Goal: Task Accomplishment & Management: Manage account settings

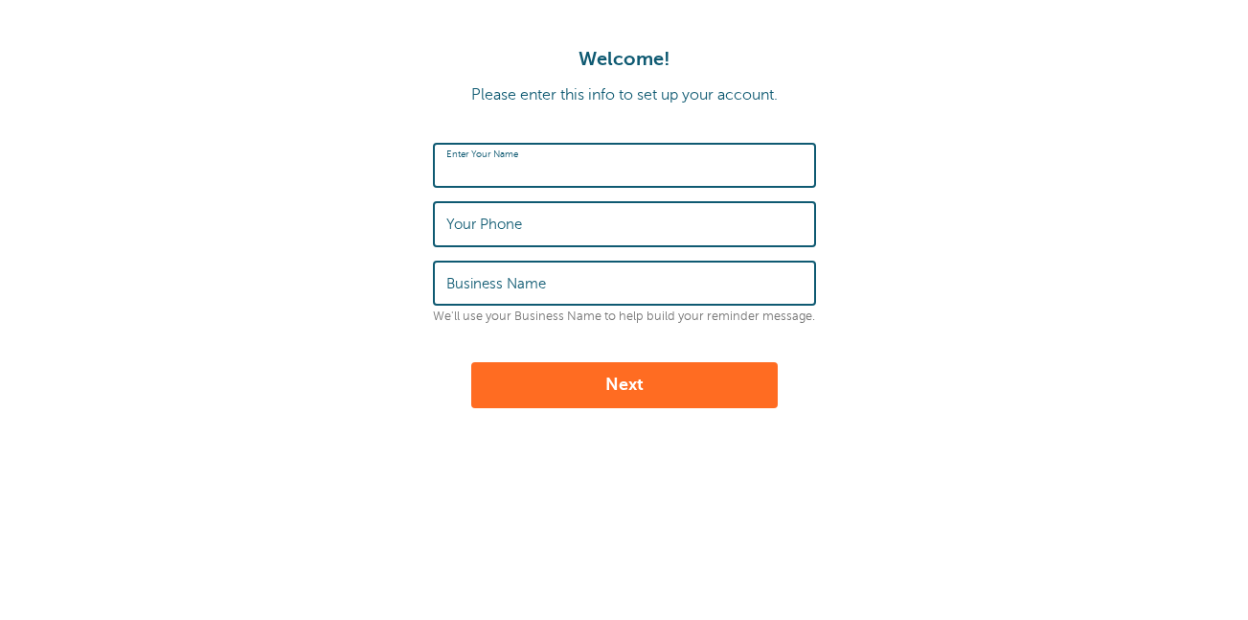
click at [516, 178] on input "Enter Your Name" at bounding box center [624, 165] width 356 height 41
type input "Edith Carrillo"
type input "BE Cleaning Services"
click at [493, 226] on label "Your Phone" at bounding box center [484, 224] width 76 height 17
click at [493, 226] on input "Your Phone" at bounding box center [624, 223] width 356 height 41
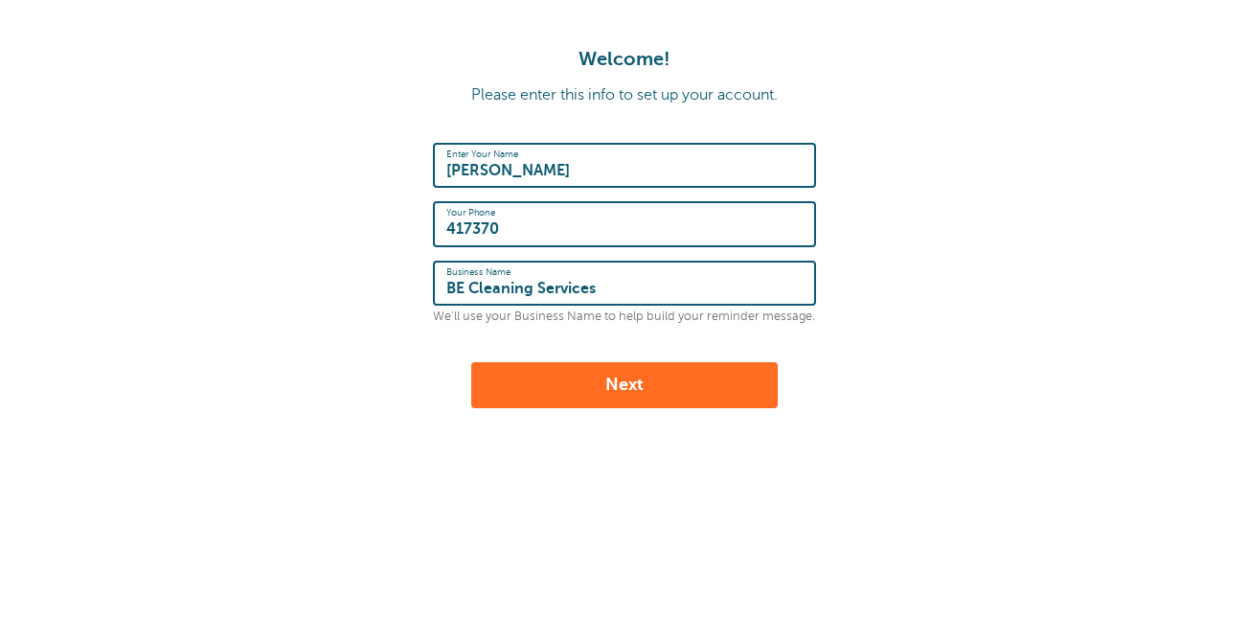
type input "4173709585"
click at [656, 383] on button "Next" at bounding box center [624, 385] width 307 height 46
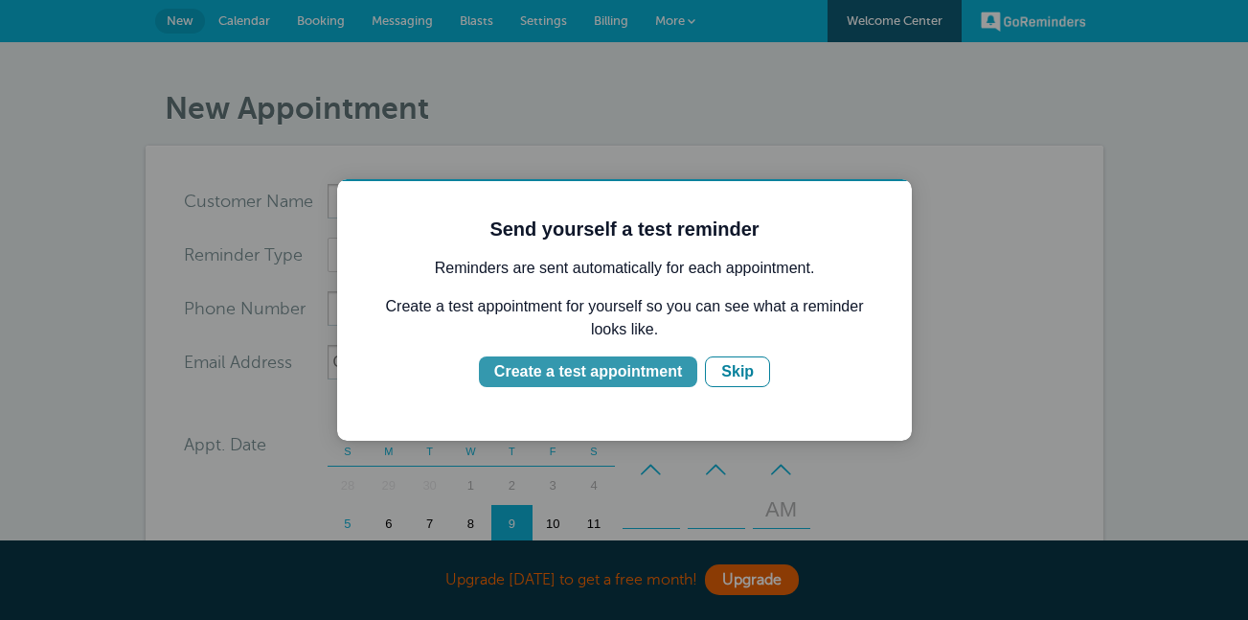
click at [656, 378] on div "Create a test appointment" at bounding box center [588, 371] width 188 height 23
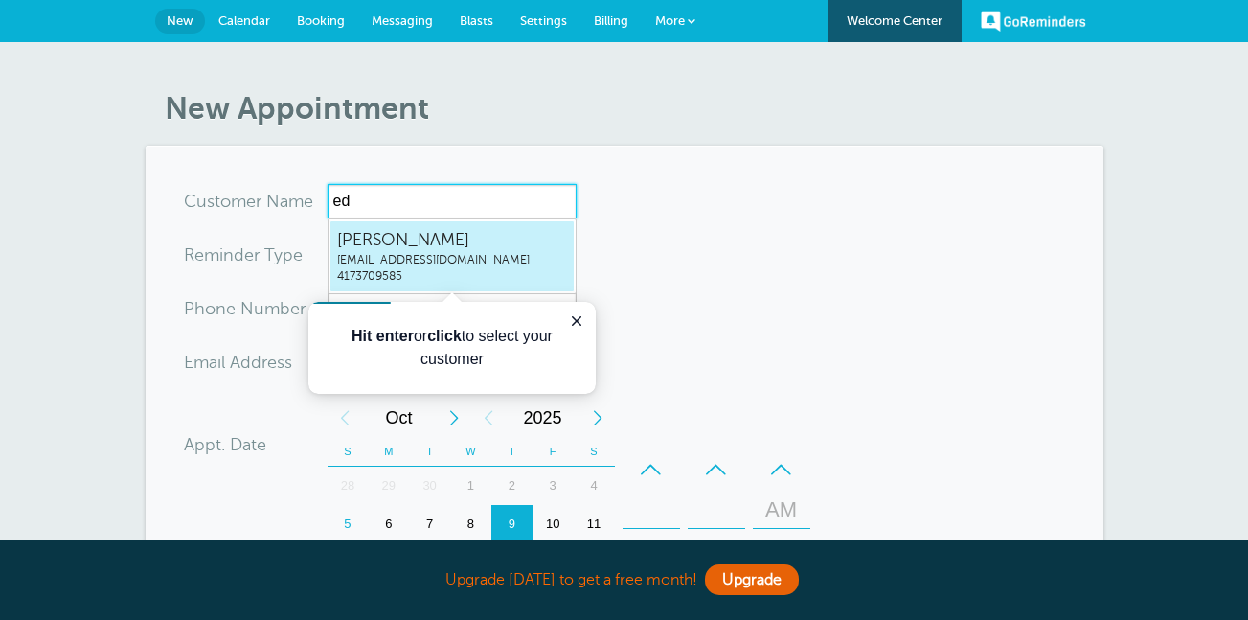
type input "e"
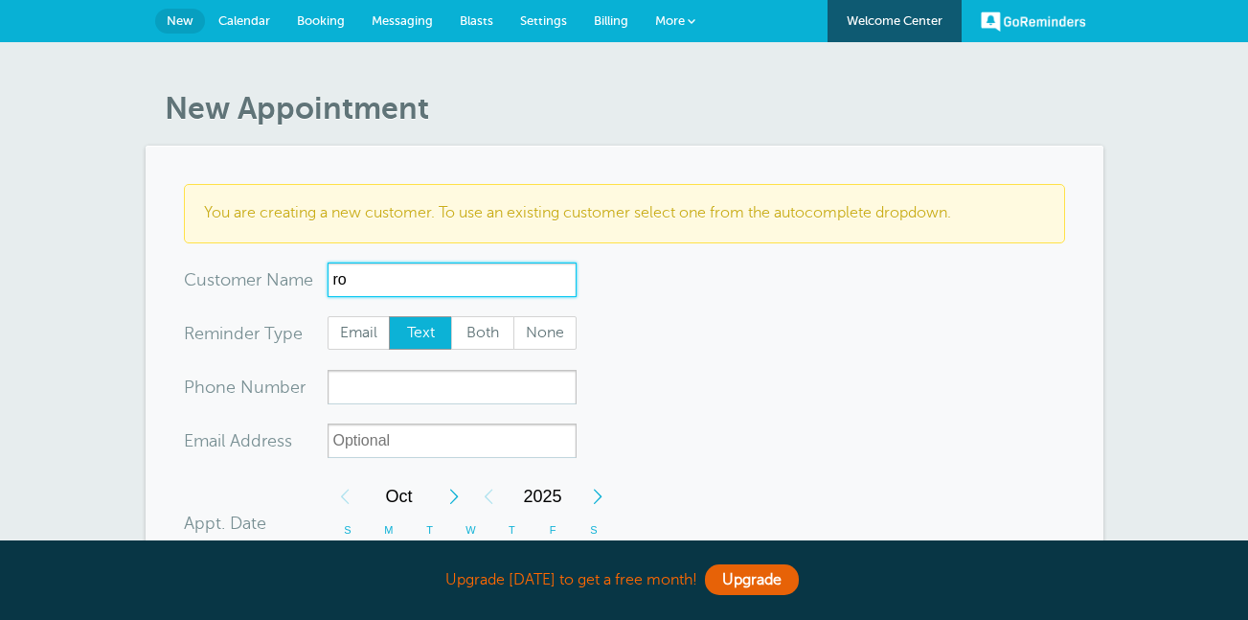
type input "r"
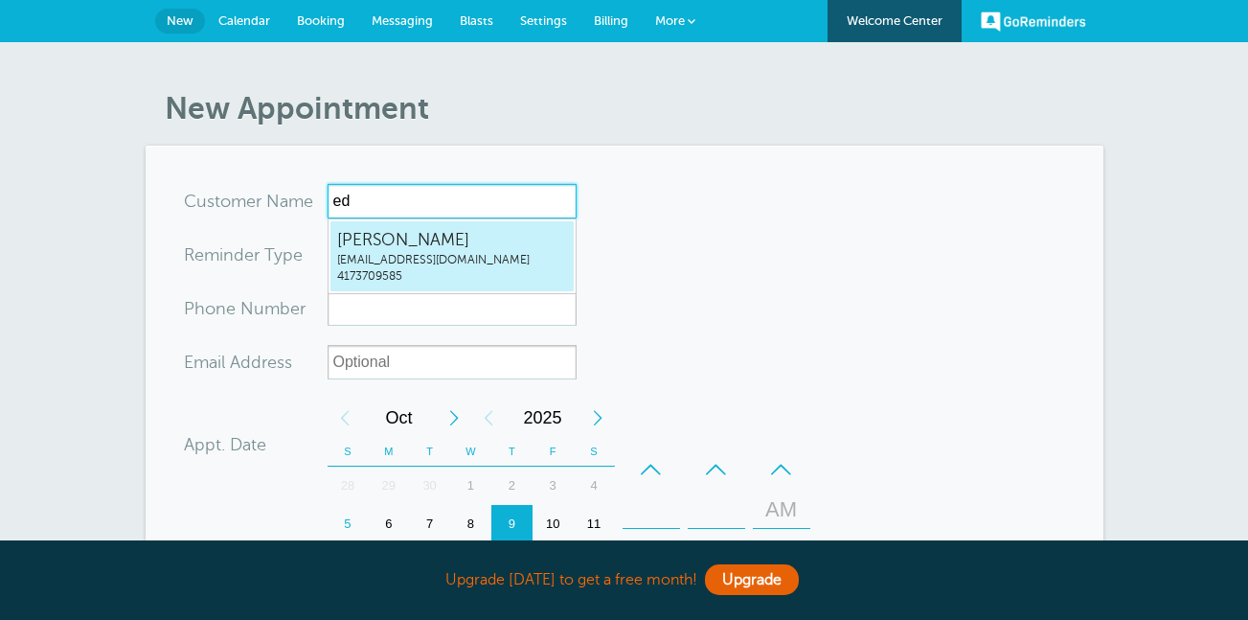
click at [471, 252] on span "[EMAIL_ADDRESS][DOMAIN_NAME]" at bounding box center [452, 260] width 230 height 16
type input "EdithCarrillobe.clean270@gmail.com4173709585"
type input "Edith Carrillo"
type input "4173709585"
type input "[EMAIL_ADDRESS][DOMAIN_NAME]"
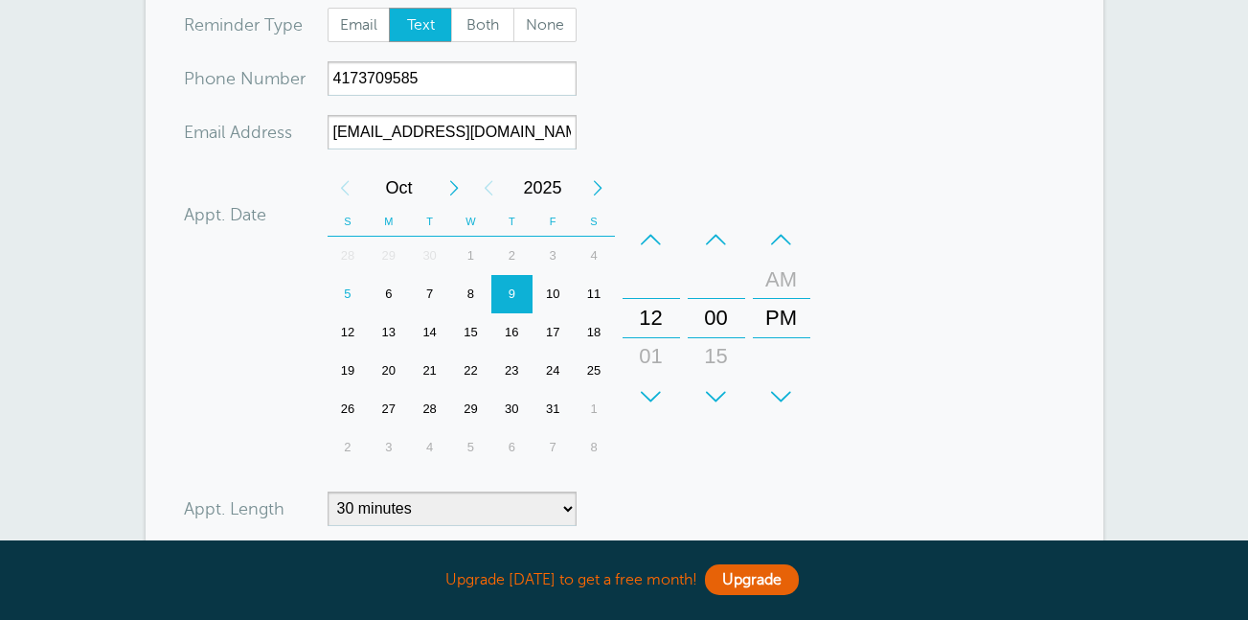
scroll to position [237, 0]
click at [390, 291] on div "6" at bounding box center [388, 293] width 41 height 38
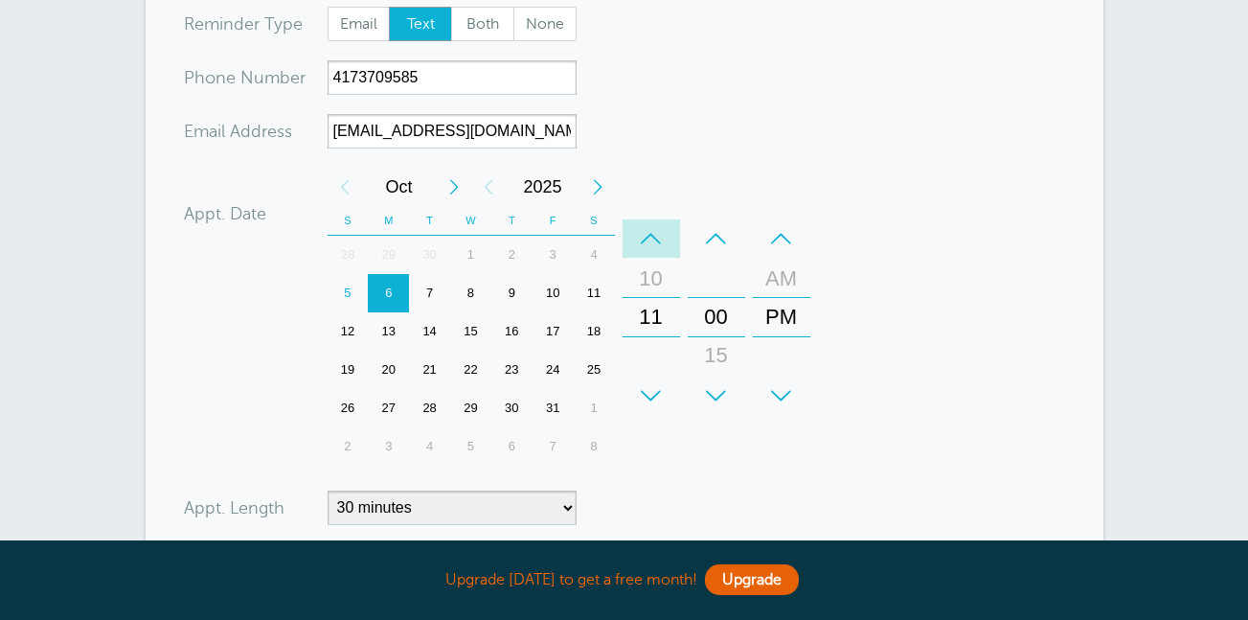
click at [660, 244] on div "–" at bounding box center [651, 238] width 57 height 38
click at [784, 242] on div "–" at bounding box center [781, 238] width 57 height 38
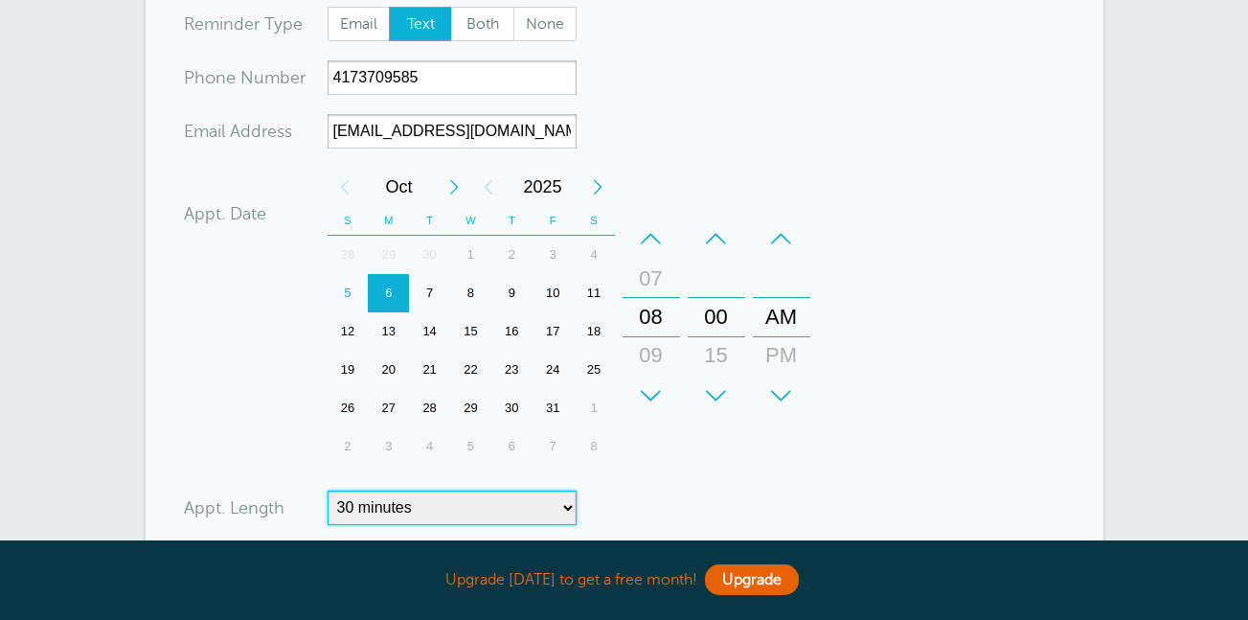
click at [557, 507] on select "5 minutes 10 minutes 15 minutes 20 minutes 25 minutes 30 minutes 35 minutes 40 …" at bounding box center [452, 508] width 249 height 34
select select "180"
click at [328, 491] on select "5 minutes 10 minutes 15 minutes 20 minutes 25 minutes 30 minutes 35 minutes 40 …" at bounding box center [452, 508] width 249 height 34
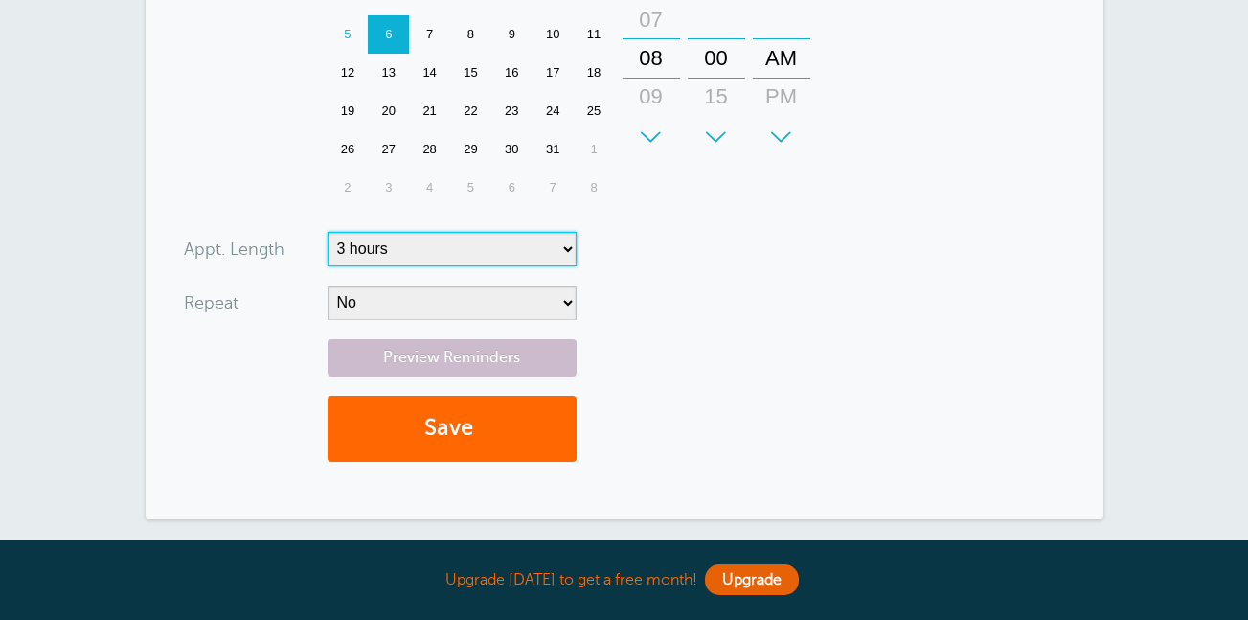
scroll to position [496, 0]
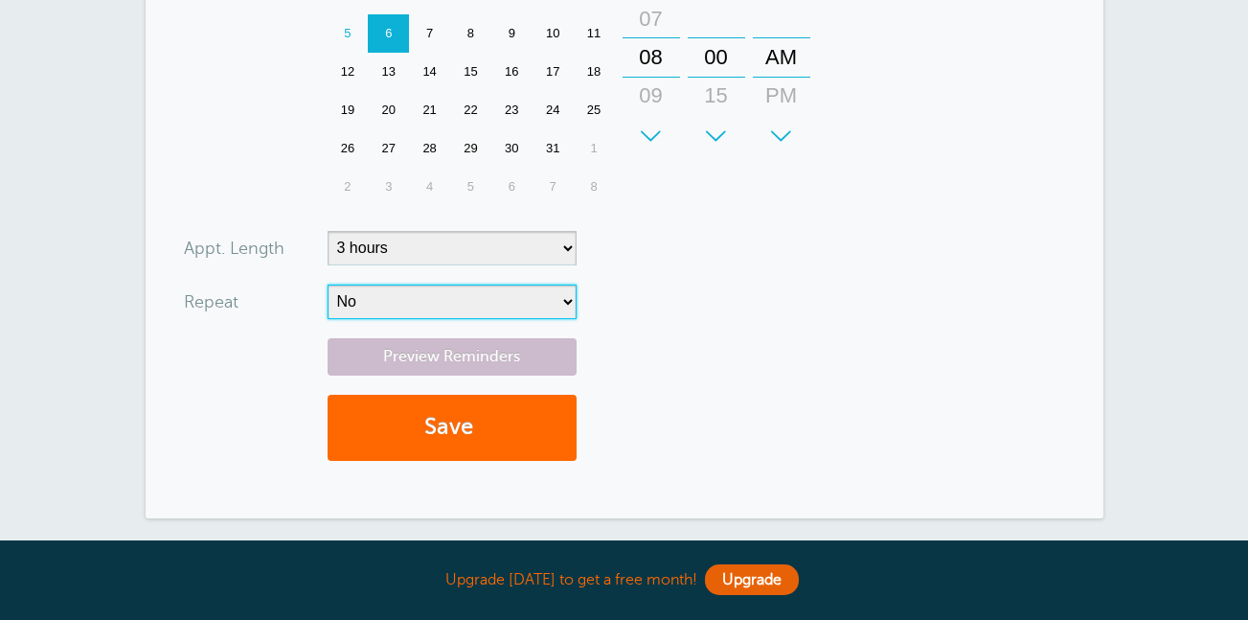
click at [379, 308] on select "No Daily Weekly Every 2 weeks Every 3 weeks Every 4 weeks Monthly Every 5 weeks…" at bounding box center [452, 302] width 249 height 34
click at [767, 395] on div "Preview Reminders Save" at bounding box center [624, 409] width 881 height 142
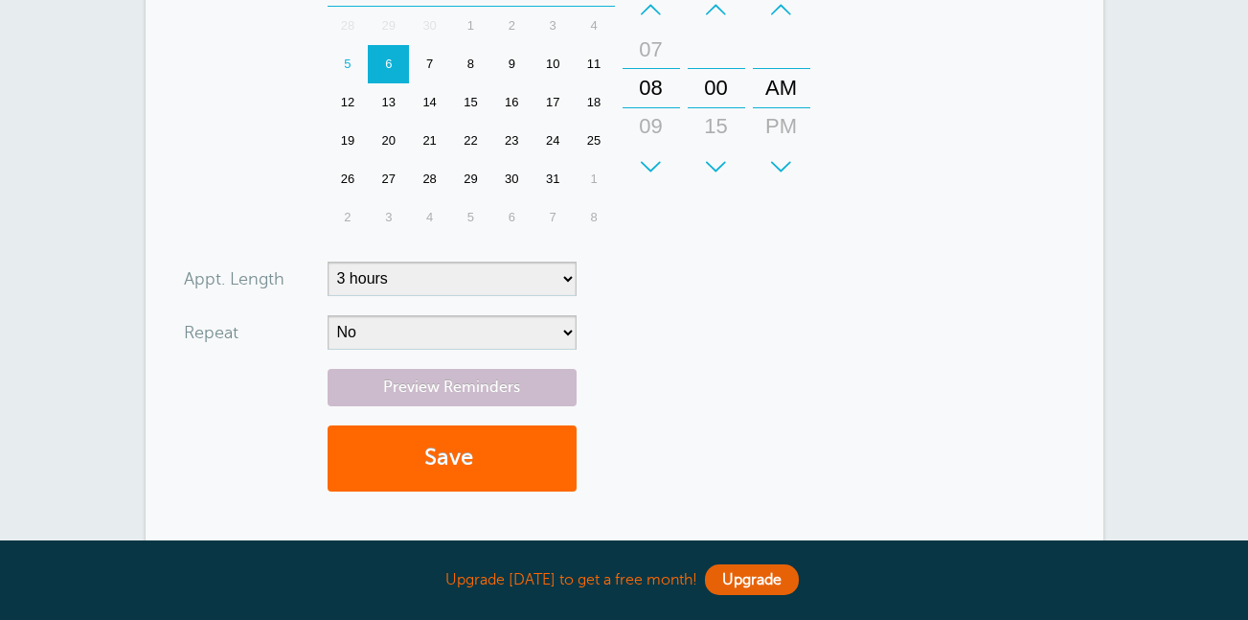
scroll to position [516, 0]
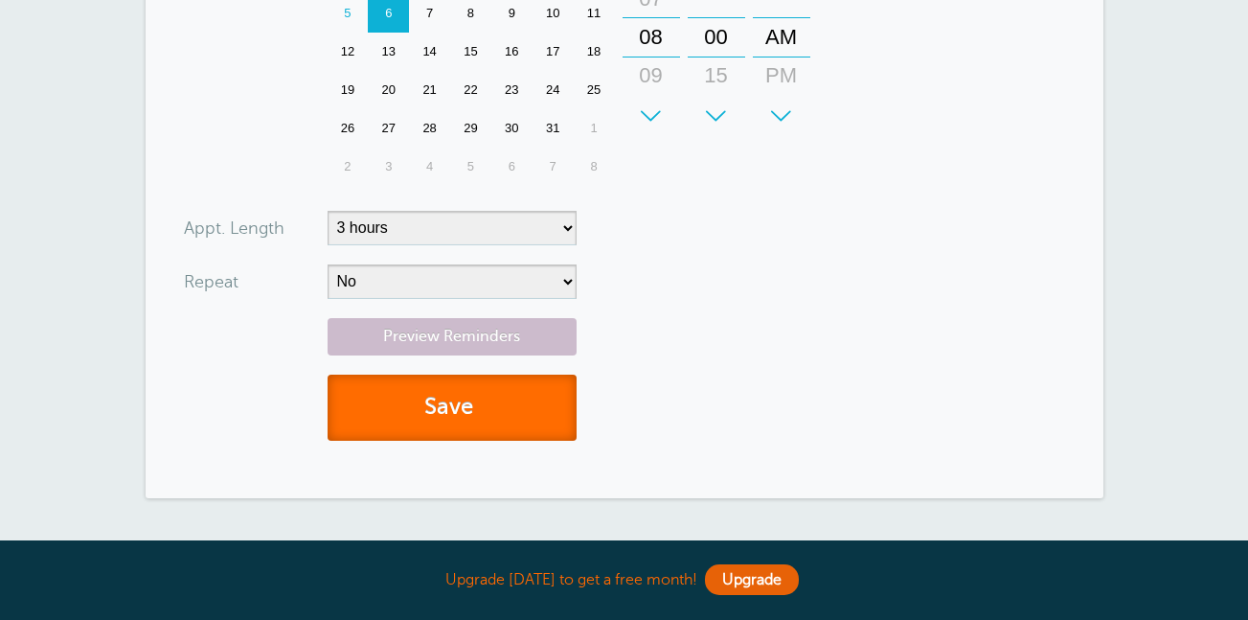
click at [500, 418] on button "Save" at bounding box center [452, 408] width 249 height 66
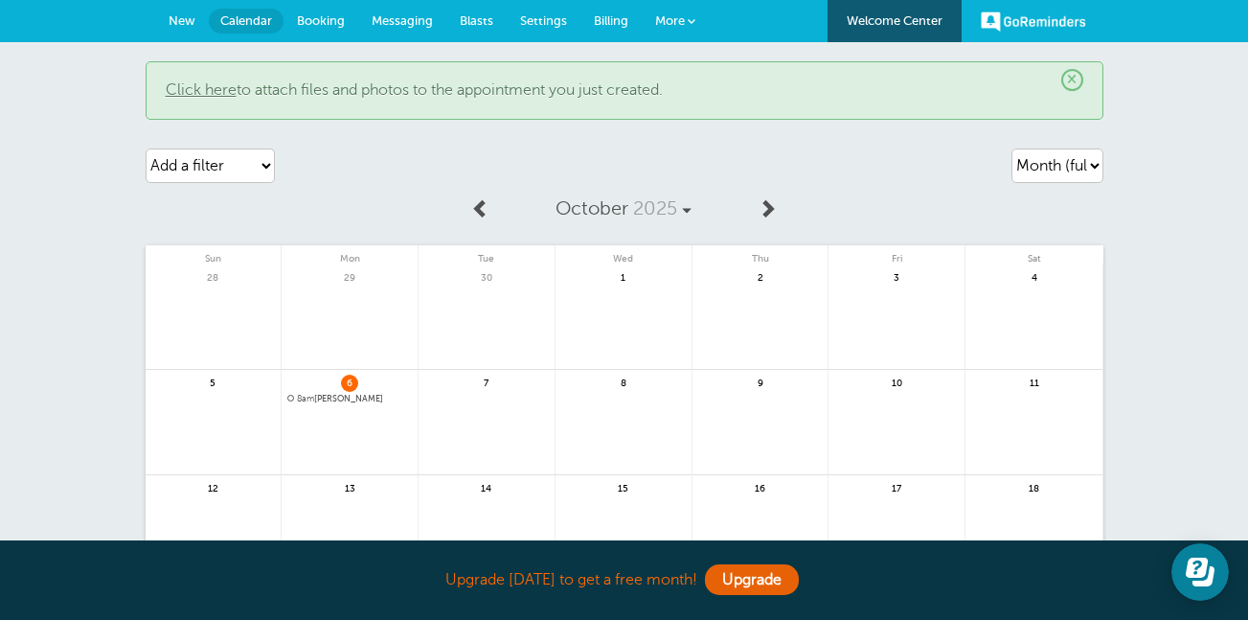
click at [342, 9] on link "Booking" at bounding box center [321, 21] width 75 height 42
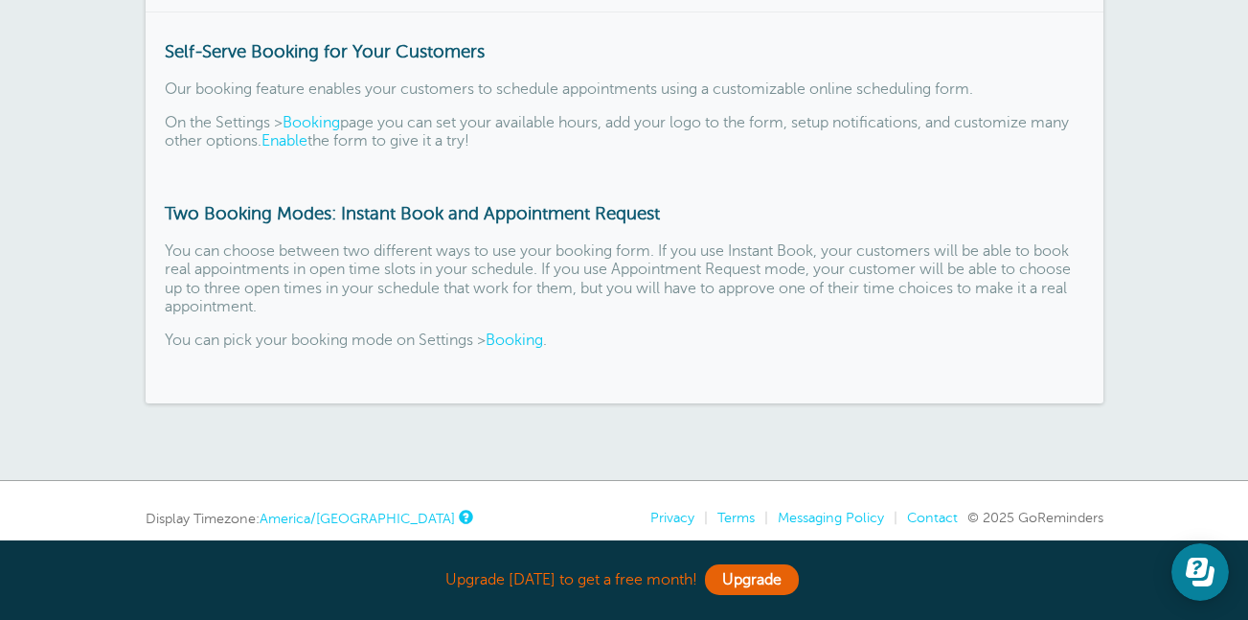
scroll to position [208, 0]
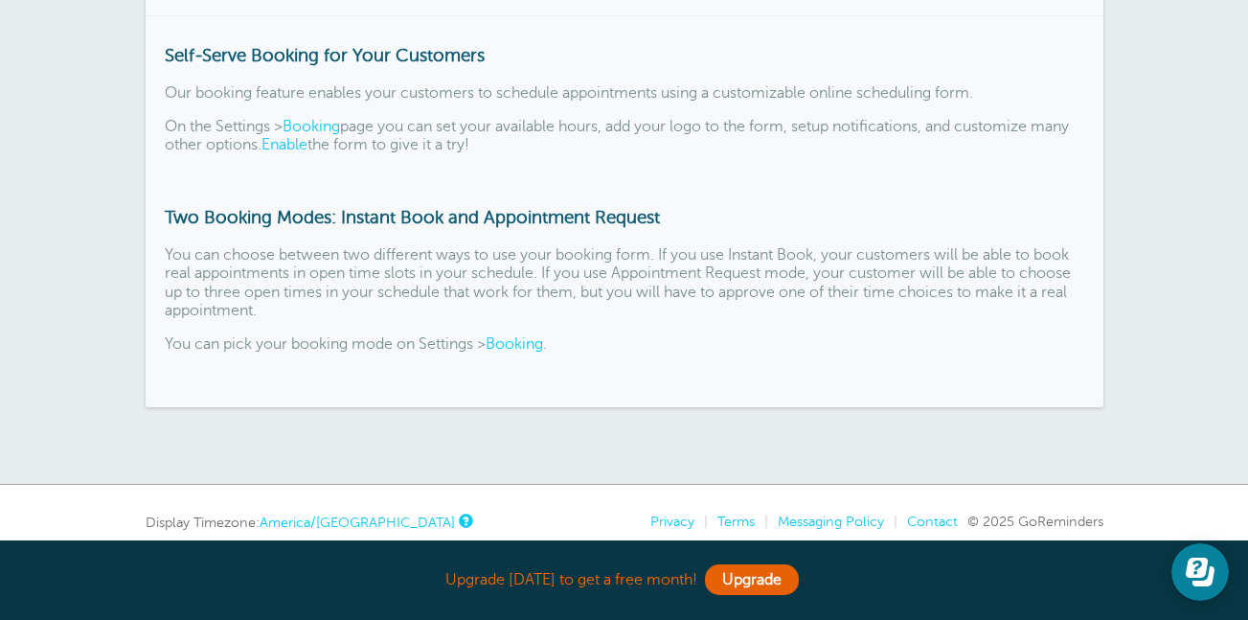
click at [525, 344] on link "Booking" at bounding box center [514, 343] width 57 height 17
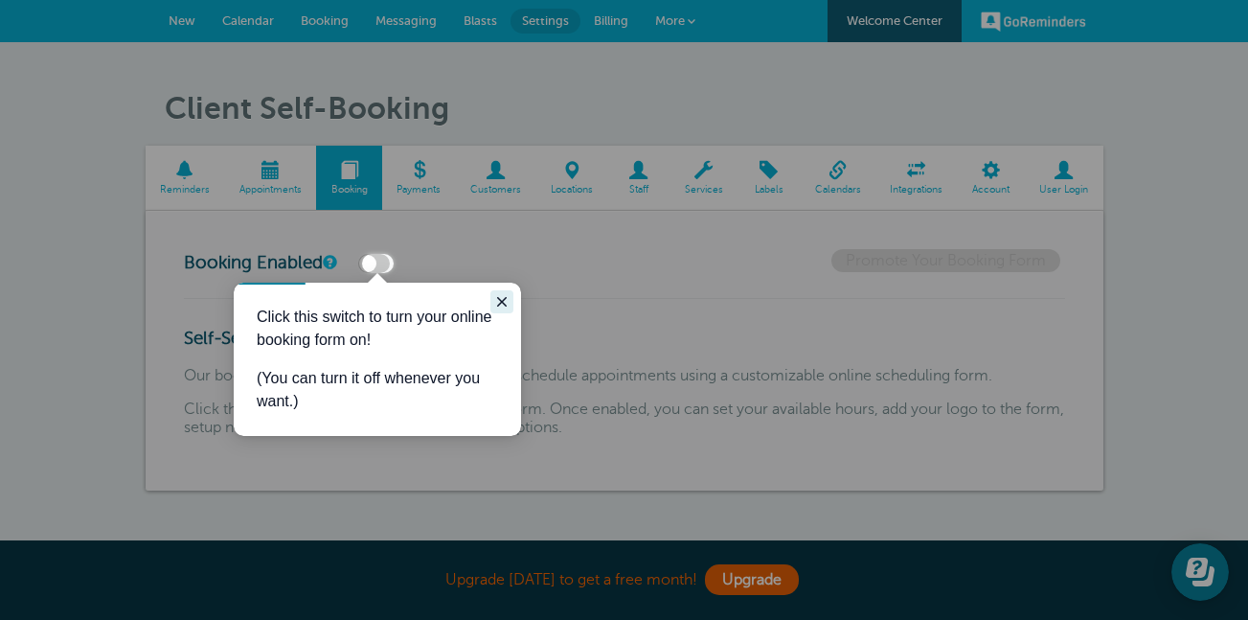
click at [508, 298] on icon "Close guide" at bounding box center [501, 301] width 15 height 15
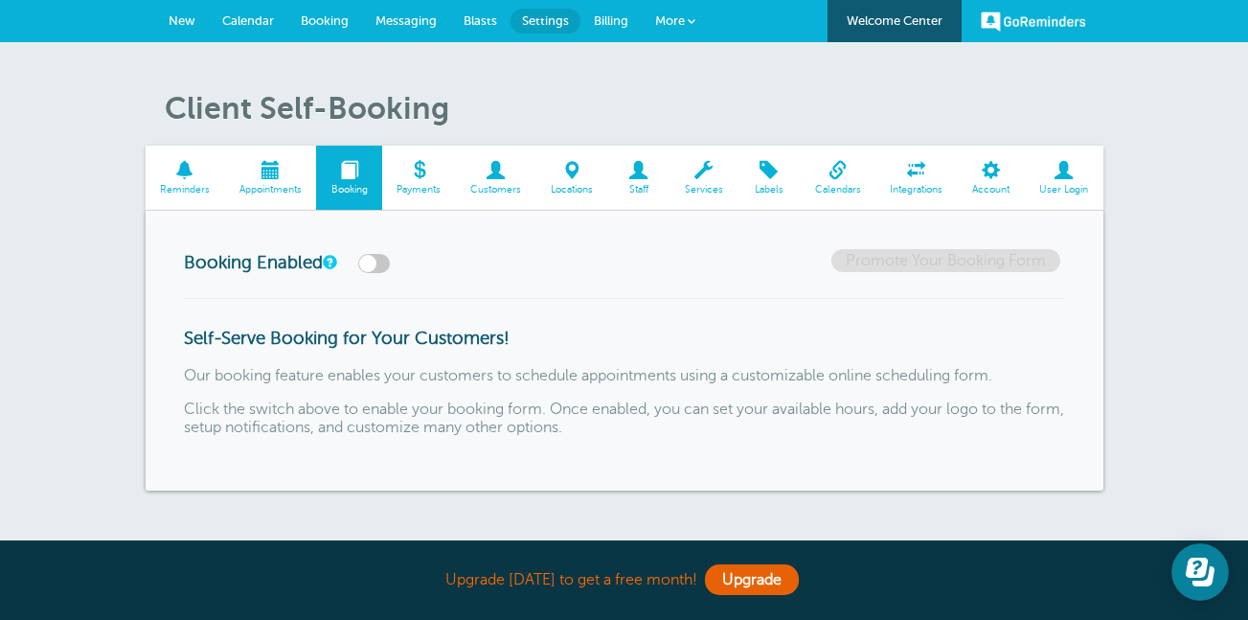
click at [687, 174] on span at bounding box center [704, 170] width 68 height 18
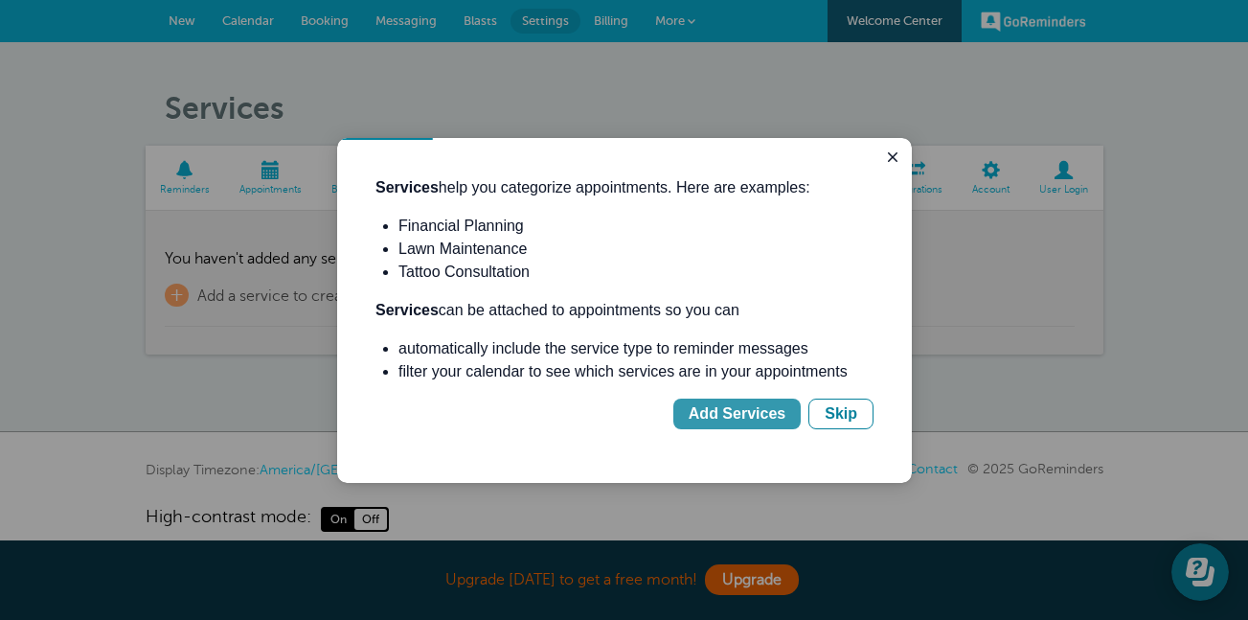
click at [743, 404] on div "Add Services" at bounding box center [737, 413] width 97 height 23
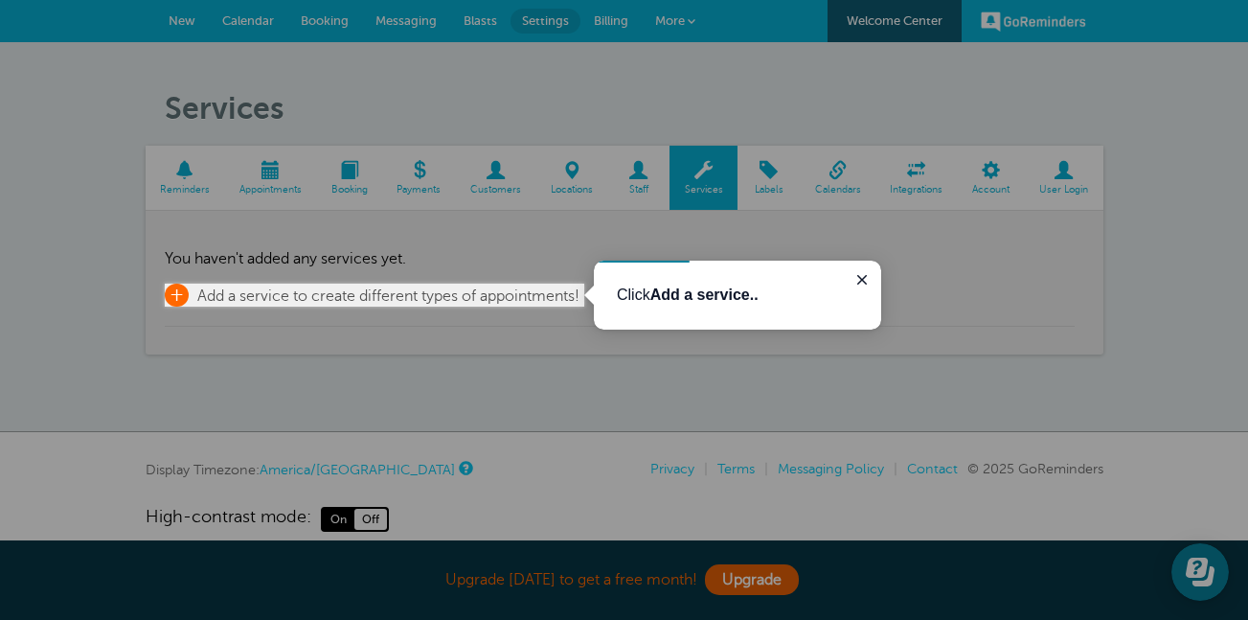
click at [280, 288] on span "Add a service to create different types of appointments!" at bounding box center [388, 295] width 382 height 17
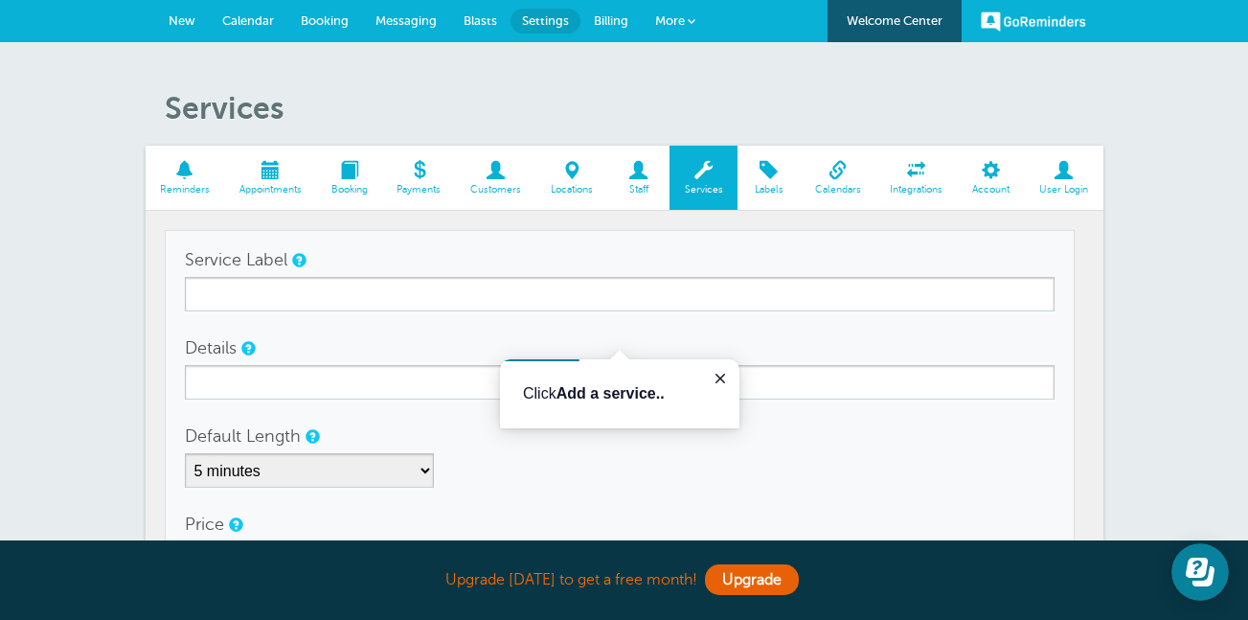
scroll to position [190, 0]
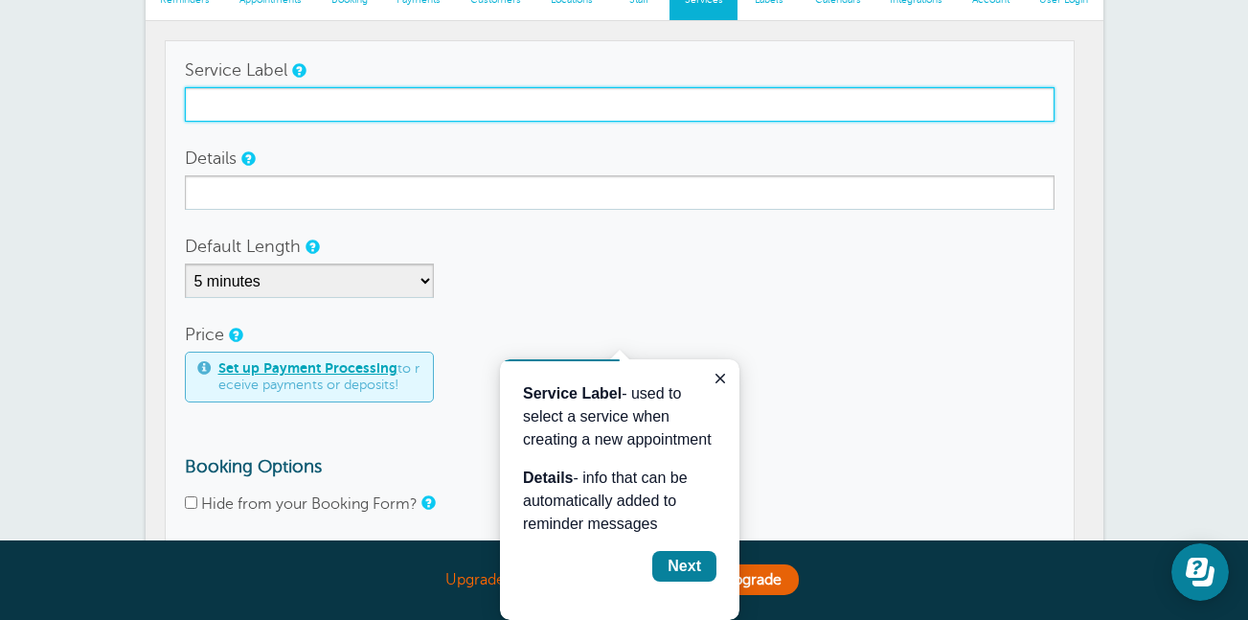
click at [293, 103] on input "Service Label" at bounding box center [620, 104] width 870 height 34
type input "d"
type input "Deep Cleaning"
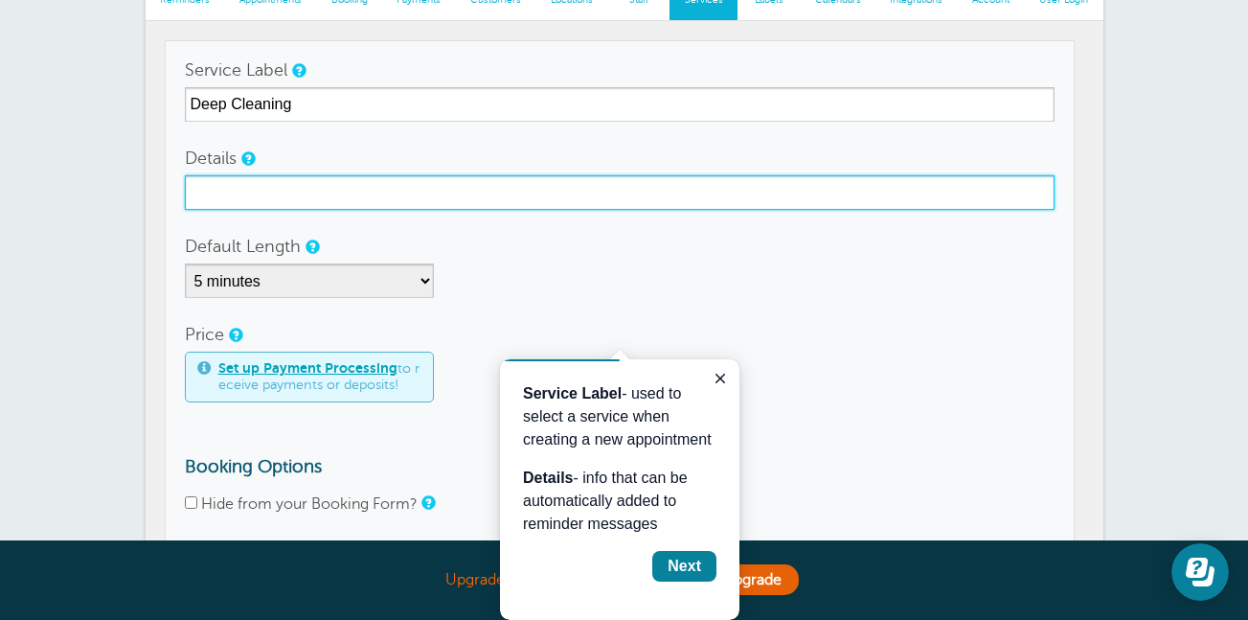
click at [280, 191] on input "Details" at bounding box center [620, 192] width 870 height 34
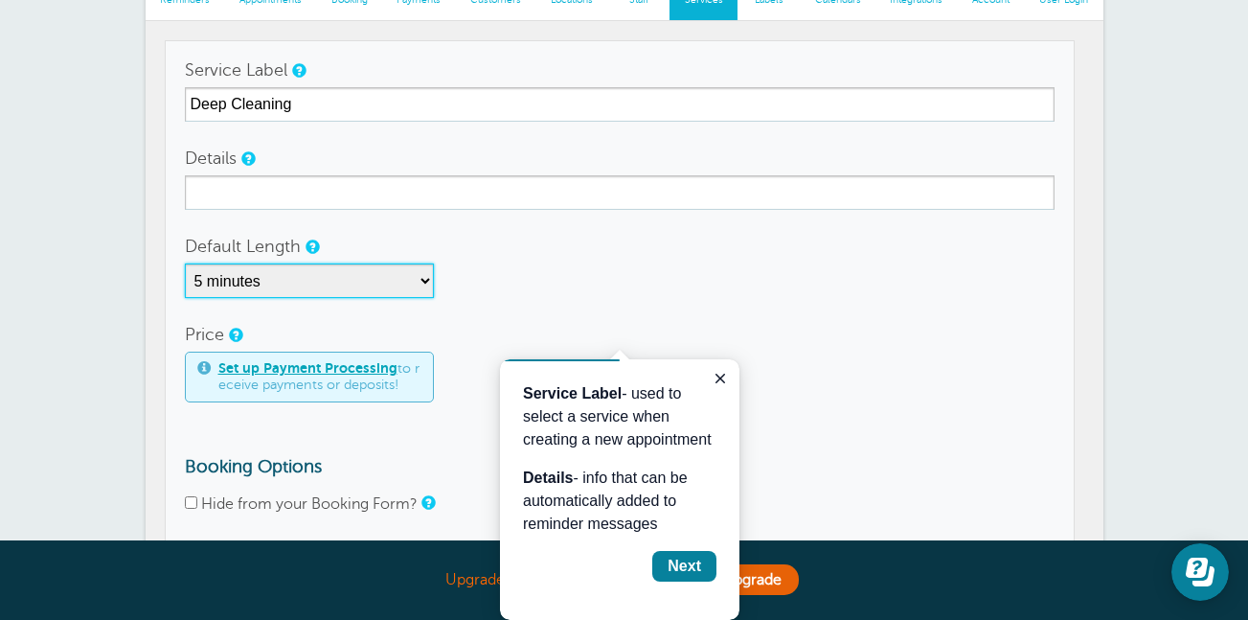
click at [323, 277] on select "5 minutes 10 minutes 15 minutes 20 minutes 25 minutes 30 minutes 35 minutes 40 …" at bounding box center [309, 280] width 249 height 34
select select "180"
click at [185, 263] on select "5 minutes 10 minutes 15 minutes 20 minutes 25 minutes 30 minutes 35 minutes 40 …" at bounding box center [309, 280] width 249 height 34
click at [506, 368] on div "Service Label - used to select a service when creating a new appointment Detail…" at bounding box center [620, 489] width 240 height 261
click at [725, 371] on icon "Close guide" at bounding box center [720, 378] width 15 height 15
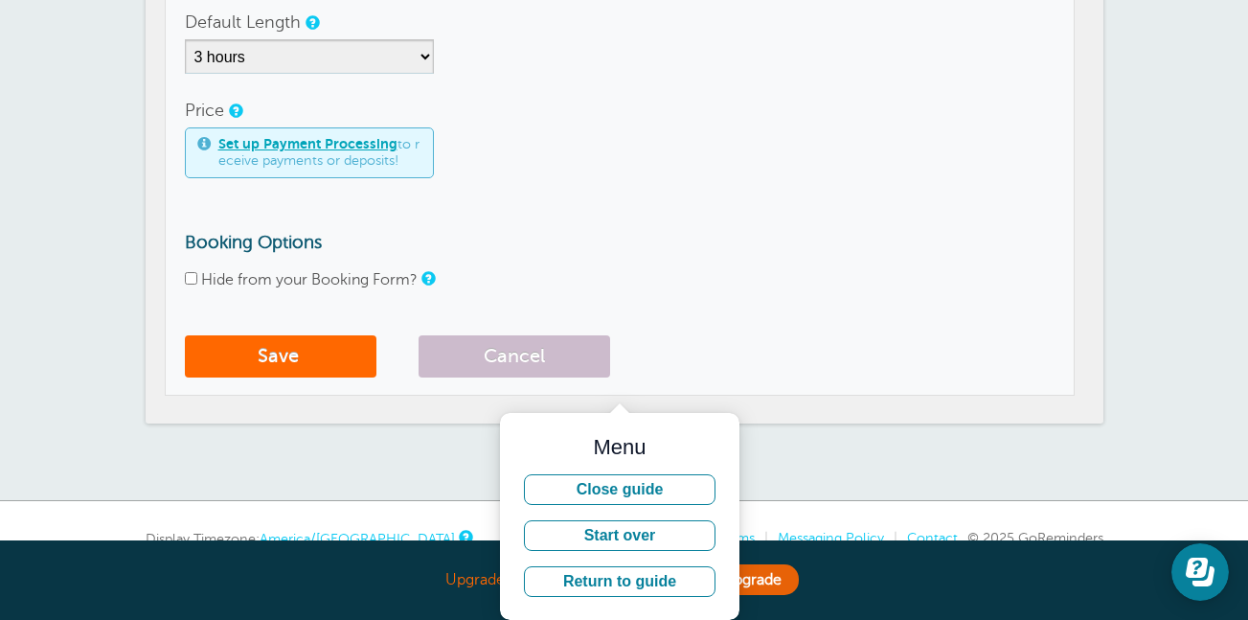
scroll to position [456, 0]
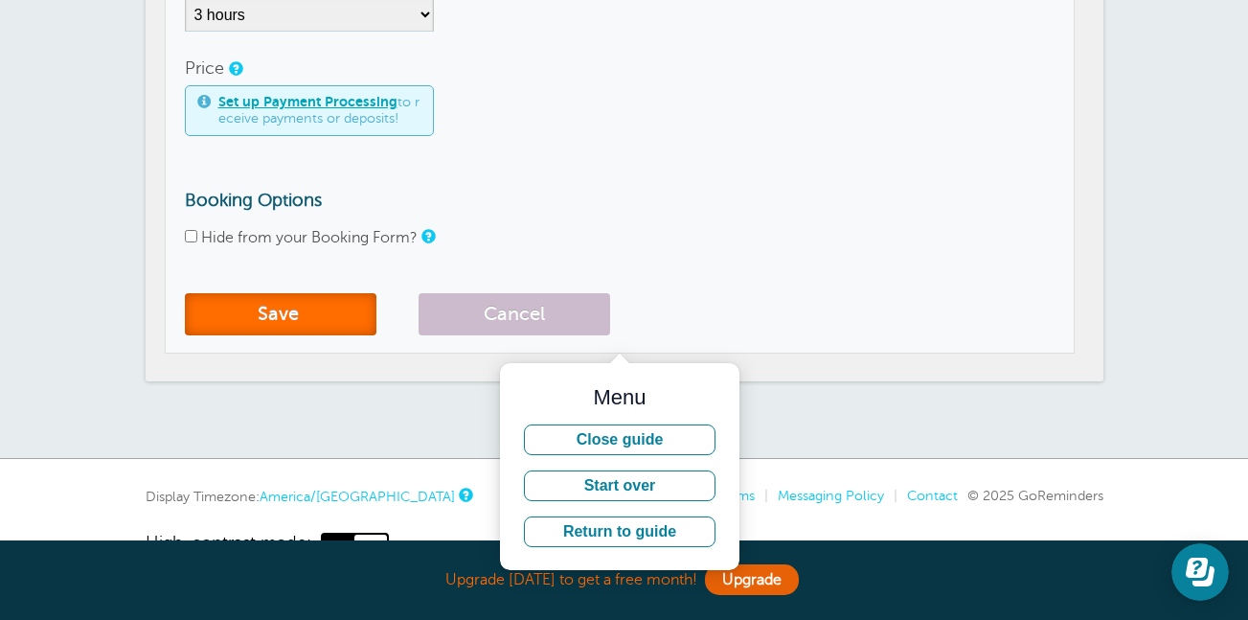
click at [244, 319] on button "Save" at bounding box center [281, 314] width 192 height 42
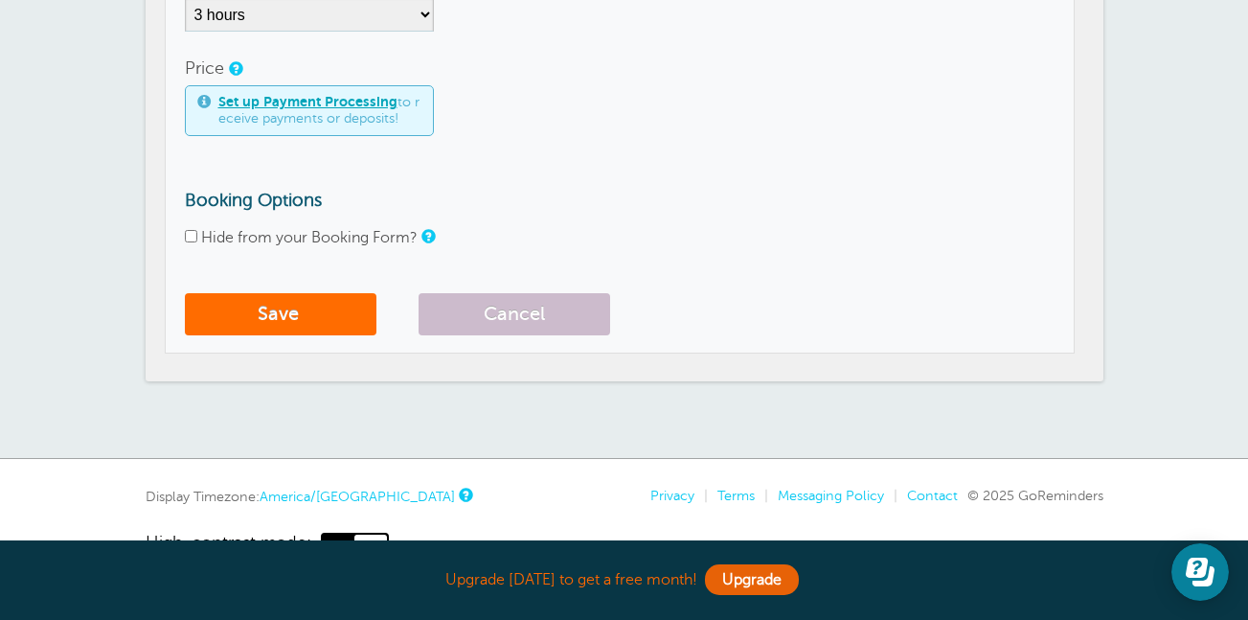
scroll to position [365, 0]
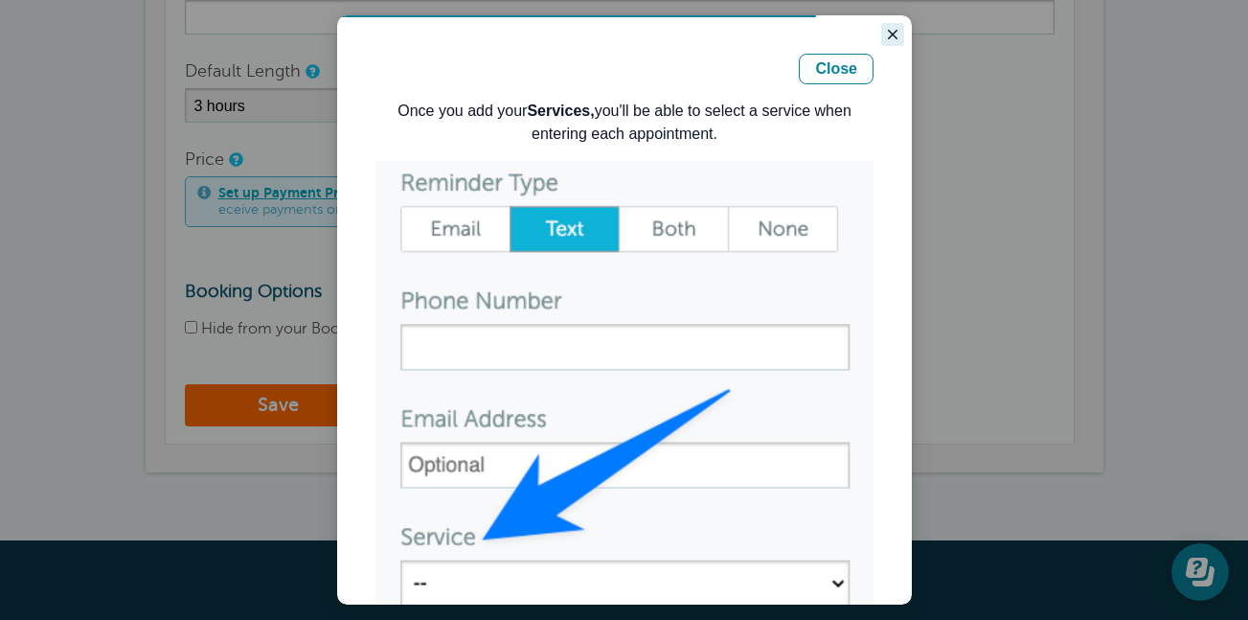
click at [885, 34] on icon "Close guide" at bounding box center [892, 34] width 15 height 15
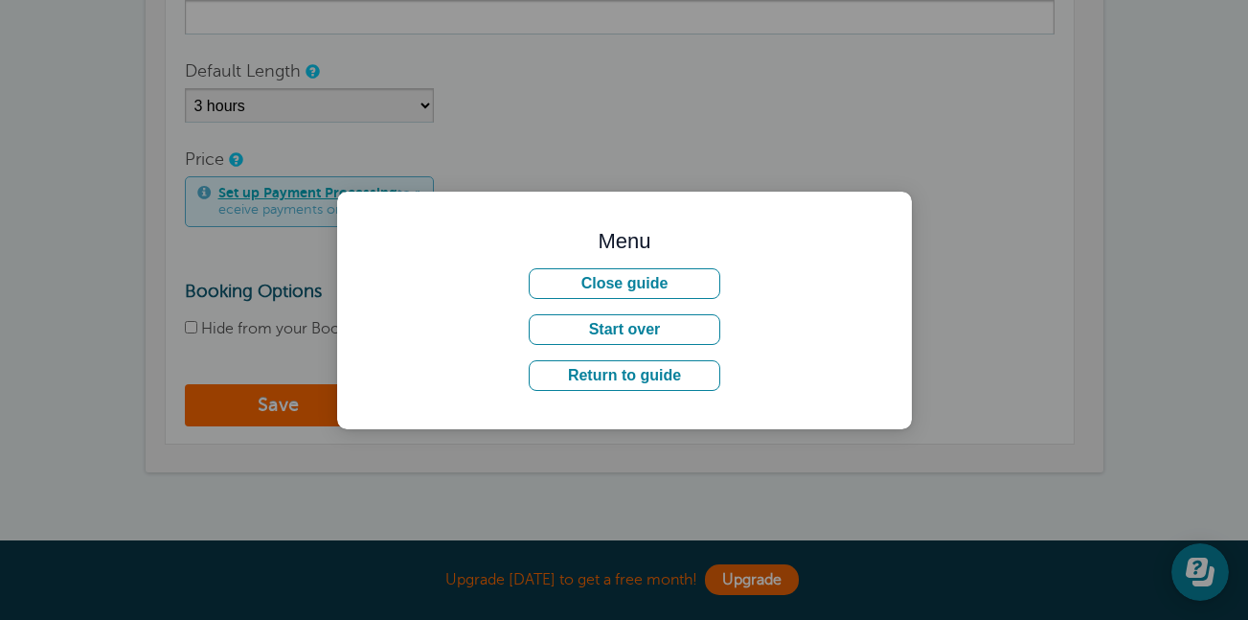
drag, startPoint x: 1219, startPoint y: 229, endPoint x: 743, endPoint y: 255, distance: 476.9
click at [698, 138] on div at bounding box center [624, 310] width 1248 height 620
click at [650, 380] on button "Return to guide" at bounding box center [625, 375] width 192 height 31
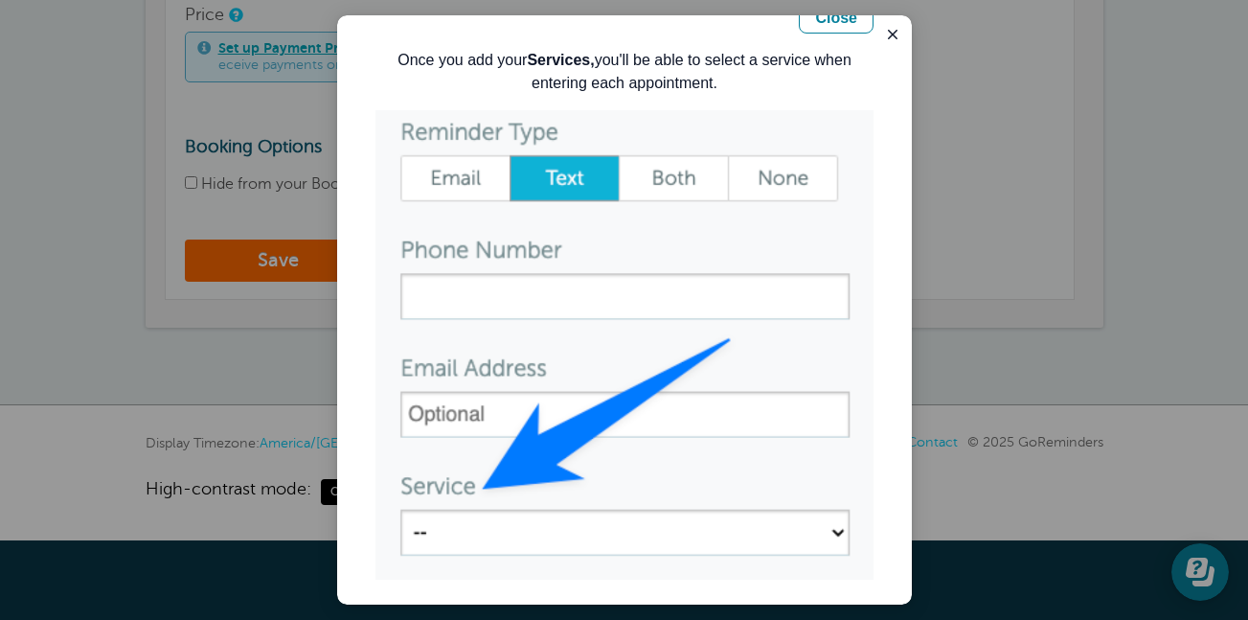
scroll to position [0, 0]
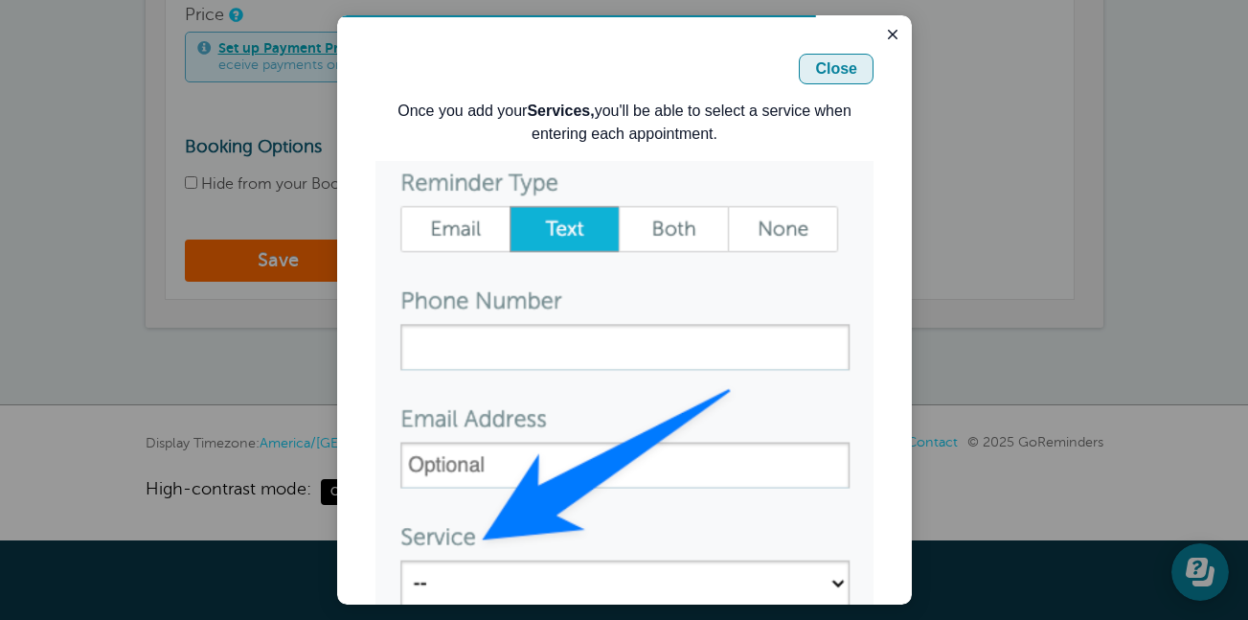
click at [834, 66] on div "Close" at bounding box center [836, 68] width 42 height 23
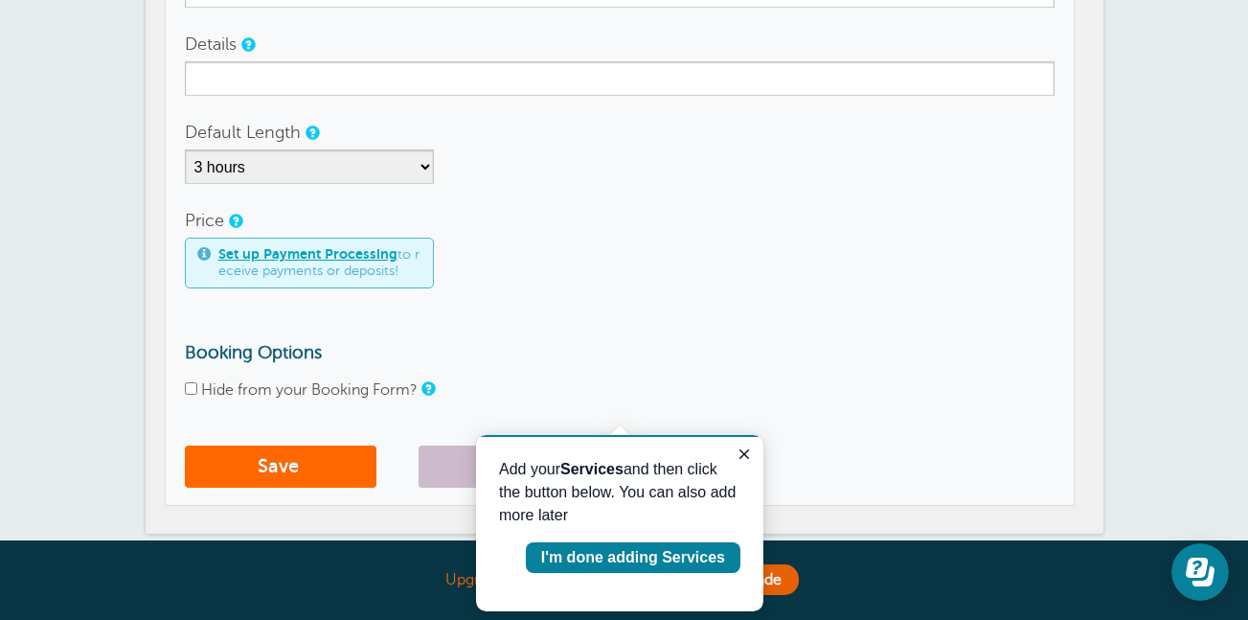
scroll to position [230, 0]
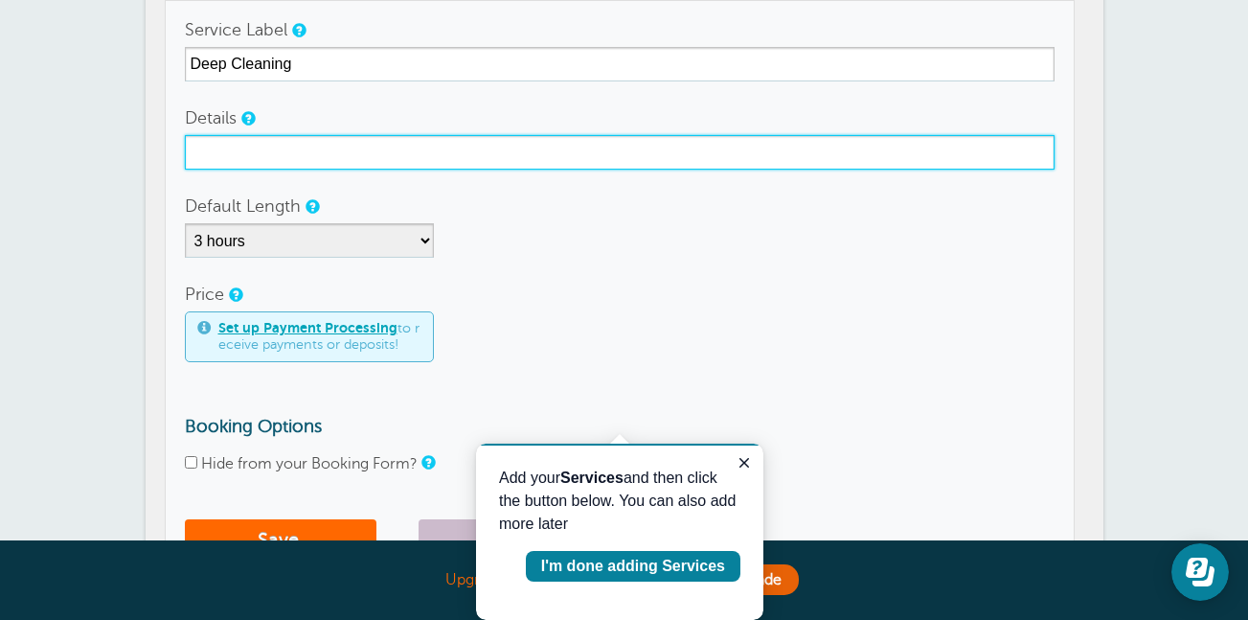
click at [245, 143] on input "Details" at bounding box center [620, 152] width 870 height 34
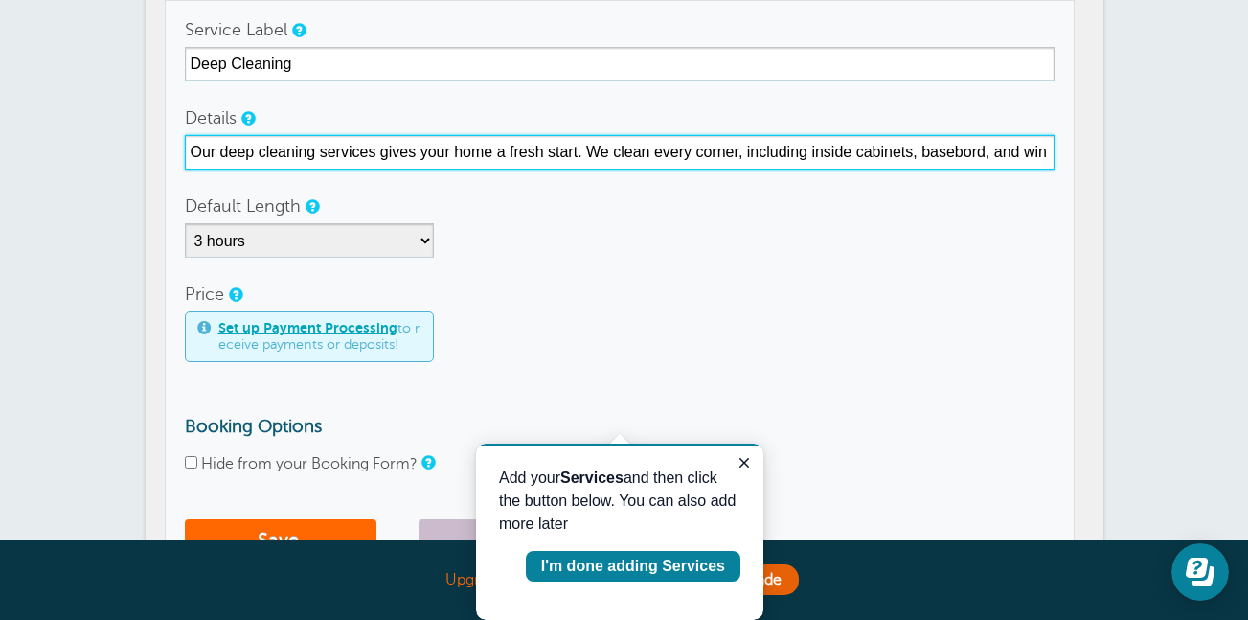
scroll to position [0, 0]
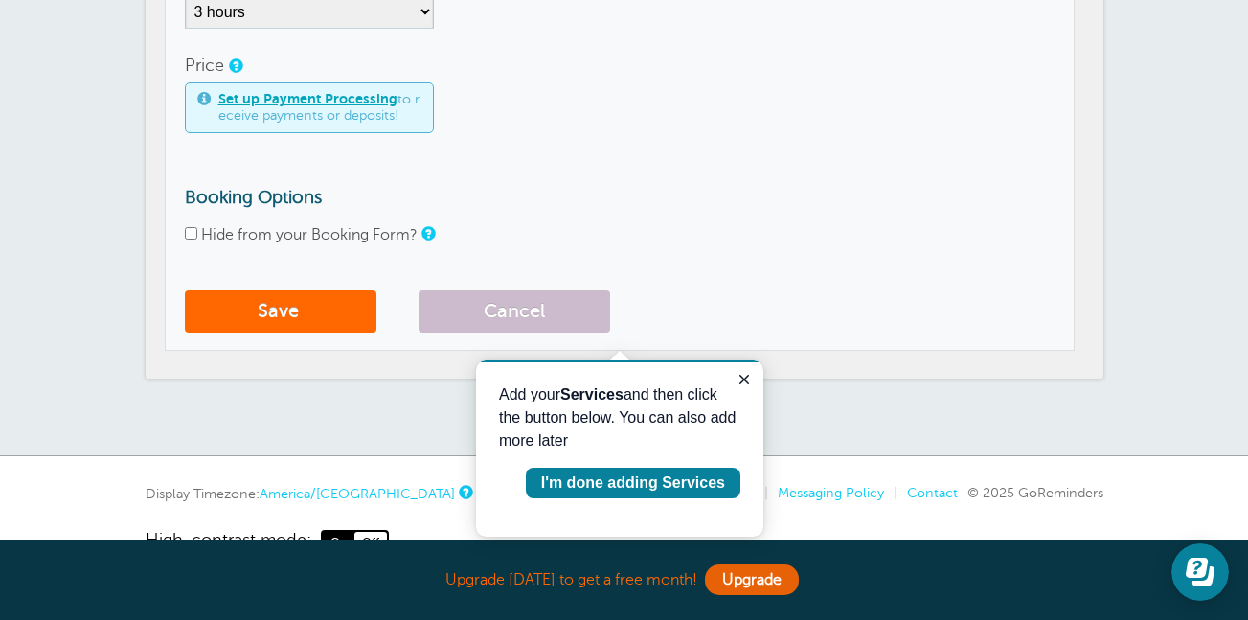
type input "Our deep cleaning services gives your home a fresh start. We clean every corner."
click at [404, 23] on select "5 minutes 10 minutes 15 minutes 20 minutes 25 minutes 30 minutes 35 minutes 40 …" at bounding box center [309, 11] width 249 height 34
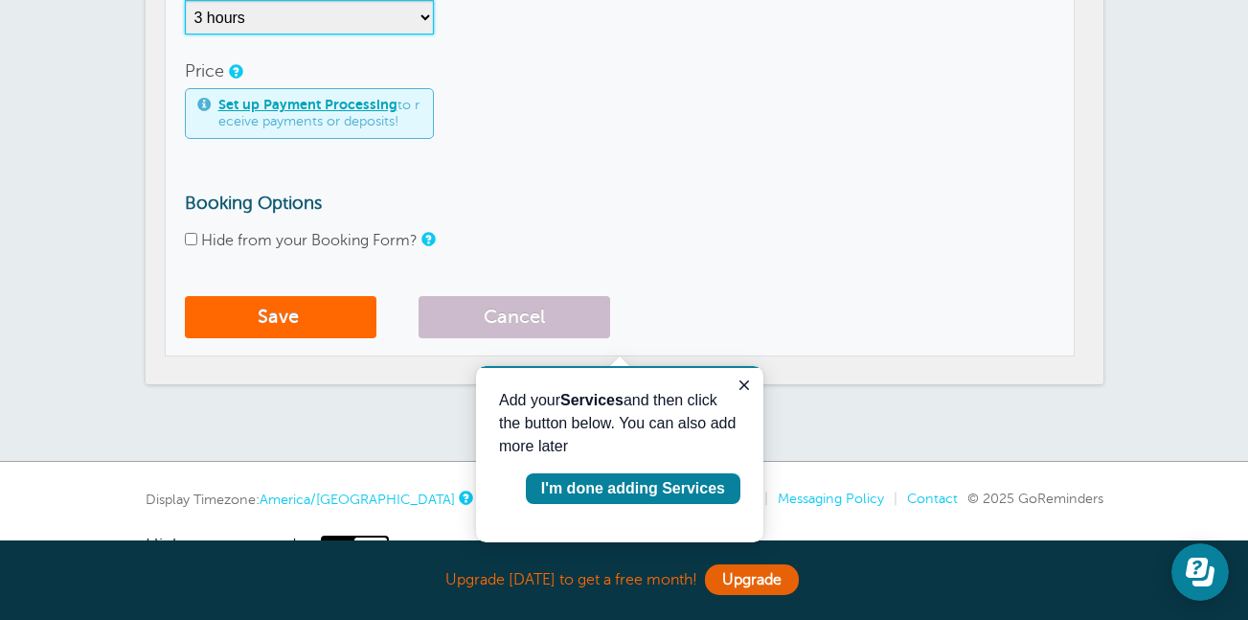
select select "270"
click at [185, 0] on select "5 minutes 10 minutes 15 minutes 20 minutes 25 minutes 30 minutes 35 minutes 40 …" at bounding box center [309, 17] width 249 height 34
click at [317, 321] on button "Save" at bounding box center [281, 317] width 192 height 42
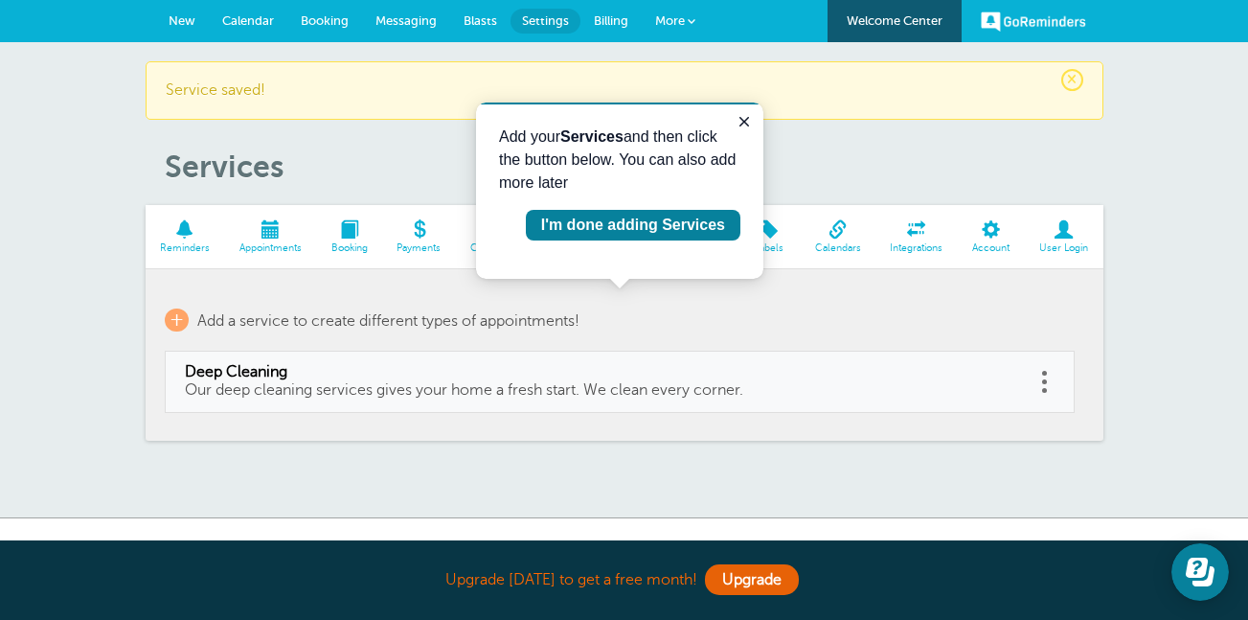
click at [350, 247] on span "Booking" at bounding box center [349, 247] width 47 height 11
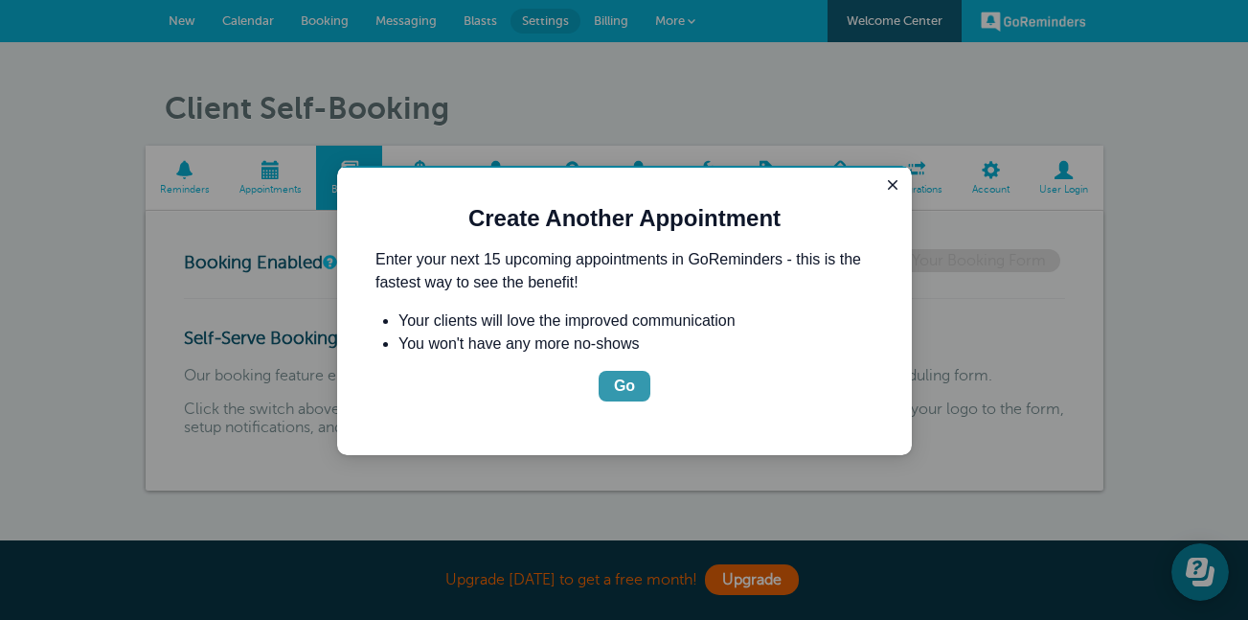
click at [635, 386] on button "Go" at bounding box center [625, 386] width 52 height 31
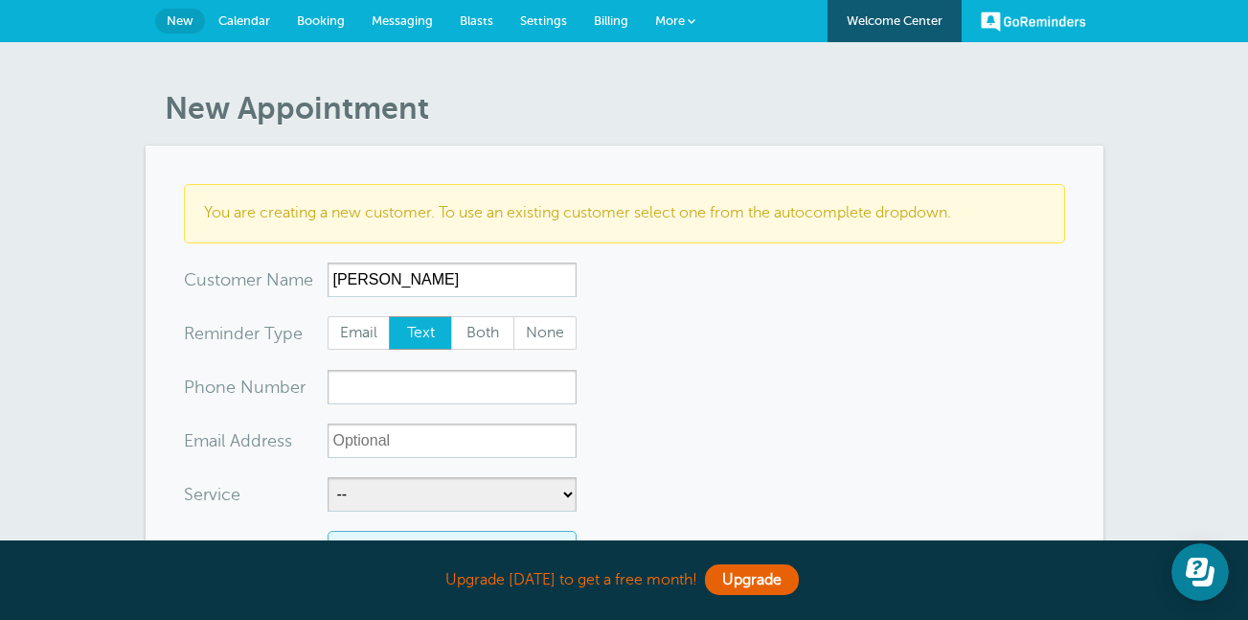
type input "[PERSON_NAME]"
click at [536, 384] on input "xxx-no-autofill" at bounding box center [452, 387] width 249 height 34
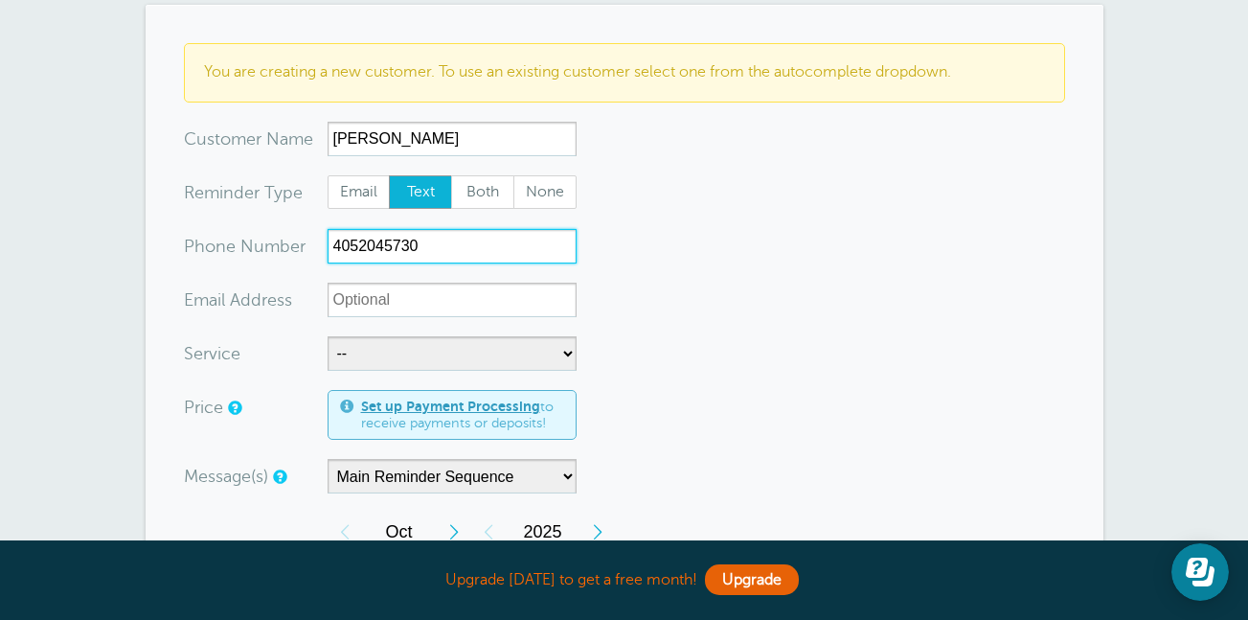
scroll to position [147, 0]
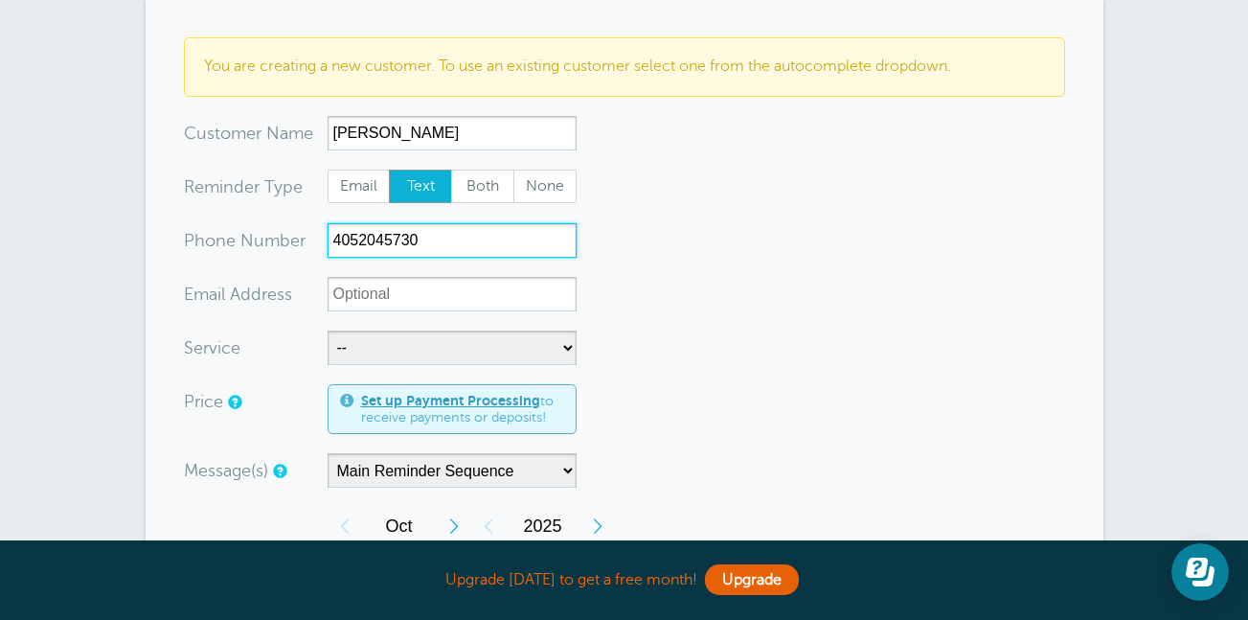
type input "4052045730"
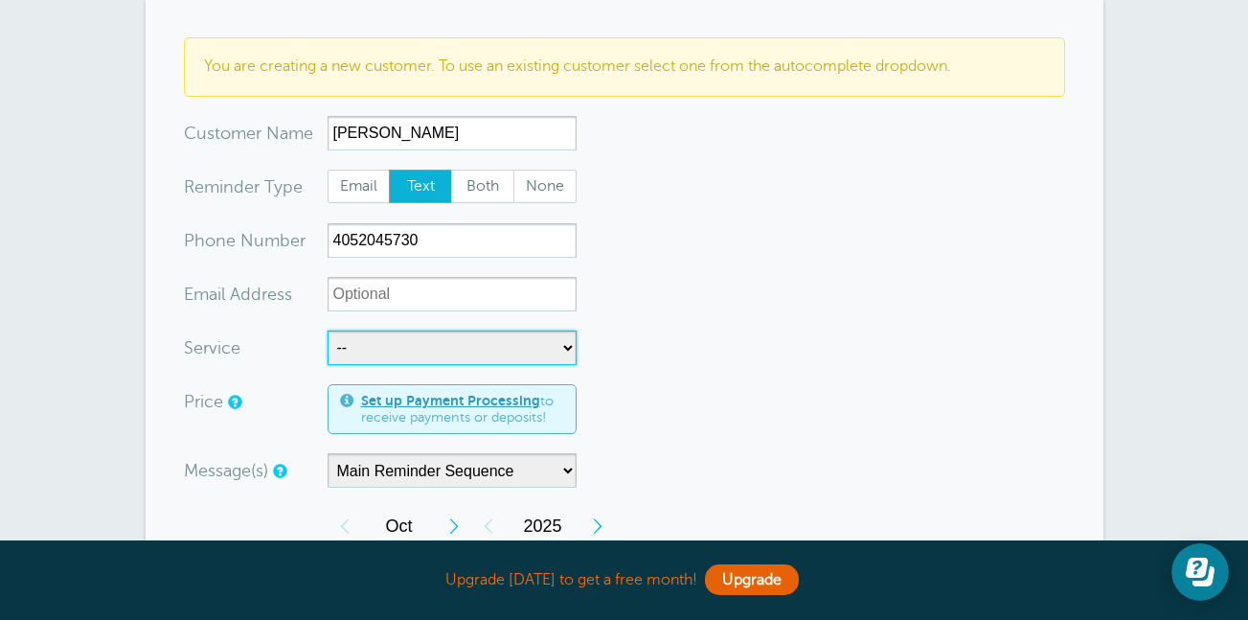
click at [465, 359] on select "-- Deep Cleaning" at bounding box center [452, 348] width 249 height 34
select select "28431"
click at [328, 331] on select "-- Deep Cleaning" at bounding box center [452, 348] width 249 height 34
select select "270"
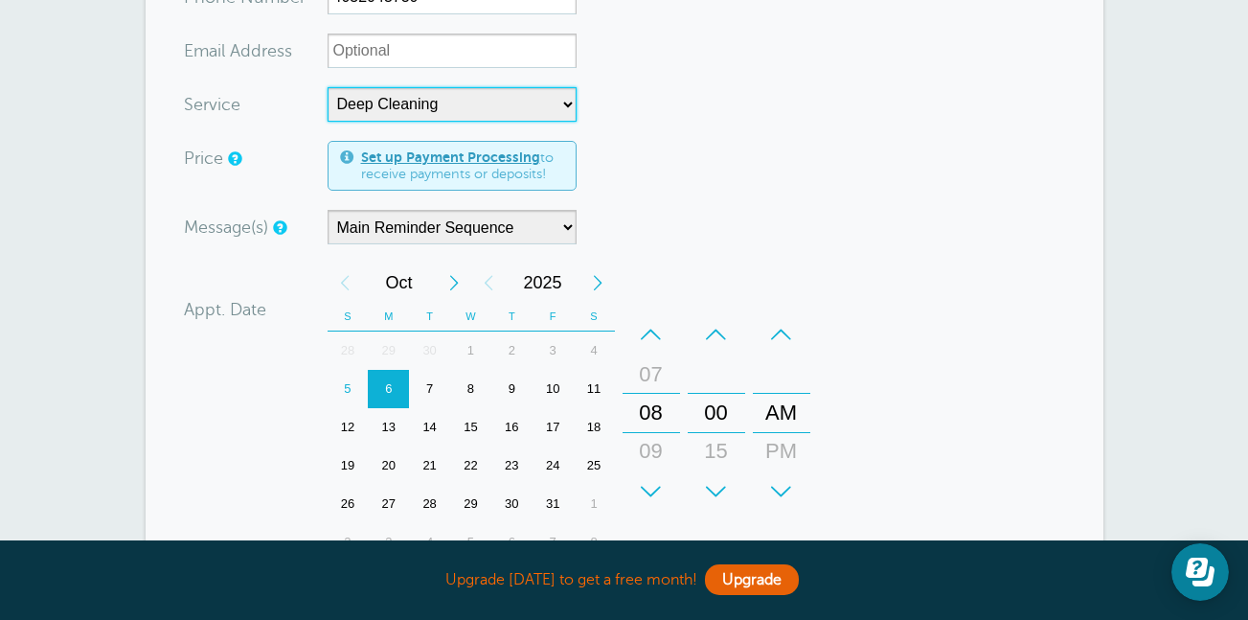
scroll to position [391, 0]
click at [658, 493] on div "+" at bounding box center [651, 490] width 57 height 38
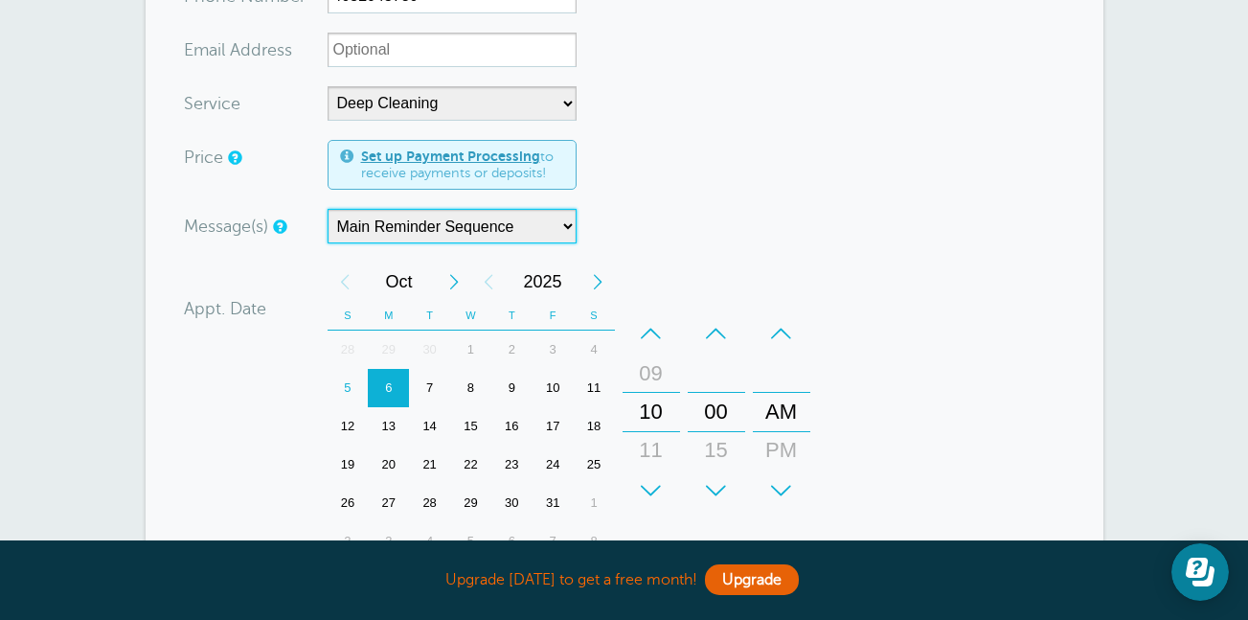
click at [533, 220] on select "Main Reminder Sequence" at bounding box center [452, 226] width 249 height 34
click at [728, 170] on form "You are creating a new customer. To use an existing customer select one from th…" at bounding box center [624, 332] width 881 height 1078
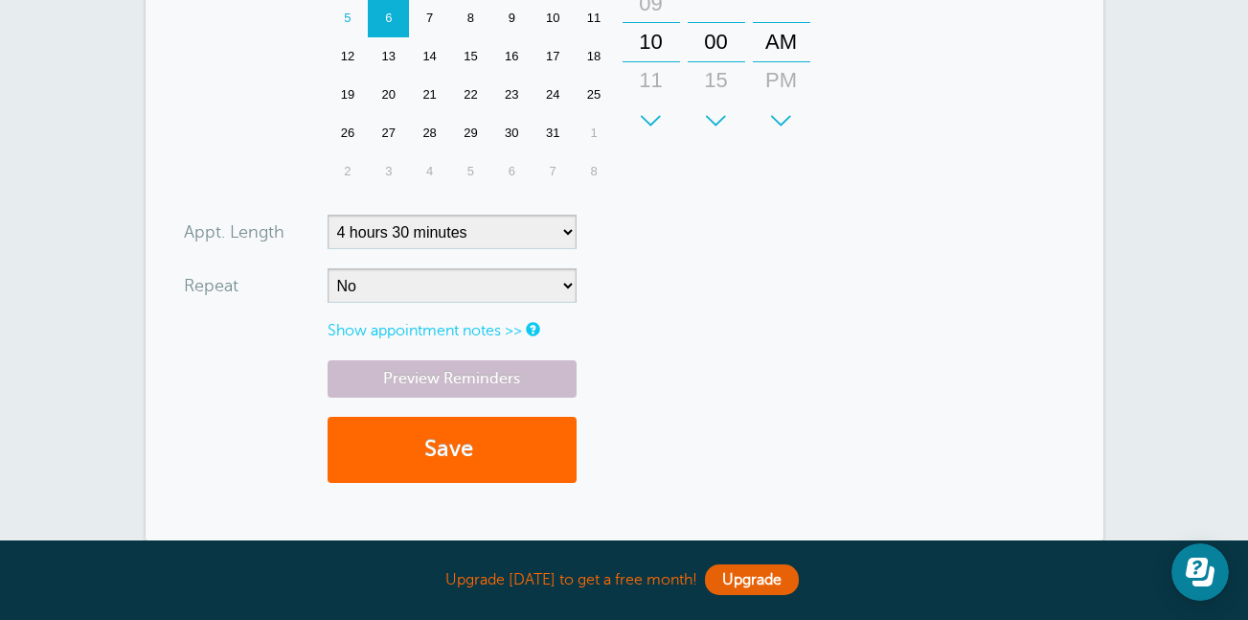
scroll to position [762, 0]
click at [461, 454] on button "Save" at bounding box center [452, 449] width 249 height 66
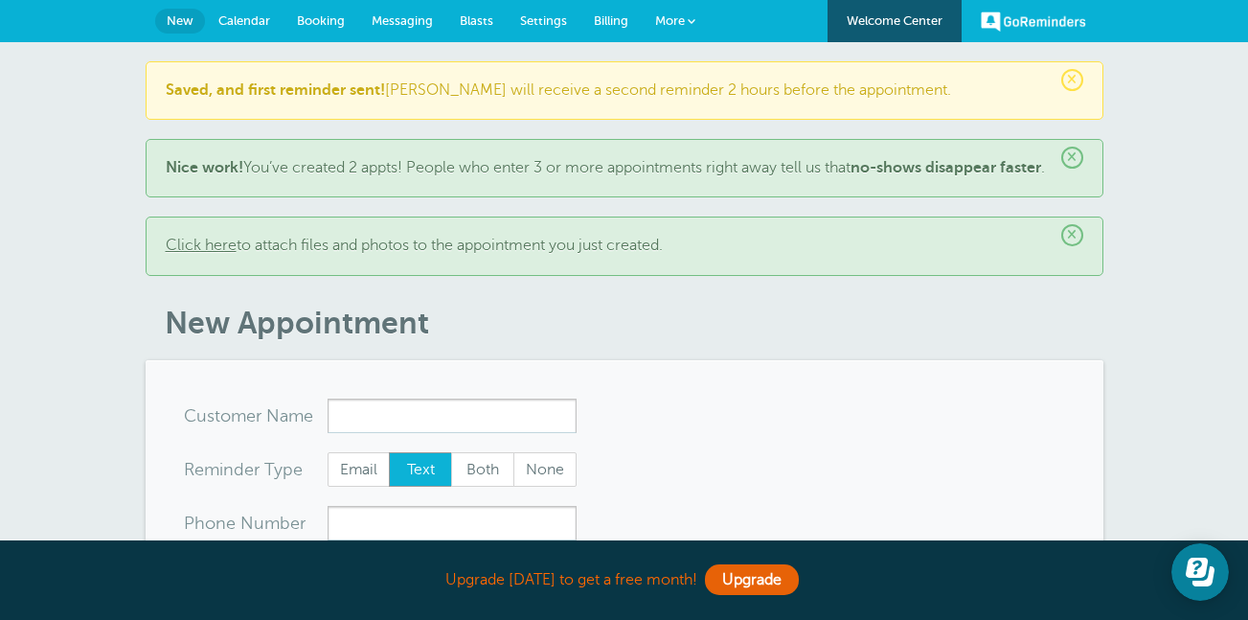
click at [403, 24] on span "Messaging" at bounding box center [402, 20] width 61 height 14
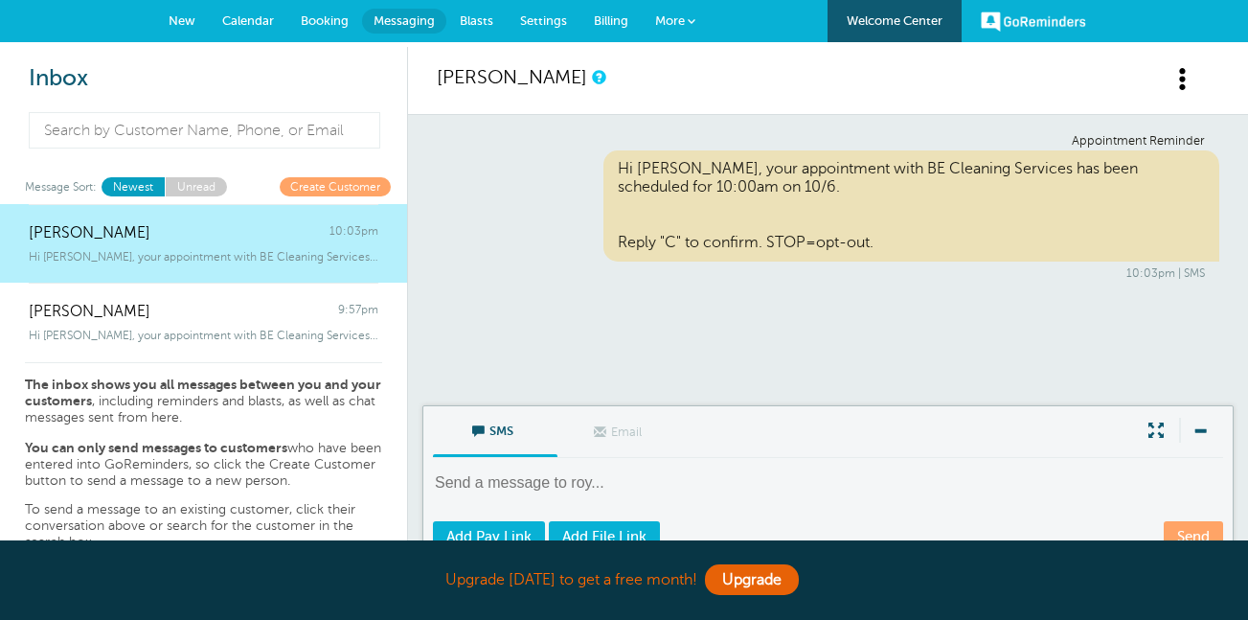
click at [330, 189] on link "Create Customer" at bounding box center [335, 186] width 111 height 18
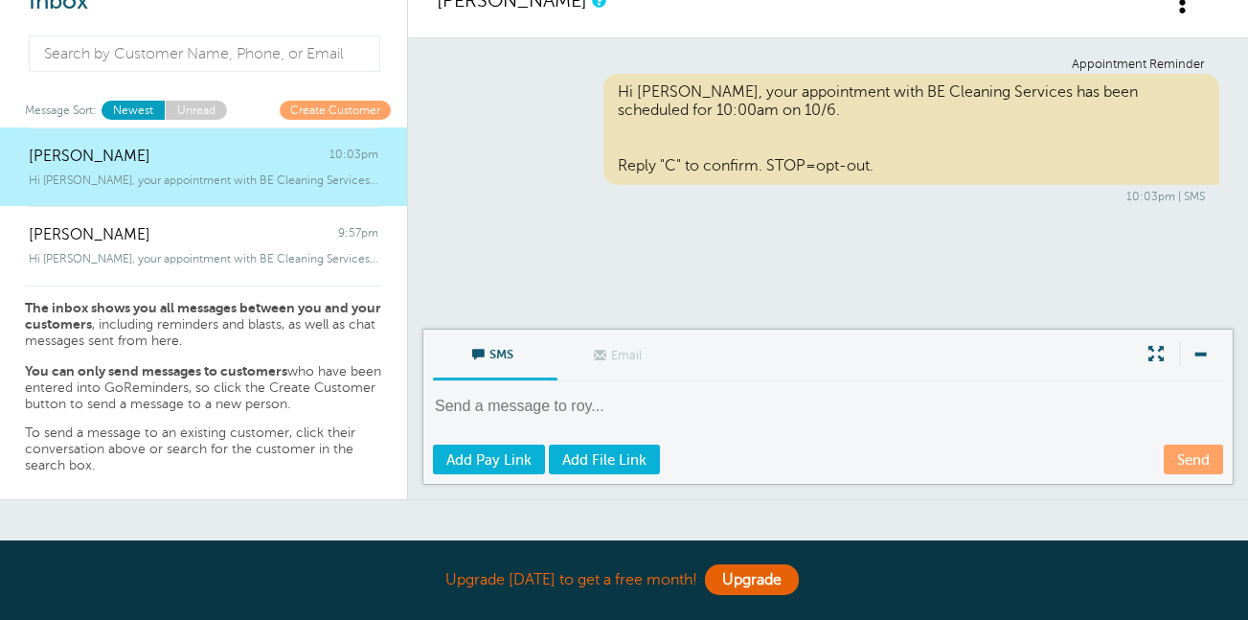
scroll to position [80, 0]
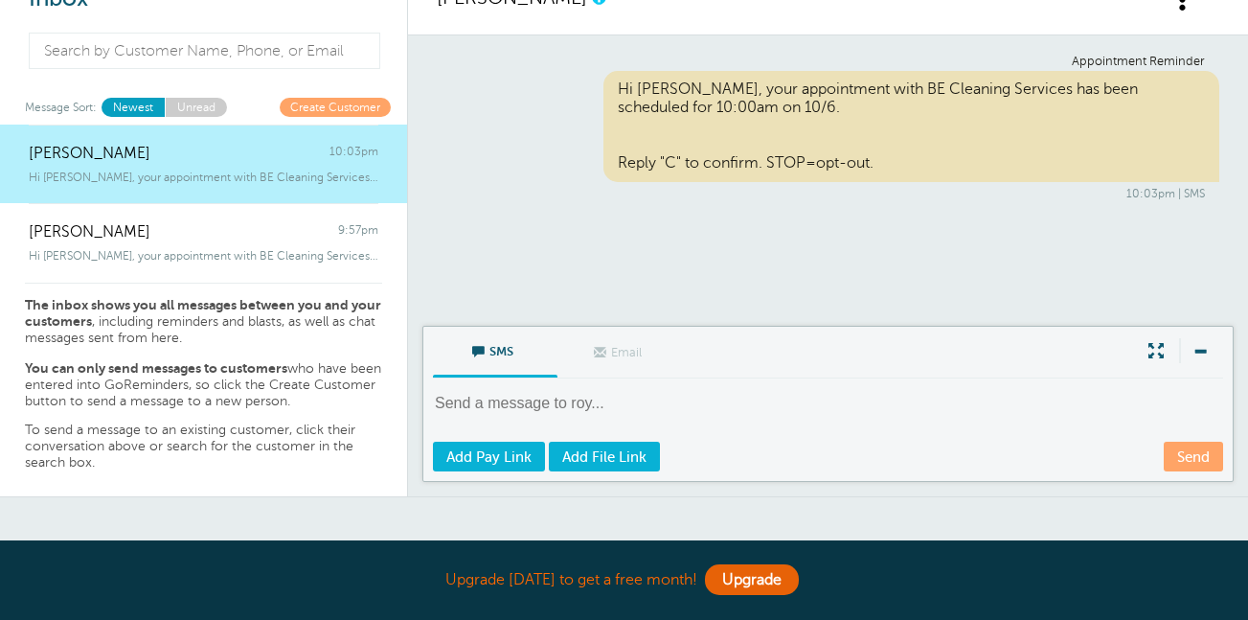
click at [529, 418] on textarea at bounding box center [830, 416] width 794 height 47
type textarea "hi"
click at [1203, 470] on link "Send" at bounding box center [1193, 457] width 59 height 30
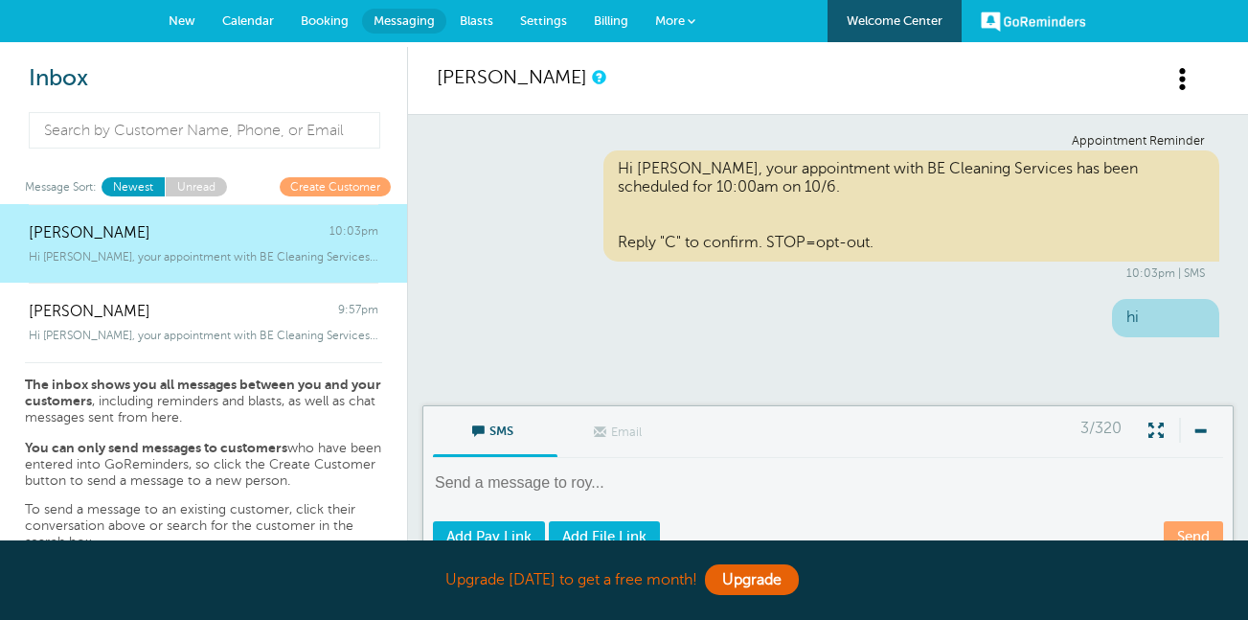
click at [322, 19] on span "Booking" at bounding box center [325, 20] width 48 height 14
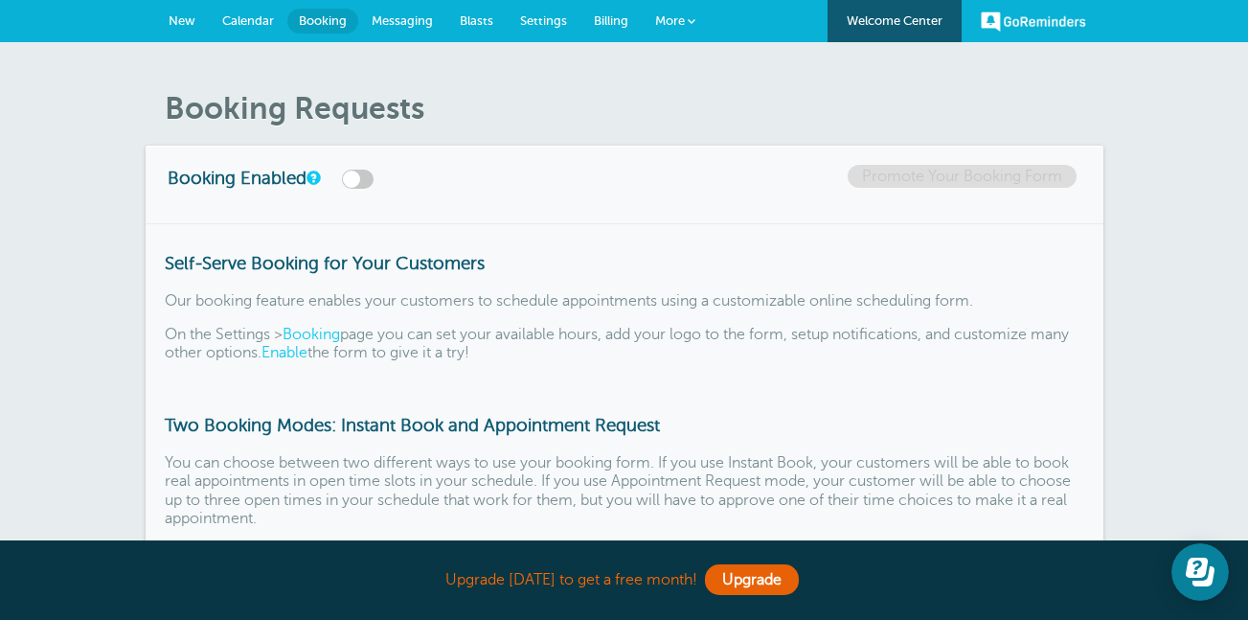
click at [551, 10] on link "Settings" at bounding box center [544, 21] width 74 height 42
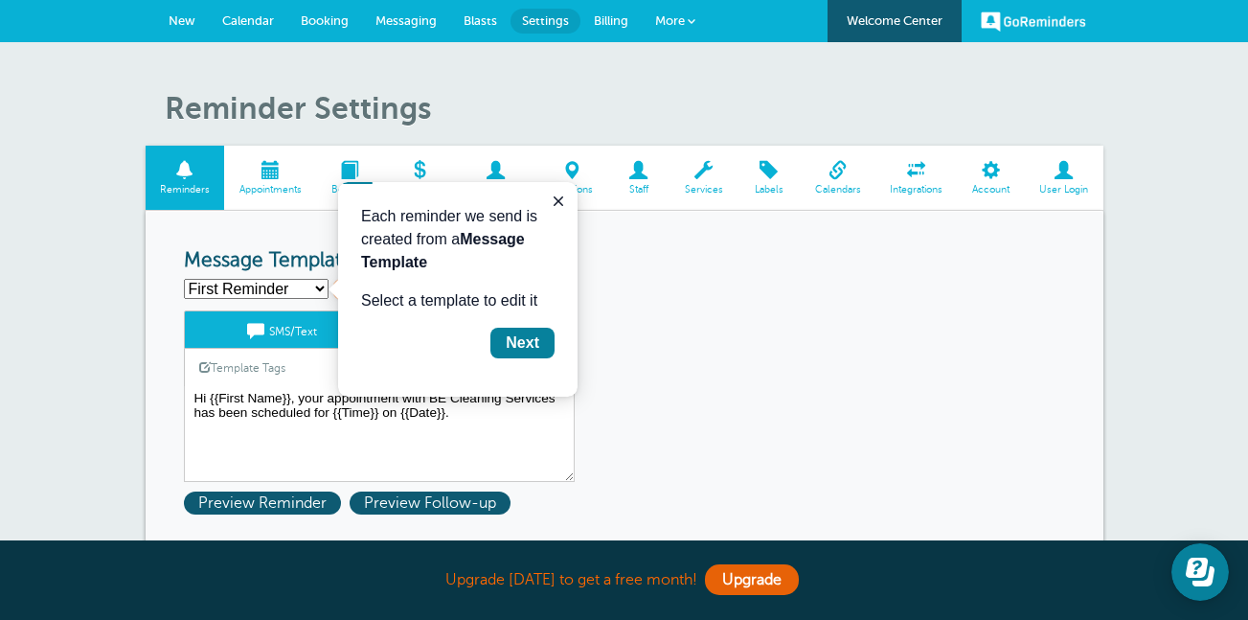
click at [511, 343] on div "Next" at bounding box center [523, 342] width 34 height 23
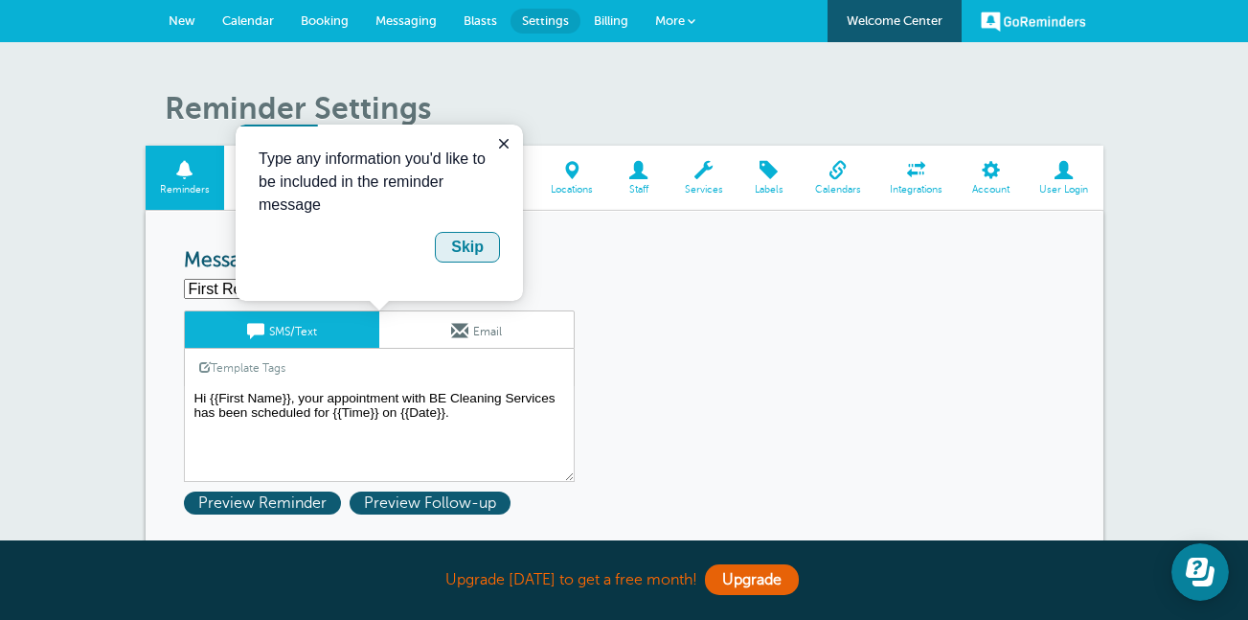
click at [479, 251] on div "Skip" at bounding box center [467, 247] width 33 height 23
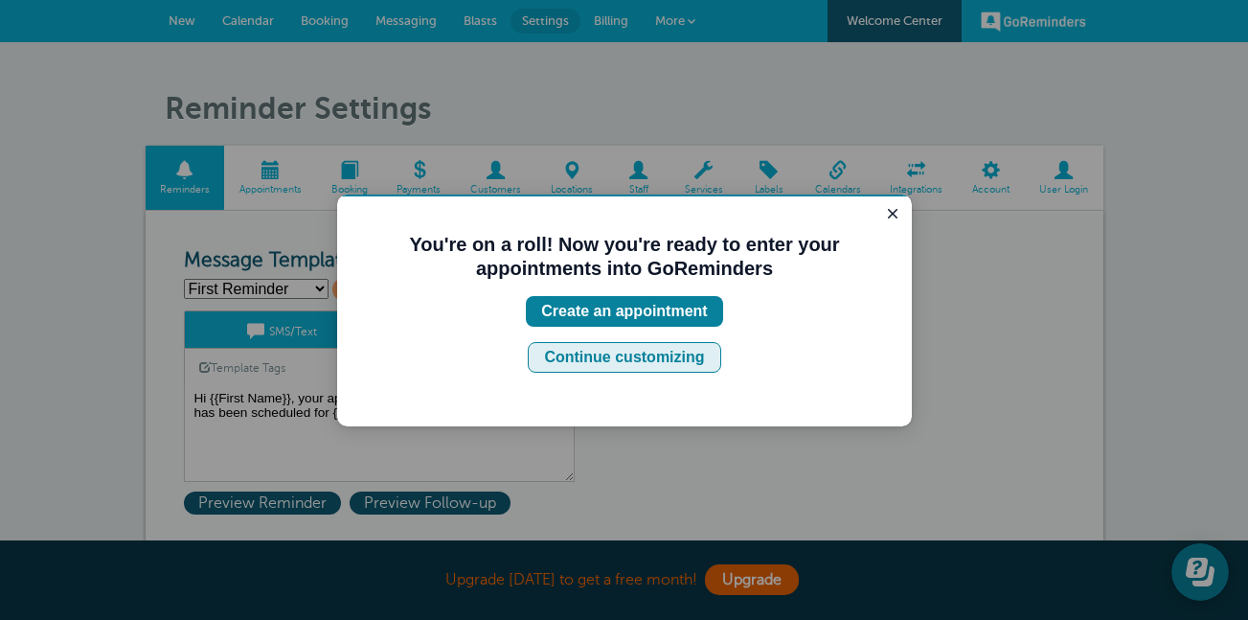
click at [678, 358] on div "Continue customizing" at bounding box center [624, 357] width 160 height 23
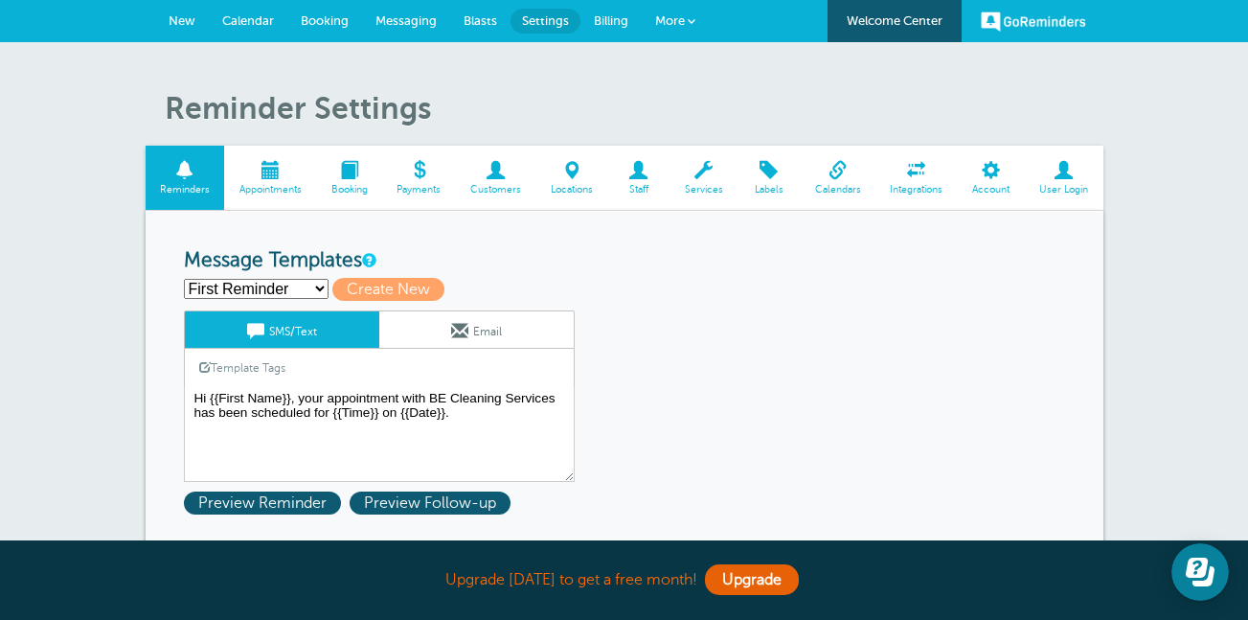
click at [318, 286] on select "First Reminder Second Reminder Third Reminder Create new..." at bounding box center [256, 289] width 145 height 20
select select "163367"
click at [184, 279] on select "First Reminder Second Reminder Third Reminder Create new..." at bounding box center [256, 289] width 145 height 20
type input "Second Reminder"
type textarea "Hi {{First Name}}, you have an appointment with BE Cleaning Services at {{Time}…"
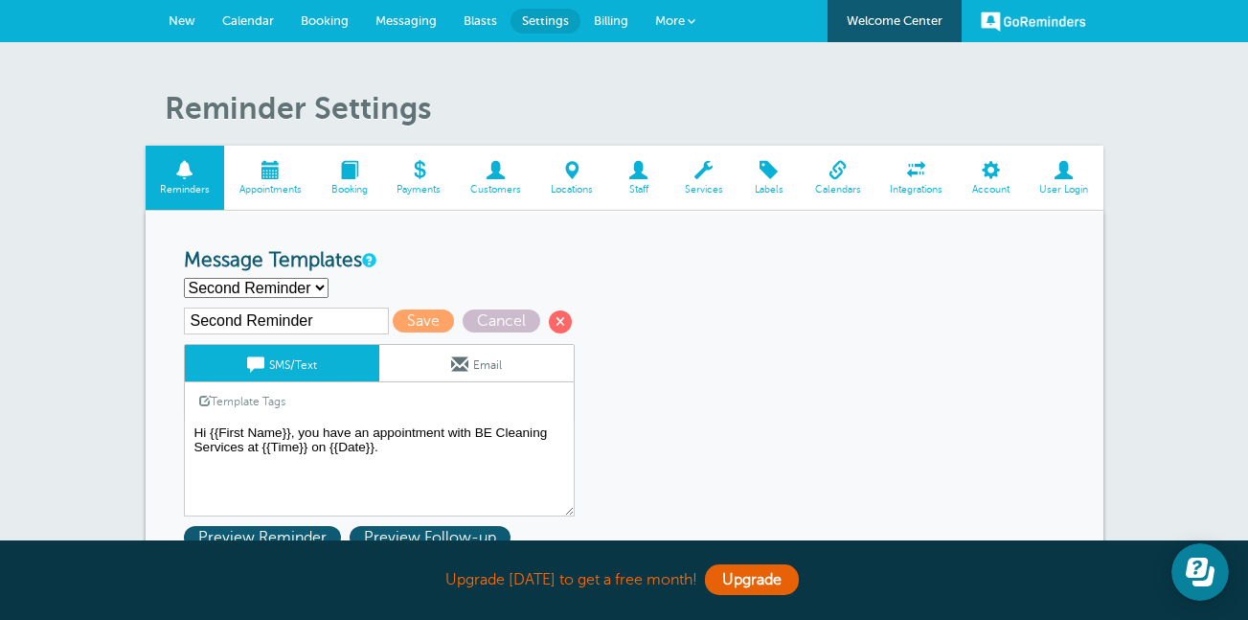
click at [313, 288] on select "First Reminder Second Reminder Third Reminder Create new..." at bounding box center [256, 288] width 145 height 20
select select "163365"
click at [184, 278] on select "First Reminder Second Reminder Third Reminder Create new..." at bounding box center [256, 288] width 145 height 20
type input "First Reminder"
type textarea "Hi {{First Name}}, your appointment with BE Cleaning Services has been schedule…"
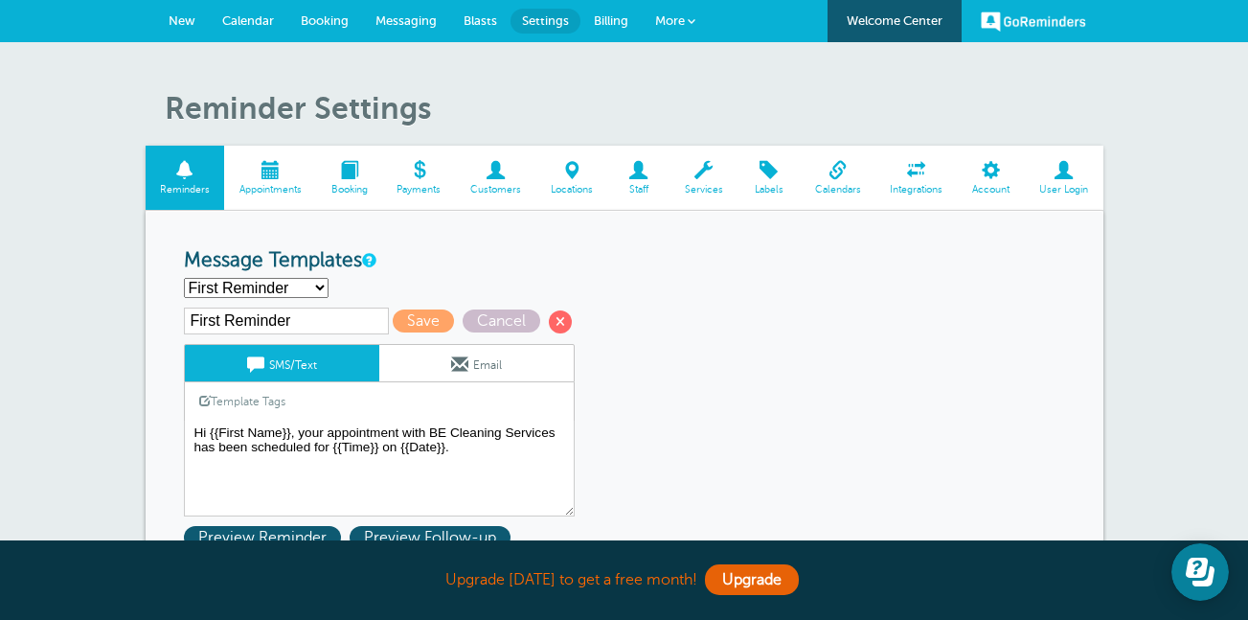
click at [320, 287] on select "First Reminder Second Reminder Third Reminder Create new..." at bounding box center [256, 288] width 145 height 20
select select "163367"
click at [184, 278] on select "First Reminder Second Reminder Third Reminder Create new..." at bounding box center [256, 288] width 145 height 20
type input "Second Reminder"
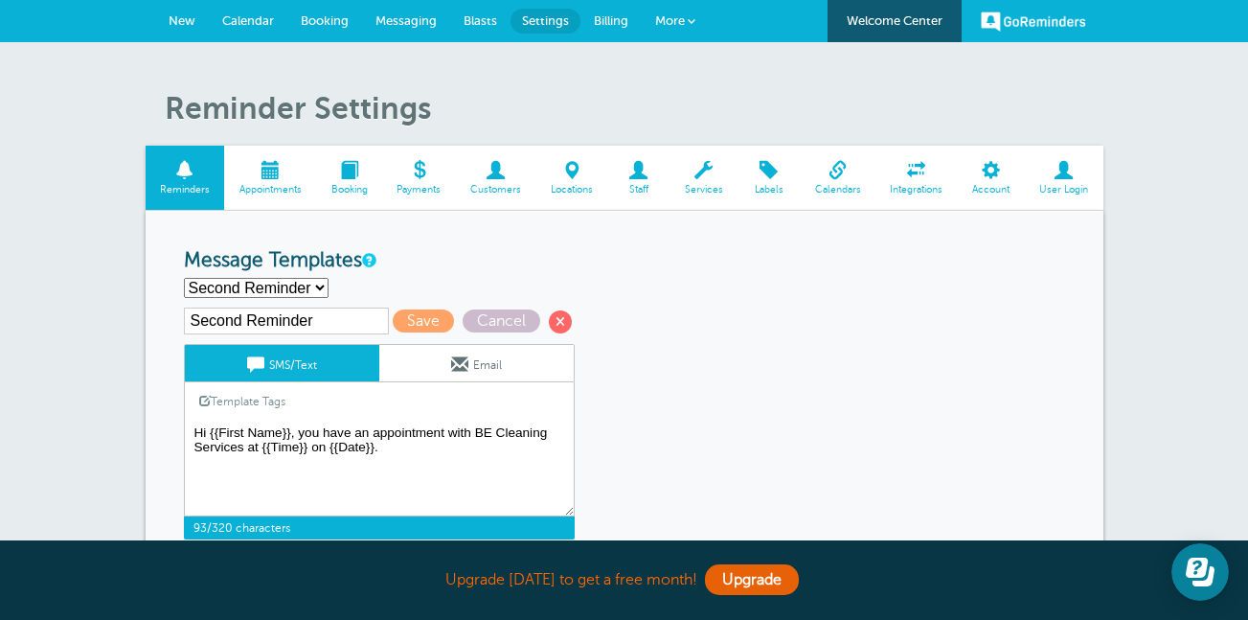
click at [318, 432] on textarea "Hi {{First Name}}, your appointment with BE Cleaning Services has been schedule…" at bounding box center [379, 469] width 391 height 96
click at [559, 443] on textarea "Hi {{First Name}}, your appointment with BE Cleaning Services has been schedule…" at bounding box center [379, 469] width 391 height 96
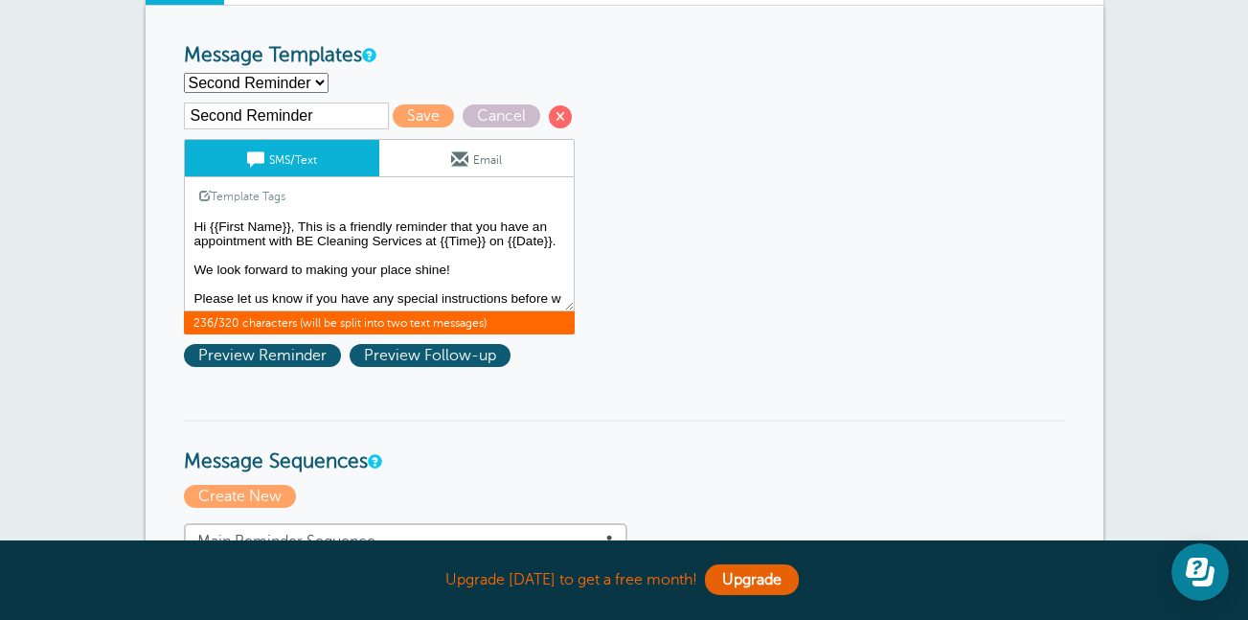
scroll to position [25, 0]
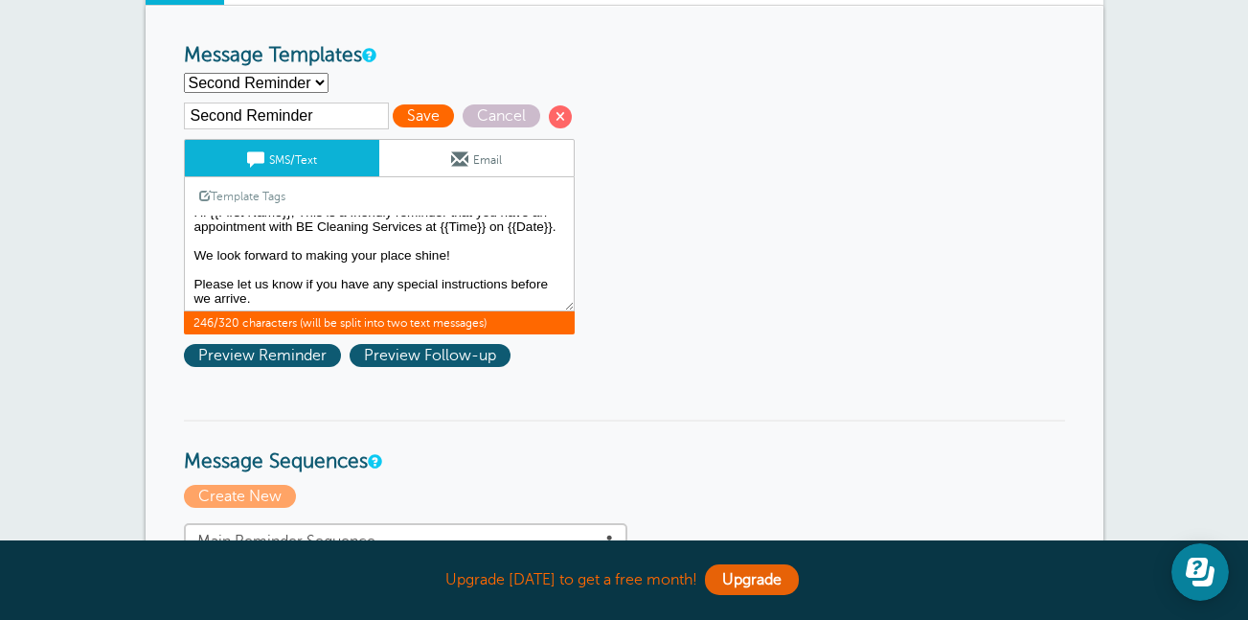
type textarea "Hi {{First Name}}, This is a friendly reminder that you have an appointment wit…"
click at [401, 118] on span "Save" at bounding box center [423, 115] width 61 height 23
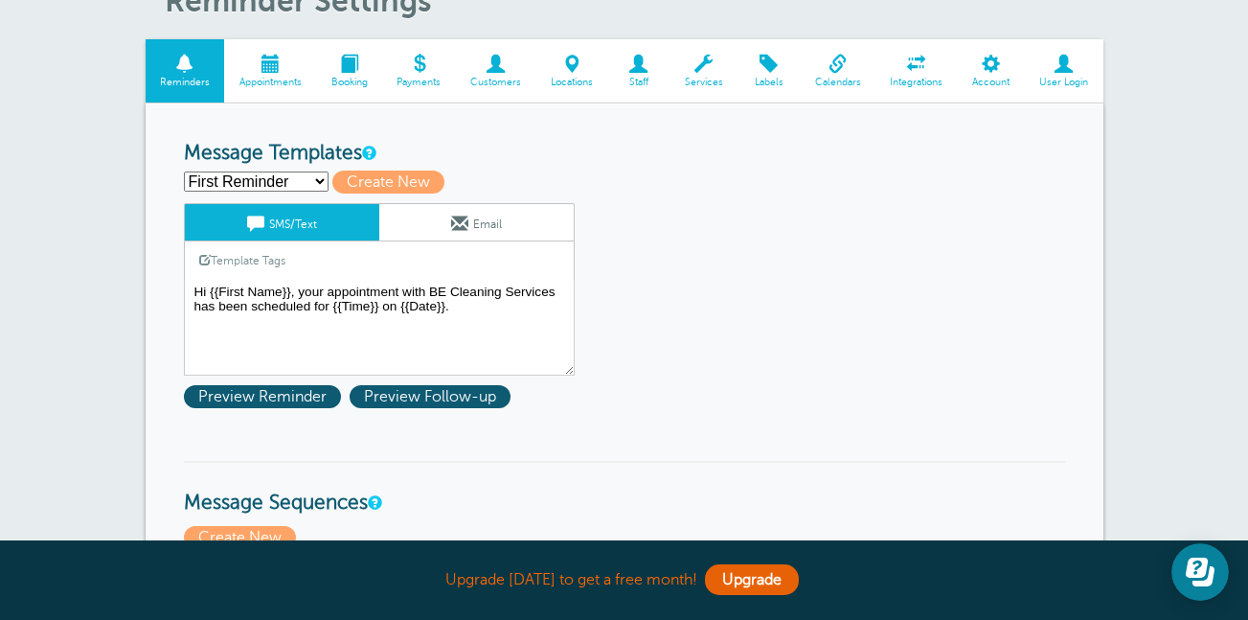
scroll to position [173, 0]
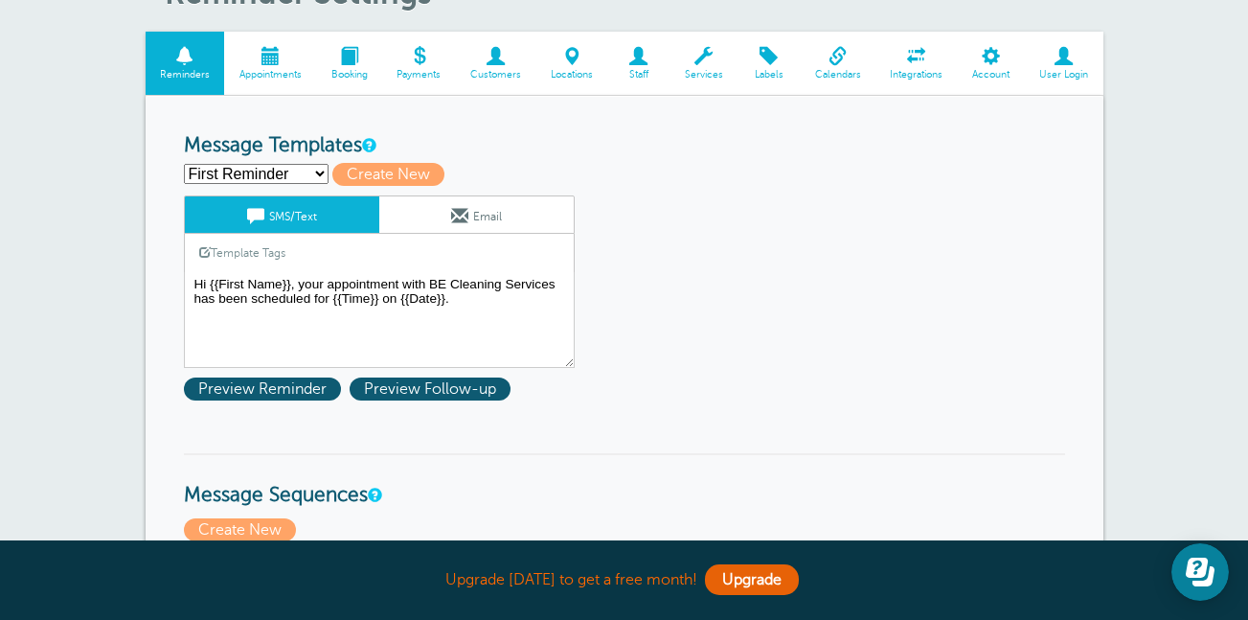
click at [313, 173] on select "First Reminder Second Reminder Third Reminder Create new..." at bounding box center [256, 174] width 145 height 20
select select "163367"
click at [184, 164] on select "First Reminder Second Reminder Third Reminder Create new..." at bounding box center [256, 174] width 145 height 20
type input "Second Reminder"
type textarea "Hi {{First Name}}, This is a friendly reminder that you have an appointment wit…"
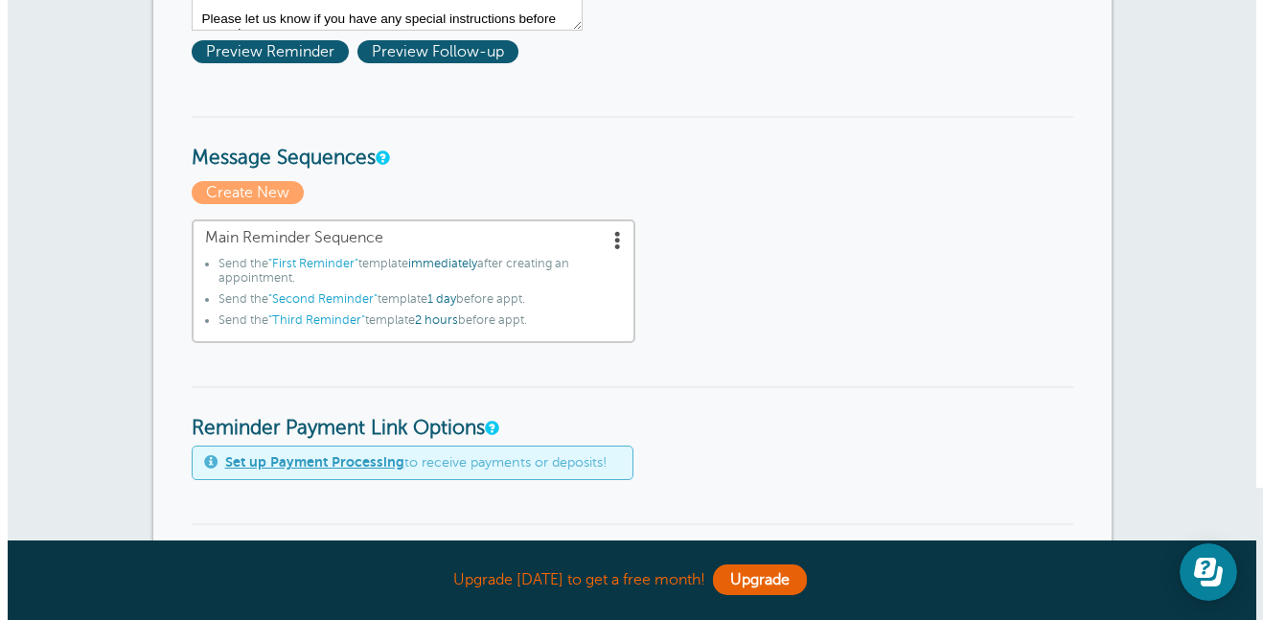
scroll to position [545, 0]
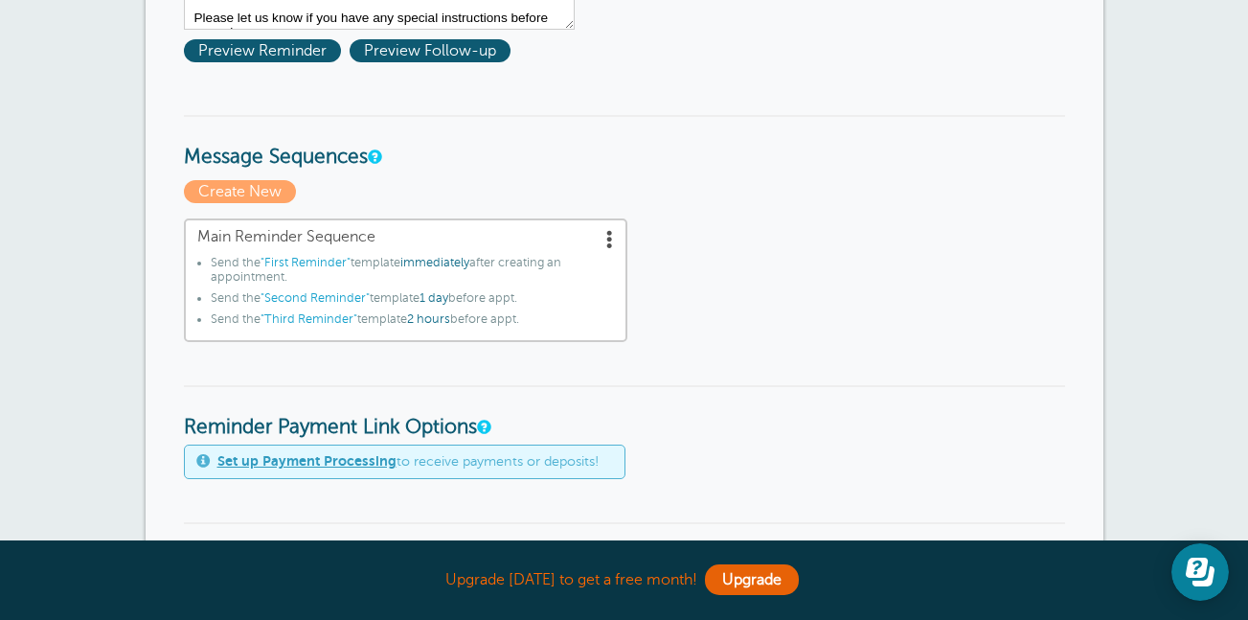
click at [607, 244] on span at bounding box center [610, 238] width 19 height 19
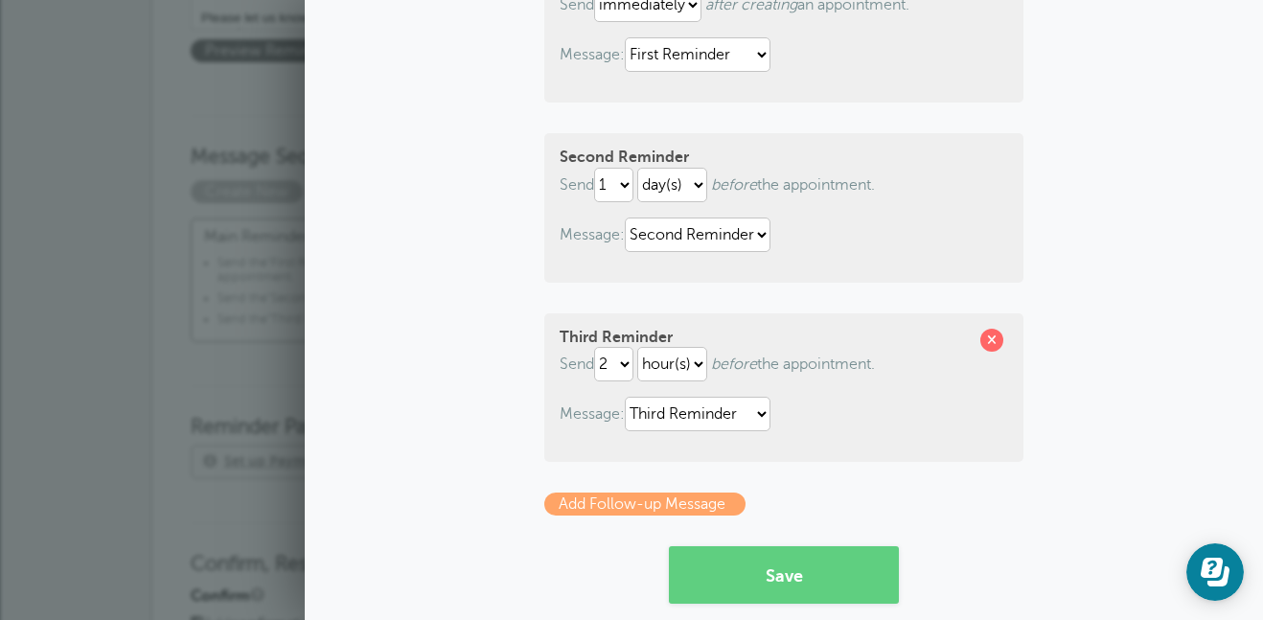
scroll to position [290, 0]
click at [733, 560] on button "Save" at bounding box center [784, 573] width 230 height 57
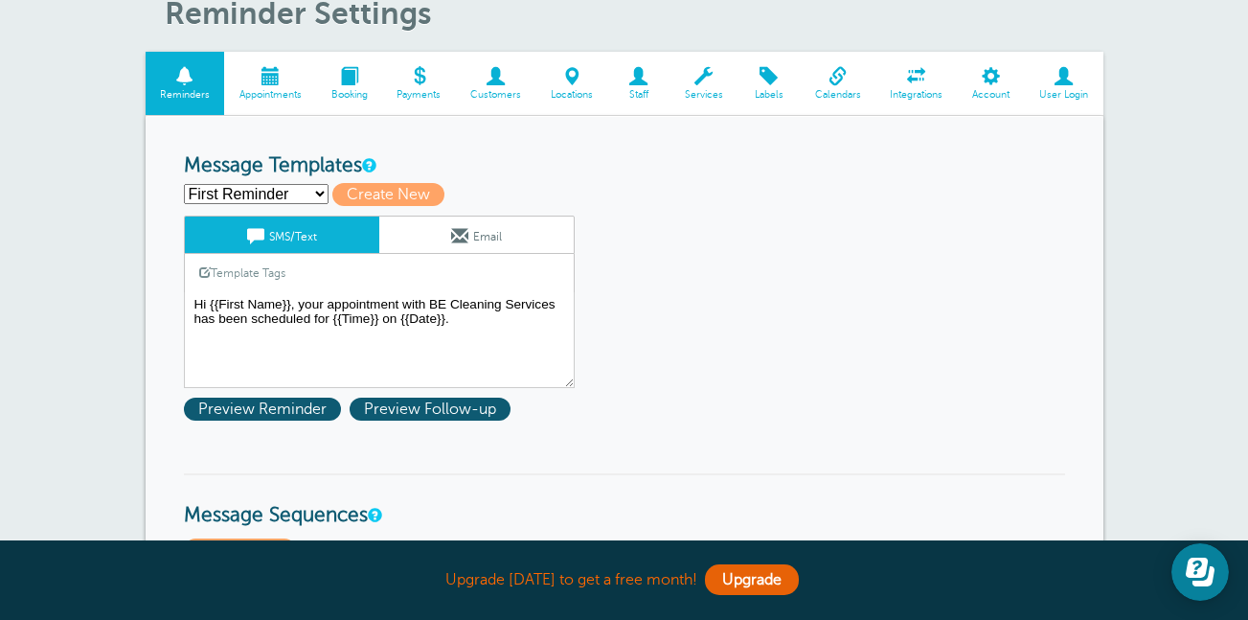
scroll to position [140, 0]
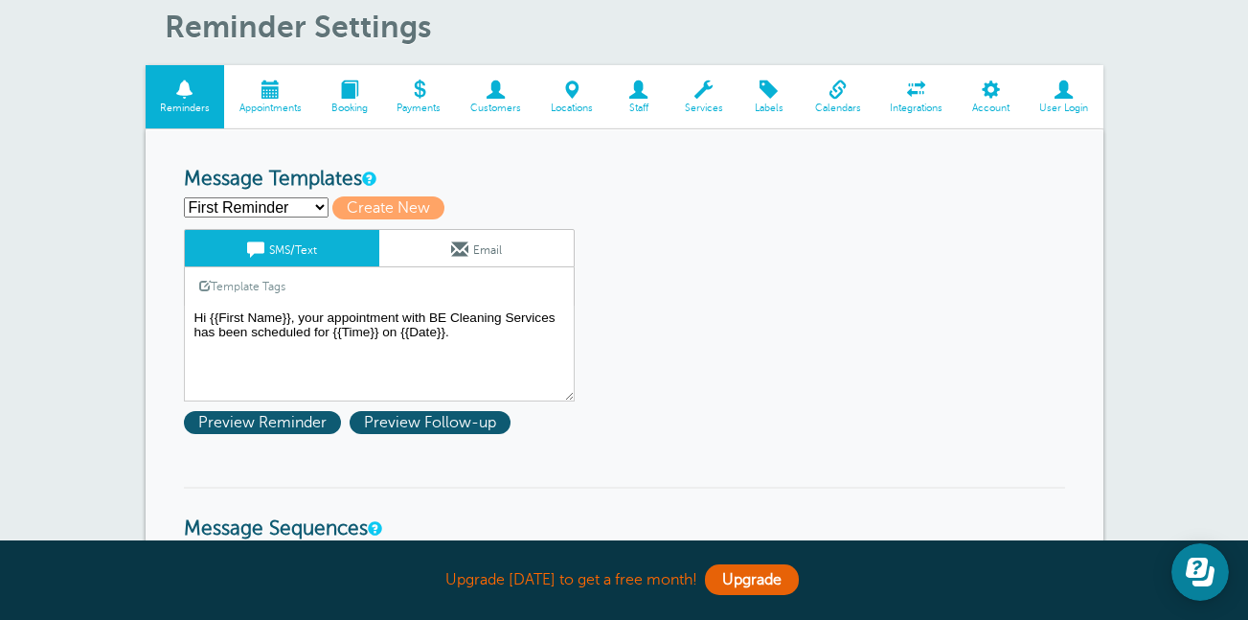
click at [284, 198] on select "First Reminder Second Reminder Third Reminder Create new..." at bounding box center [256, 207] width 145 height 20
select select "163368"
click at [184, 197] on select "First Reminder Second Reminder Third Reminder Create new..." at bounding box center [256, 207] width 145 height 20
type input "Third Reminder"
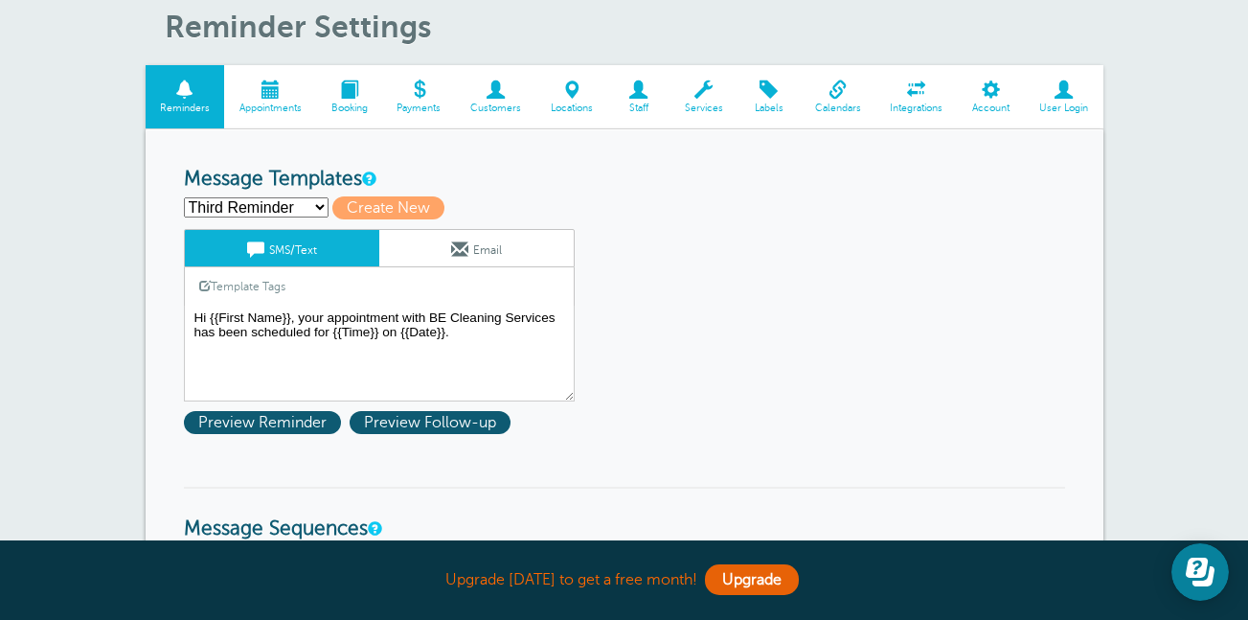
type textarea "Hi {{First Name}}, you have an appointment with BE Cleaning Services [DATE] at …"
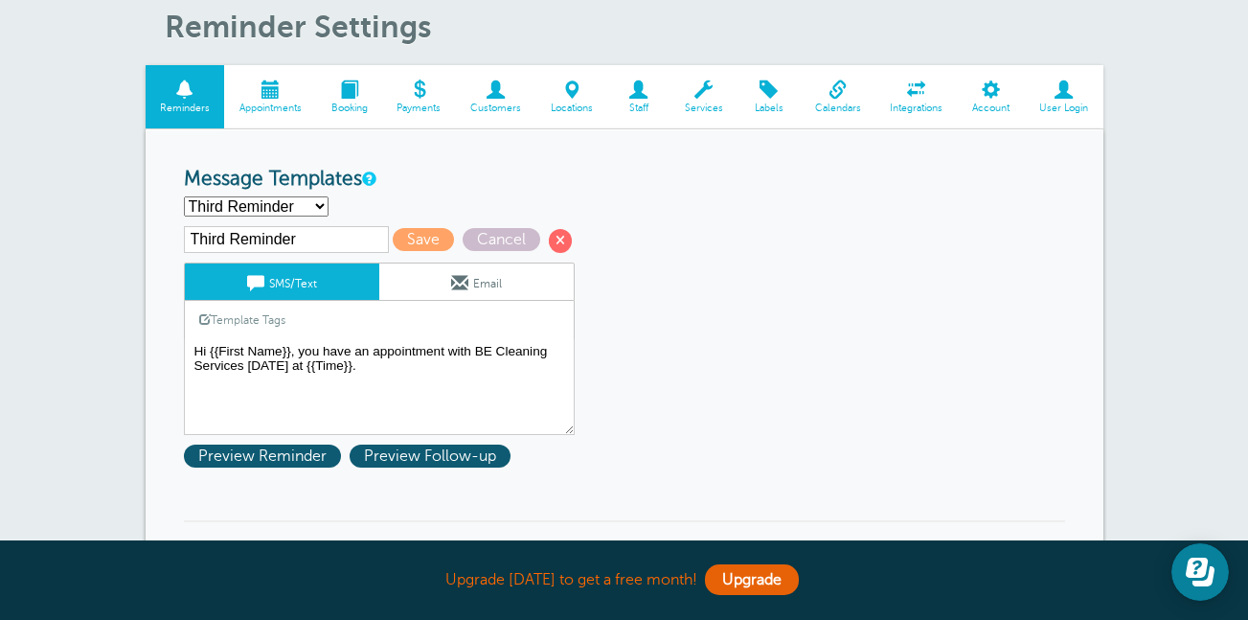
click at [308, 204] on select "First Reminder Second Reminder Third Reminder Create new..." at bounding box center [256, 206] width 145 height 20
select select "163367"
click at [184, 196] on select "First Reminder Second Reminder Third Reminder Create new..." at bounding box center [256, 206] width 145 height 20
type input "Second Reminder"
type textarea "Hi {{First Name}}, This is a friendly reminder that you have an appointment wit…"
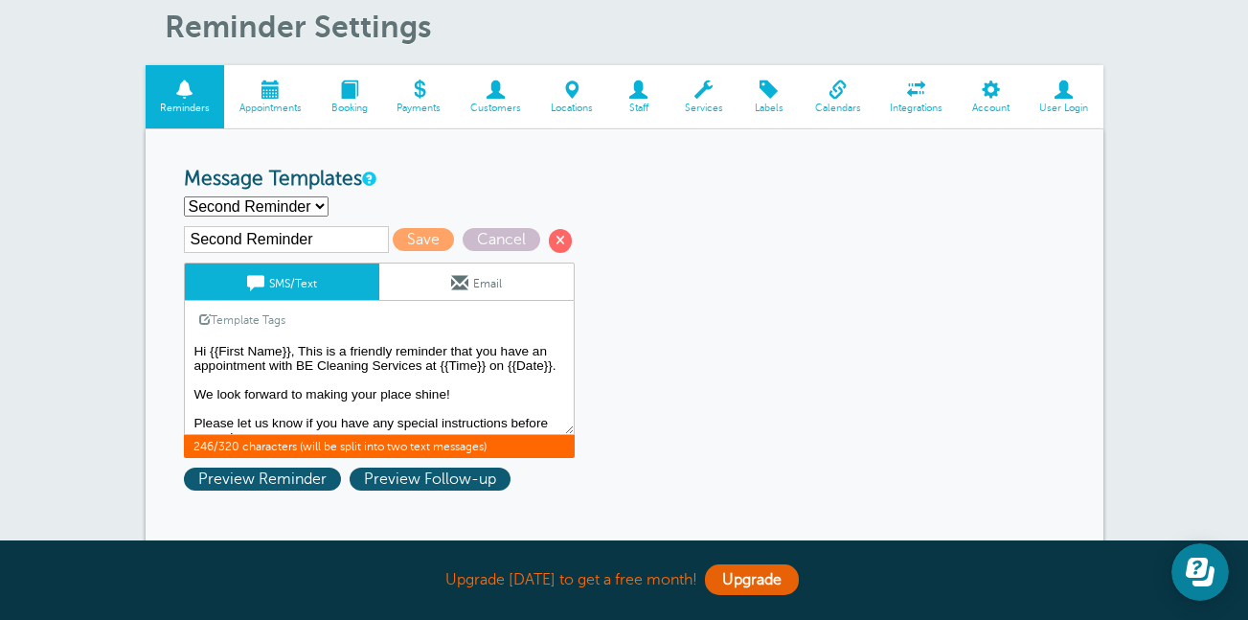
scroll to position [30, 0]
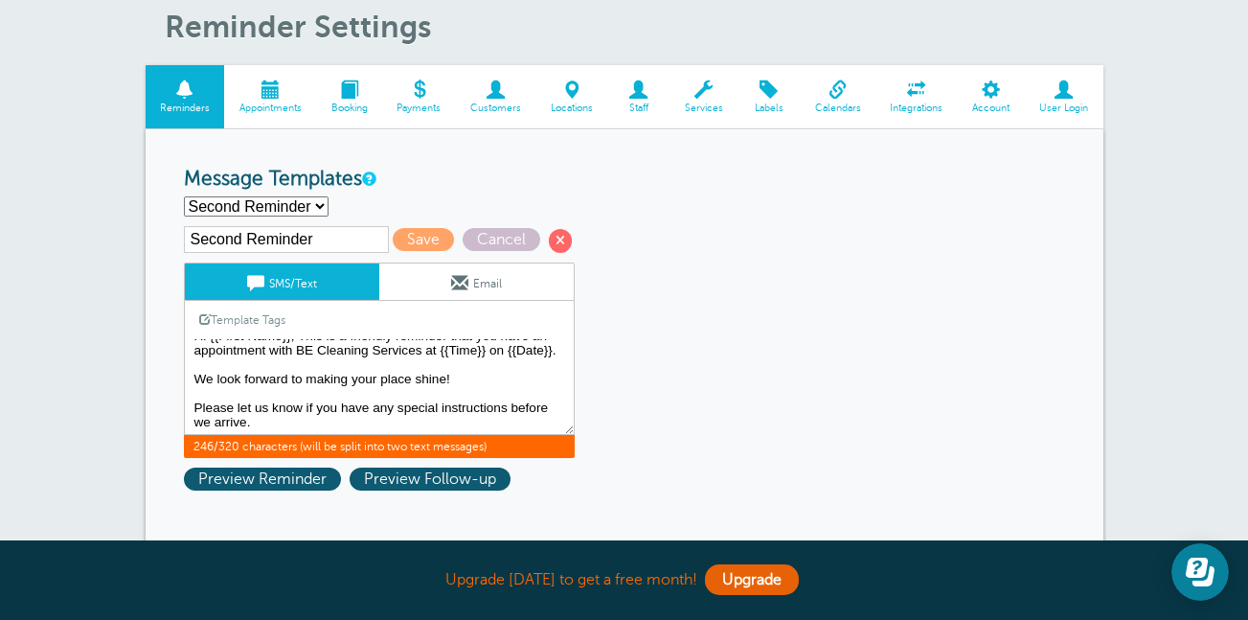
drag, startPoint x: 252, startPoint y: 418, endPoint x: 192, endPoint y: 380, distance: 71.0
click at [192, 380] on textarea "Hi {{First Name}}, your appointment with BE Cleaning Services has been schedule…" at bounding box center [379, 387] width 391 height 96
click at [316, 209] on select "First Reminder Second Reminder Third Reminder Create new..." at bounding box center [256, 206] width 145 height 20
select select "163368"
click at [184, 196] on select "First Reminder Second Reminder Third Reminder Create new..." at bounding box center [256, 206] width 145 height 20
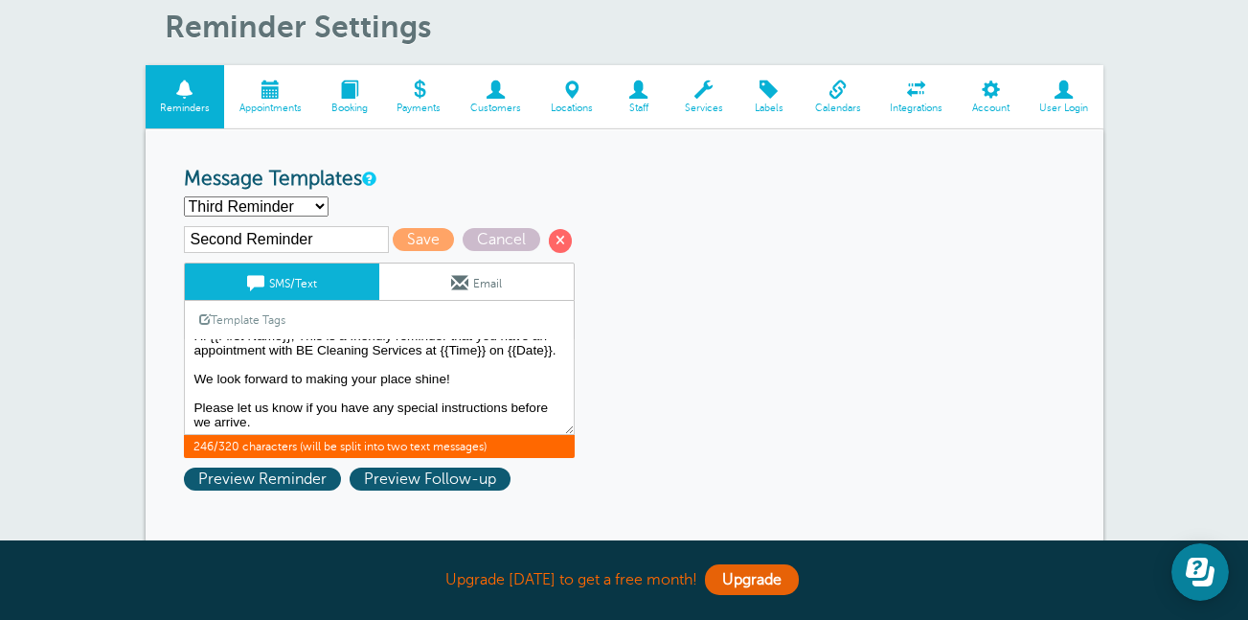
type input "Third Reminder"
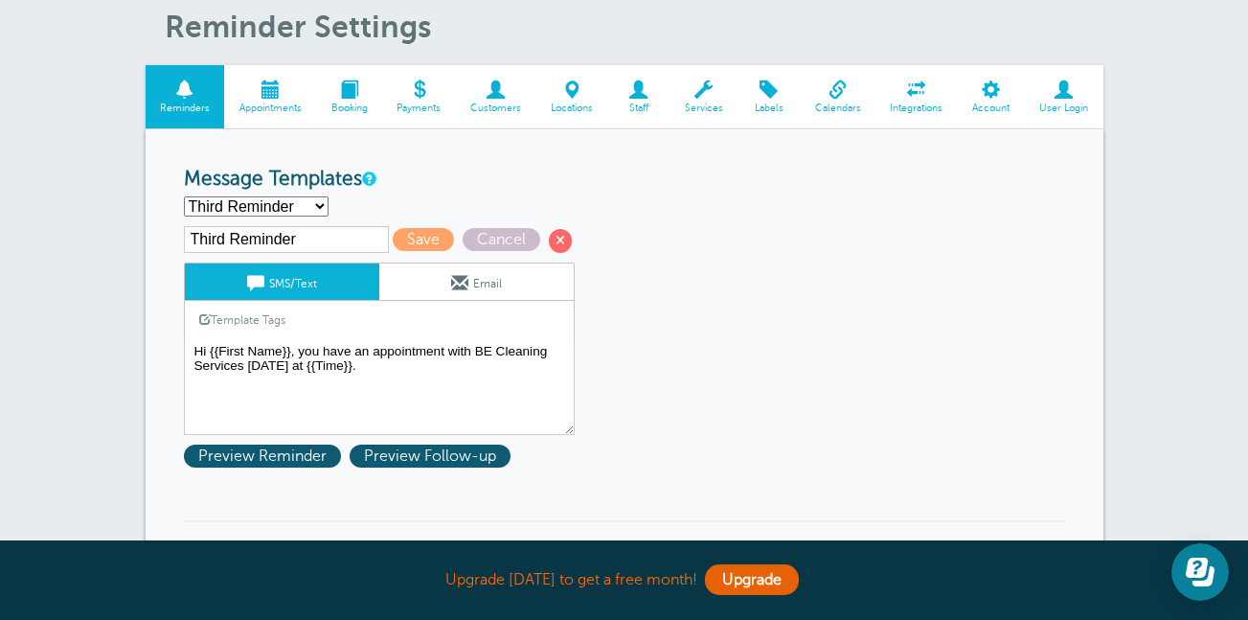
scroll to position [0, 0]
click at [366, 370] on textarea "Hi {{First Name}}, your appointment with BE Cleaning Services has been schedule…" at bounding box center [379, 387] width 391 height 96
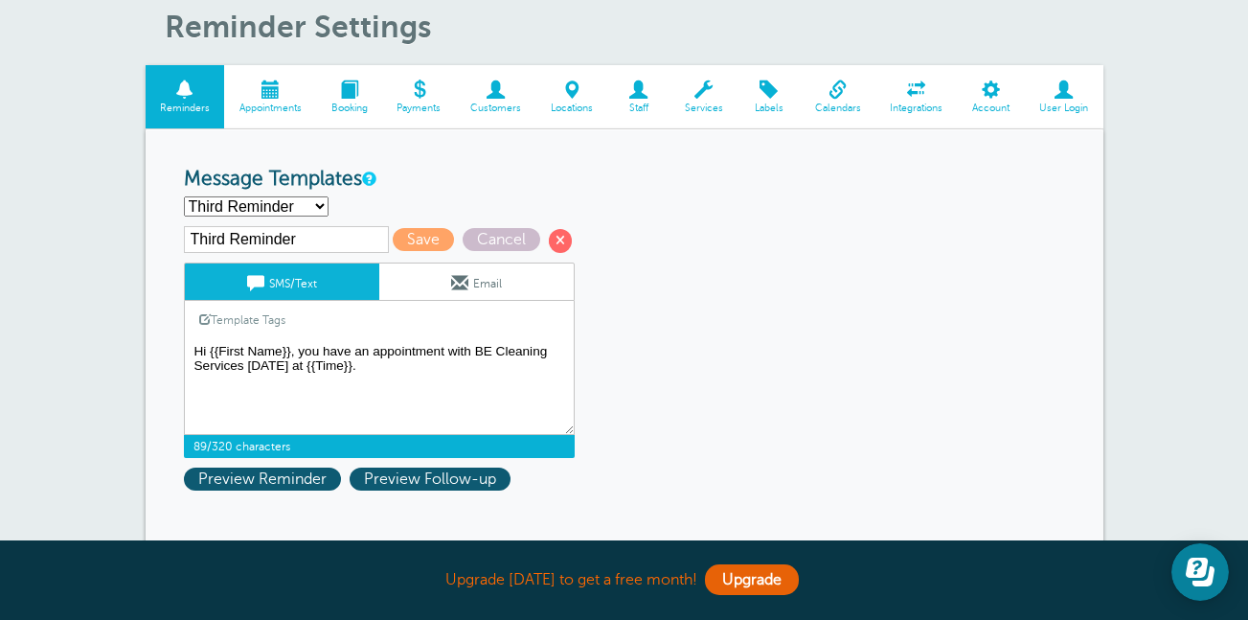
click at [220, 383] on textarea "Hi {{First Name}}, your appointment with BE Cleaning Services has been schedule…" at bounding box center [379, 387] width 391 height 96
click at [207, 404] on textarea "Hi {{First Name}}, your appointment with BE Cleaning Services has been schedule…" at bounding box center [379, 387] width 391 height 96
click at [210, 400] on textarea "Hi {{First Name}}, your appointment with BE Cleaning Services has been schedule…" at bounding box center [379, 387] width 391 height 96
paste textarea "We look forward to making your place shine! Please let us know if you have any …"
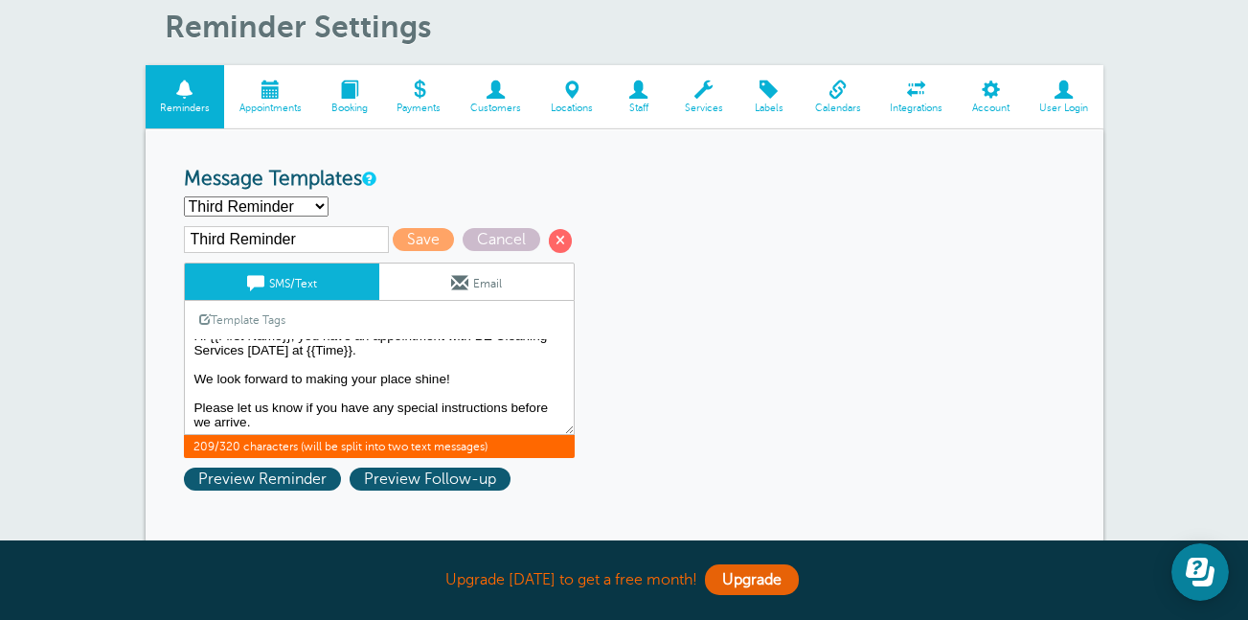
scroll to position [39, 0]
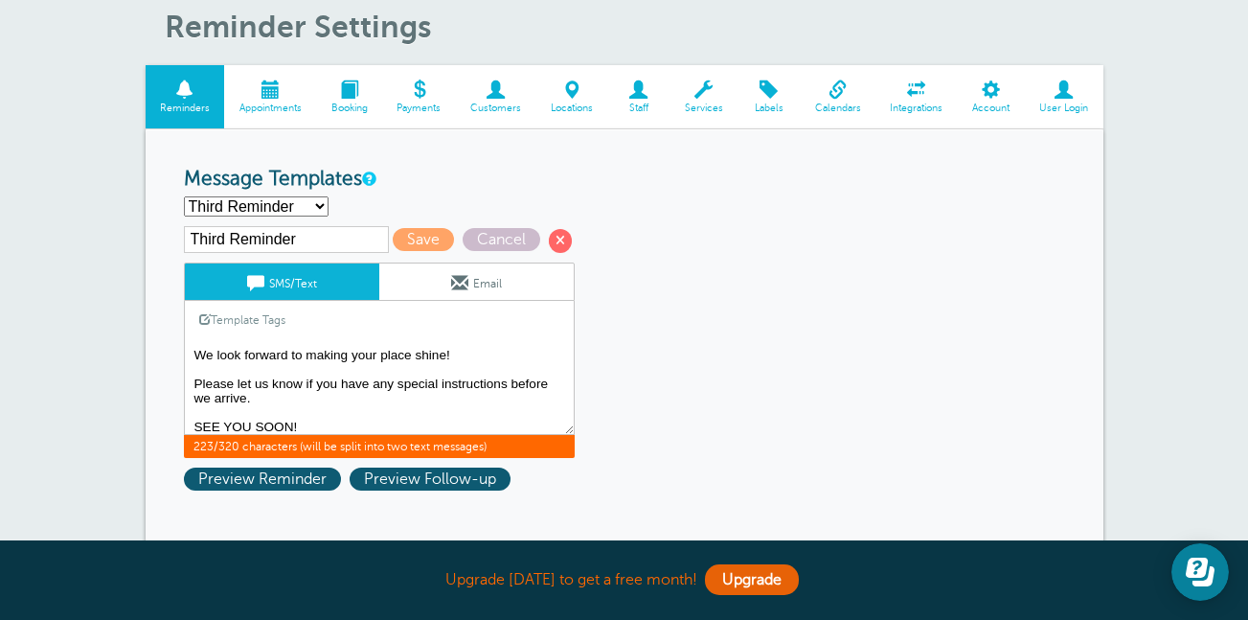
type textarea "Hi {{First Name}}, you have an appointment with BE Cleaning Services today at {…"
click at [426, 235] on span "Save" at bounding box center [423, 239] width 61 height 23
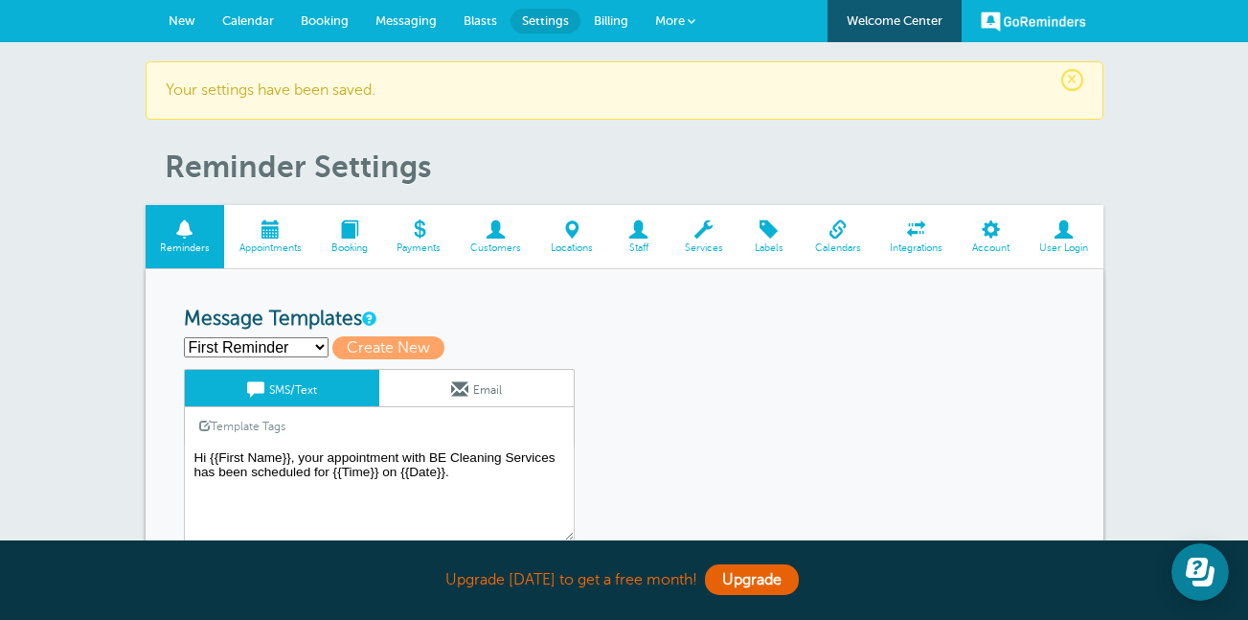
click at [319, 344] on select "First Reminder Second Reminder Third Reminder Create new..." at bounding box center [256, 347] width 145 height 20
select select "163368"
click at [184, 337] on select "First Reminder Second Reminder Third Reminder Create new..." at bounding box center [256, 347] width 145 height 20
type input "Third Reminder"
type textarea "Hi {{First Name}}, you have an appointment with BE Cleaning Services today at {…"
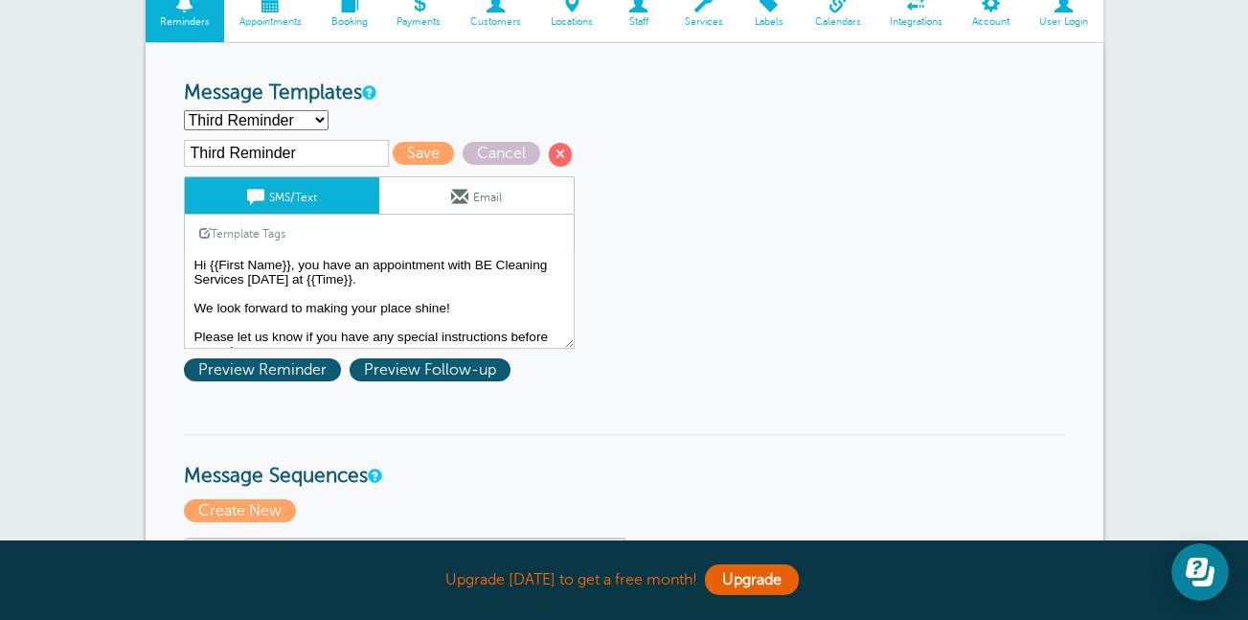
scroll to position [44, 0]
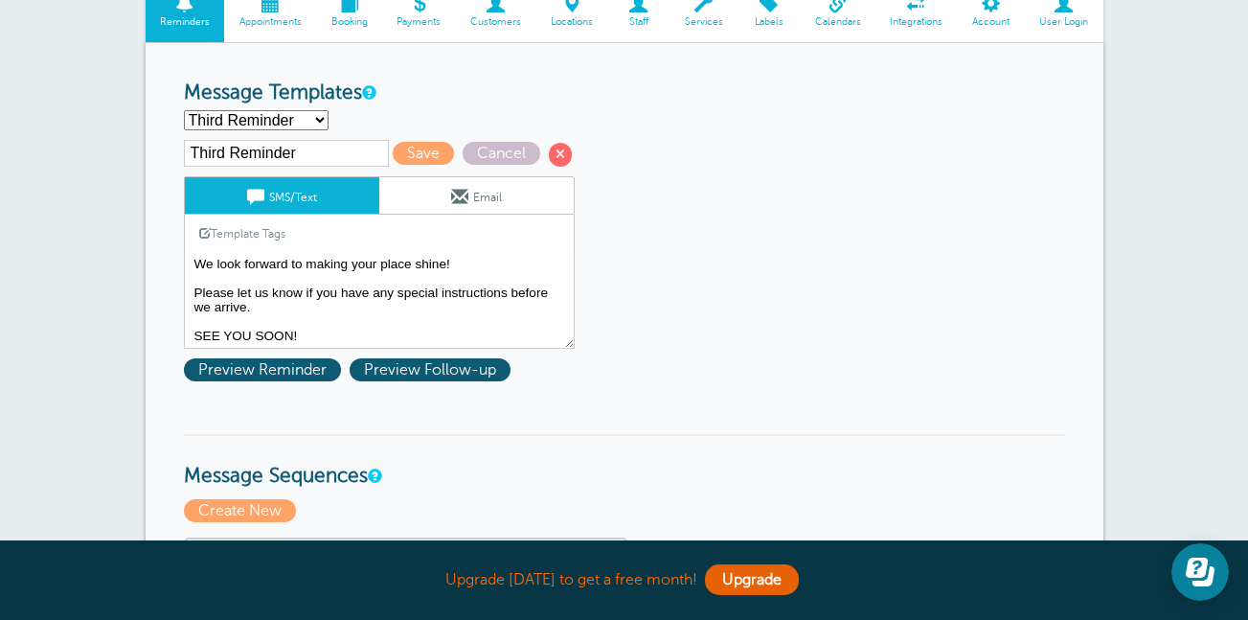
click at [350, 156] on input "Third Reminder" at bounding box center [286, 153] width 205 height 27
type input "T"
click at [559, 158] on span at bounding box center [560, 154] width 23 height 23
click at [553, 151] on span at bounding box center [560, 154] width 23 height 23
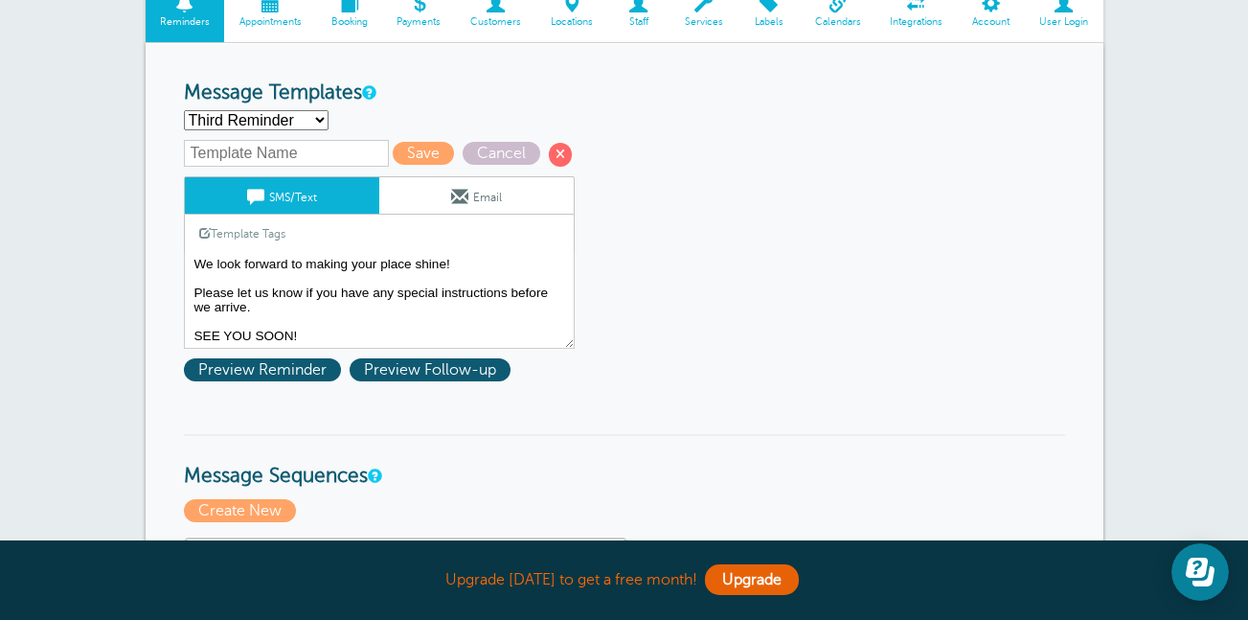
click at [292, 116] on select "First Reminder Second Reminder Third Reminder Create new..." at bounding box center [256, 120] width 145 height 20
select select "163365"
click at [184, 110] on select "First Reminder Second Reminder Third Reminder Create new..." at bounding box center [256, 120] width 145 height 20
type input "First Reminder"
type textarea "Hi {{First Name}}, your appointment with BE Cleaning Services has been schedule…"
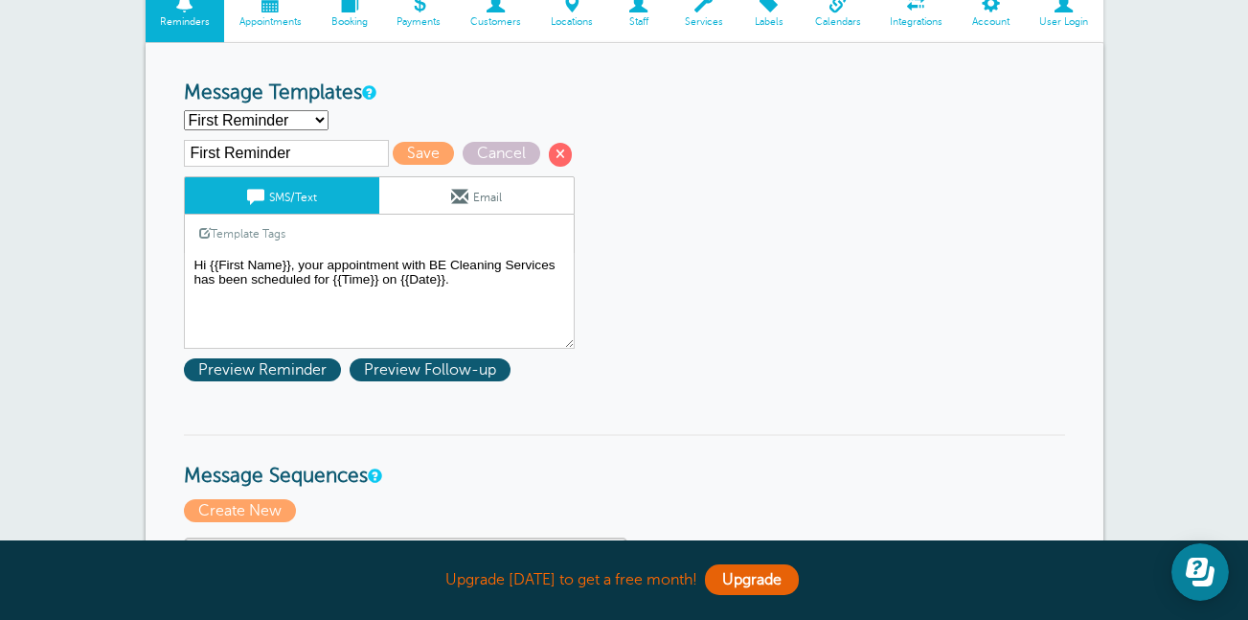
scroll to position [0, 0]
click at [348, 150] on input "First Reminder" at bounding box center [286, 153] width 205 height 27
click at [313, 123] on select "First Reminder Second Reminder Third Reminder Create new..." at bounding box center [256, 120] width 145 height 20
select select "163367"
click at [184, 110] on select "First Reminder Second Reminder Third Reminder Create new..." at bounding box center [256, 120] width 145 height 20
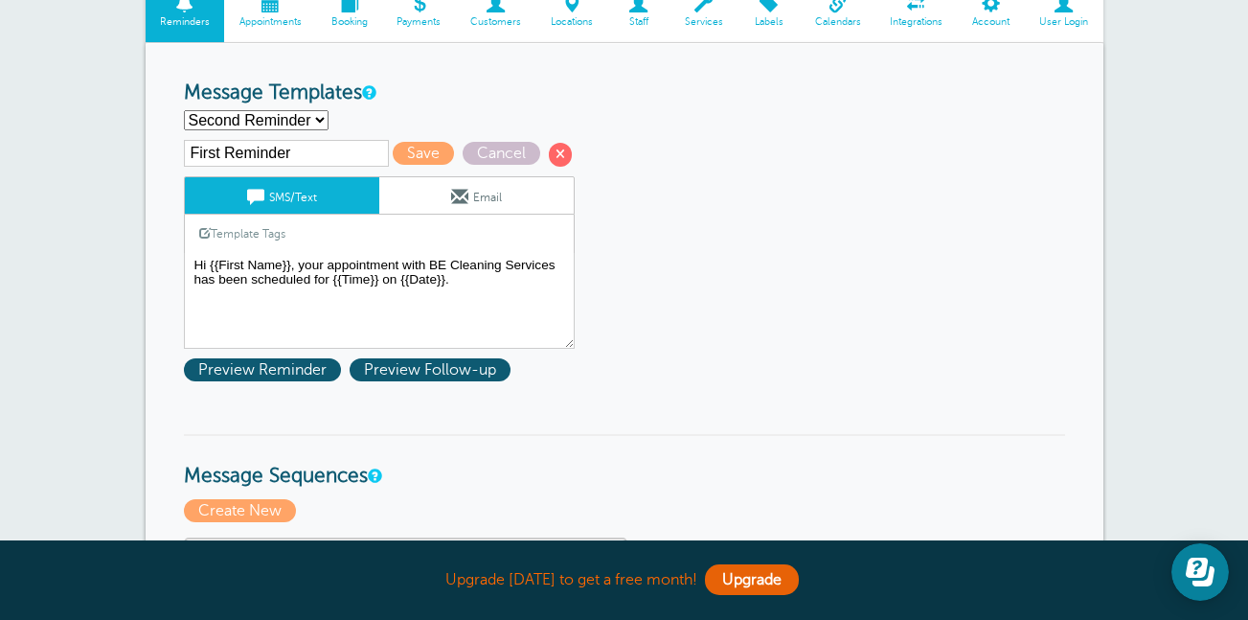
type input "Second Reminder"
type textarea "Hi {{First Name}}, This is a friendly reminder that you have an appointment wit…"
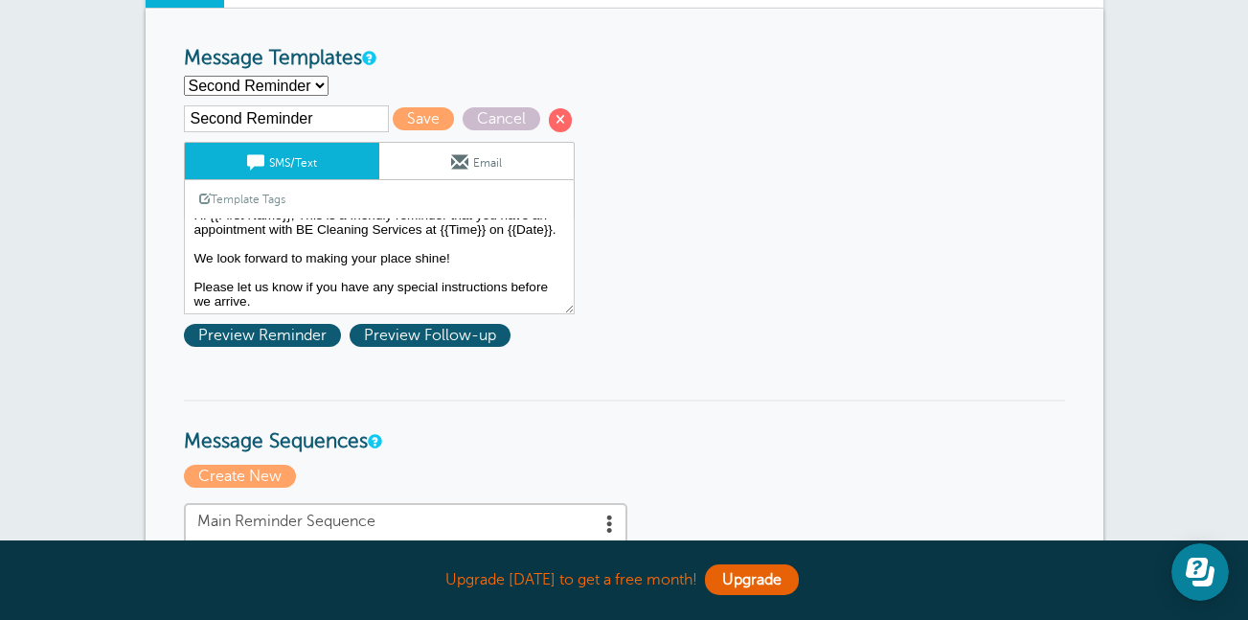
scroll to position [242, 0]
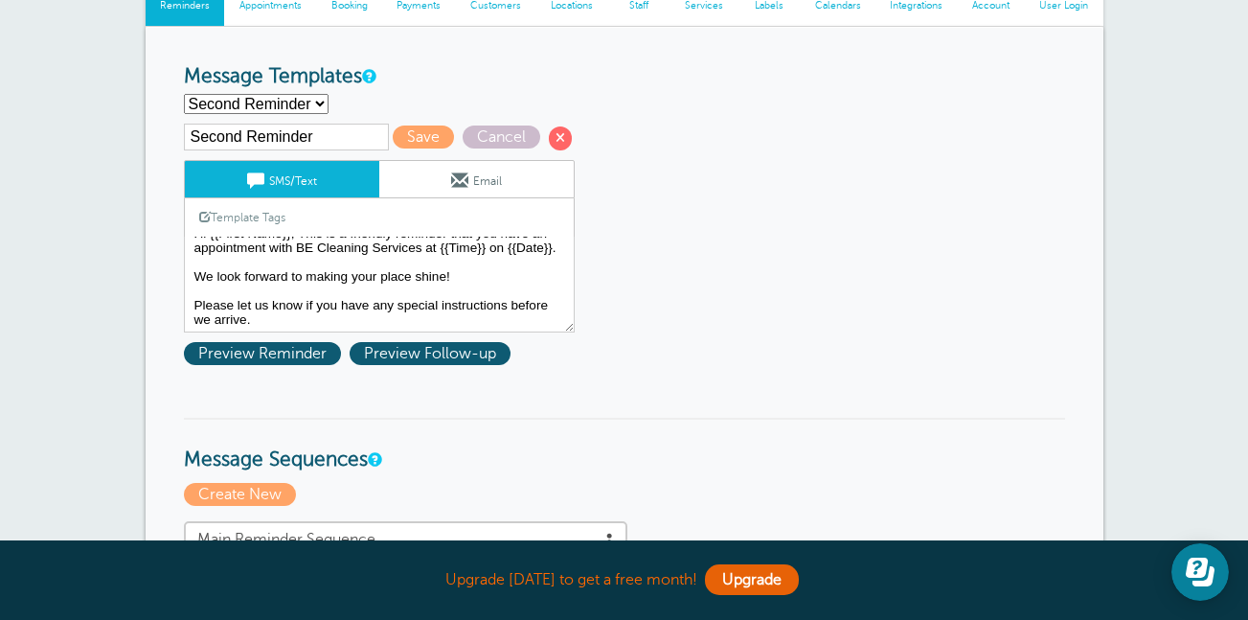
click at [224, 103] on select "First Reminder Second Reminder Third Reminder Create new..." at bounding box center [256, 104] width 145 height 20
select select "163368"
click at [184, 94] on select "First Reminder Second Reminder Third Reminder Create new..." at bounding box center [256, 104] width 145 height 20
type input "Third Reminder"
type textarea "Hi {{First Name}}, you have an appointment with BE Cleaning Services today at {…"
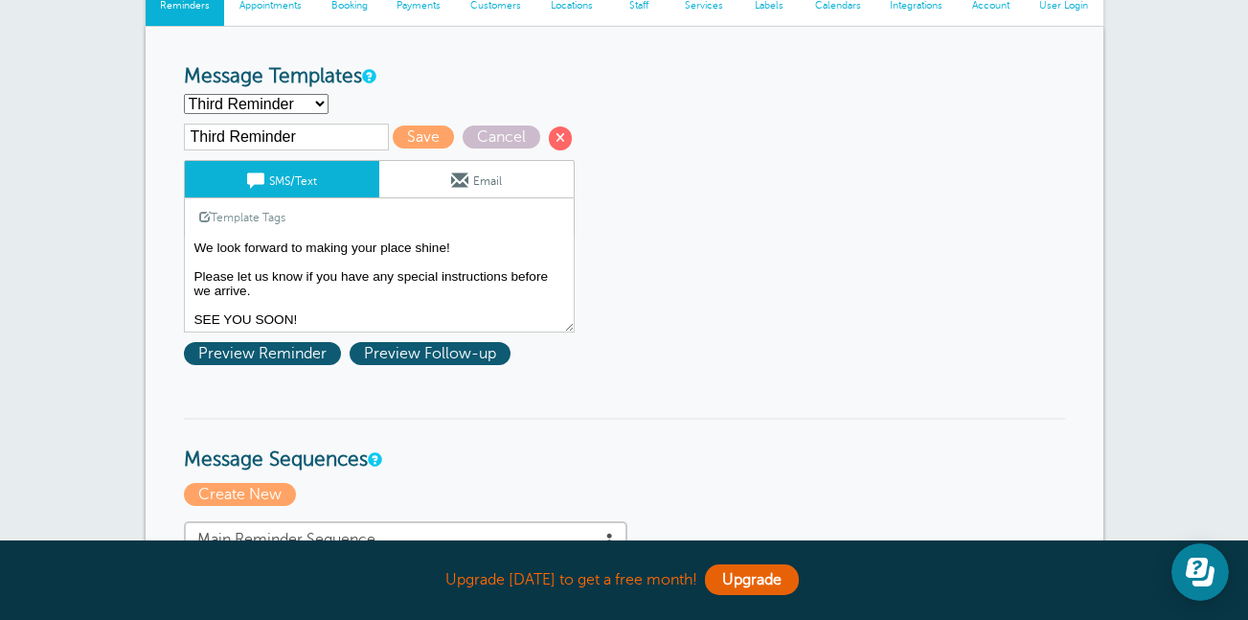
scroll to position [0, 0]
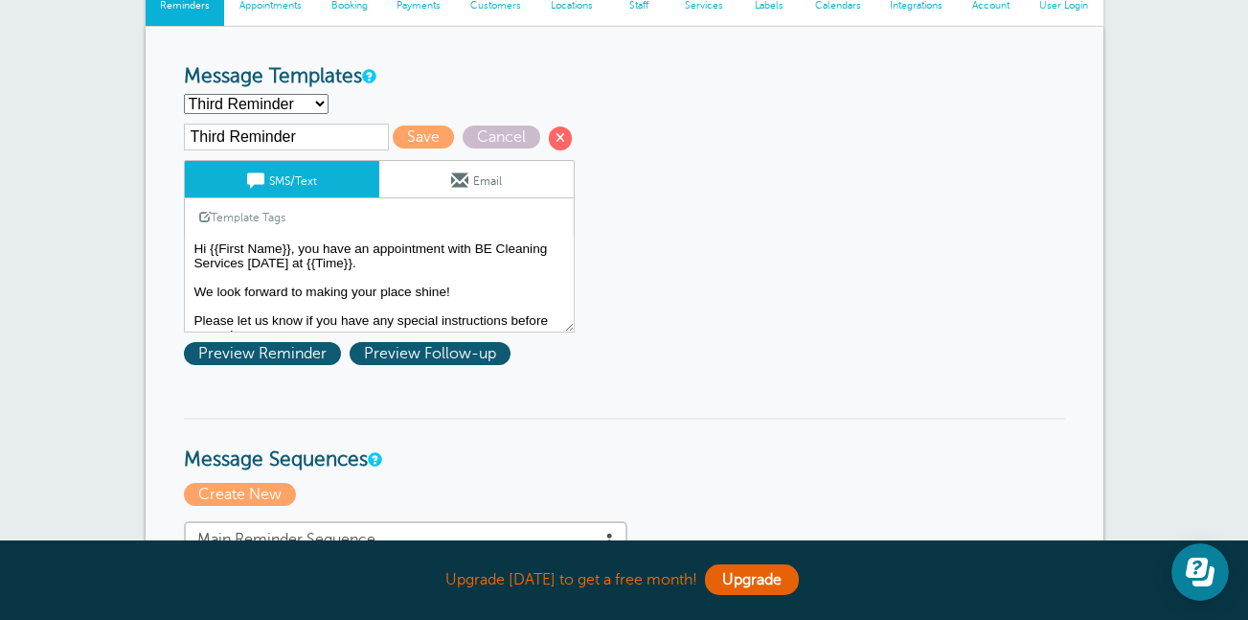
click at [324, 103] on select "First Reminder Second Reminder Third Reminder Create new..." at bounding box center [256, 104] width 145 height 20
select select "163367"
click at [184, 94] on select "First Reminder Second Reminder Third Reminder Create new..." at bounding box center [256, 104] width 145 height 20
type input "Second Reminder"
type textarea "Hi {{First Name}}, This is a friendly reminder that you have an appointment wit…"
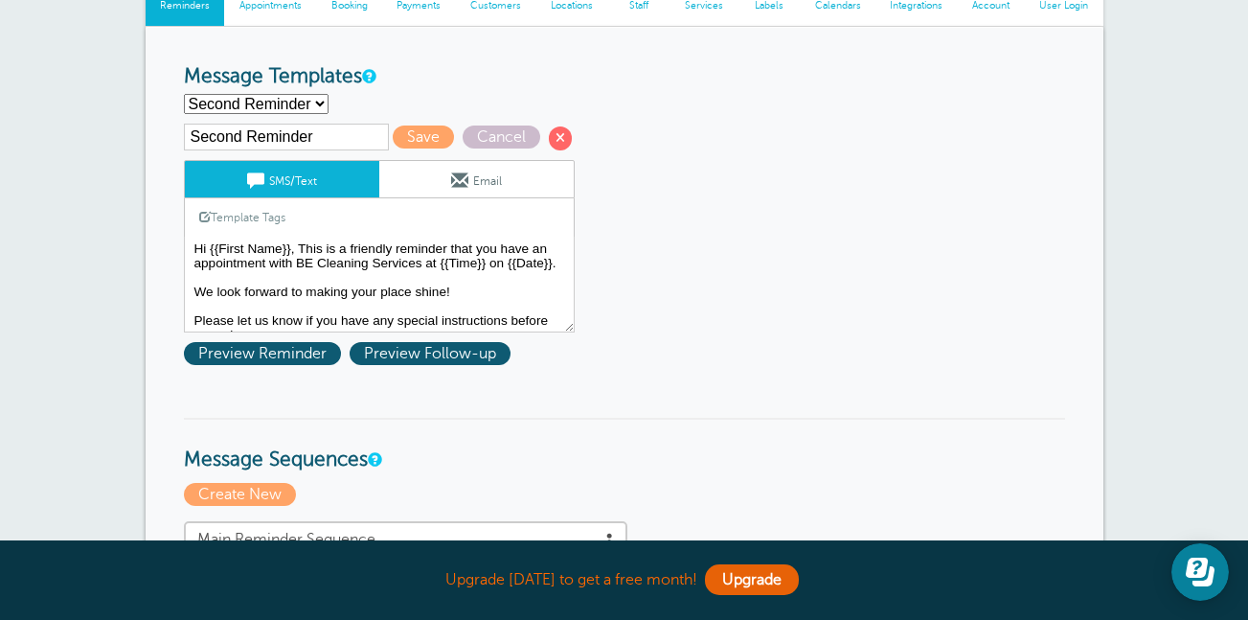
click at [327, 103] on select "First Reminder Second Reminder Third Reminder Create new..." at bounding box center [256, 104] width 145 height 20
select select "163368"
click at [184, 94] on select "First Reminder Second Reminder Third Reminder Create new..." at bounding box center [256, 104] width 145 height 20
type input "Third Reminder"
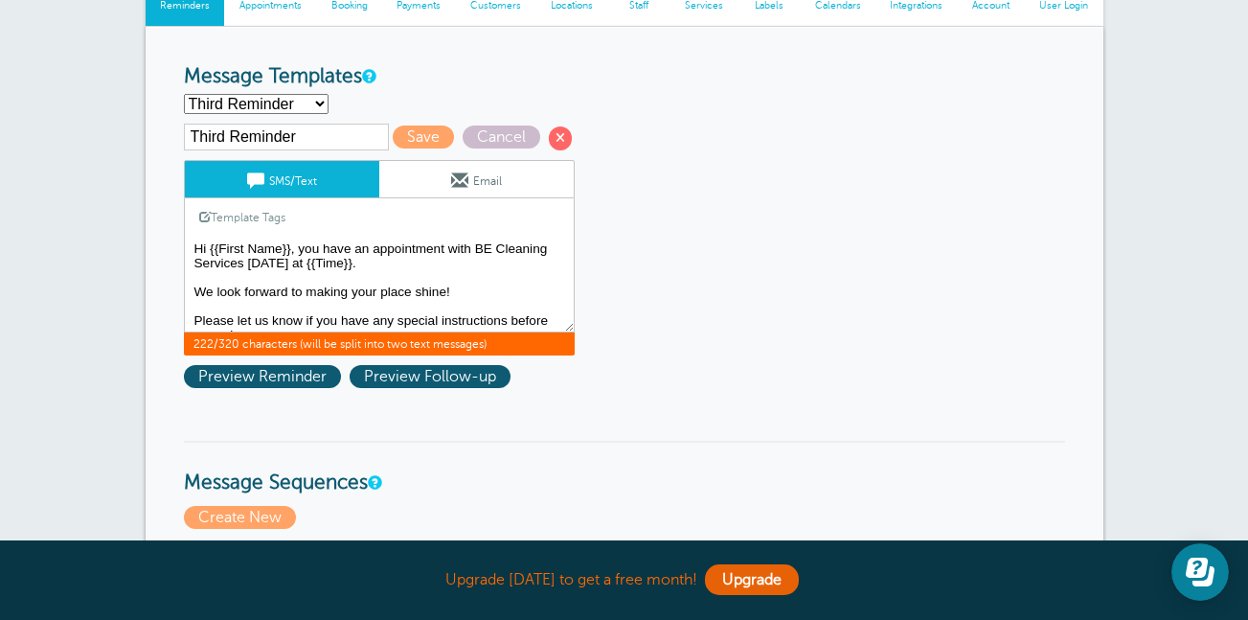
drag, startPoint x: 295, startPoint y: 263, endPoint x: 297, endPoint y: 249, distance: 14.5
click at [297, 249] on textarea "Hi {{First Name}}, your appointment with BE Cleaning Services has been schedule…" at bounding box center [379, 285] width 391 height 96
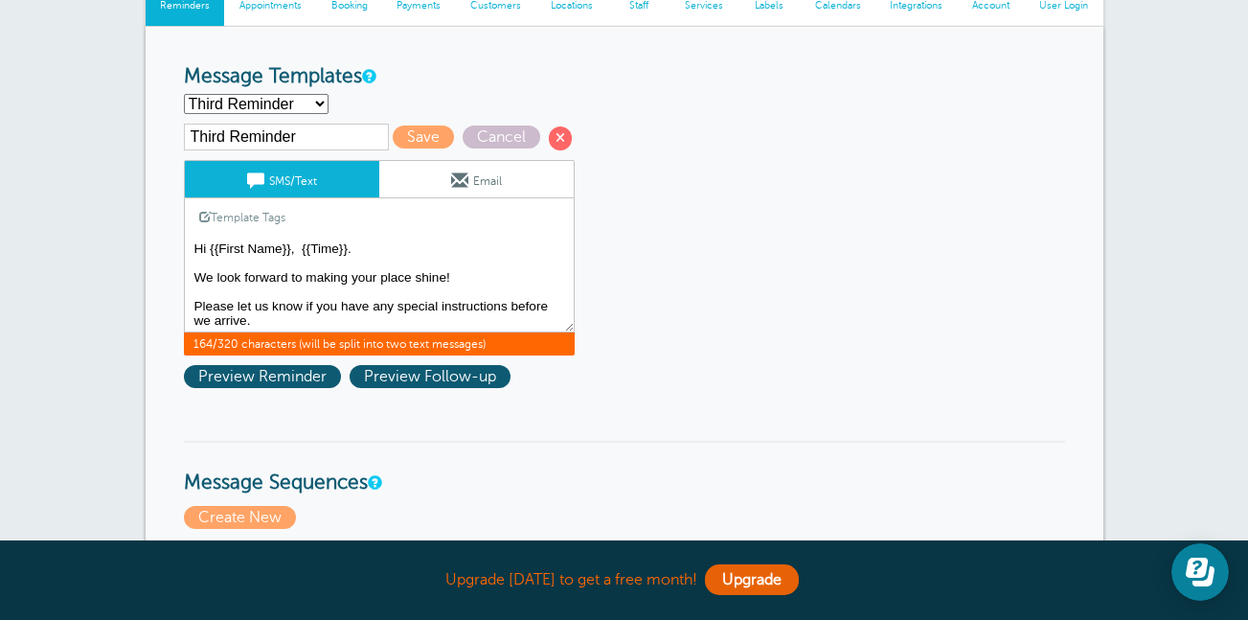
type textarea "Hi {{First Name}}, {{Time}}. We look forward to making your place shine! Please…"
click at [319, 100] on select "First Reminder Second Reminder Third Reminder Create new..." at bounding box center [256, 104] width 145 height 20
select select "163367"
click at [184, 94] on select "First Reminder Second Reminder Third Reminder Create new..." at bounding box center [256, 104] width 145 height 20
type input "Second Reminder"
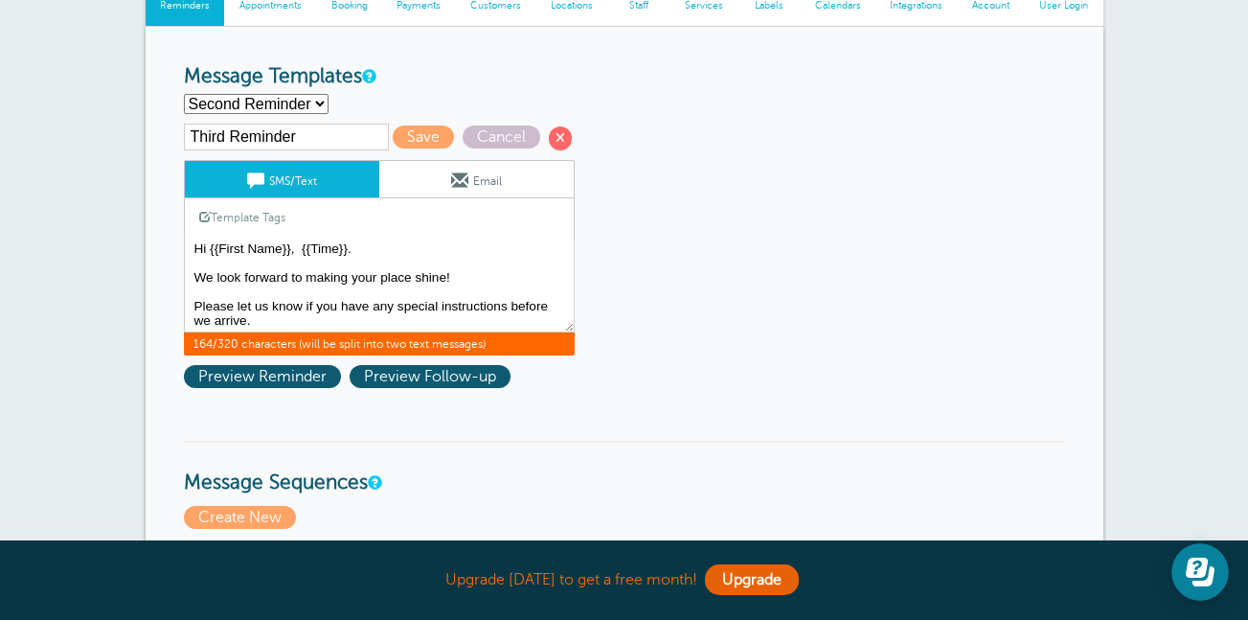
type textarea "Hi {{First Name}}, This is a friendly reminder that you have an appointment wit…"
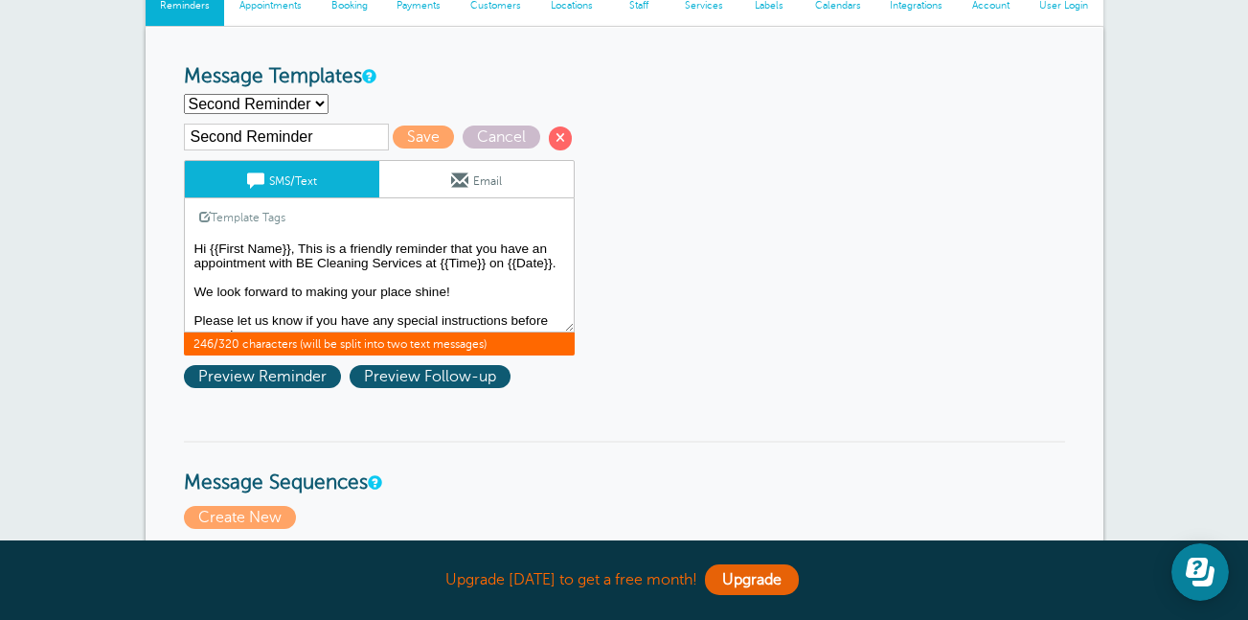
drag, startPoint x: 297, startPoint y: 246, endPoint x: 443, endPoint y: 264, distance: 146.8
click at [443, 264] on textarea "Hi {{First Name}}, your appointment with BE Cleaning Services has been schedule…" at bounding box center [379, 285] width 391 height 96
click at [322, 105] on select "First Reminder Second Reminder Third Reminder Create new..." at bounding box center [256, 104] width 145 height 20
select select "163368"
click at [184, 94] on select "First Reminder Second Reminder Third Reminder Create new..." at bounding box center [256, 104] width 145 height 20
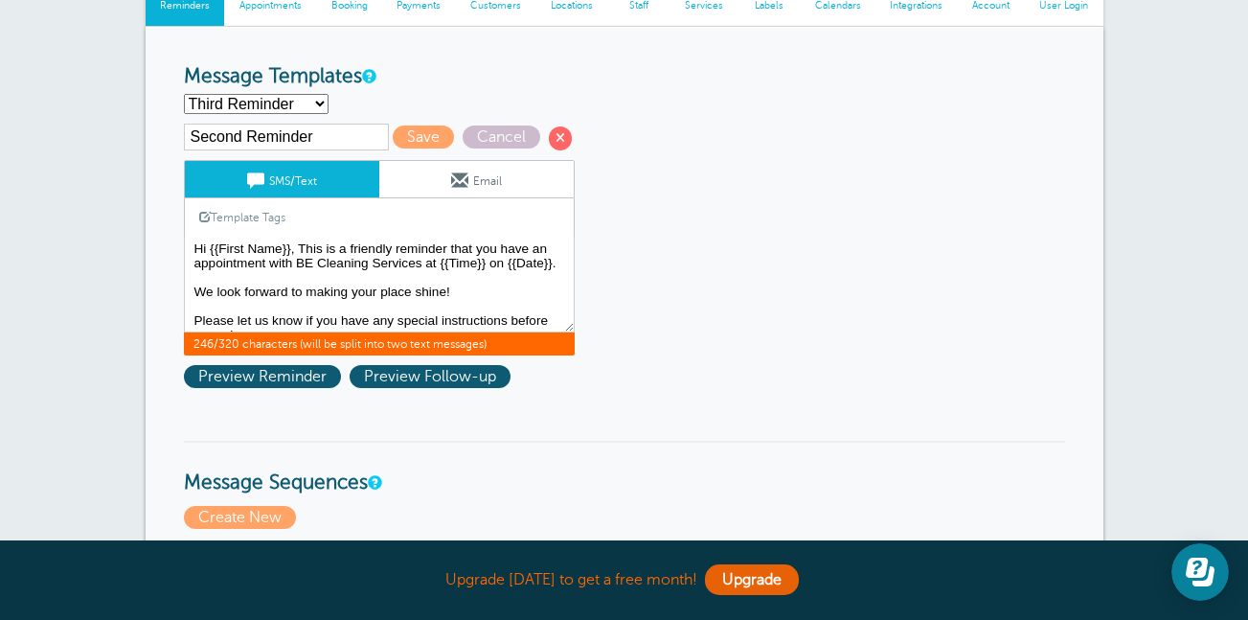
type input "Third Reminder"
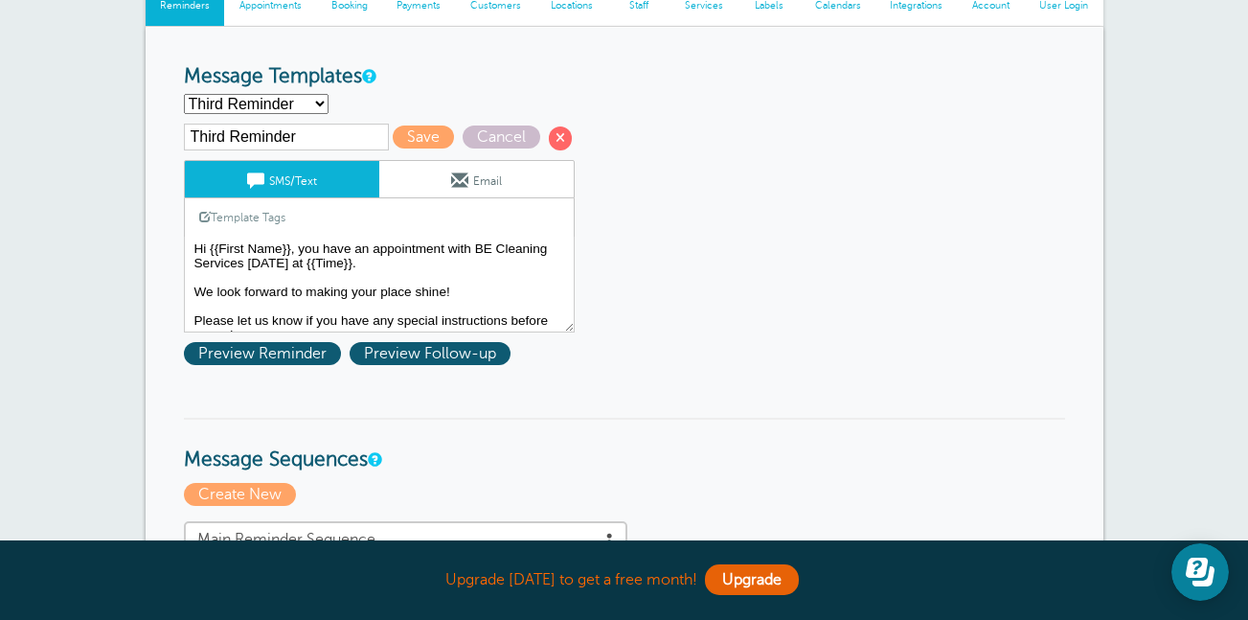
click at [260, 185] on span at bounding box center [255, 179] width 17 height 17
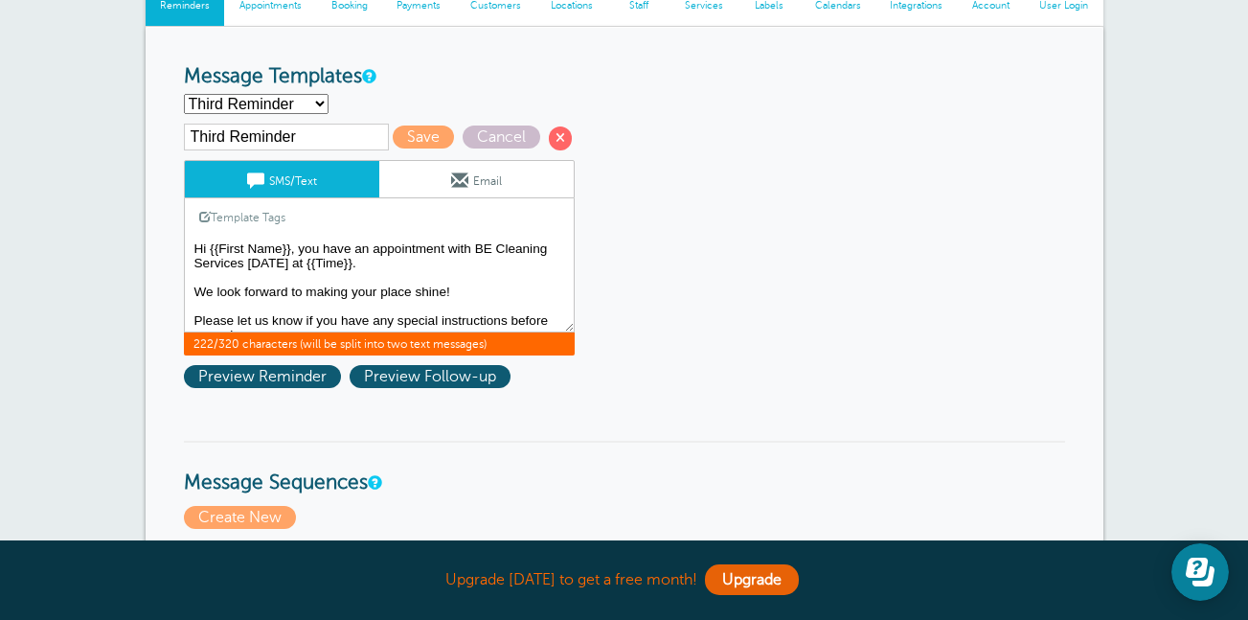
click at [294, 263] on textarea "Hi {{First Name}}, your appointment with BE Cleaning Services has been schedule…" at bounding box center [379, 285] width 391 height 96
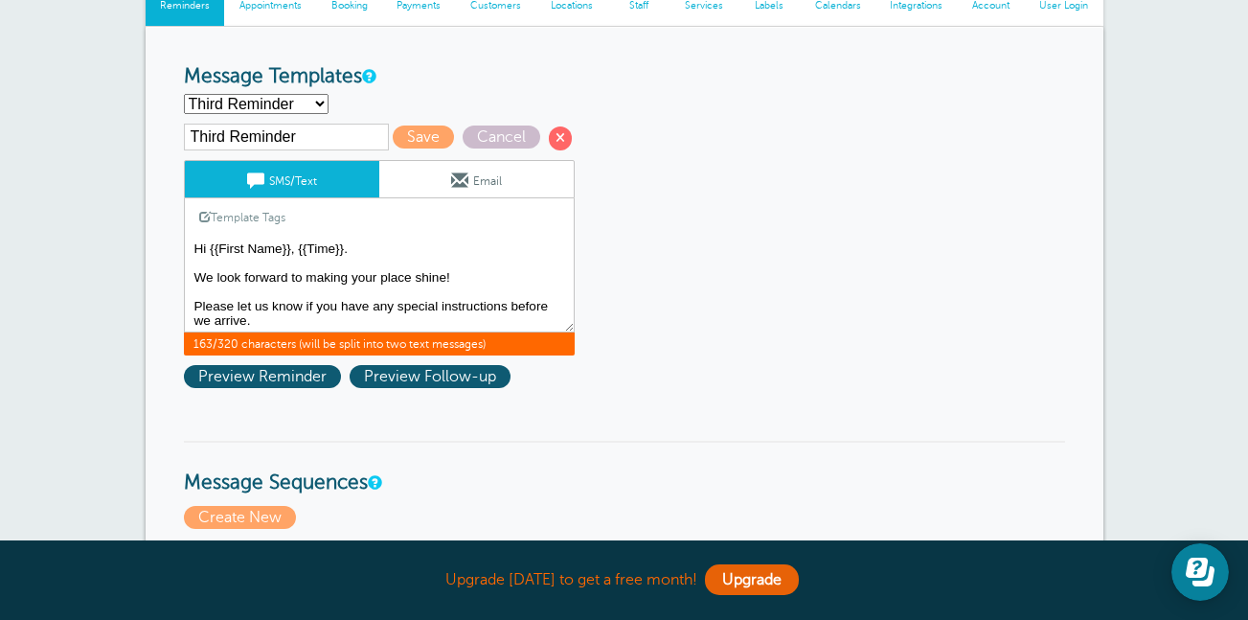
click at [296, 242] on textarea "Hi {{First Name}}, your appointment with BE Cleaning Services has been schedule…" at bounding box center [379, 285] width 391 height 96
paste textarea "This is a friendly reminder that you have an appointment with BE Cleaning Servi…"
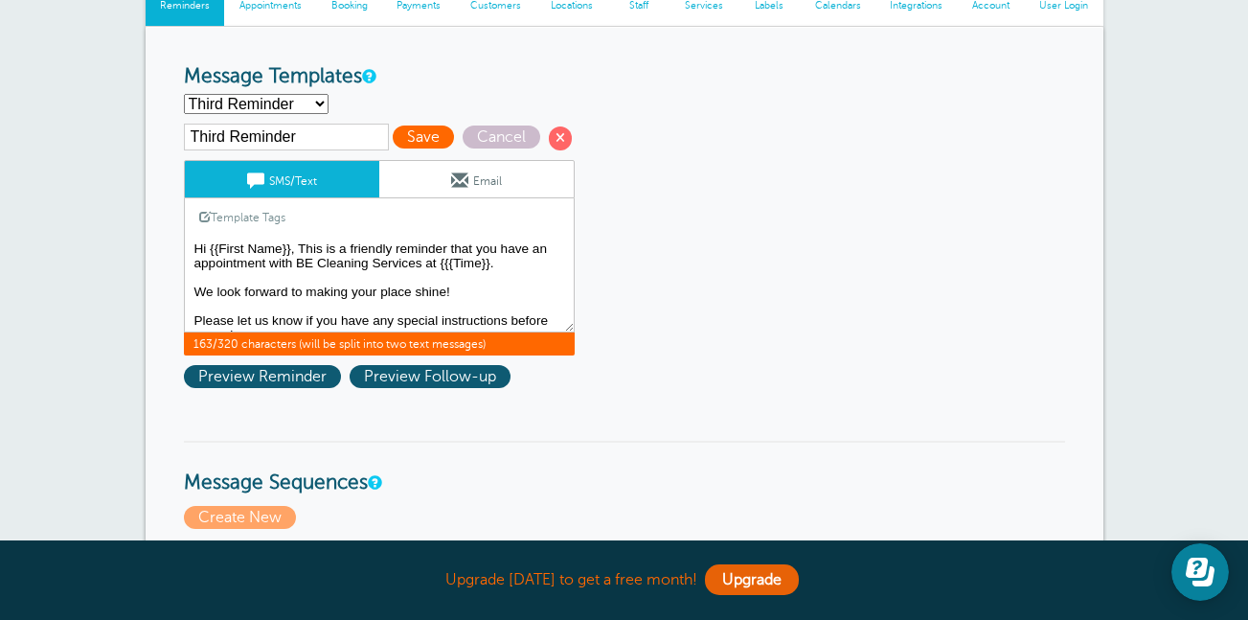
type textarea "Hi {{First Name}}, This is a friendly reminder that you have an appointment wit…"
click at [406, 136] on span "Save" at bounding box center [423, 137] width 61 height 23
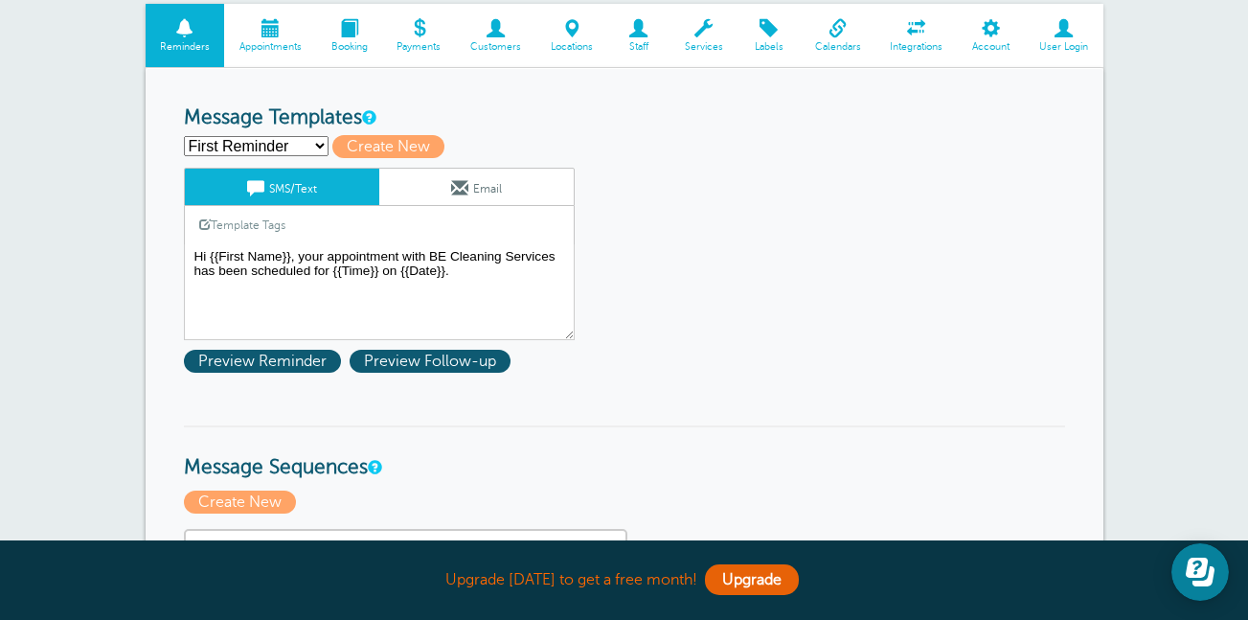
scroll to position [217, 0]
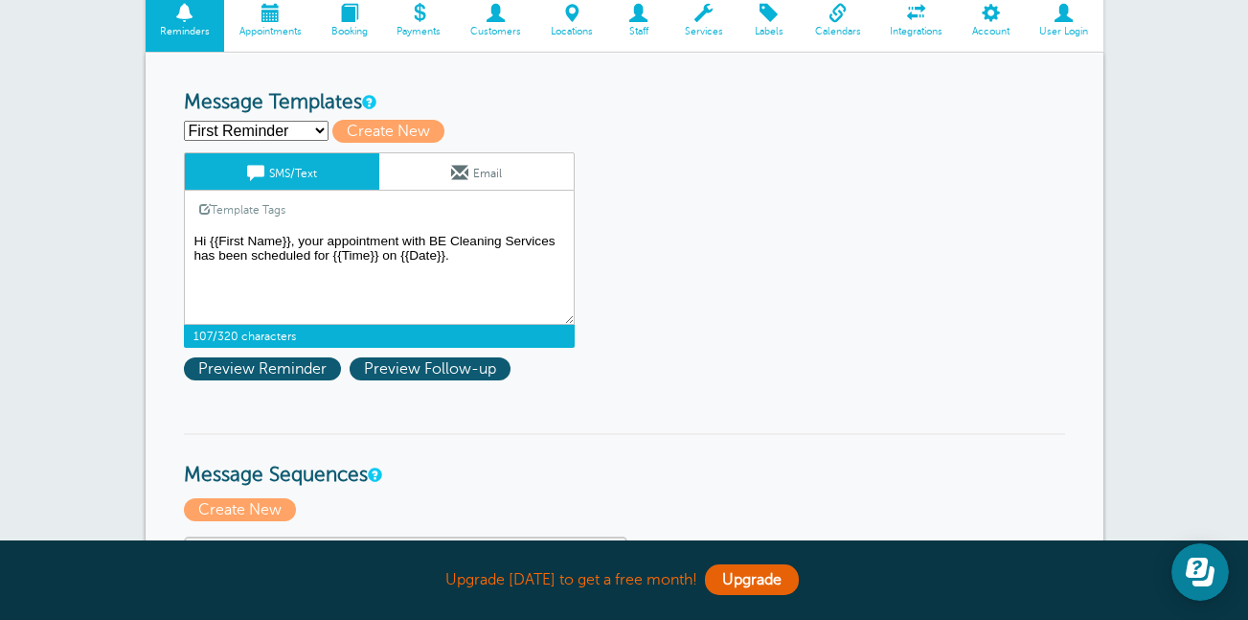
click at [298, 239] on textarea "Hi {{First Name}}, your appointment with BE Cleaning Services has been schedule…" at bounding box center [379, 277] width 391 height 96
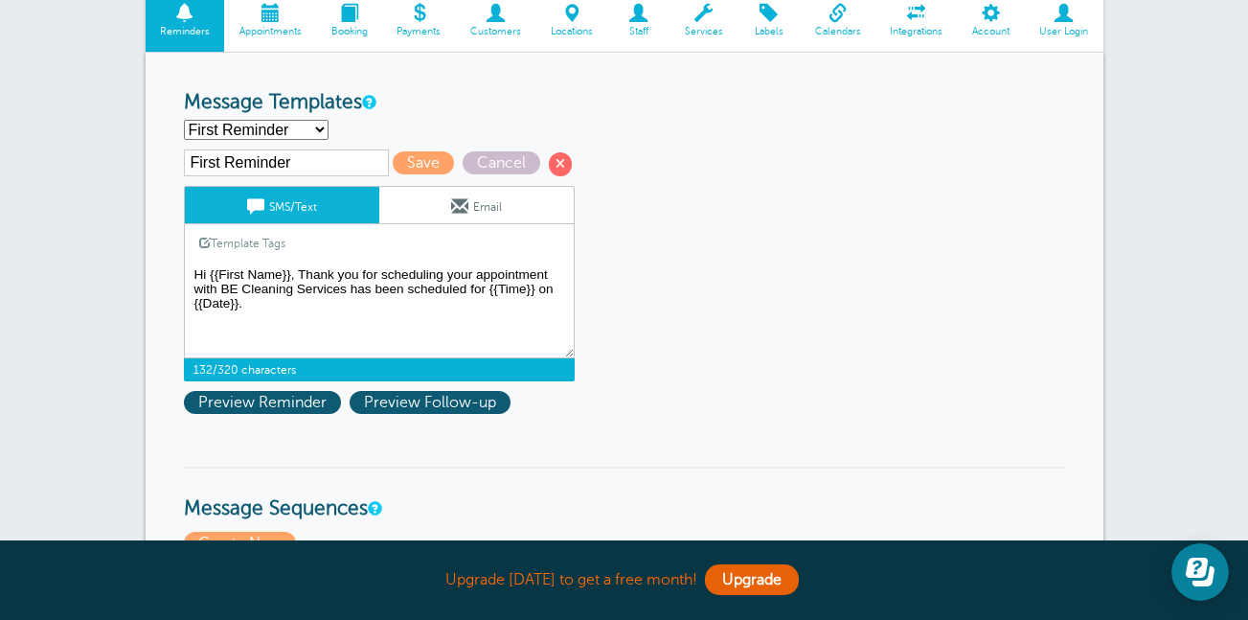
click at [468, 279] on textarea "Hi {{First Name}}, your appointment with BE Cleaning Services has been schedule…" at bounding box center [379, 311] width 391 height 96
drag, startPoint x: 470, startPoint y: 282, endPoint x: 407, endPoint y: 313, distance: 70.7
click at [407, 313] on textarea "Hi {{First Name}}, your appointment with BE Cleaning Services has been schedule…" at bounding box center [379, 311] width 391 height 96
click at [295, 311] on textarea "Hi {{First Name}}, your appointment with BE Cleaning Services has been schedule…" at bounding box center [379, 311] width 391 height 96
click at [452, 268] on textarea "Hi {{First Name}}, your appointment with BE Cleaning Services has been schedule…" at bounding box center [379, 311] width 391 height 96
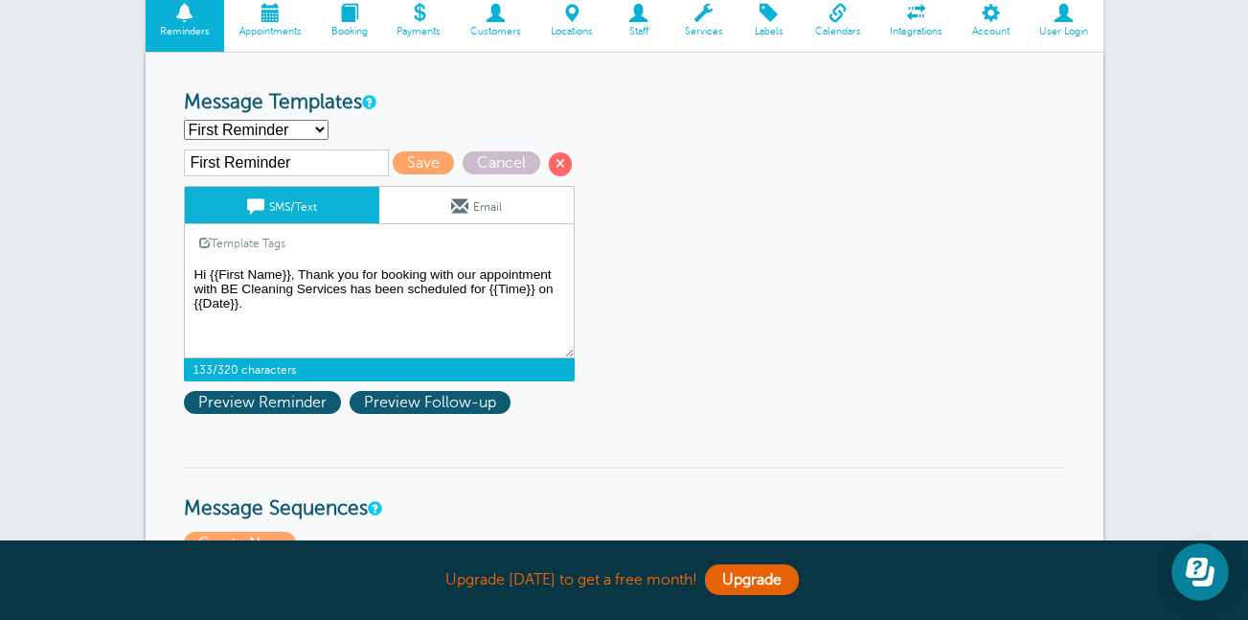
click at [559, 267] on textarea "Hi {{First Name}}, your appointment with BE Cleaning Services has been schedule…" at bounding box center [379, 311] width 391 height 96
click at [273, 289] on textarea "Hi {{First Name}}, your appointment with BE Cleaning Services has been schedule…" at bounding box center [379, 311] width 391 height 96
click at [566, 285] on textarea "Hi {{First Name}}, your appointment with BE Cleaning Services has been schedule…" at bounding box center [379, 311] width 391 height 96
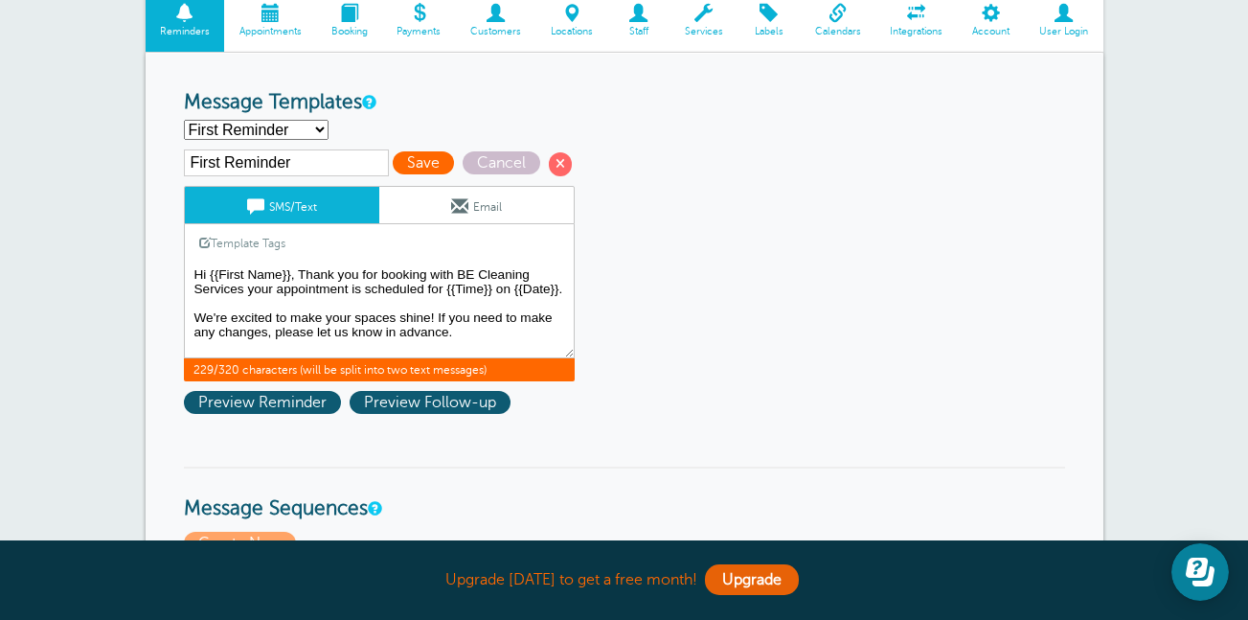
type textarea "Hi {{First Name}}, Thank you for booking with BE Cleaning Services your appoint…"
click at [440, 162] on span "Save" at bounding box center [423, 162] width 61 height 23
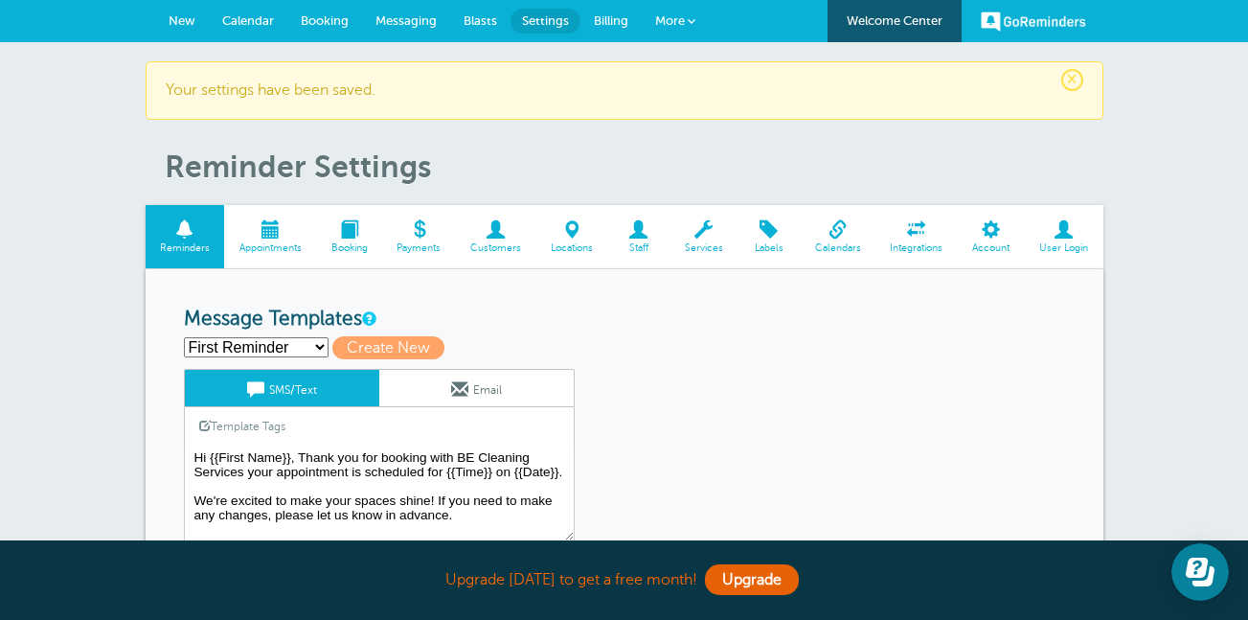
click at [275, 245] on span "Appointments" at bounding box center [270, 247] width 73 height 11
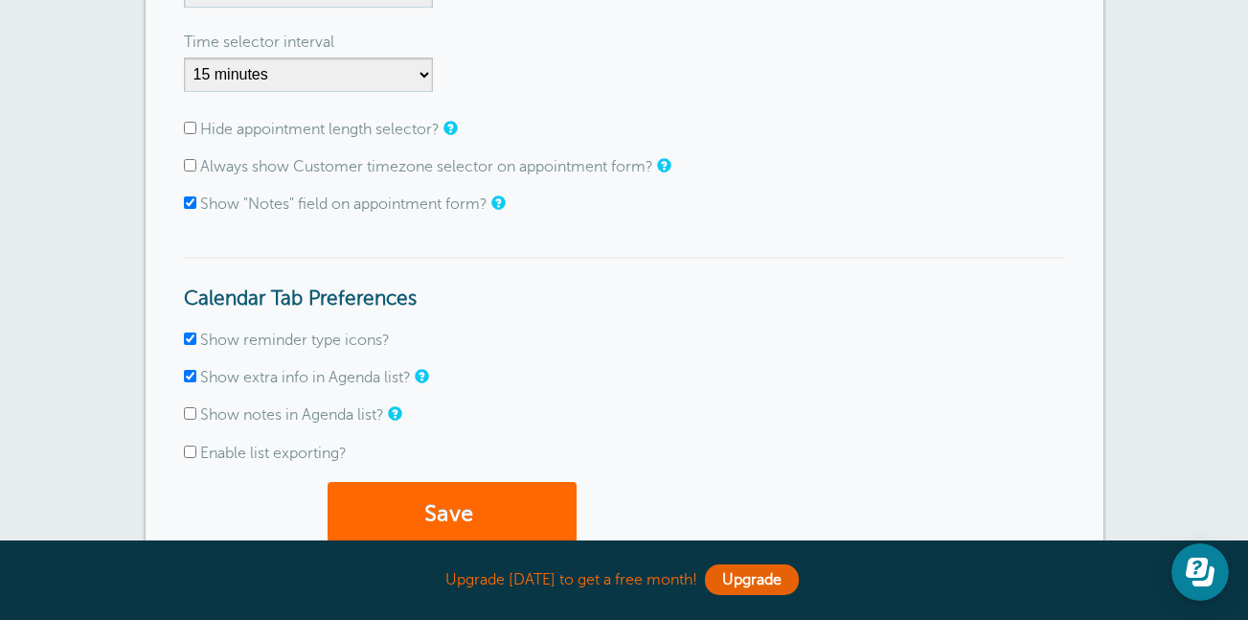
scroll to position [480, 0]
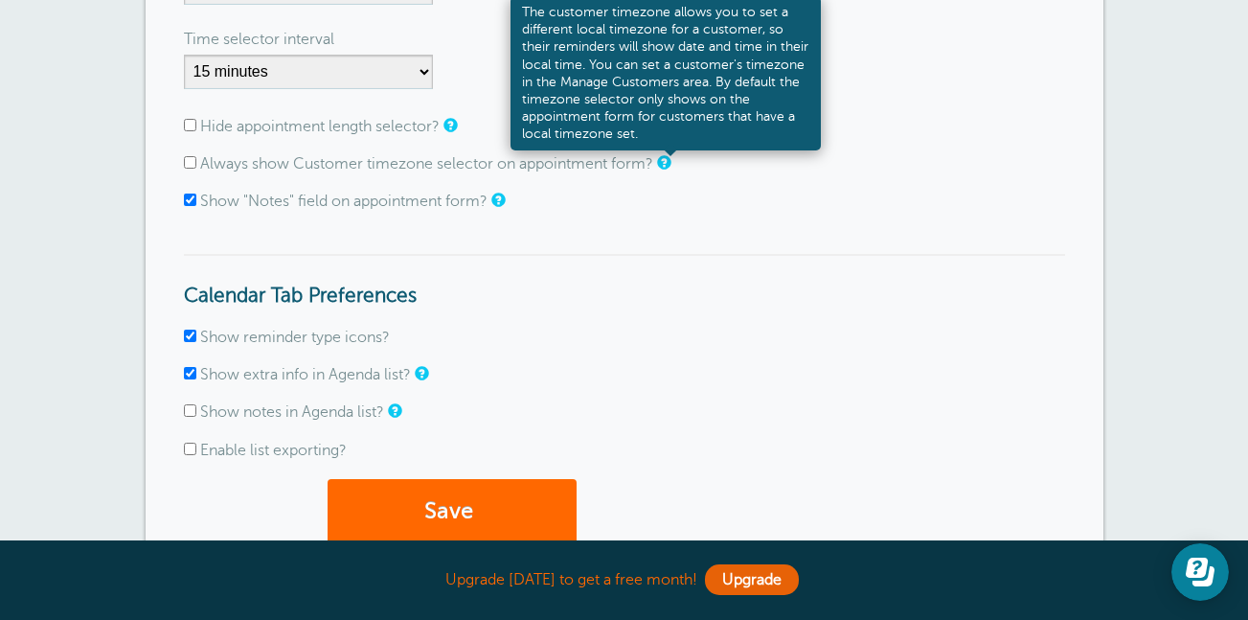
click at [671, 156] on span at bounding box center [670, 149] width 13 height 13
click at [666, 166] on link at bounding box center [662, 162] width 11 height 12
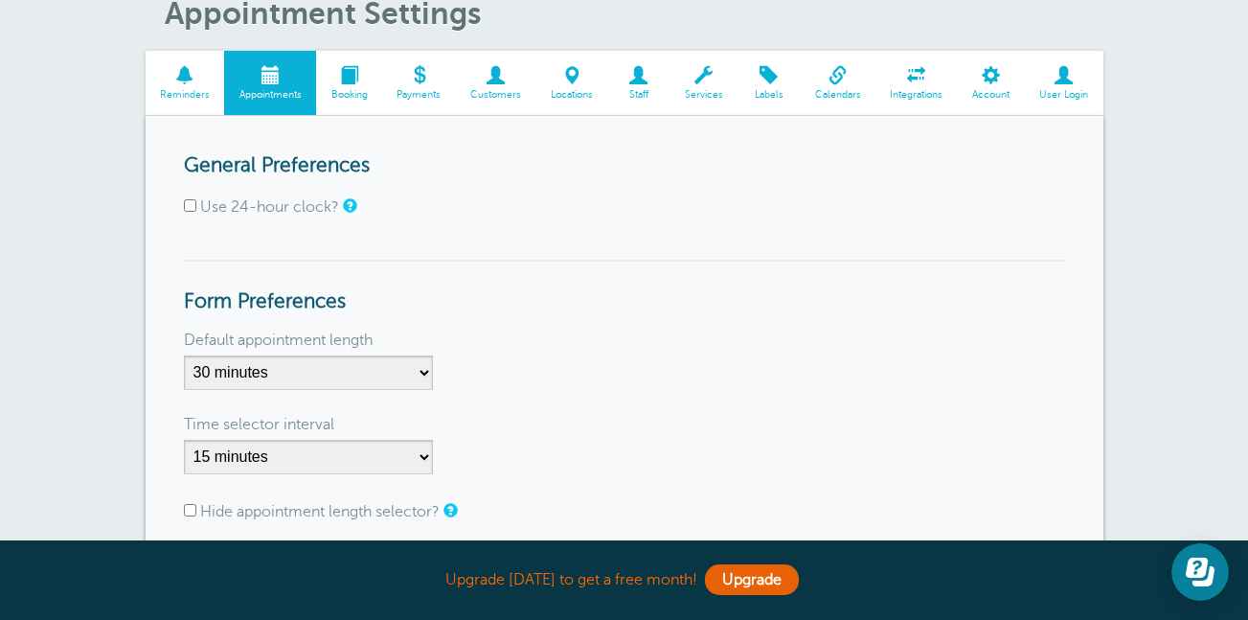
scroll to position [0, 0]
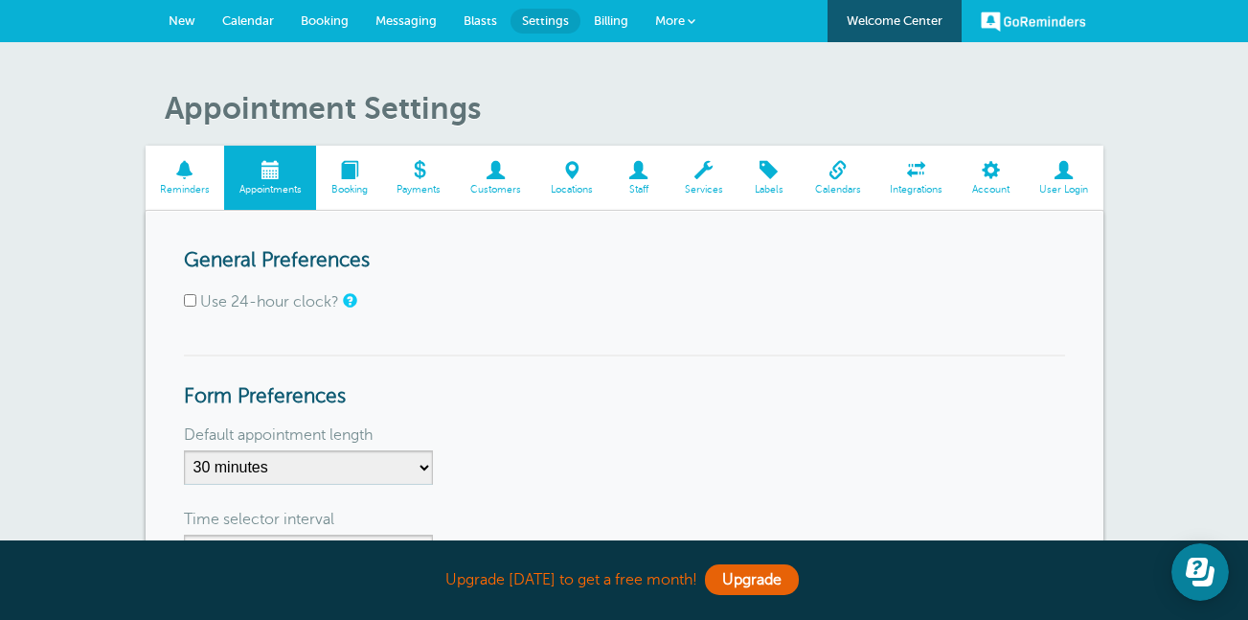
click at [994, 175] on span at bounding box center [991, 170] width 67 height 18
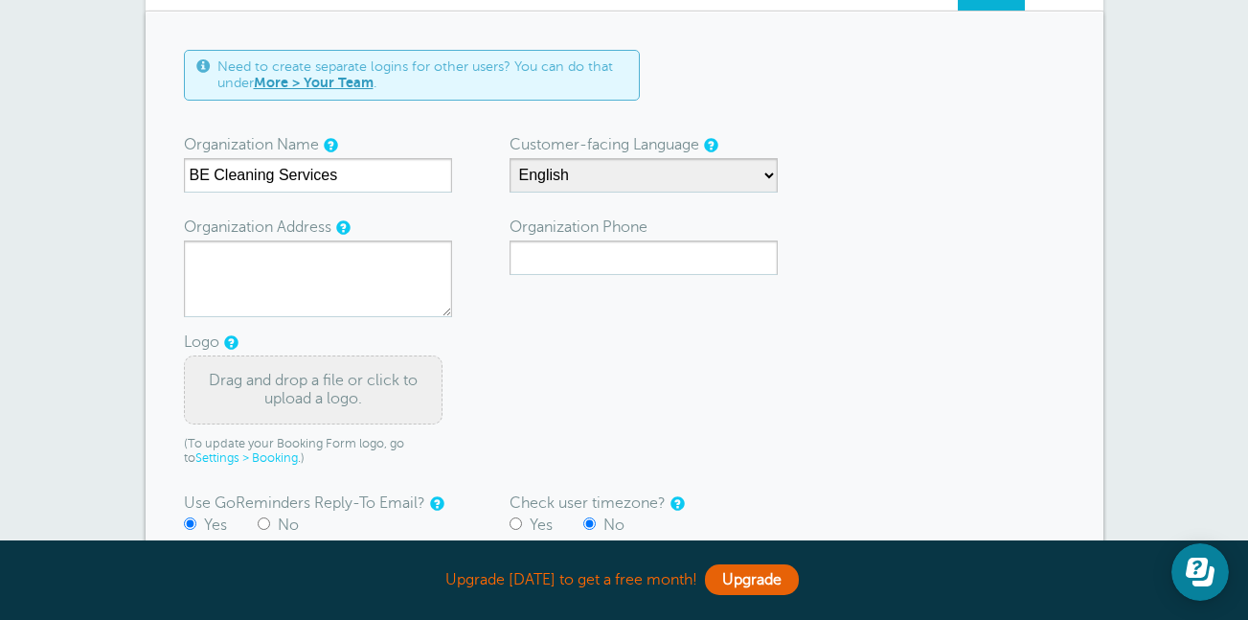
scroll to position [212, 0]
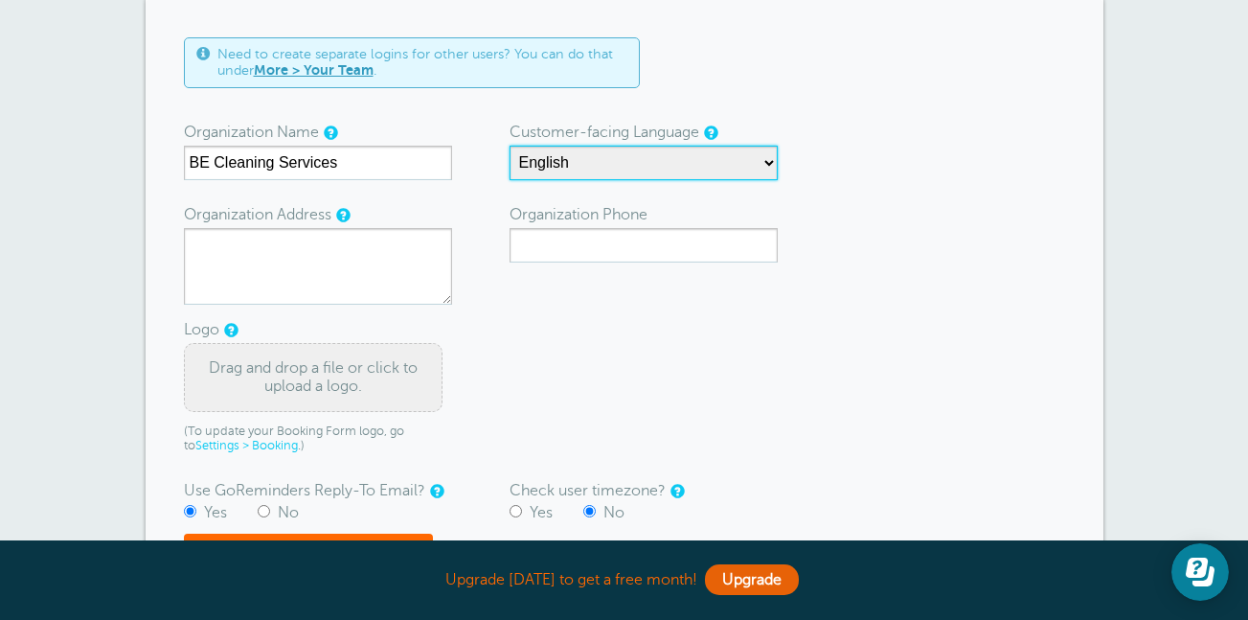
click at [774, 162] on select "English Spanish Czech Danish German Estonian Finnish French Korean Lithuanian L…" at bounding box center [644, 163] width 268 height 34
click at [869, 167] on form "Need to create separate logins for other users? You can do that under More > Yo…" at bounding box center [624, 318] width 881 height 562
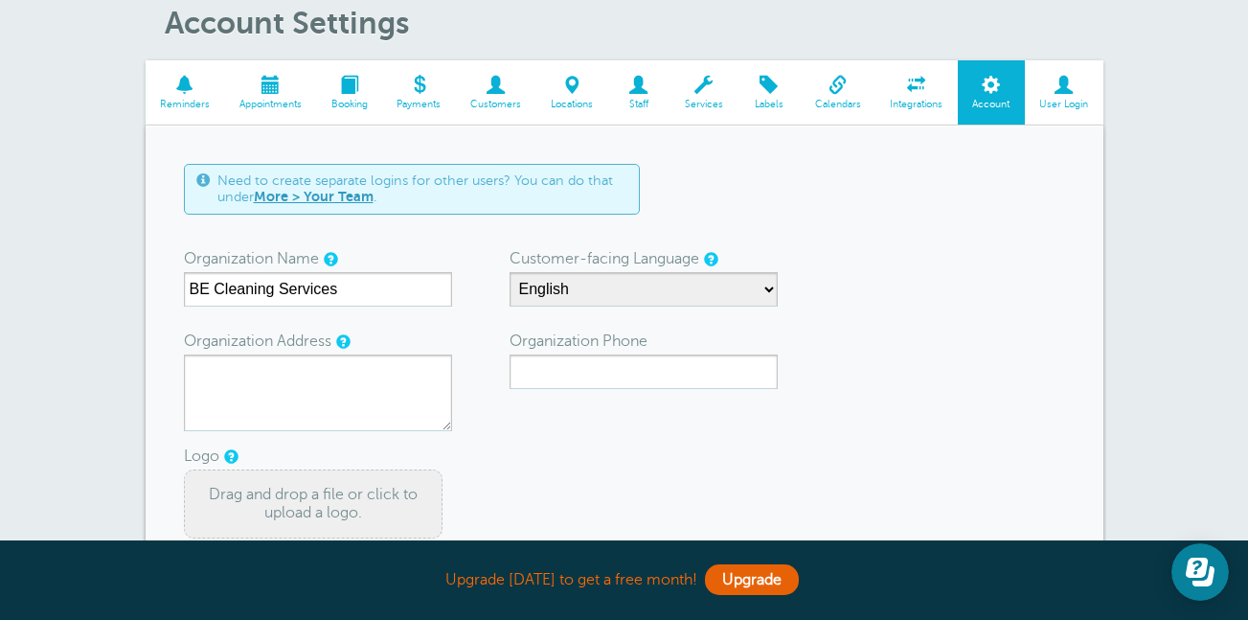
scroll to position [62, 0]
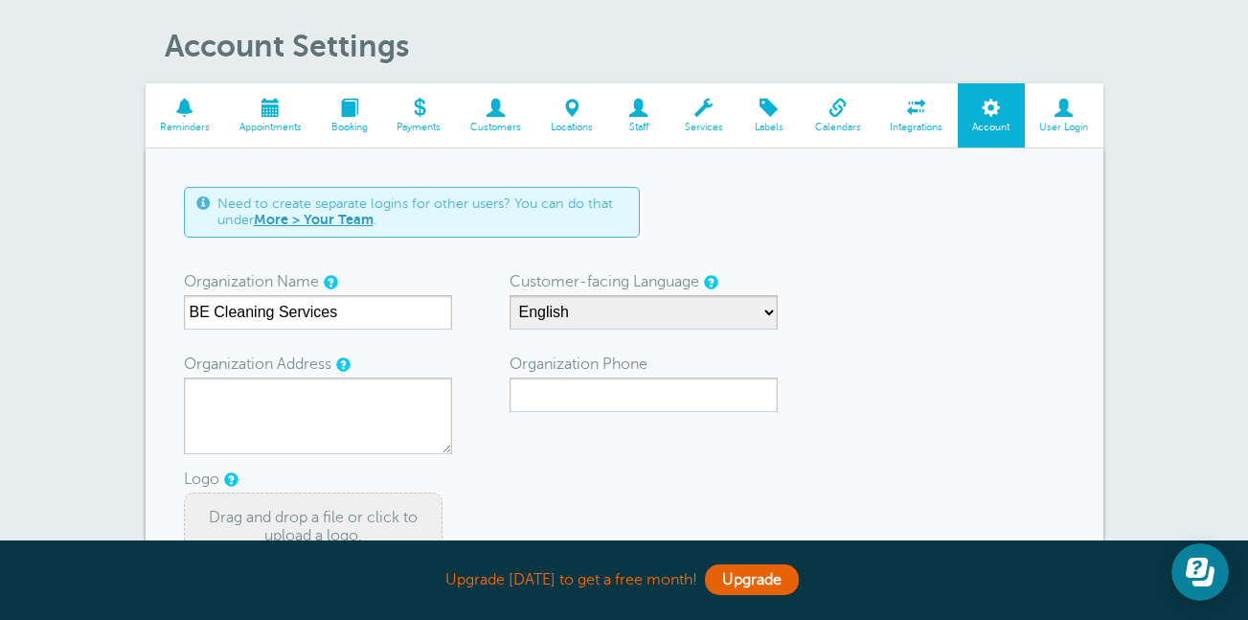
click at [899, 115] on span at bounding box center [917, 108] width 82 height 18
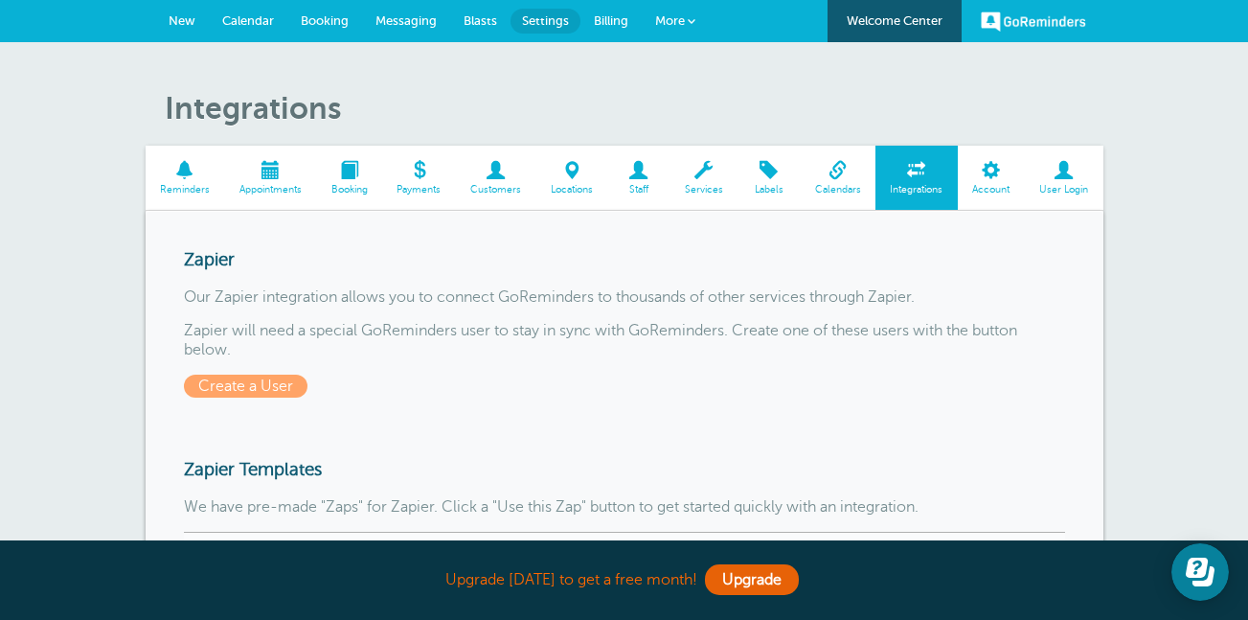
click at [841, 189] on span "Calendars" at bounding box center [838, 189] width 57 height 11
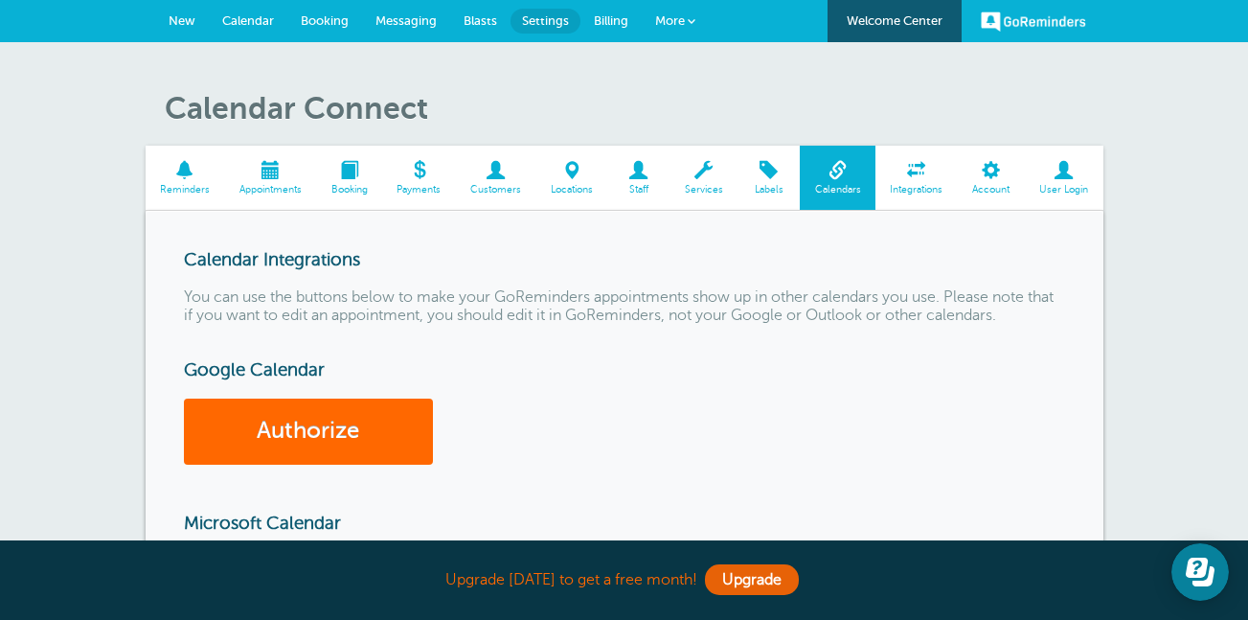
click at [792, 178] on span at bounding box center [769, 170] width 62 height 18
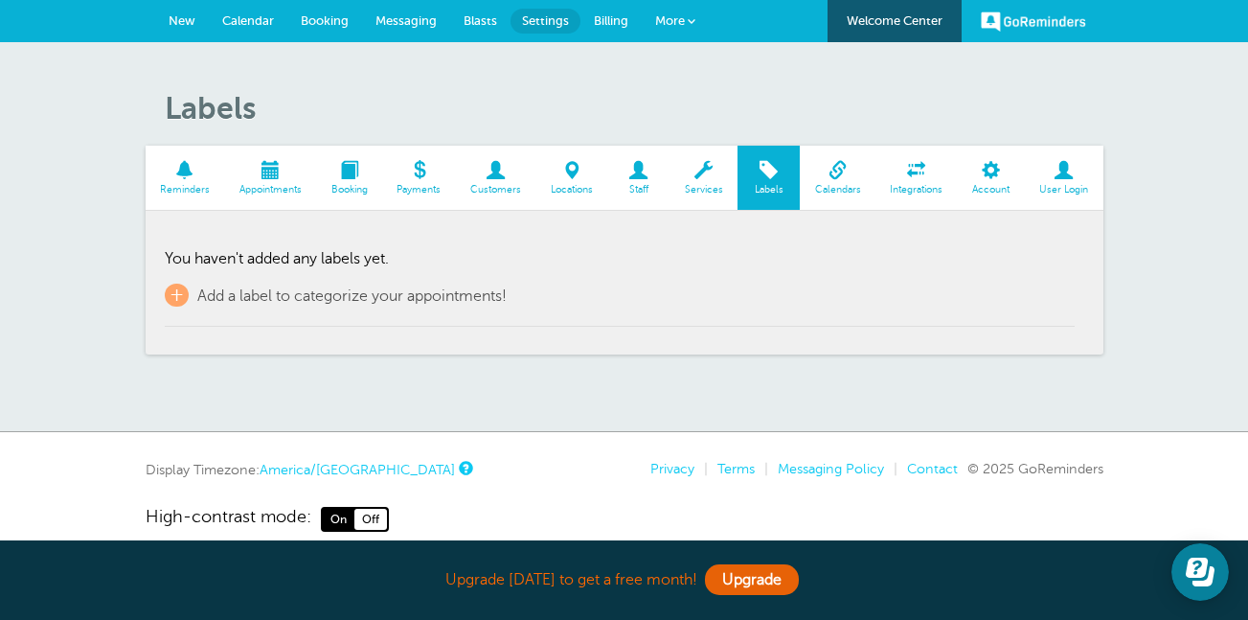
click at [704, 182] on link "Services" at bounding box center [704, 178] width 68 height 64
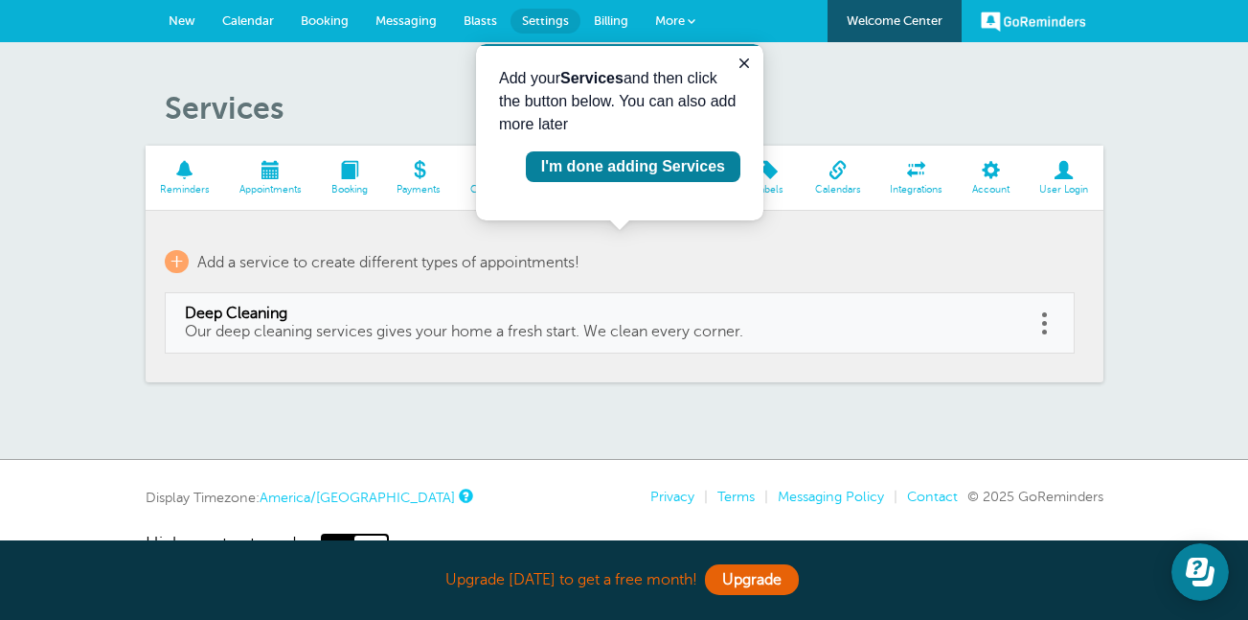
click at [181, 179] on span at bounding box center [186, 170] width 80 height 18
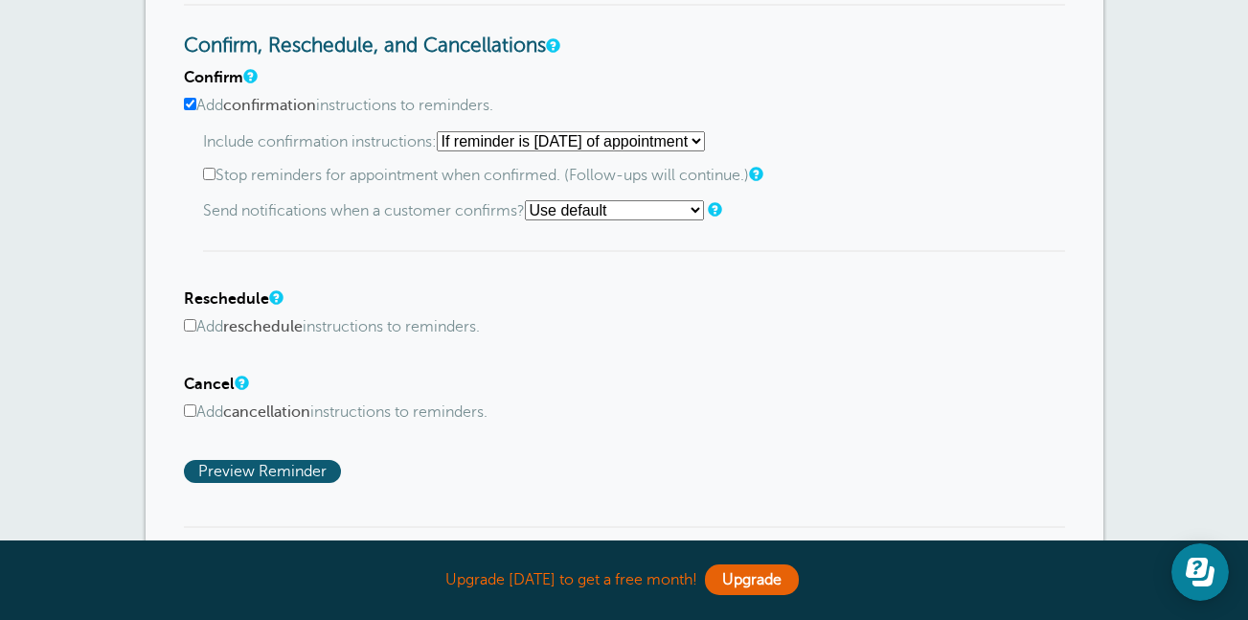
scroll to position [972, 0]
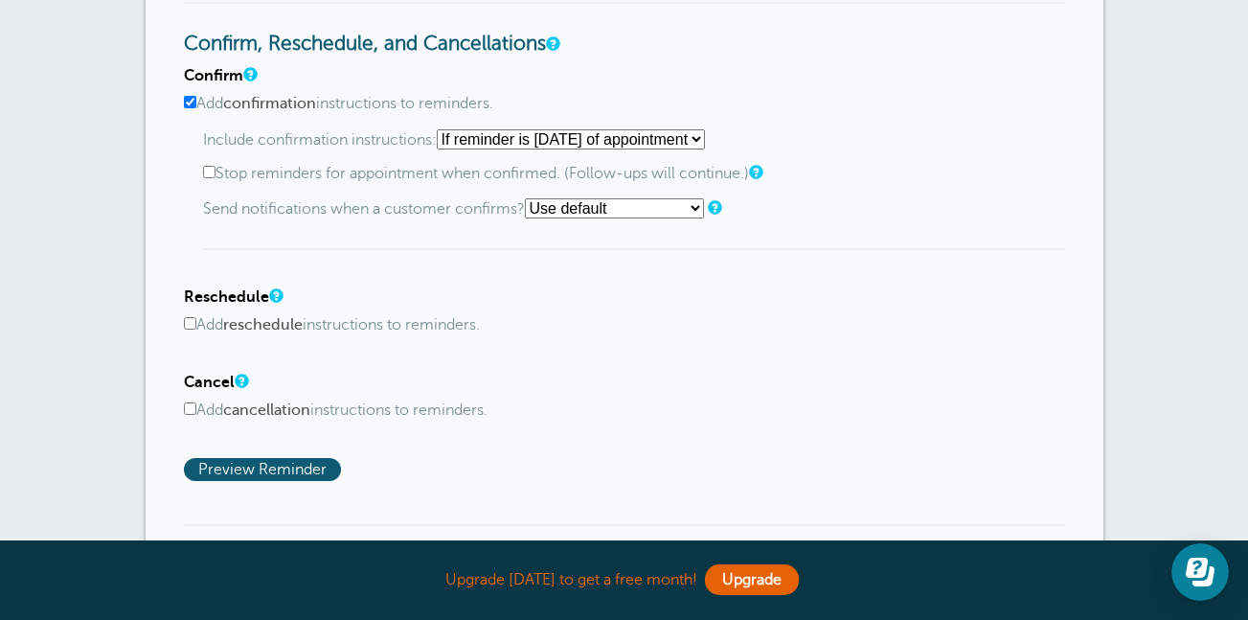
click at [511, 148] on select "Starting with first reminder If reminder is [DATE] of appointment If reminder i…" at bounding box center [571, 139] width 268 height 20
click at [1074, 444] on div "Reminder Schedule 1st reminder: Immediately 1 2 3 4 5 6 7 8 9 10 11 12 13 14 15…" at bounding box center [625, 120] width 958 height 1765
click at [705, 145] on select "Starting with first reminder If reminder is within 1 day of appointment If remi…" at bounding box center [571, 139] width 268 height 20
click at [913, 285] on div "Confirm Add confirmation instructions to reminders. Include confirmation instru…" at bounding box center [624, 274] width 881 height 414
click at [688, 209] on select "Use default Text me Email me Don't send notifications" at bounding box center [614, 208] width 179 height 20
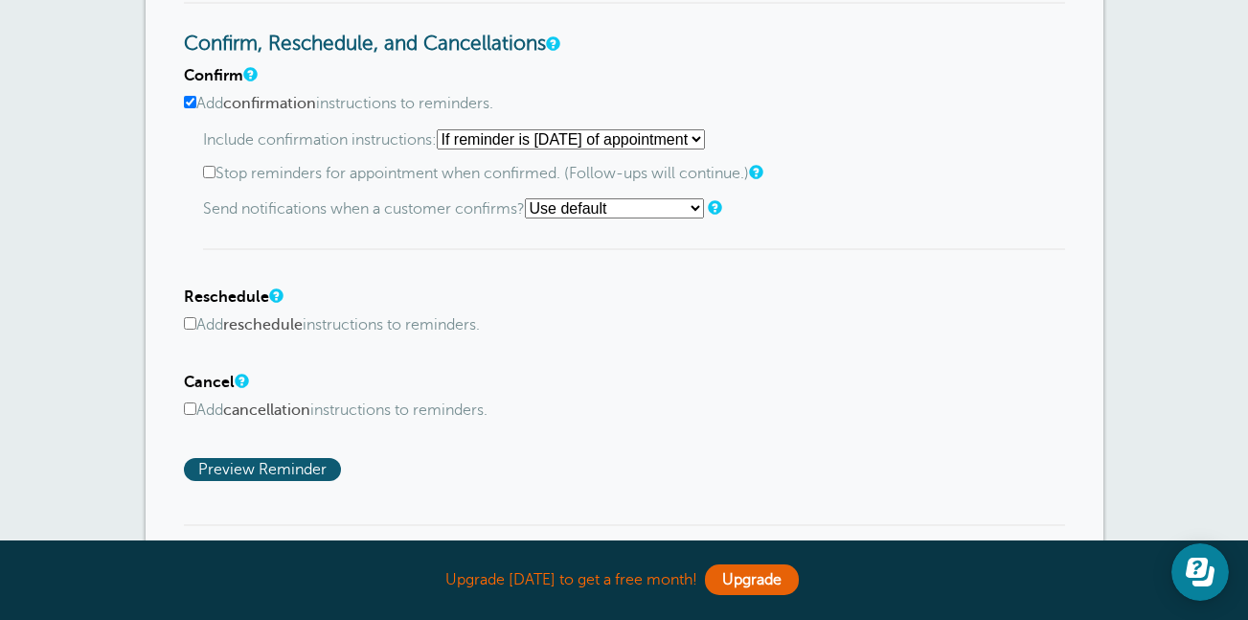
click at [193, 317] on input "Add reschedule instructions to reminders." at bounding box center [190, 323] width 12 height 12
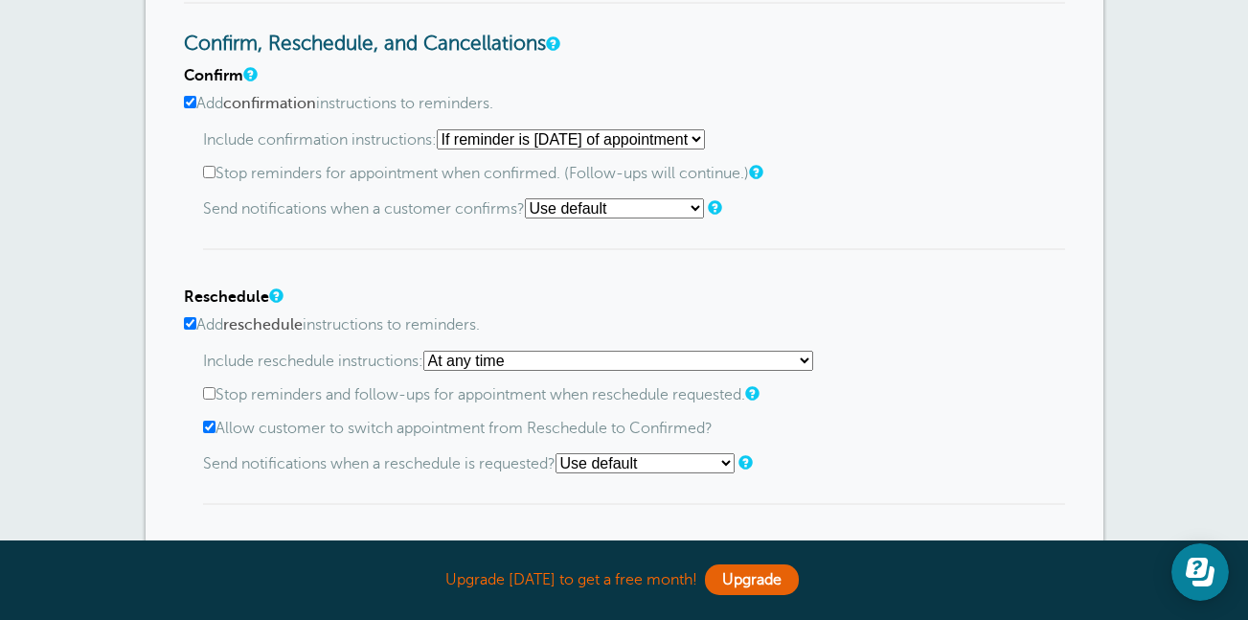
click at [812, 367] on select "At any time If reminder more than 1 day away from appointment If reminder more …" at bounding box center [618, 361] width 390 height 20
click at [1036, 348] on div "Reschedule Add reschedule instructions to reminders. Include reschedule instruc…" at bounding box center [624, 396] width 881 height 217
click at [195, 327] on input "Add reschedule instructions to reminders." at bounding box center [190, 323] width 12 height 12
checkbox input "false"
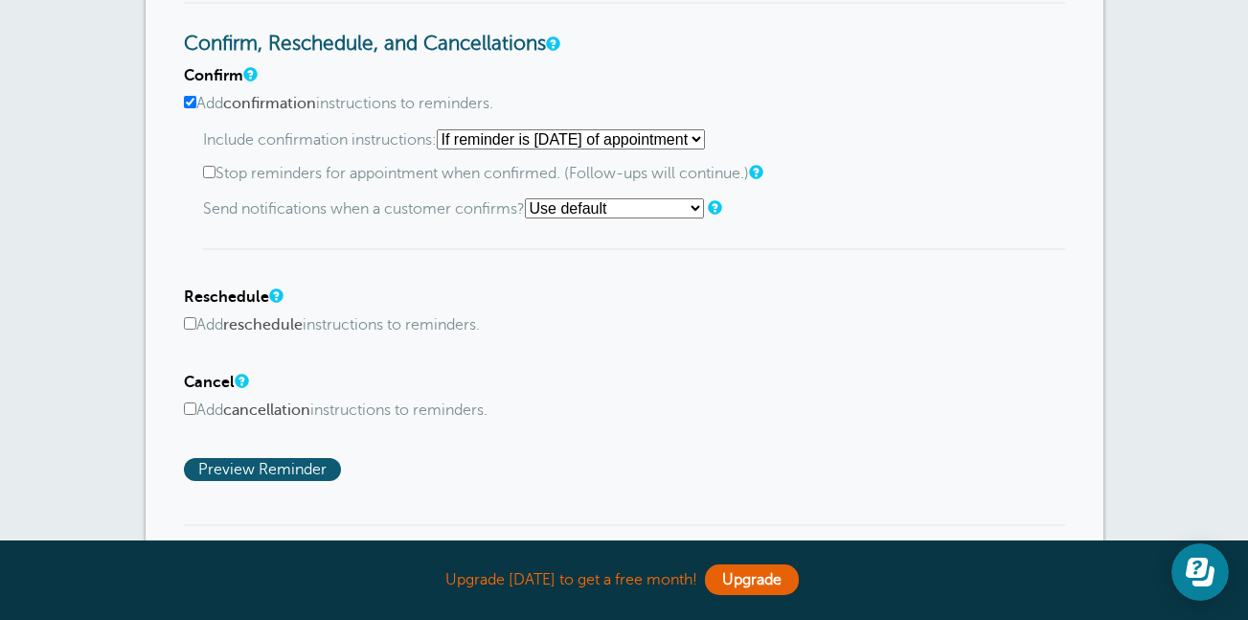
click at [191, 412] on input "Add cancellation instructions to reminders." at bounding box center [190, 408] width 12 height 12
checkbox input "true"
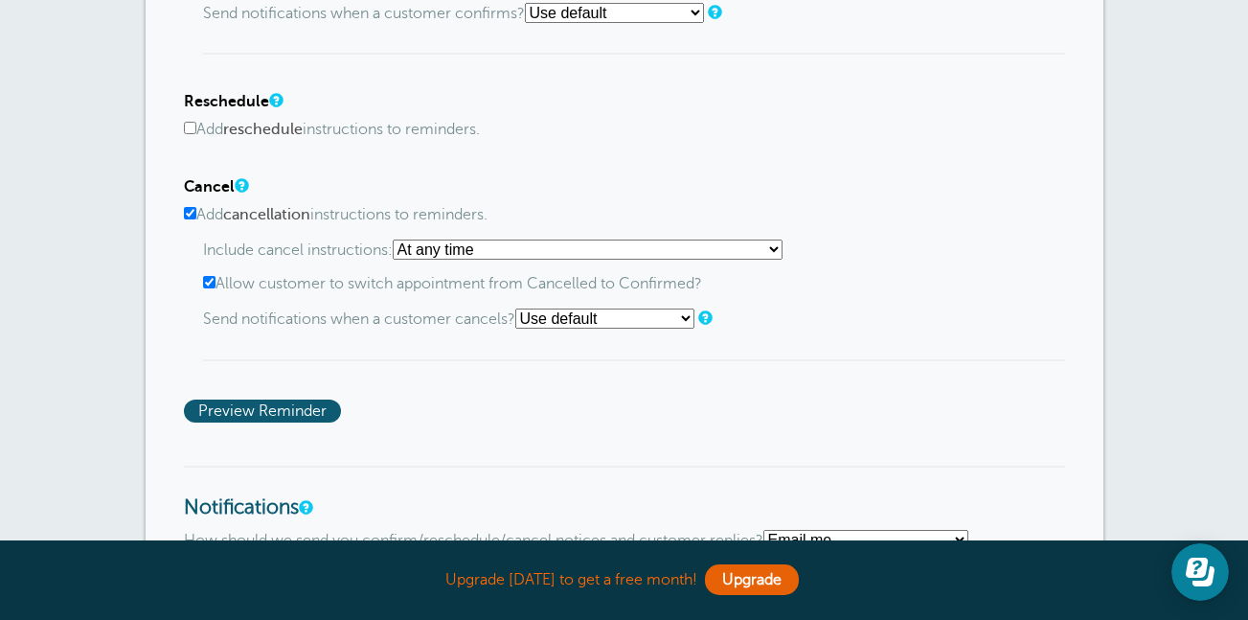
scroll to position [1181, 0]
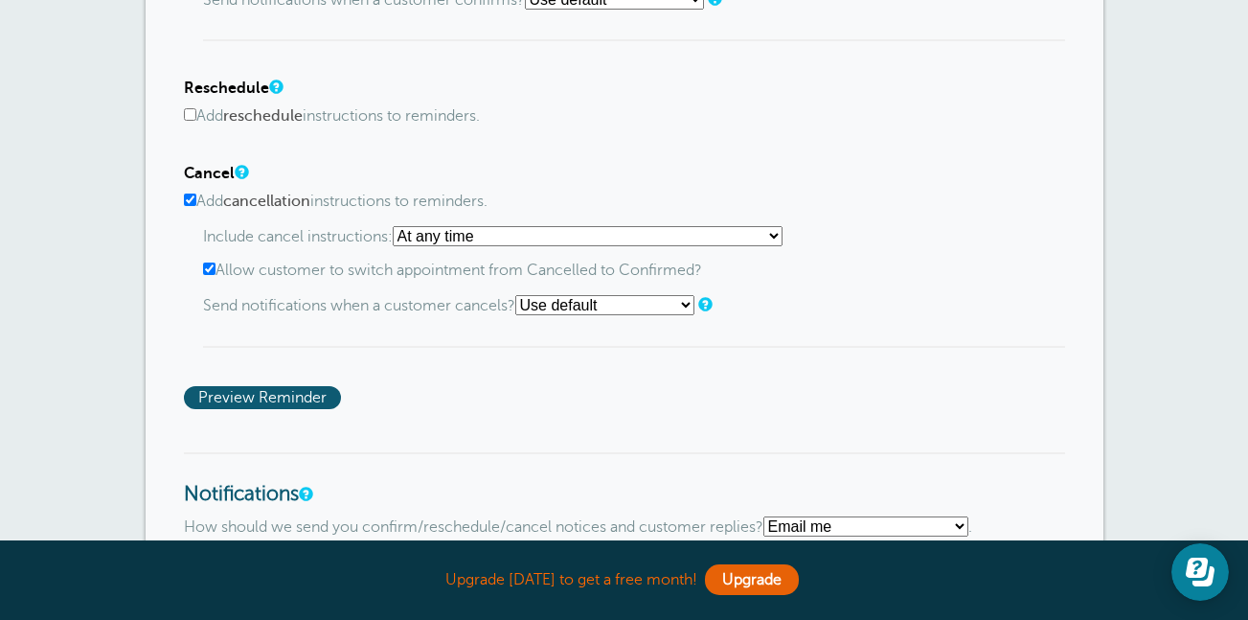
click at [775, 239] on select "At any time If reminder more than 1 day away from appointment If reminder more …" at bounding box center [588, 236] width 390 height 20
click at [695, 309] on select "Use default Text me Email me Don't send notifications" at bounding box center [604, 305] width 179 height 20
click at [874, 299] on p "Send notifications when a customer cancels? Use default Text me Email me Don't …" at bounding box center [634, 305] width 862 height 20
click at [710, 310] on link at bounding box center [703, 304] width 11 height 12
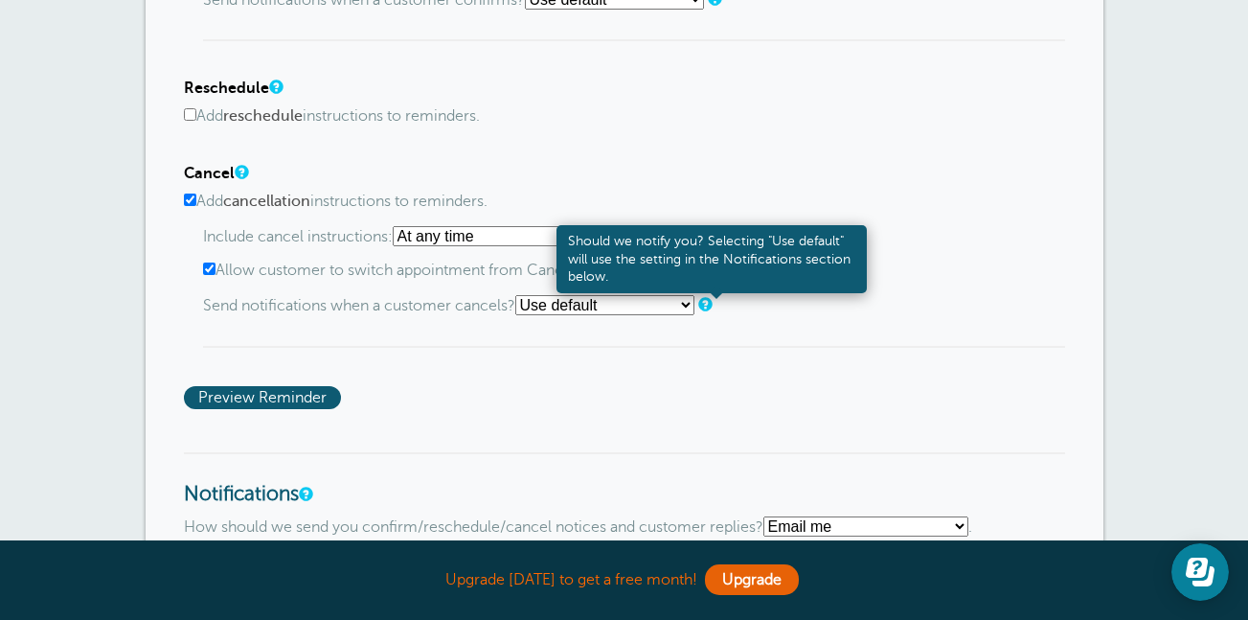
click at [916, 366] on div "Confirm Add confirmation instructions to reminders. Include confirmation instru…" at bounding box center [624, 133] width 881 height 550
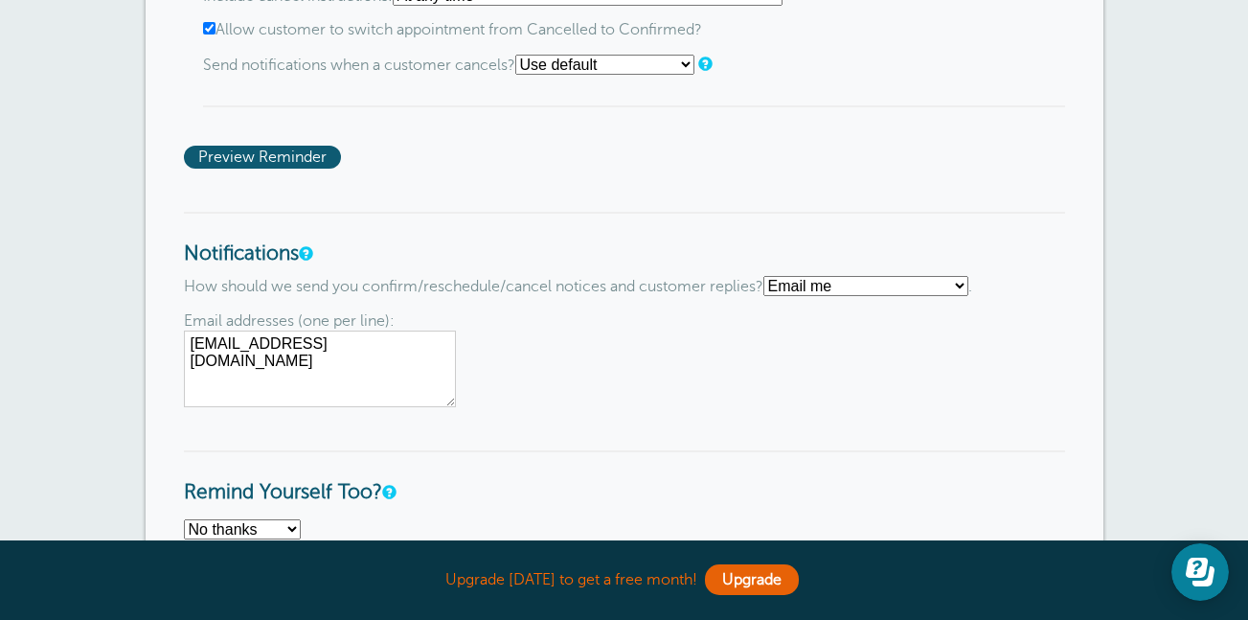
scroll to position [1456, 0]
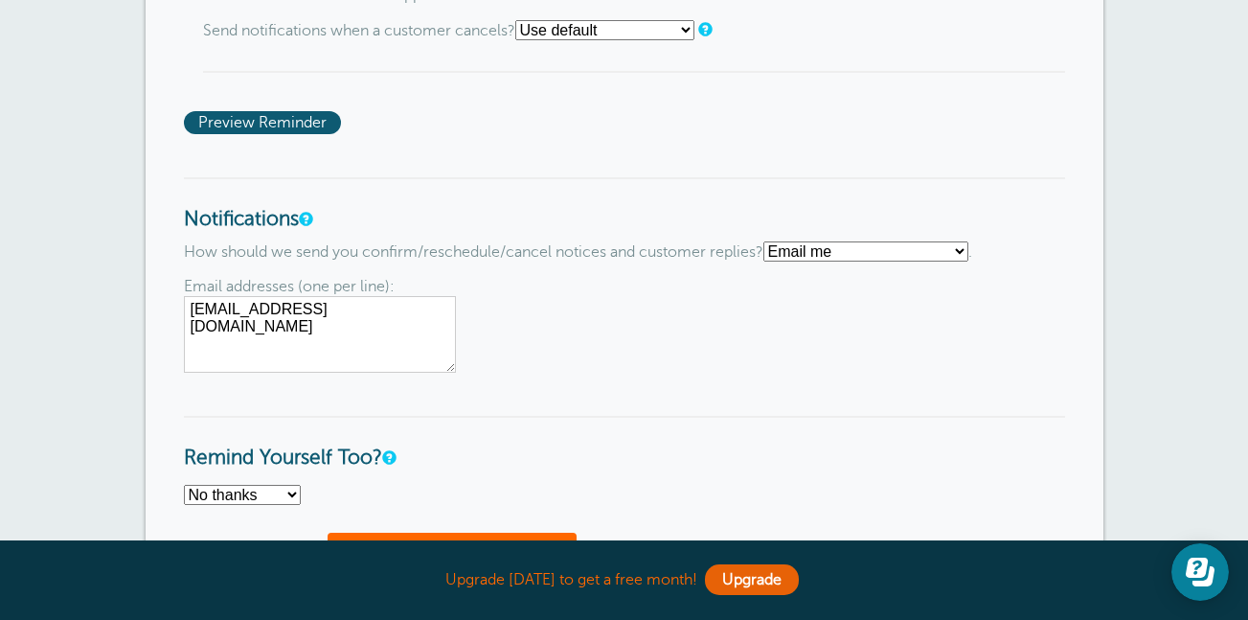
click at [963, 249] on select "Text me Email me Don't send me notifications" at bounding box center [866, 251] width 205 height 20
click at [771, 241] on select "Text me Email me Don't send me notifications" at bounding box center [866, 251] width 205 height 20
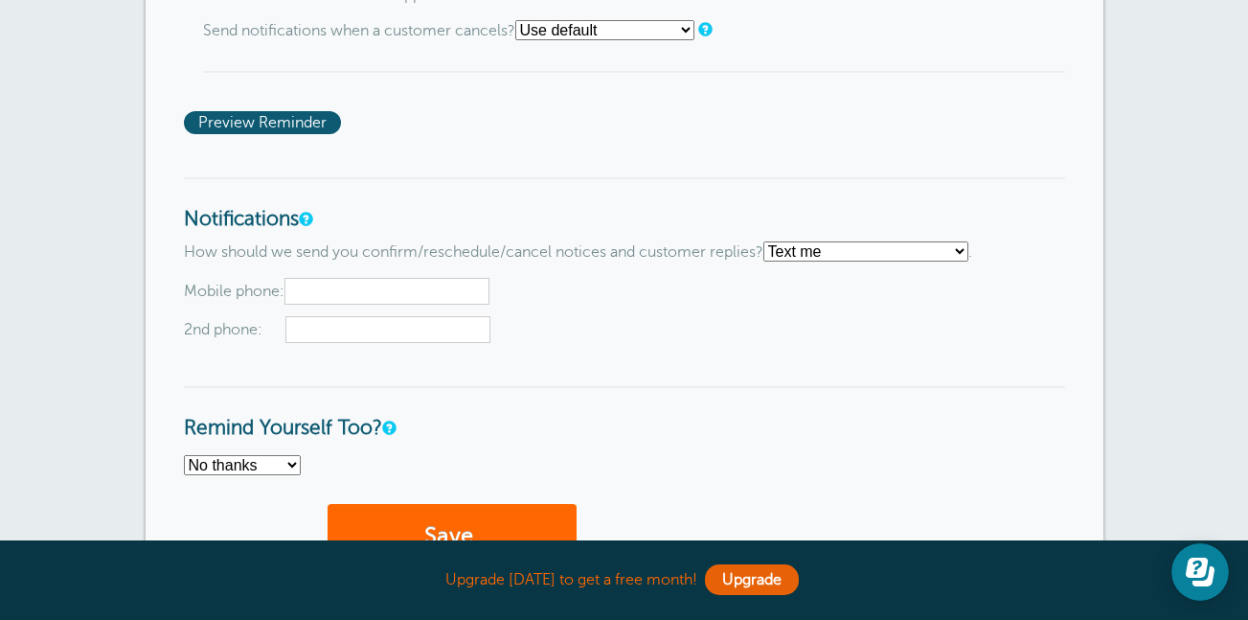
click at [954, 253] on select "Text me Email me Don't send me notifications" at bounding box center [866, 251] width 205 height 20
click at [771, 241] on select "Text me Email me Don't send me notifications" at bounding box center [866, 251] width 205 height 20
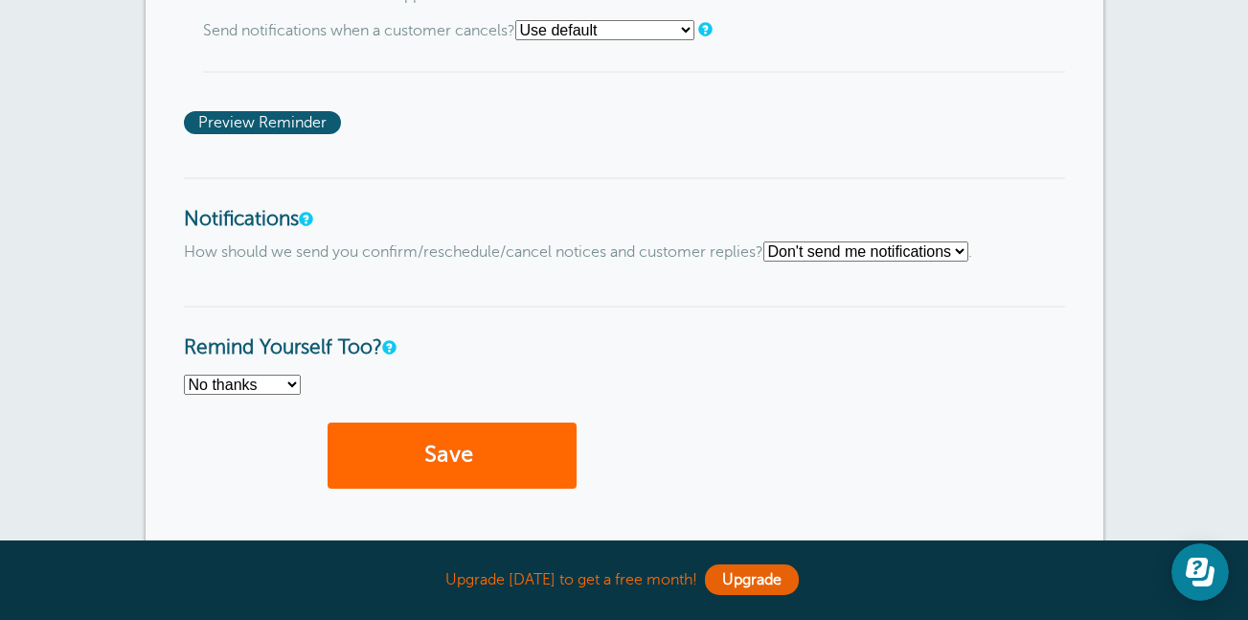
click at [220, 393] on select "No thanks Yes, text me Yes, email me" at bounding box center [242, 385] width 117 height 20
click at [1038, 309] on h3 "Remind Yourself Too?" at bounding box center [624, 333] width 881 height 55
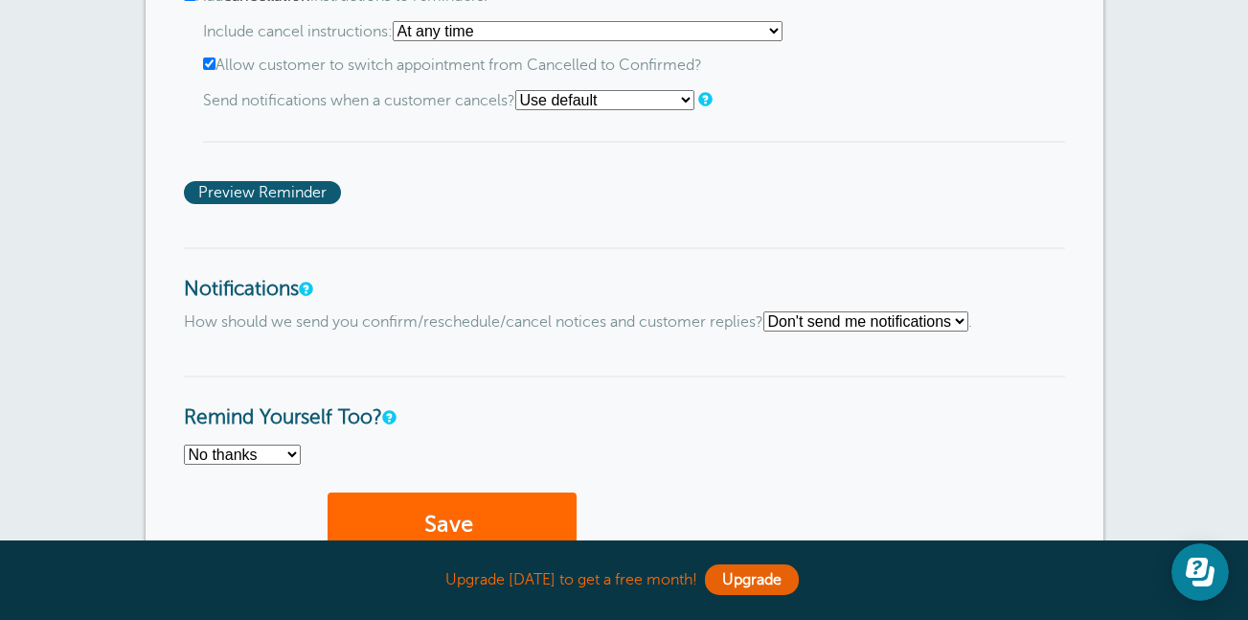
scroll to position [1391, 0]
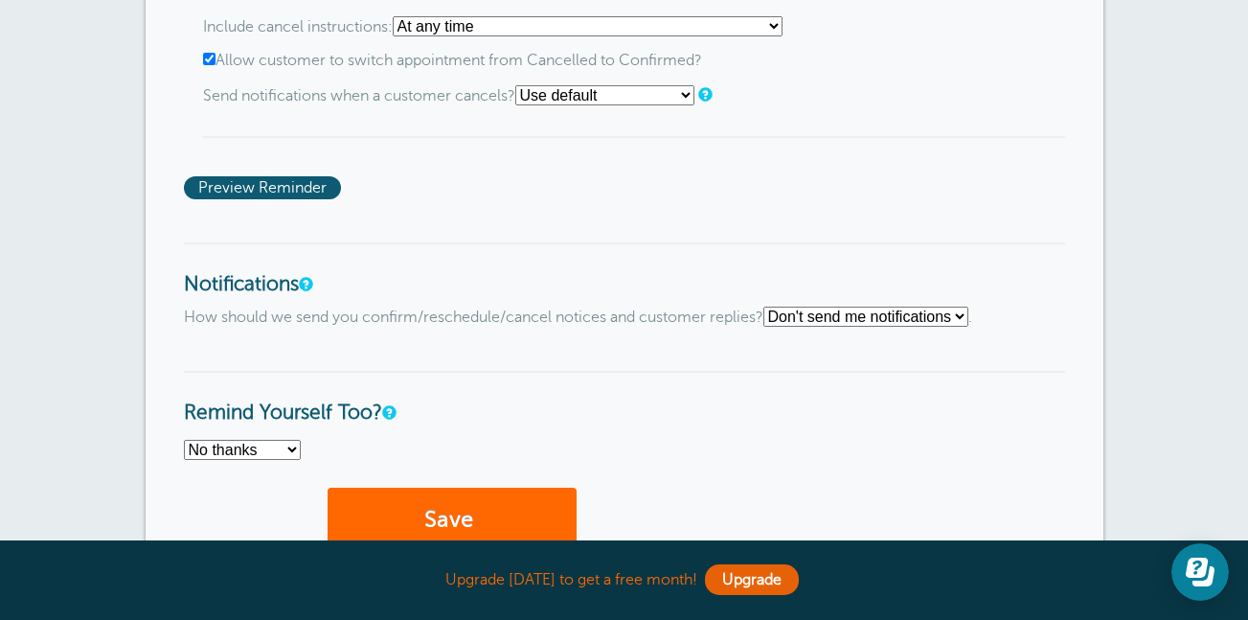
click at [962, 325] on select "Text me Email me Don't send me notifications" at bounding box center [866, 317] width 205 height 20
select select "4"
click at [771, 307] on select "Text me Email me Don't send me notifications" at bounding box center [866, 317] width 205 height 20
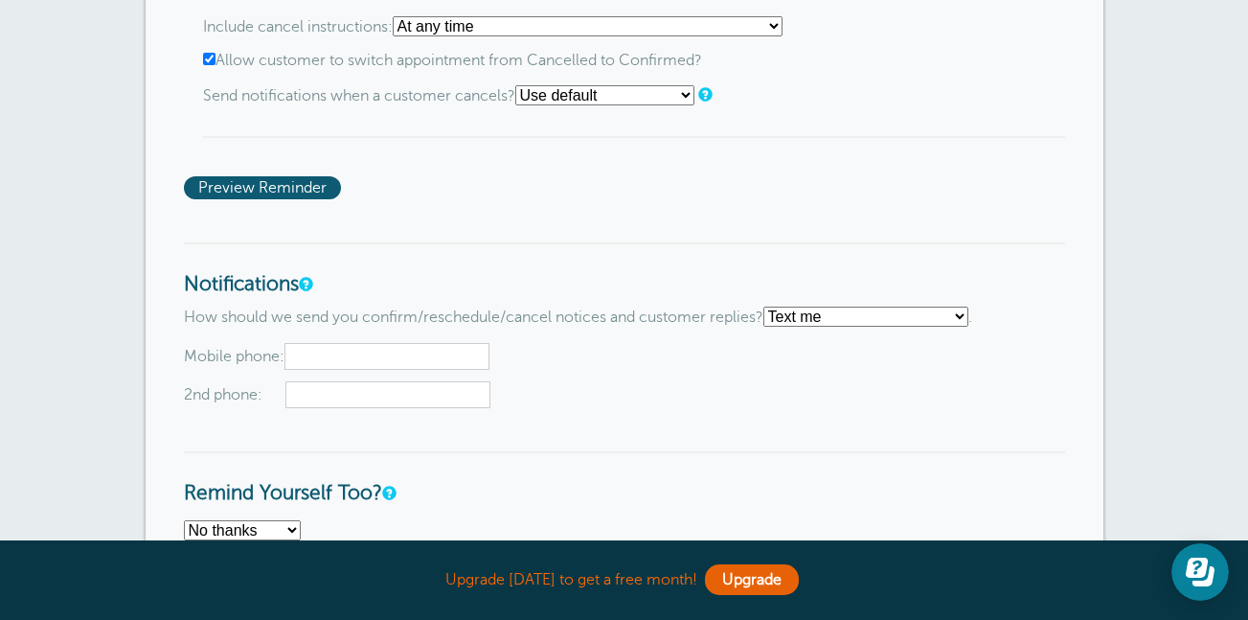
click at [326, 355] on input "text" at bounding box center [387, 356] width 205 height 27
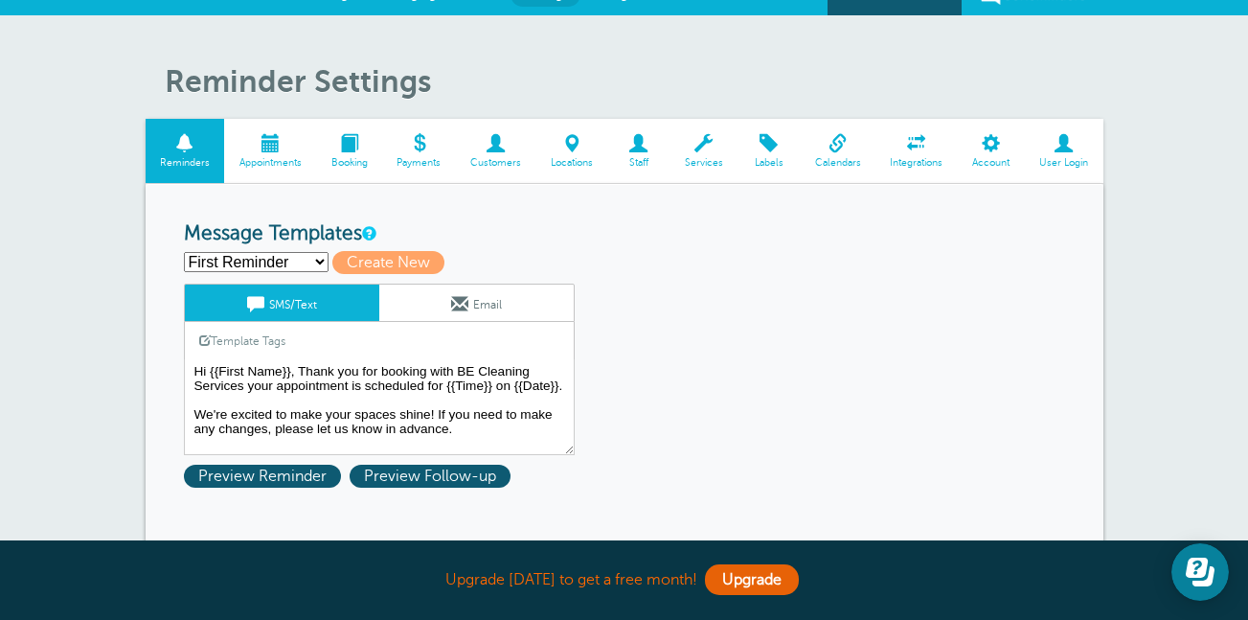
scroll to position [0, 0]
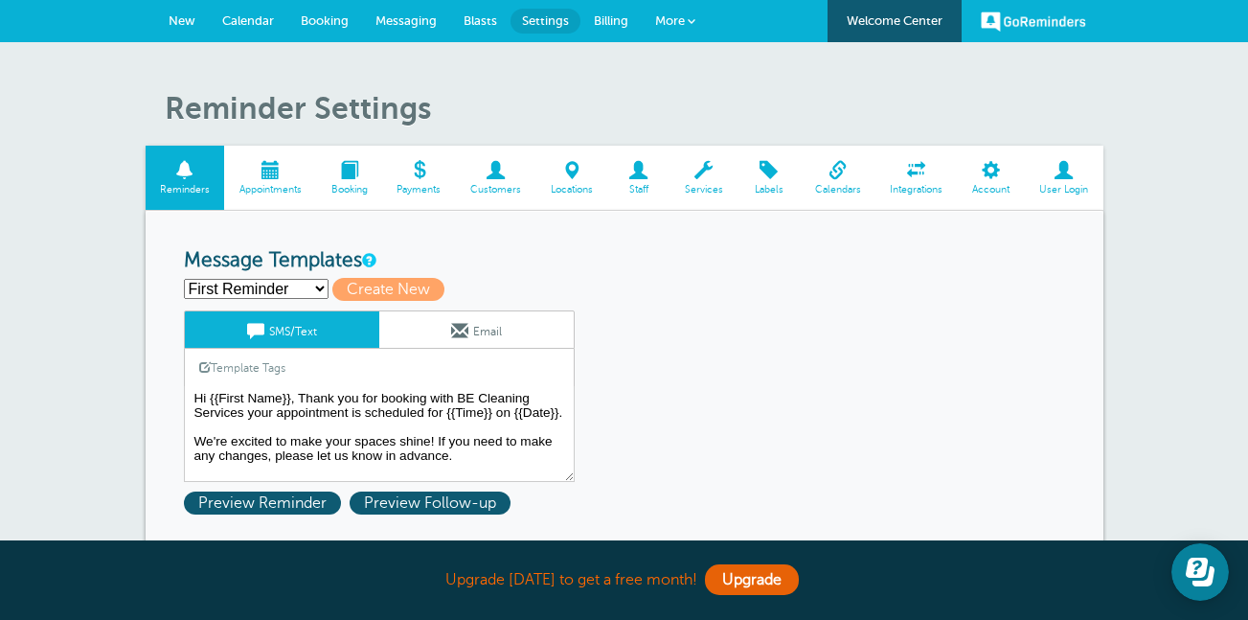
type input "41"
click at [336, 192] on span "Booking" at bounding box center [349, 189] width 47 height 11
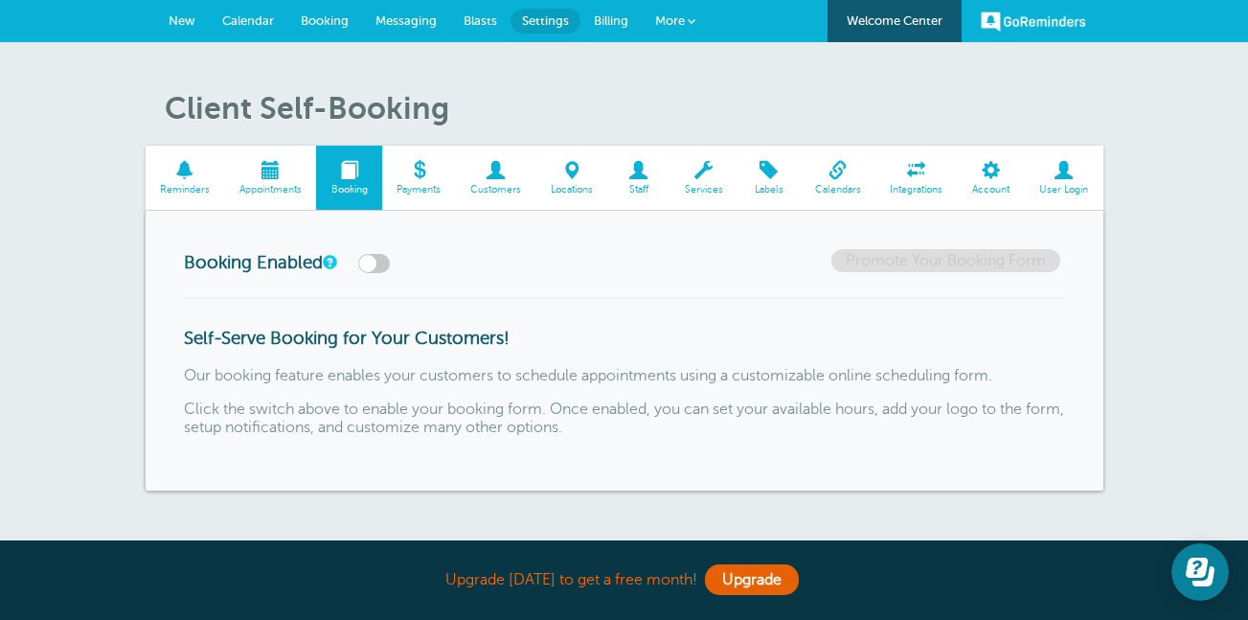
click at [267, 184] on span "Appointments" at bounding box center [270, 189] width 73 height 11
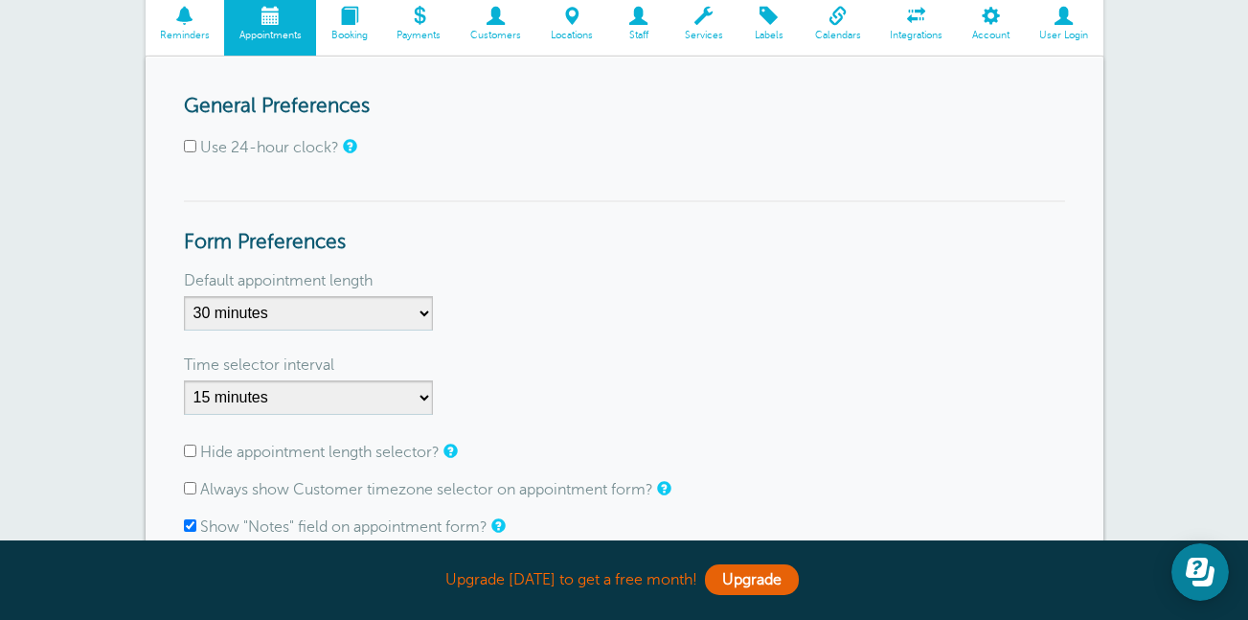
scroll to position [154, 0]
click at [519, 31] on span "Customers" at bounding box center [496, 35] width 61 height 11
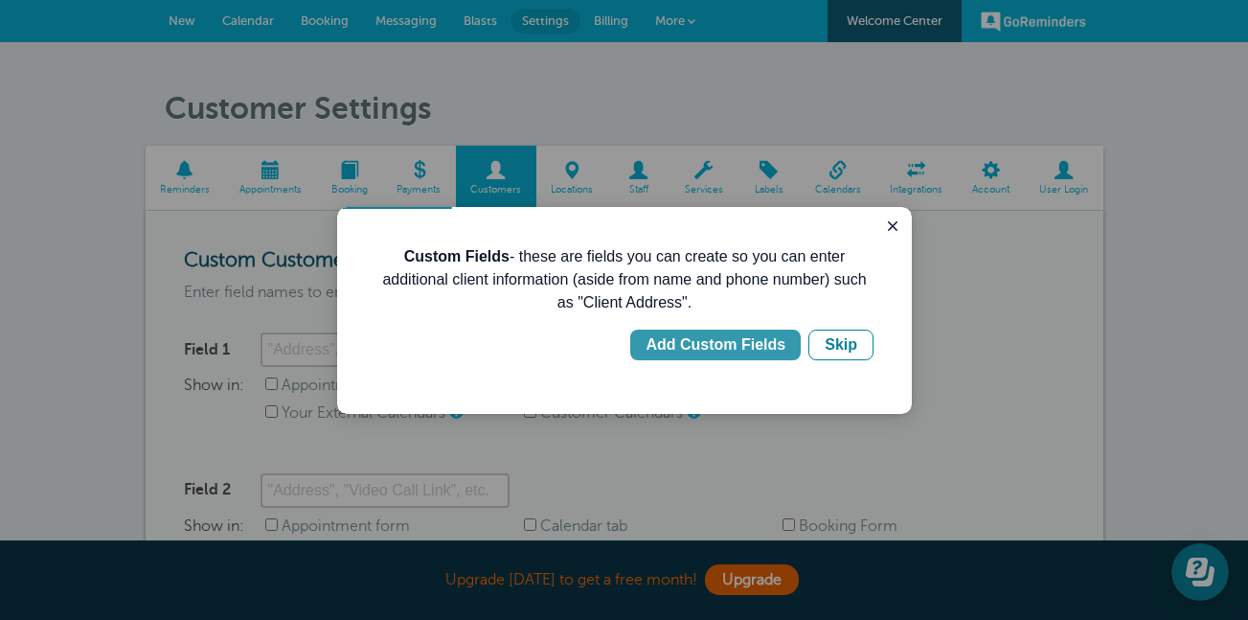
click at [750, 354] on div "Add Custom Fields" at bounding box center [716, 344] width 140 height 23
type input "Client Address"
checkbox input "true"
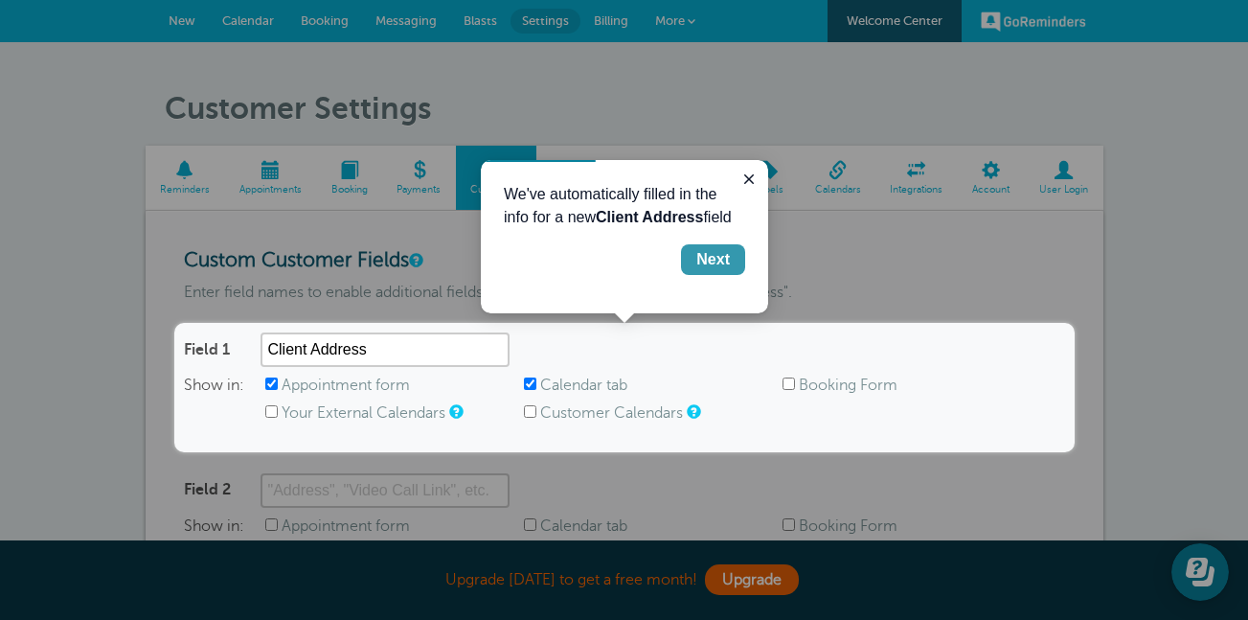
click at [713, 263] on div "Next" at bounding box center [714, 259] width 34 height 23
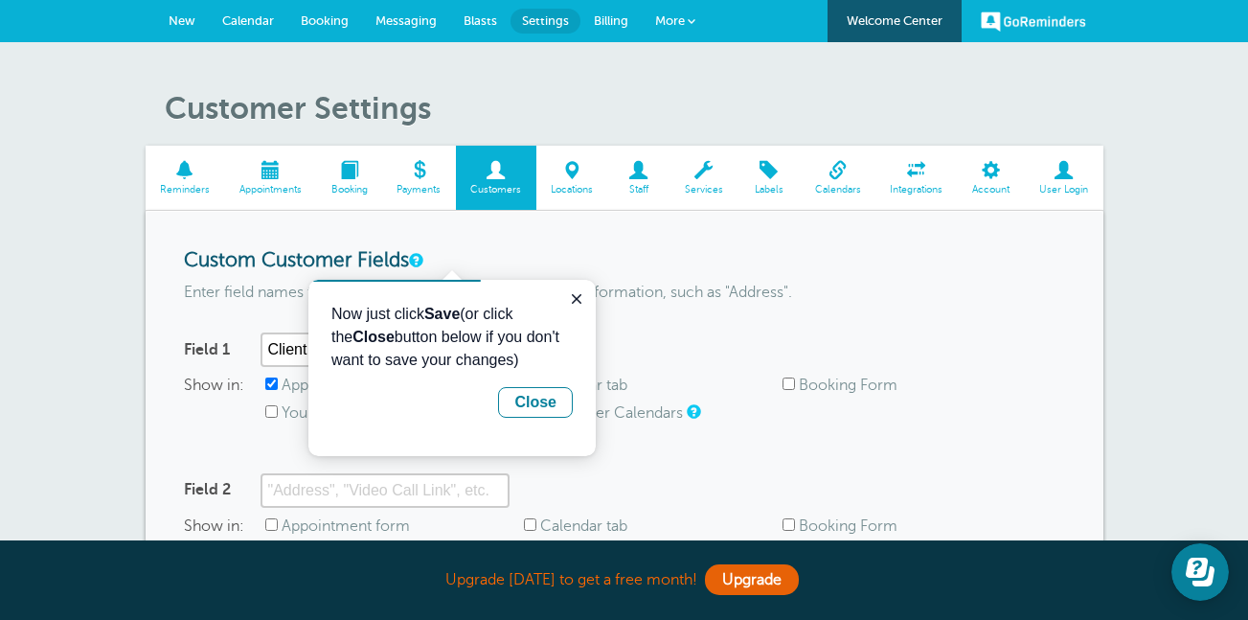
scroll to position [528, 0]
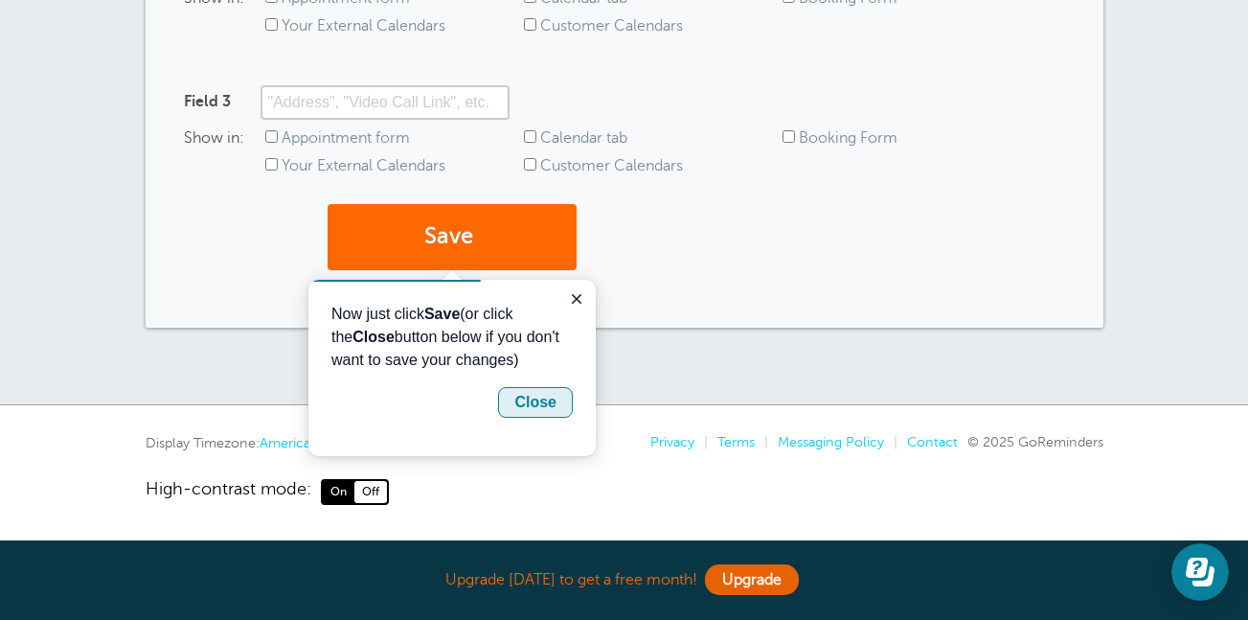
click at [555, 413] on div "Close" at bounding box center [535, 402] width 42 height 23
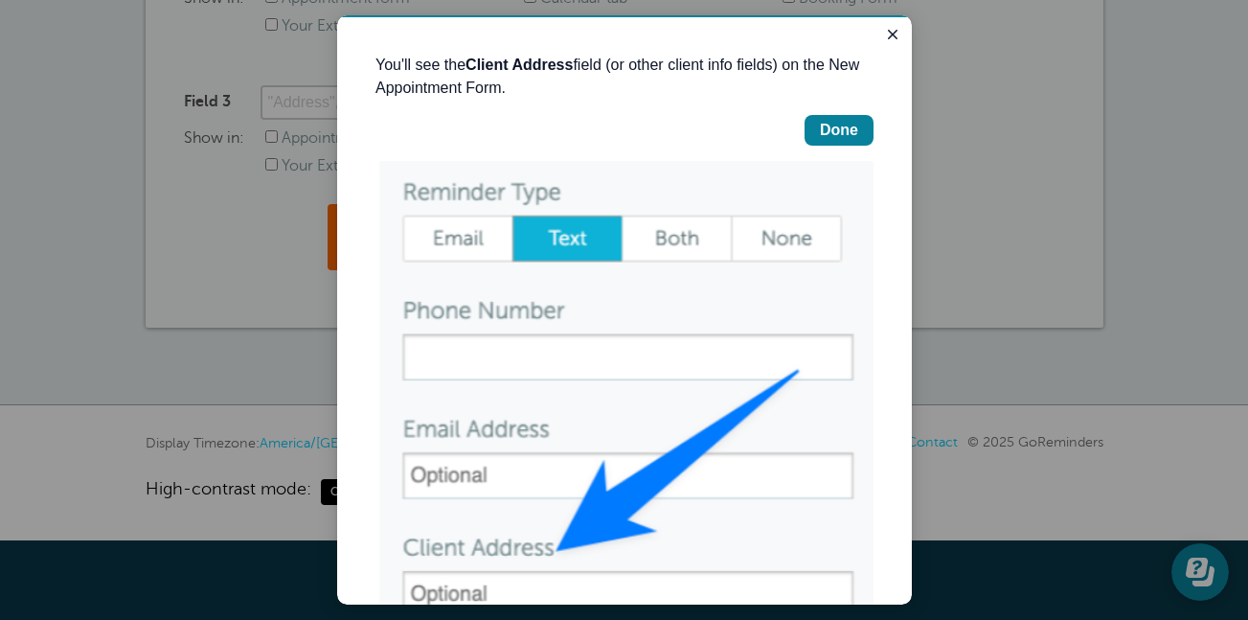
scroll to position [83, 0]
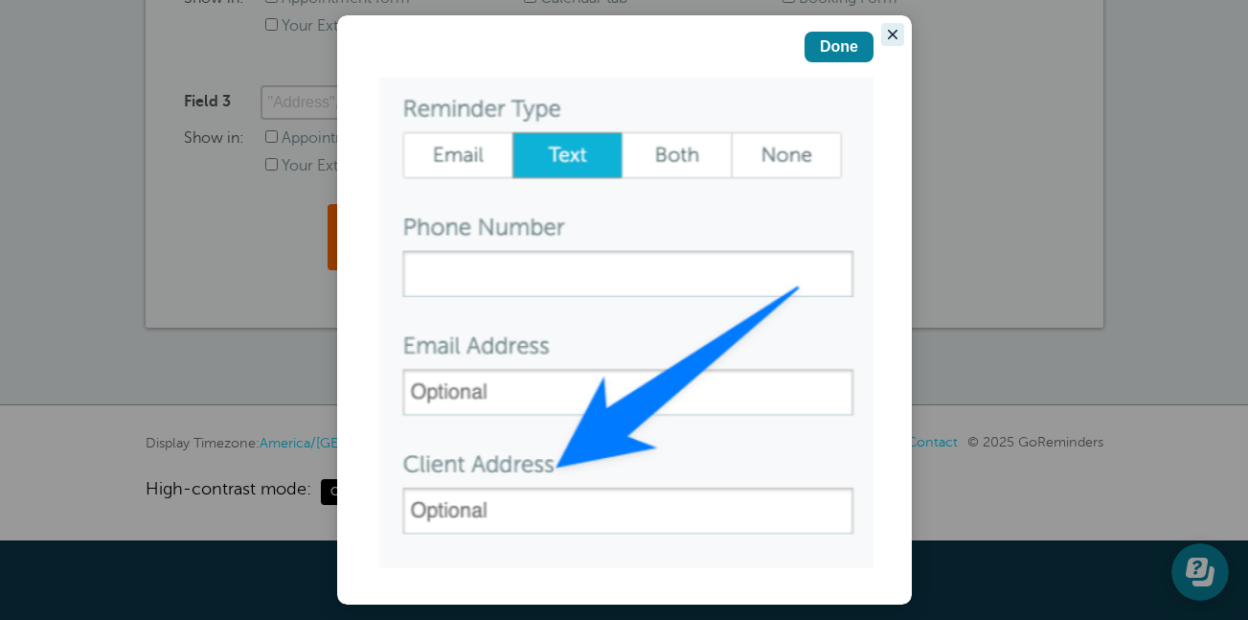
click at [885, 41] on icon "Close guide" at bounding box center [892, 34] width 15 height 15
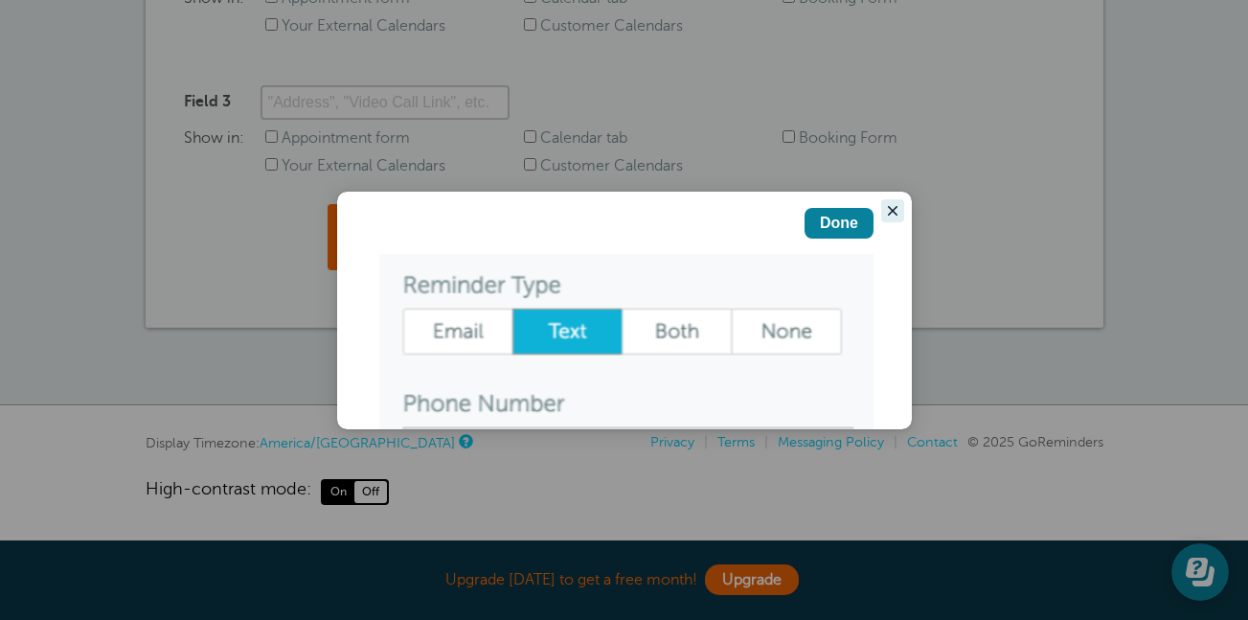
scroll to position [0, 0]
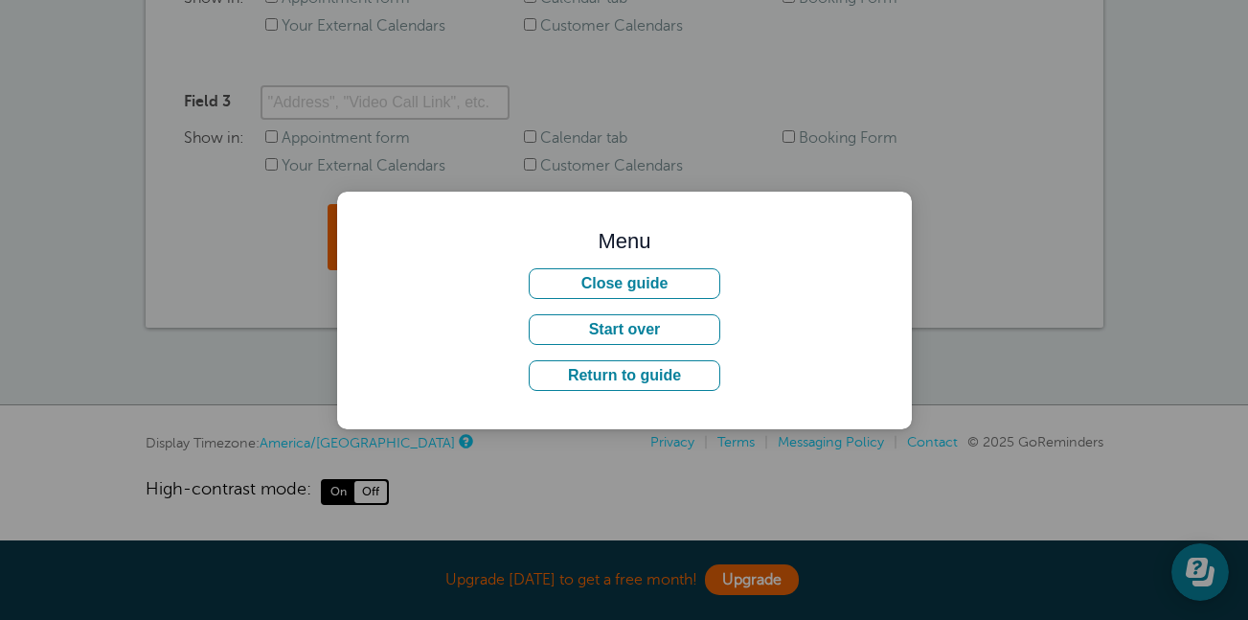
click at [847, 358] on div "Menu Close guide Start over Return to guide" at bounding box center [625, 310] width 498 height 161
click at [689, 389] on button "Return to guide" at bounding box center [625, 375] width 192 height 31
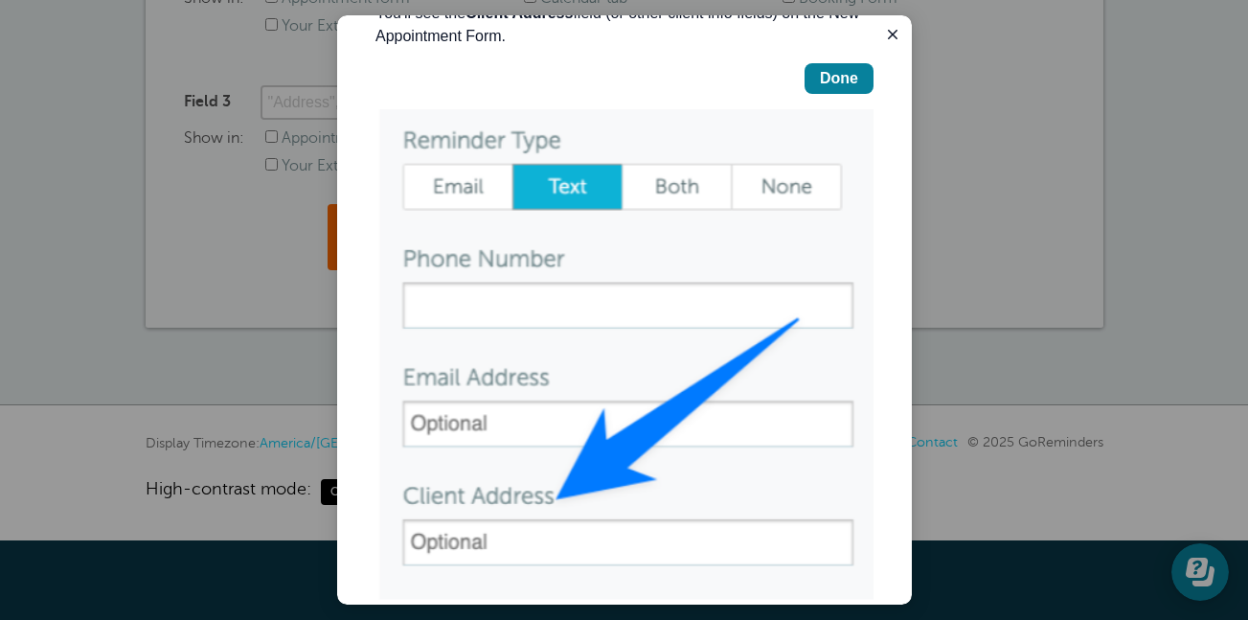
scroll to position [83, 0]
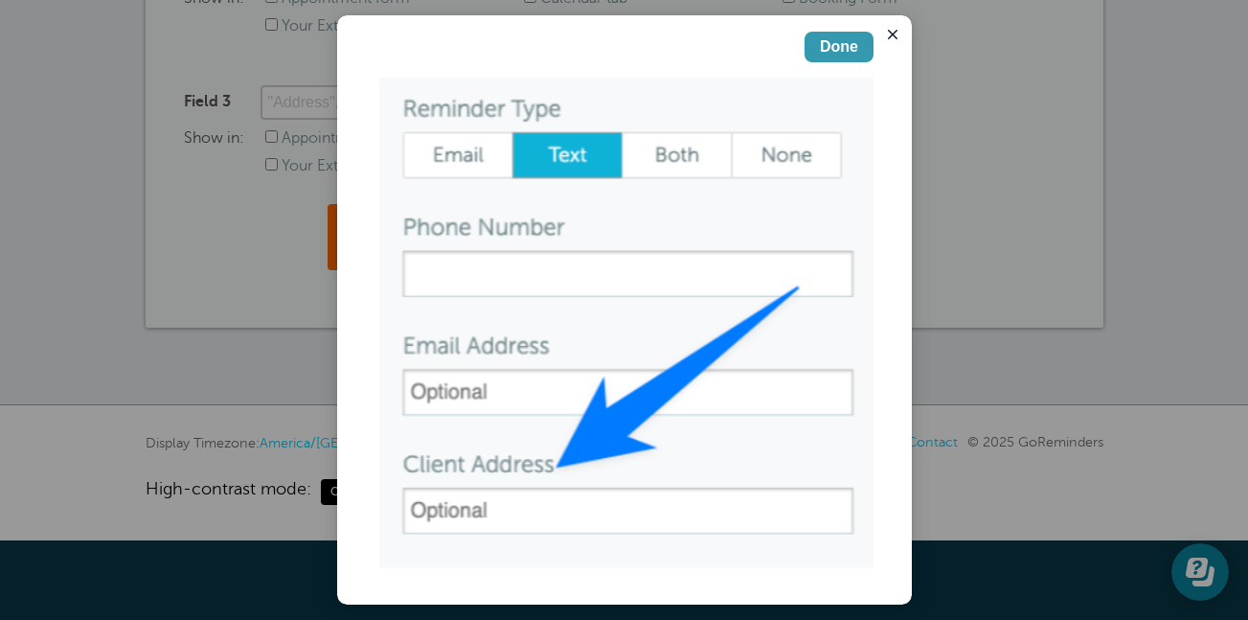
click at [820, 39] on div "Done" at bounding box center [839, 46] width 38 height 23
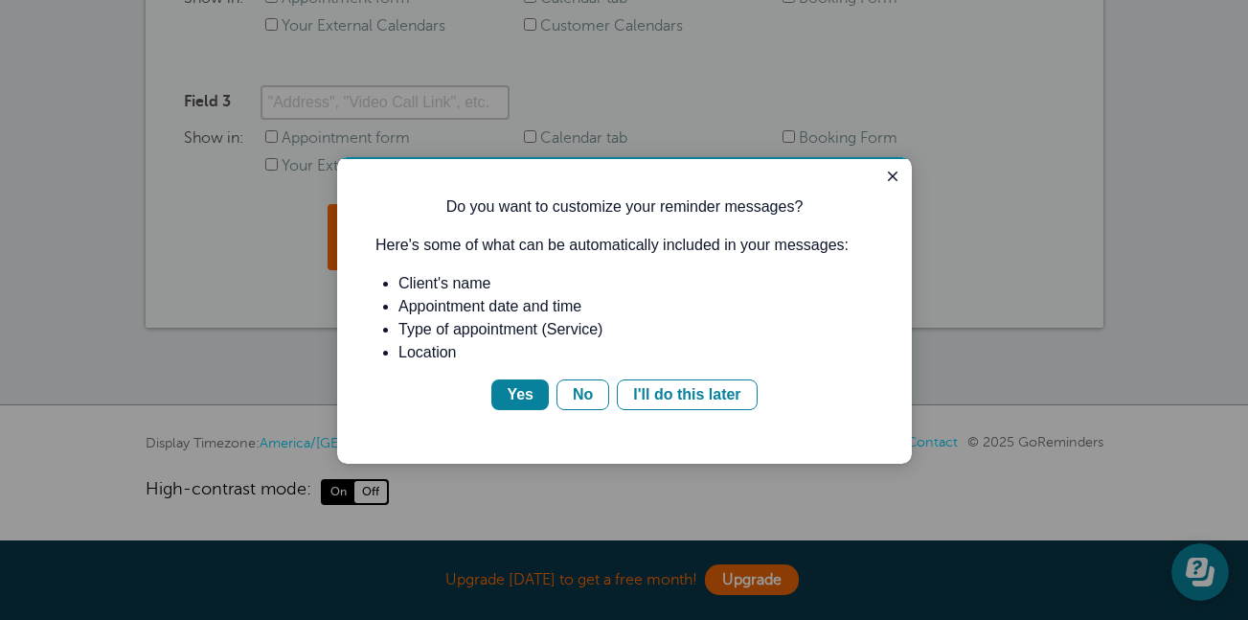
scroll to position [0, 0]
click at [515, 406] on button "Yes" at bounding box center [519, 394] width 57 height 31
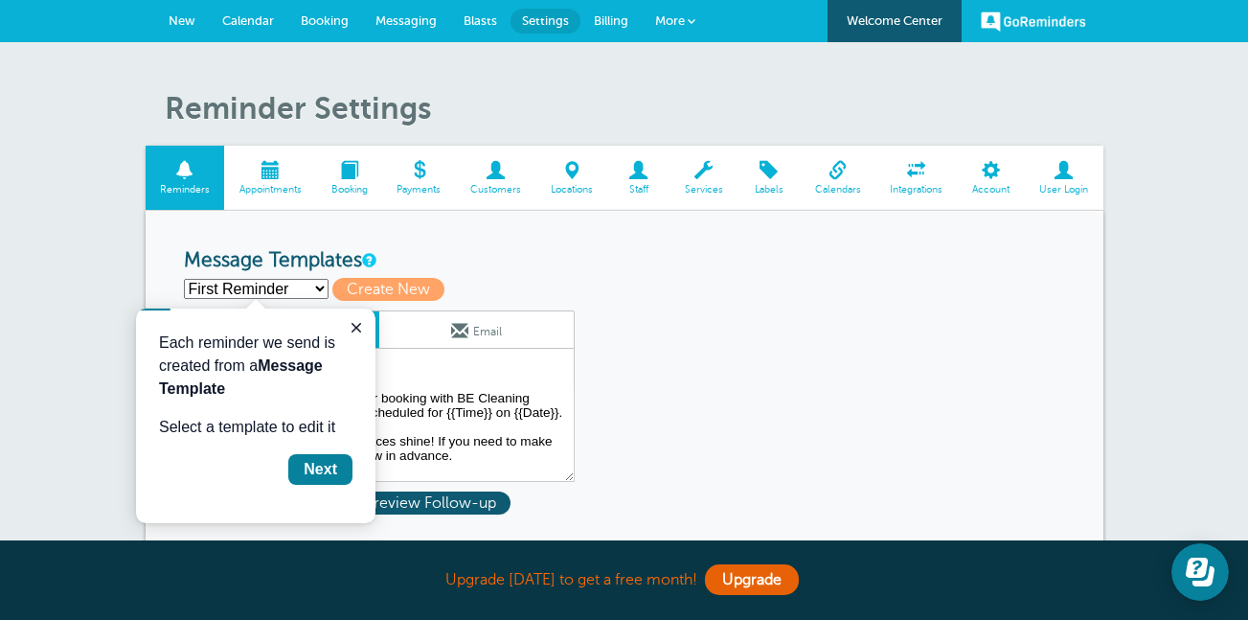
click at [499, 174] on span at bounding box center [496, 170] width 80 height 18
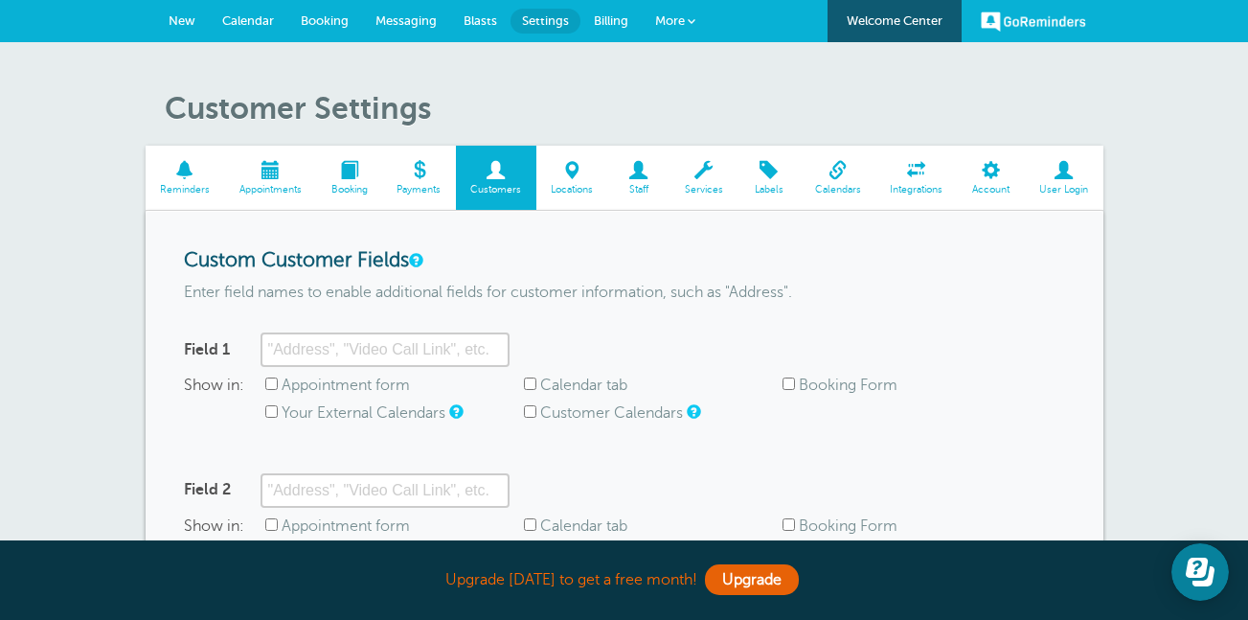
click at [325, 31] on link "Booking" at bounding box center [324, 21] width 75 height 42
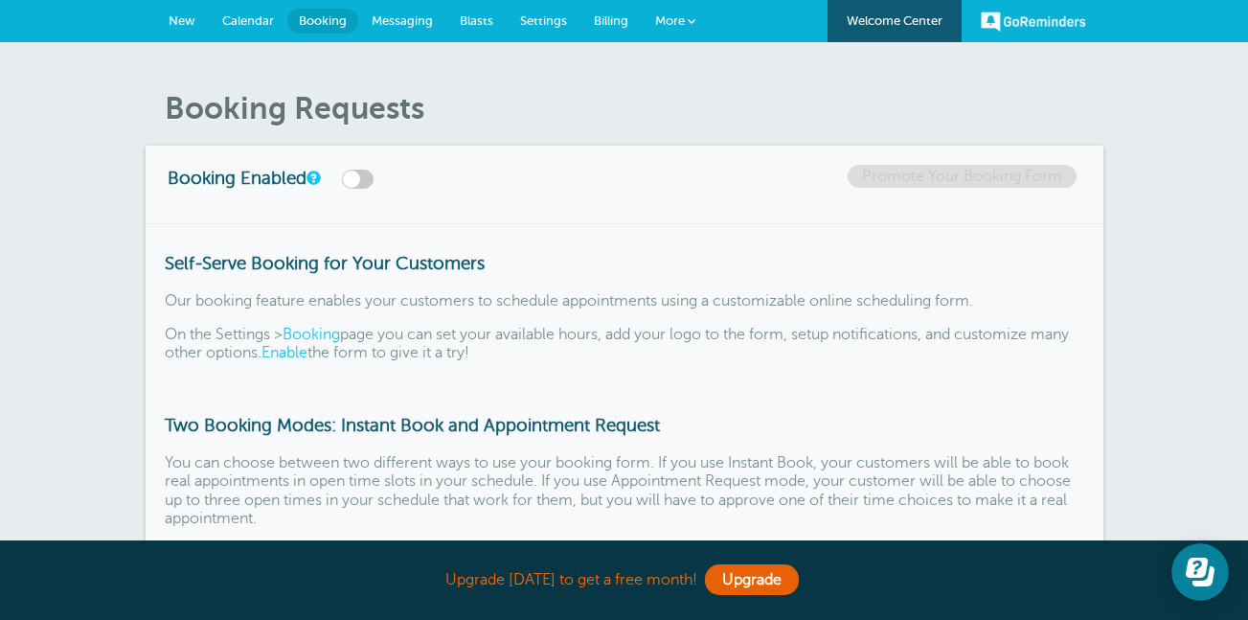
click at [235, 24] on span "Calendar" at bounding box center [248, 20] width 52 height 14
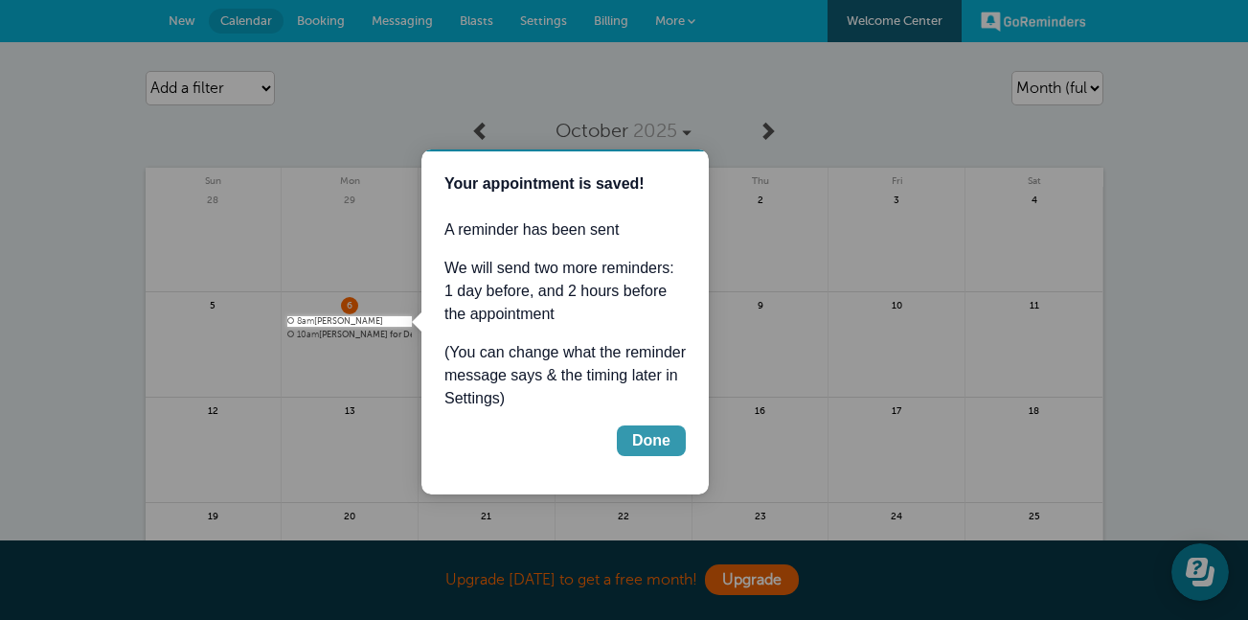
click at [664, 455] on button "Done" at bounding box center [651, 440] width 69 height 31
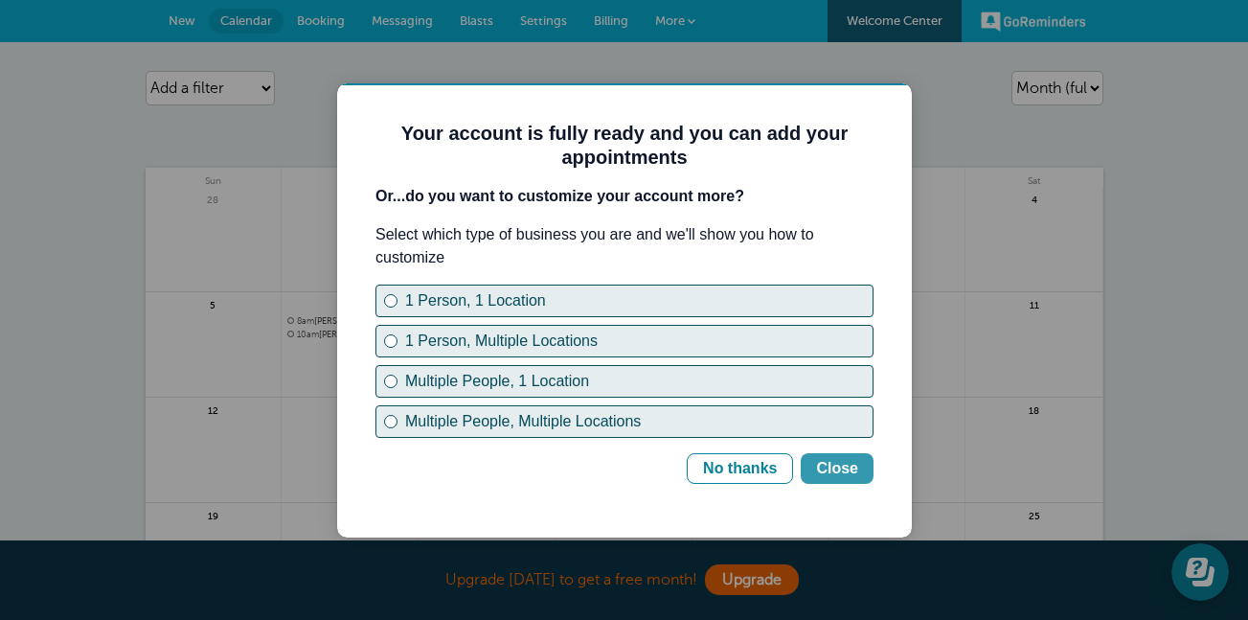
click at [855, 482] on button "Close" at bounding box center [837, 468] width 73 height 31
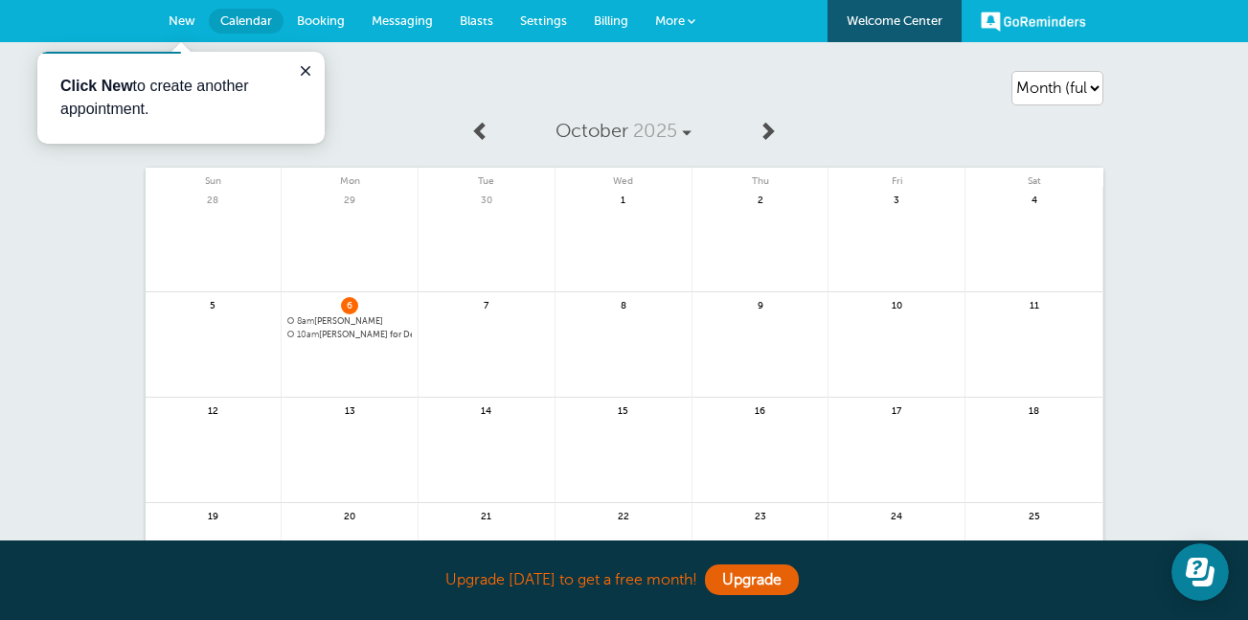
click at [327, 335] on span "10am roy carrillo for Deep Cleaning" at bounding box center [349, 335] width 125 height 11
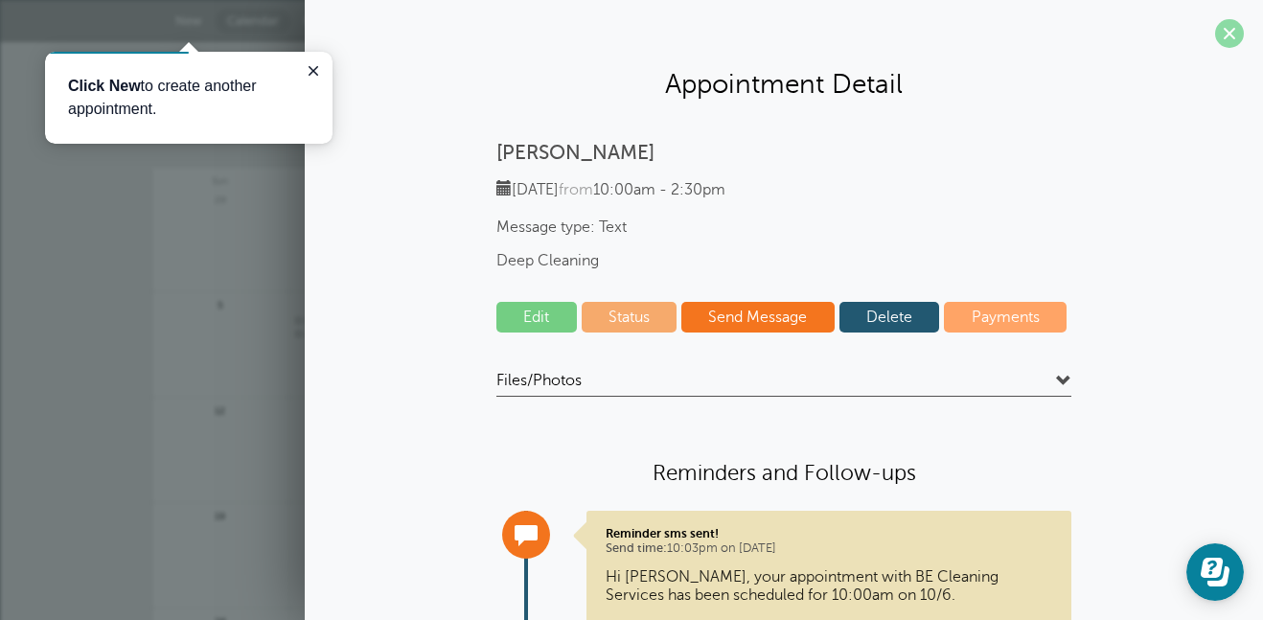
click at [1215, 35] on span at bounding box center [1229, 33] width 29 height 29
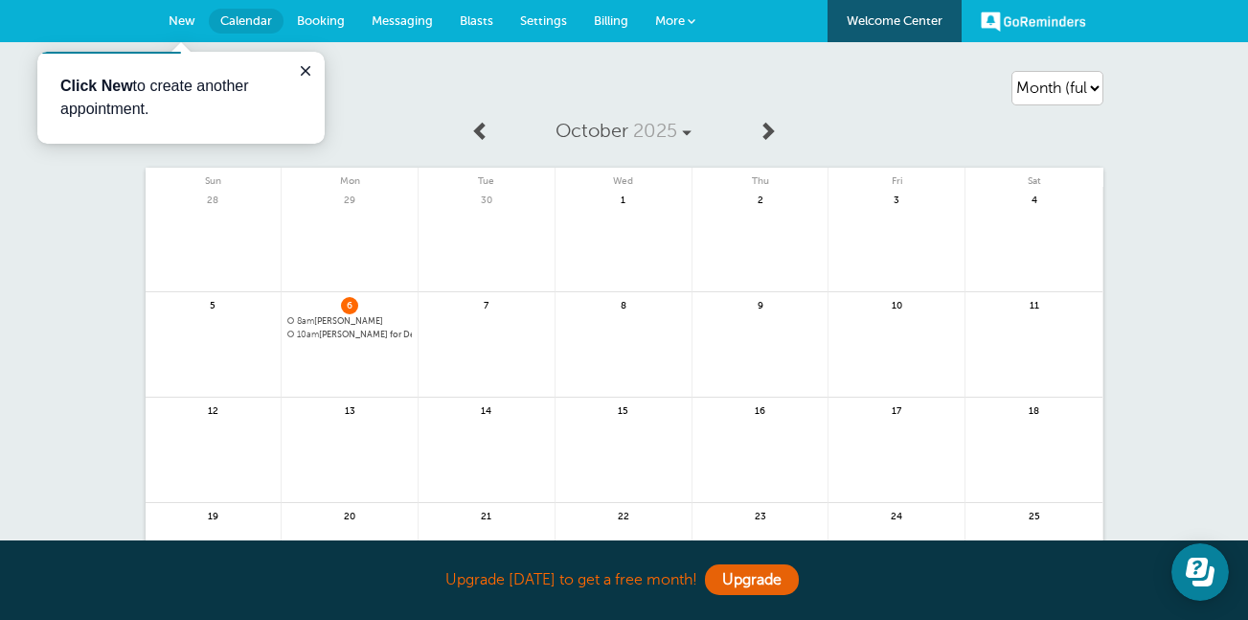
click at [144, 98] on p "Click New to create another appointment." at bounding box center [180, 98] width 241 height 46
click at [177, 25] on span "New" at bounding box center [182, 20] width 27 height 14
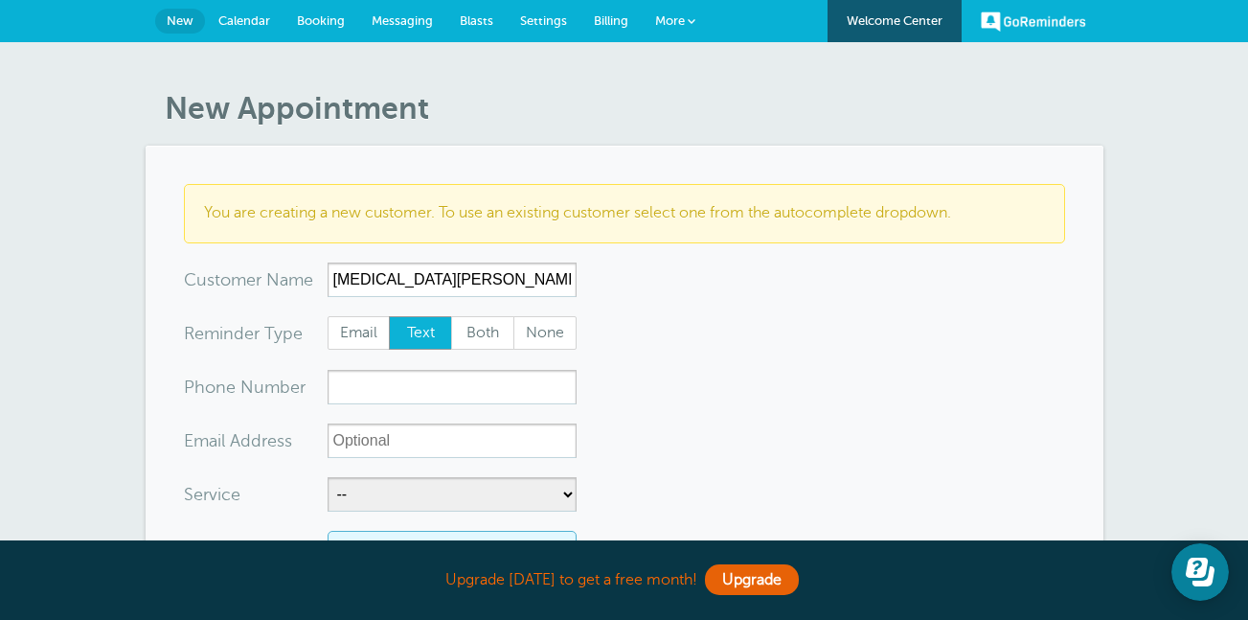
type input "tobi zuniga"
click at [344, 394] on input "xxx-no-autofill" at bounding box center [452, 387] width 249 height 34
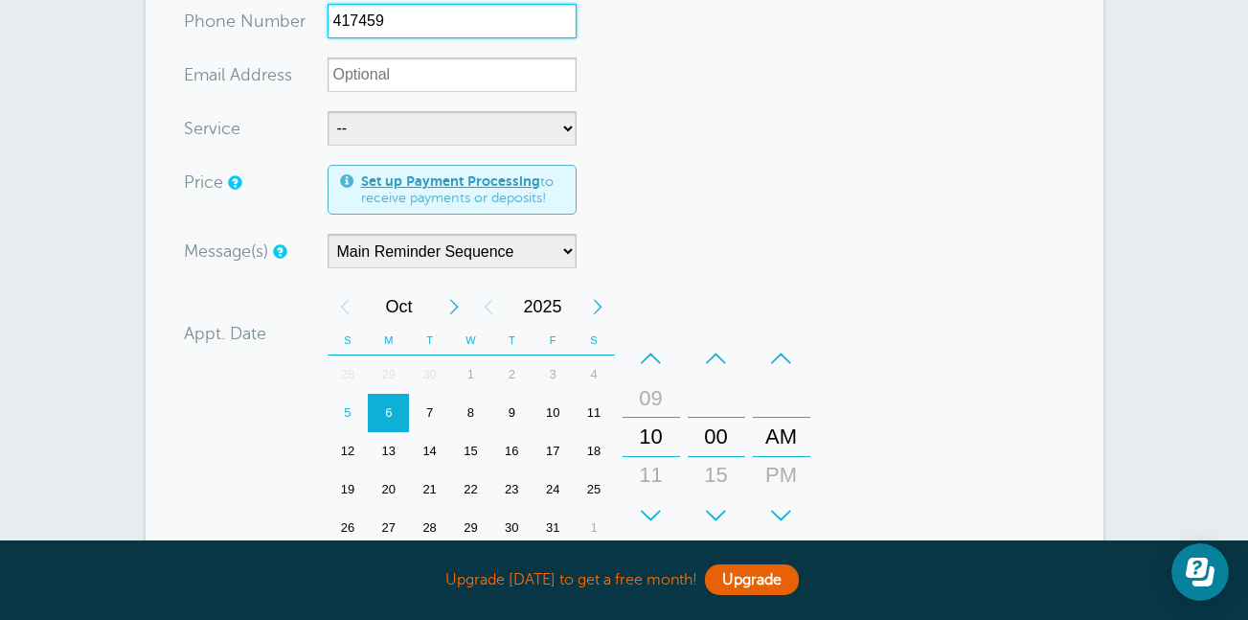
scroll to position [305, 0]
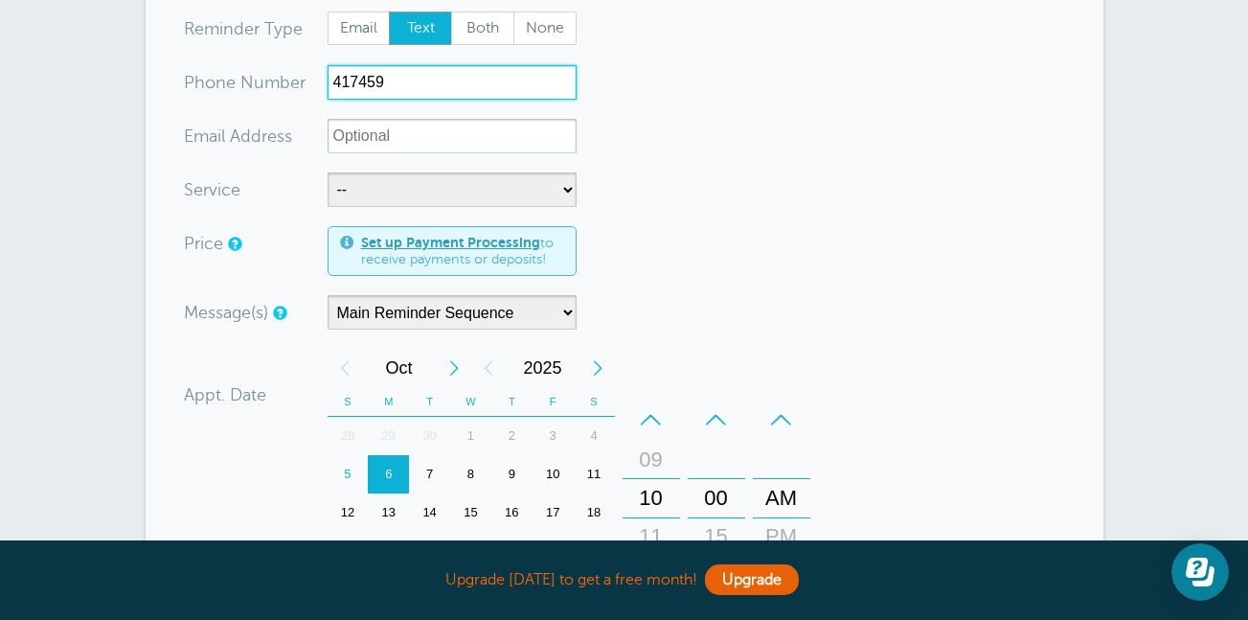
click at [704, 418] on div "–" at bounding box center [716, 419] width 57 height 38
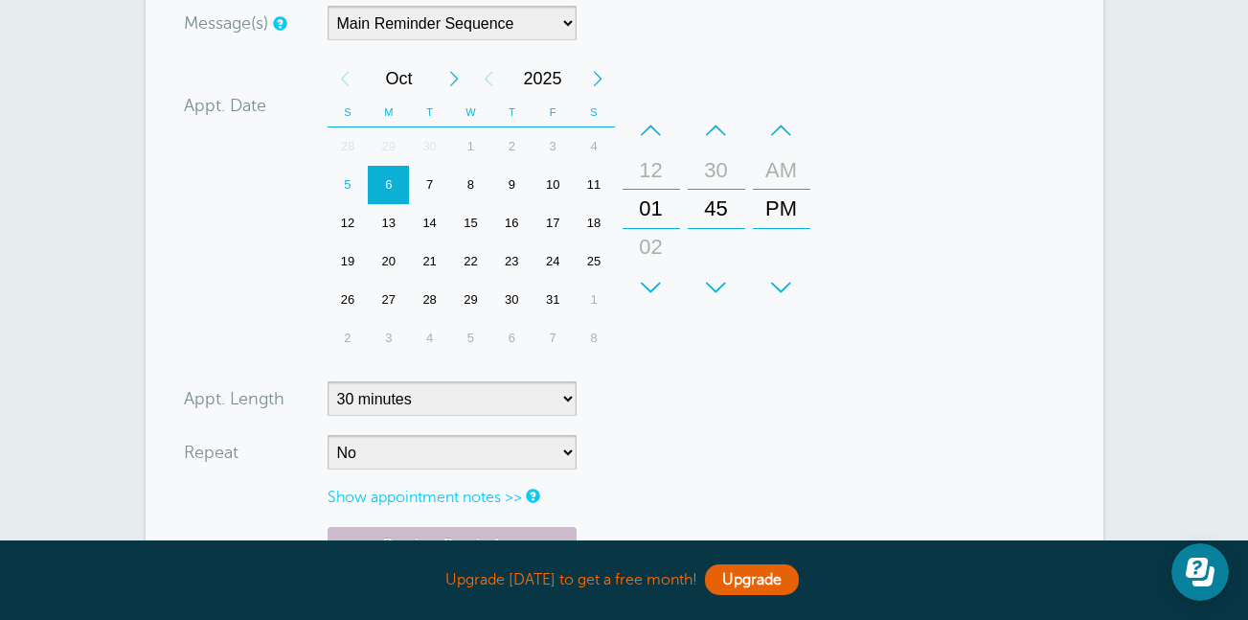
scroll to position [378, 0]
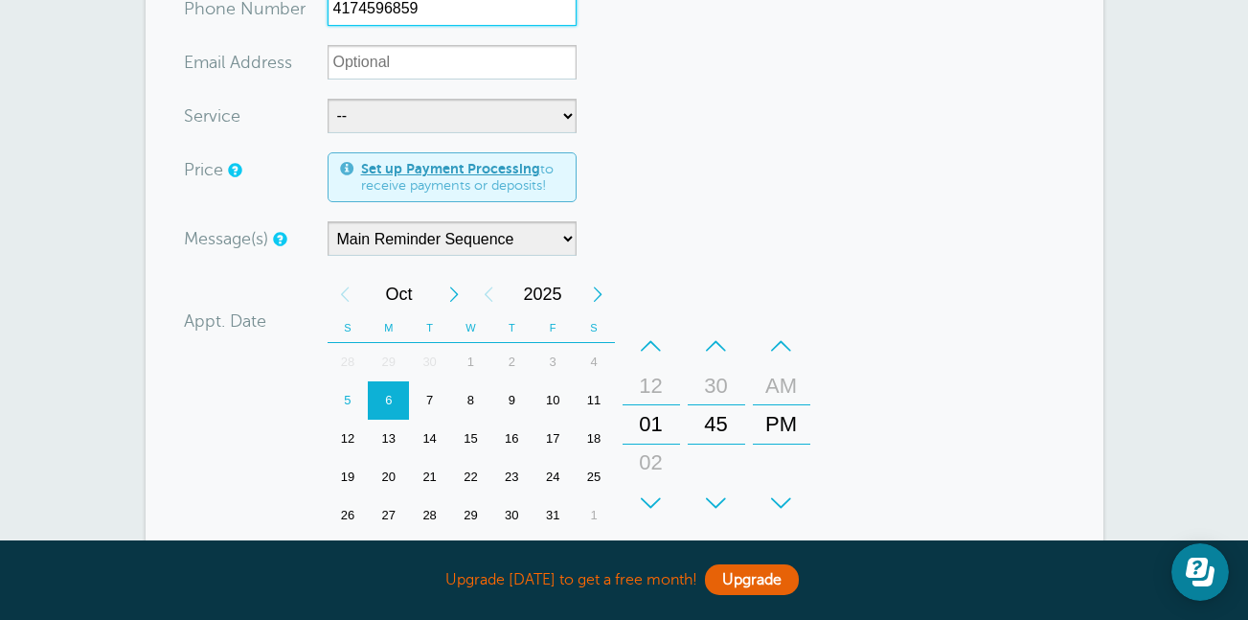
type input "4174596859"
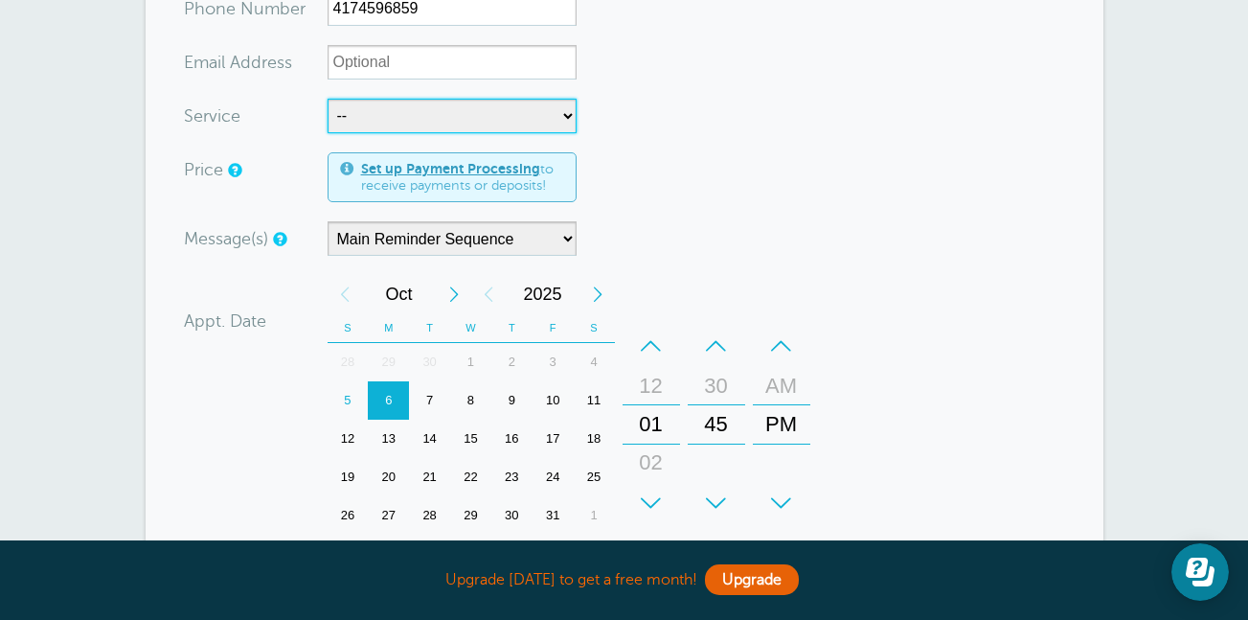
click at [549, 117] on select "-- Deep Cleaning" at bounding box center [452, 116] width 249 height 34
select select "28431"
click at [328, 99] on select "-- Deep Cleaning" at bounding box center [452, 116] width 249 height 34
select select "270"
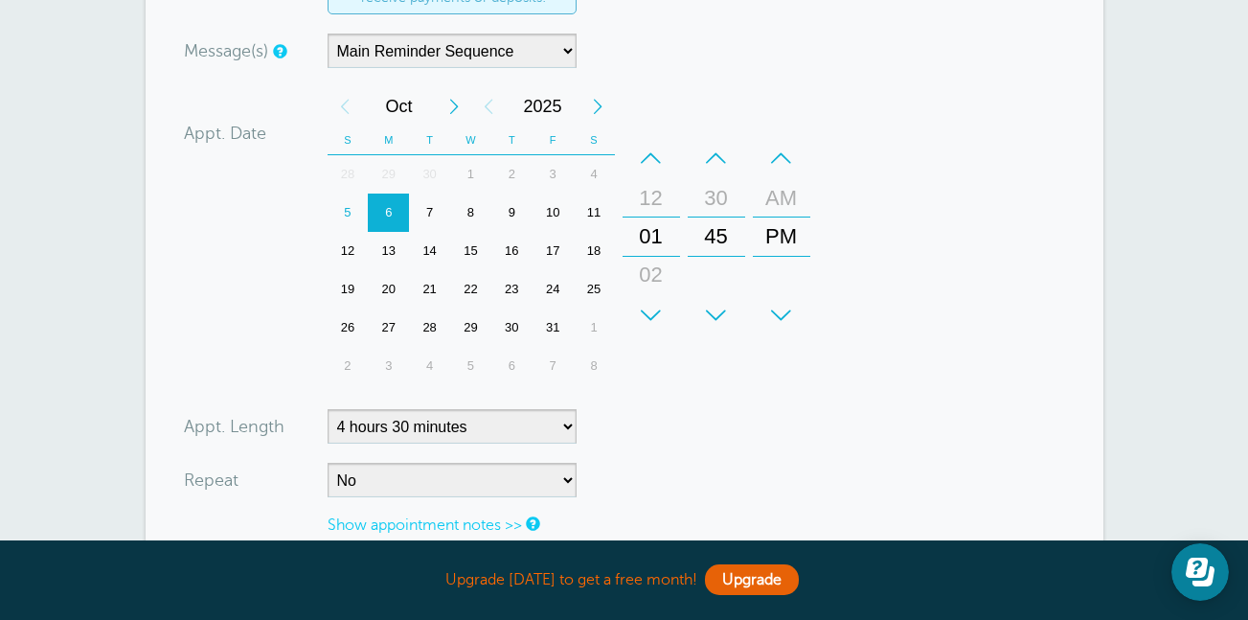
scroll to position [547, 0]
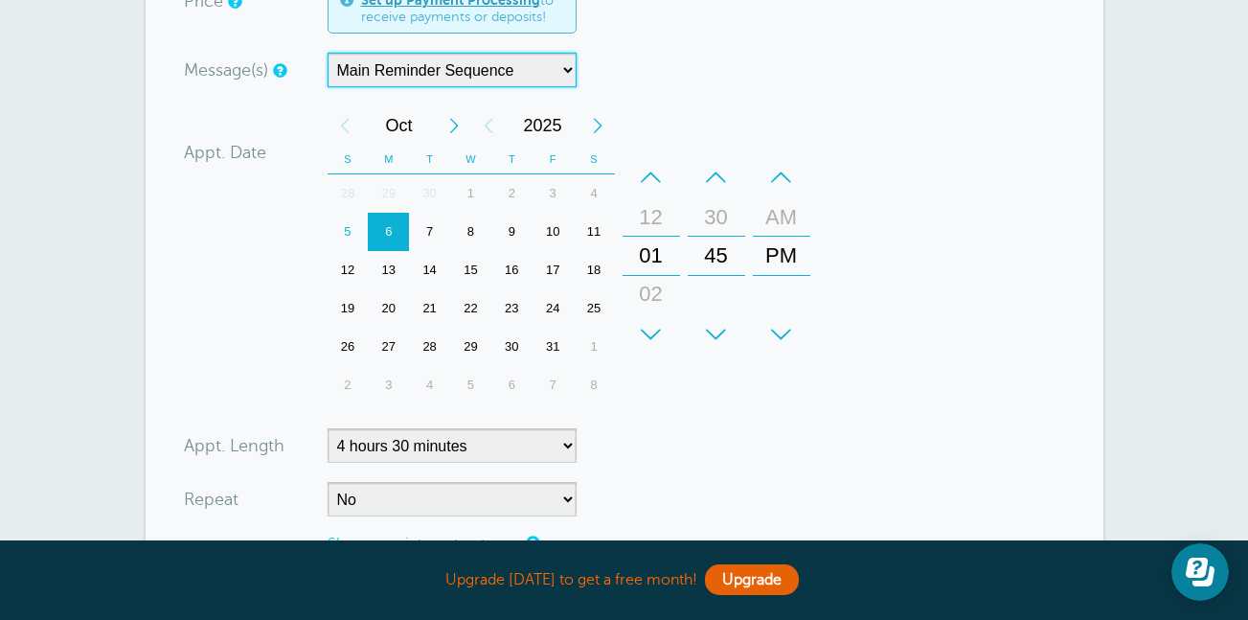
click at [567, 60] on select "Main Reminder Sequence" at bounding box center [452, 70] width 249 height 34
click at [328, 53] on select "Main Reminder Sequence" at bounding box center [452, 70] width 249 height 34
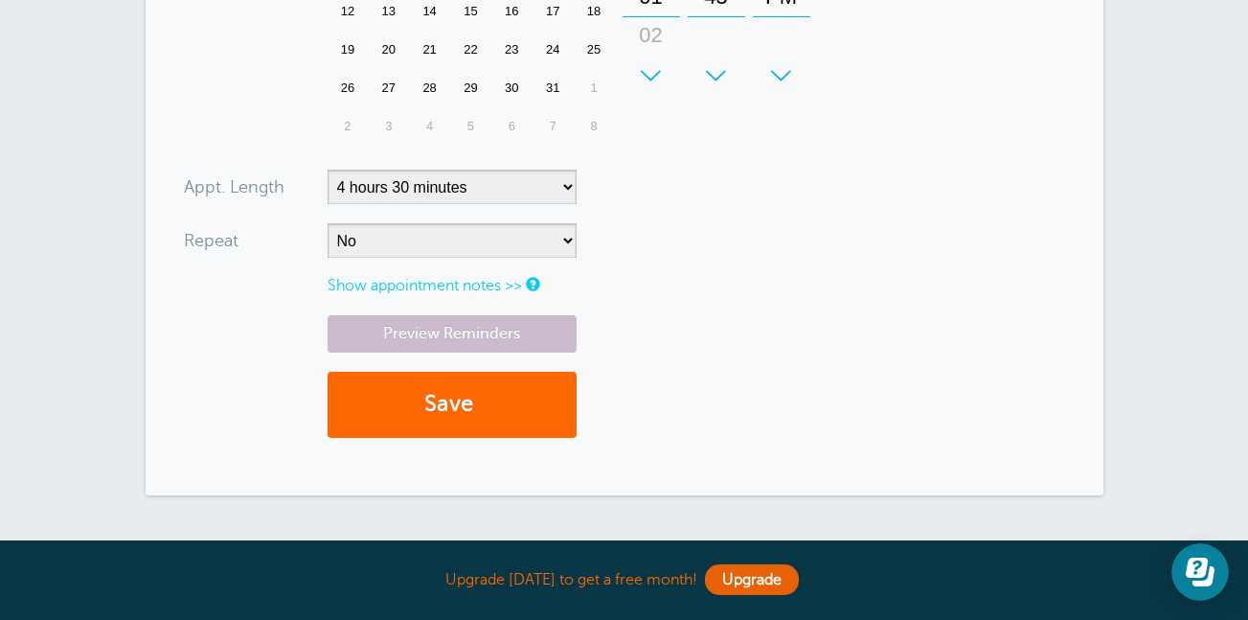
scroll to position [810, 0]
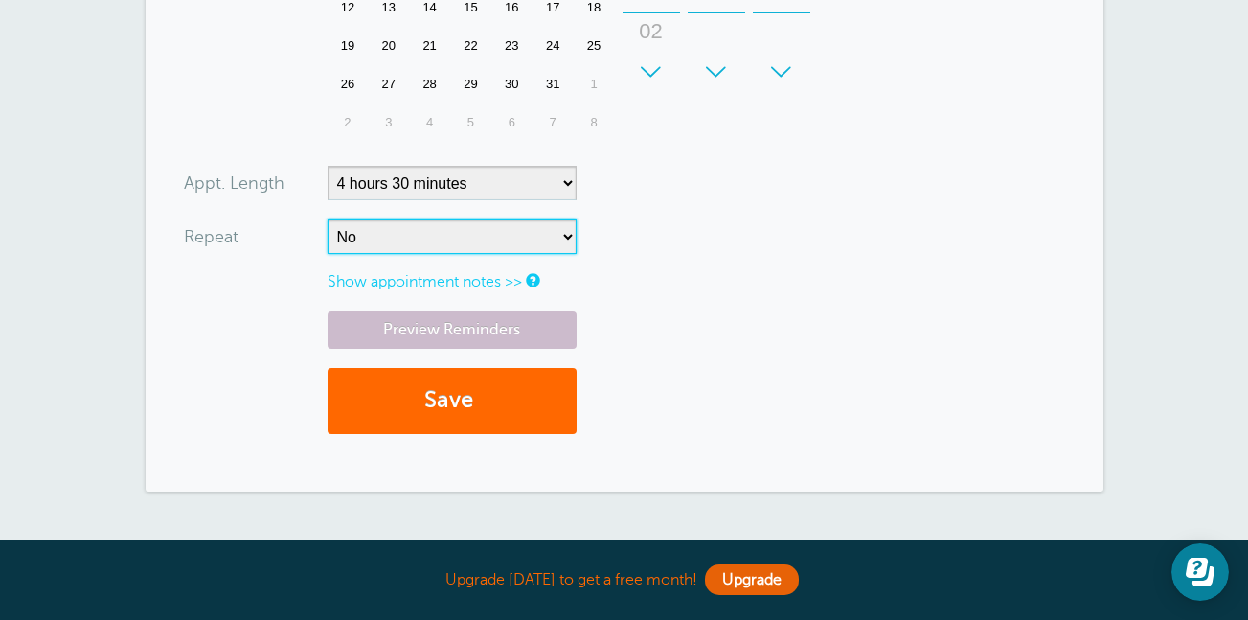
click at [542, 237] on select "No Daily Weekly Every 2 weeks Every 3 weeks Every 4 weeks Monthly Every 5 weeks…" at bounding box center [452, 236] width 249 height 34
click at [512, 281] on link "Show appointment notes >>" at bounding box center [425, 281] width 194 height 17
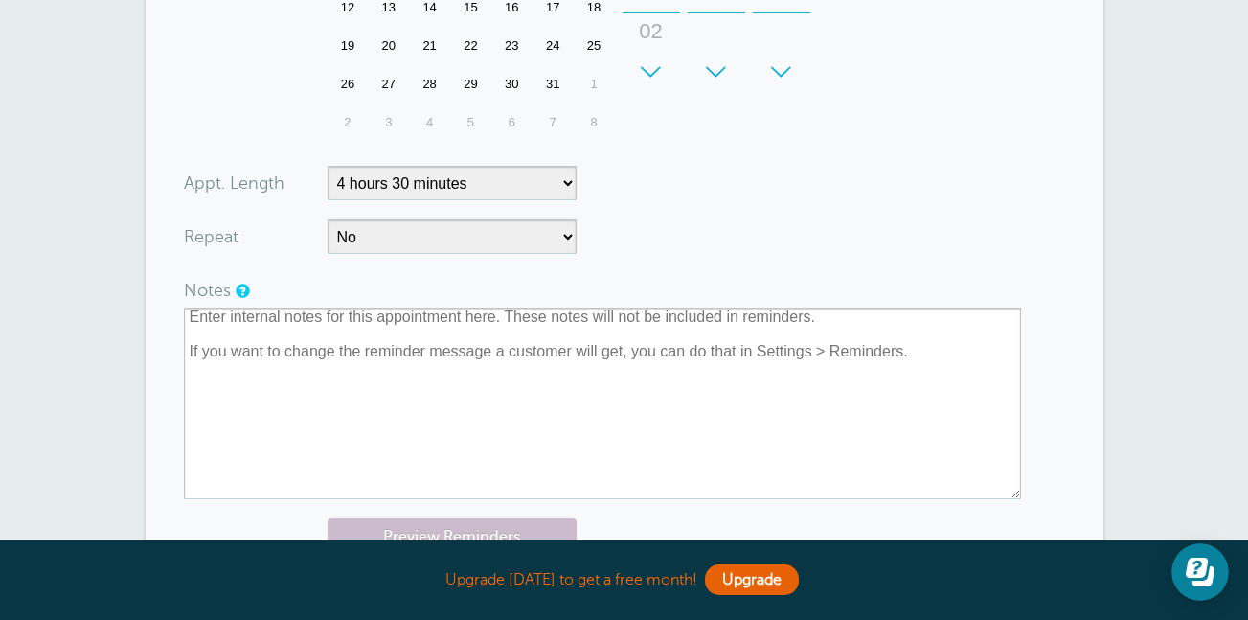
click at [752, 256] on form "You are creating a new customer. To use an existing customer select one from th…" at bounding box center [624, 17] width 881 height 1286
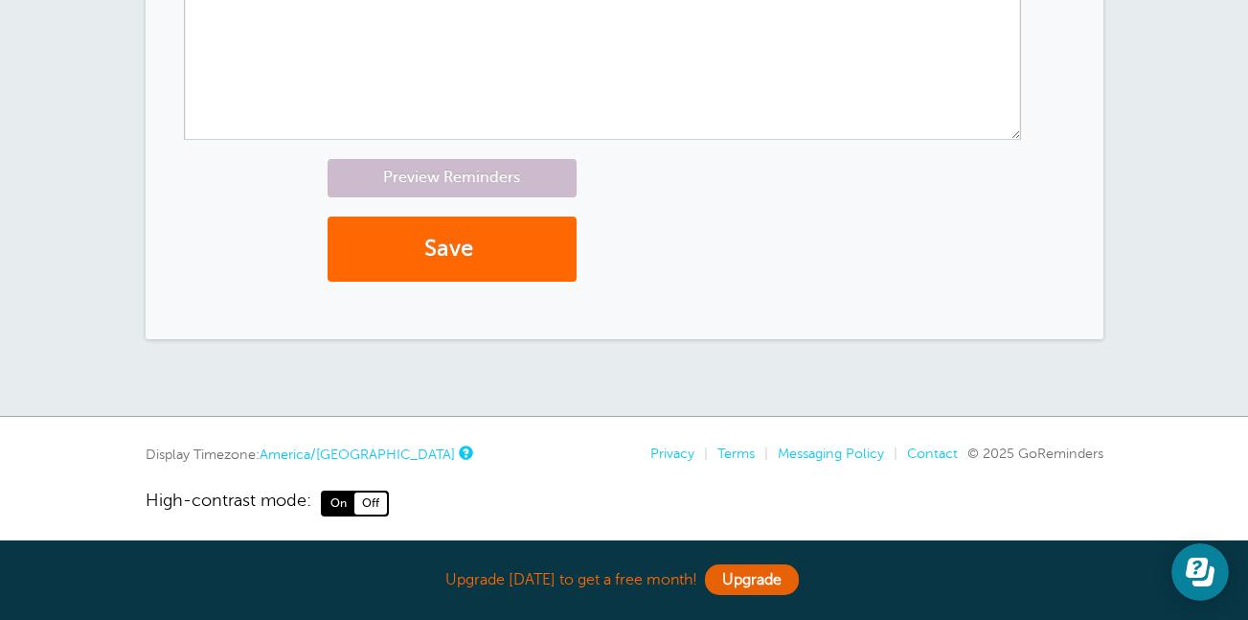
scroll to position [1180, 0]
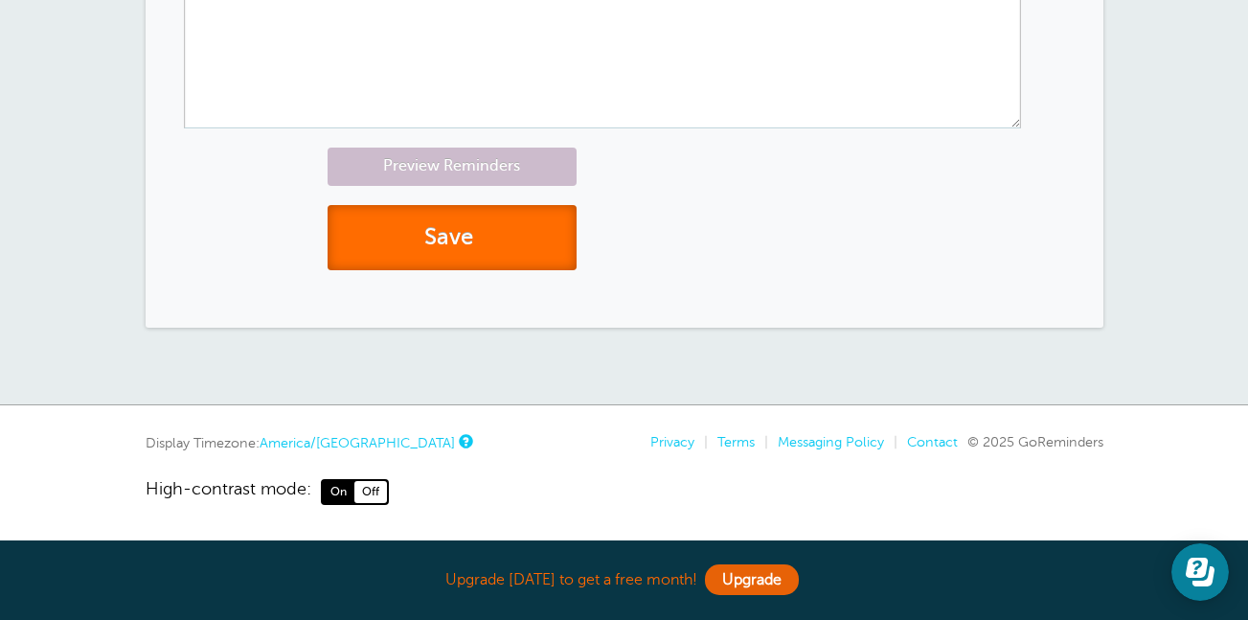
click at [336, 262] on button "Save" at bounding box center [452, 238] width 249 height 66
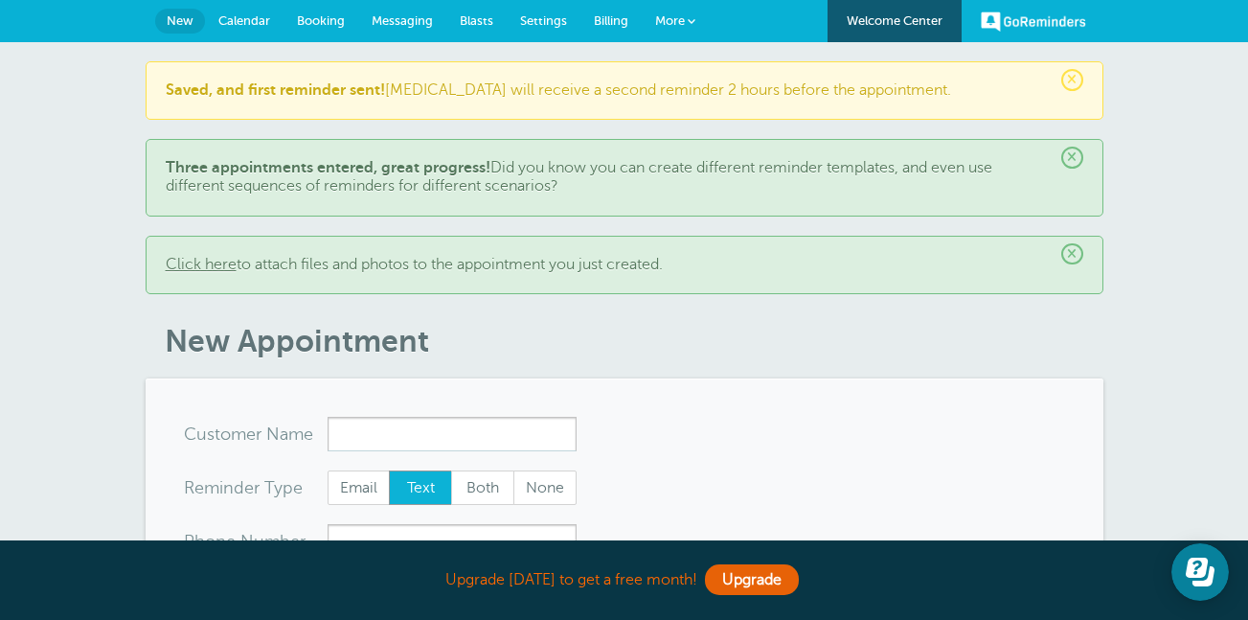
click at [246, 19] on span "Calendar" at bounding box center [244, 20] width 52 height 14
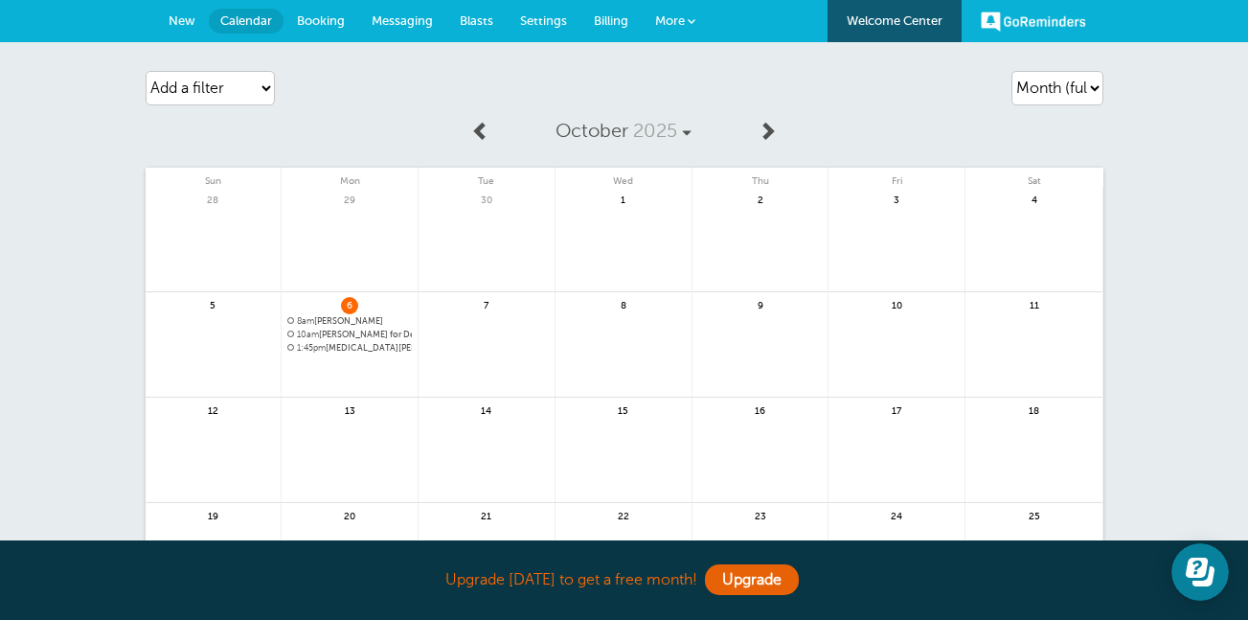
click at [465, 27] on span "Blasts" at bounding box center [477, 20] width 34 height 14
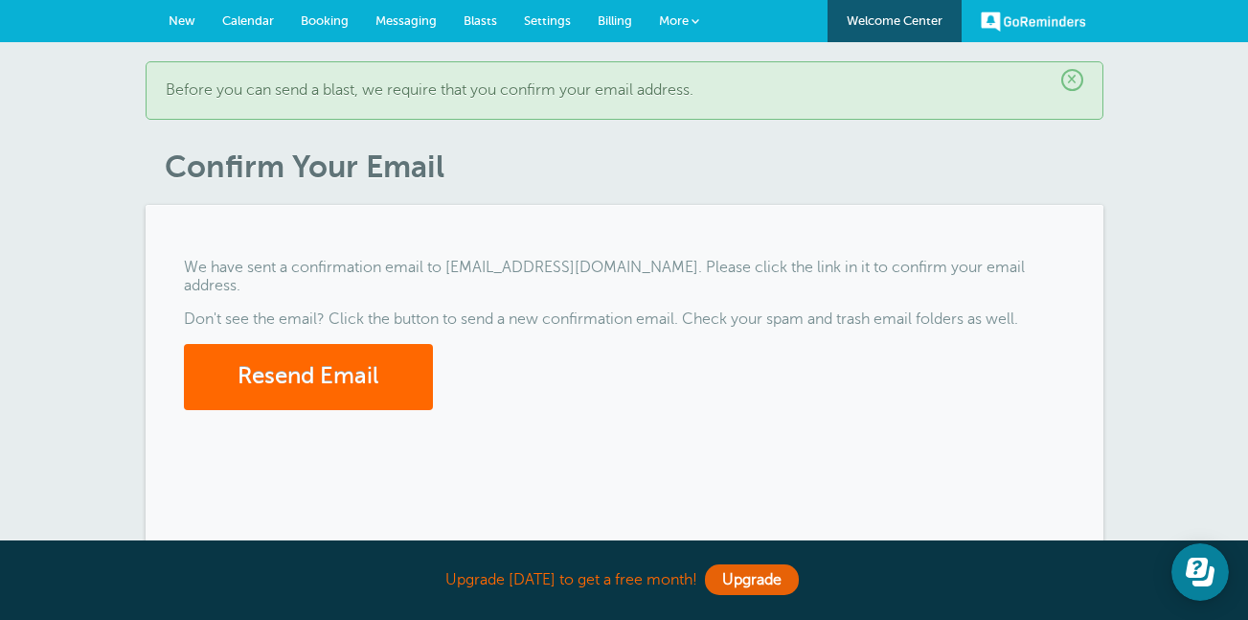
click at [270, 26] on span "Calendar" at bounding box center [248, 20] width 52 height 14
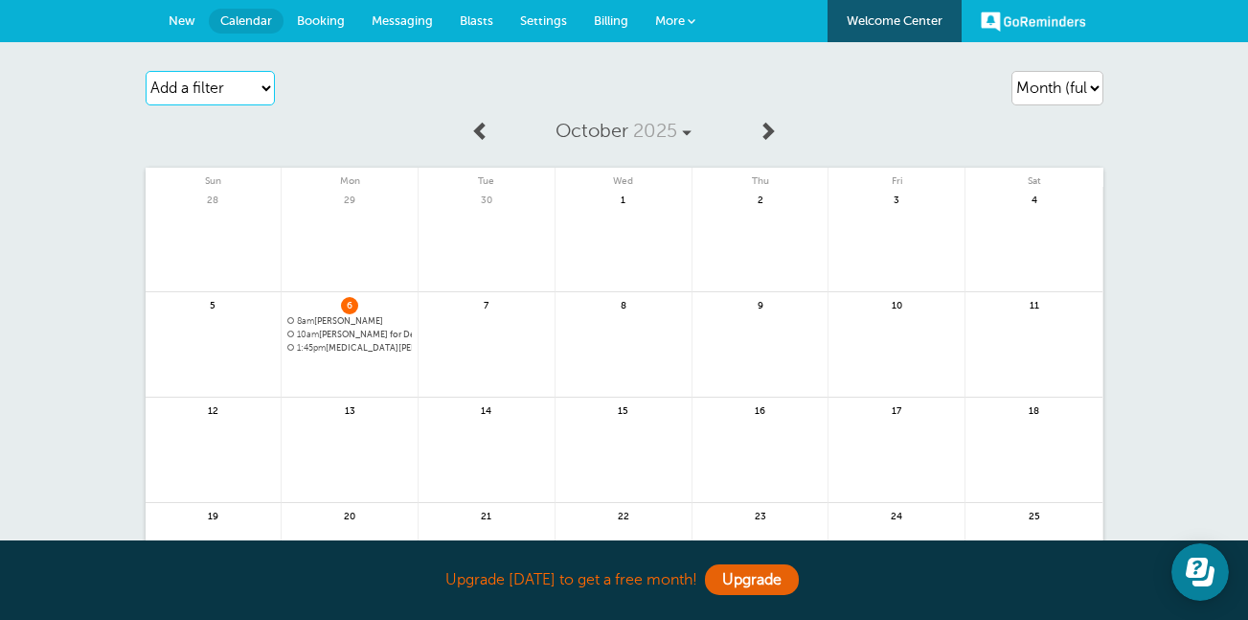
click at [251, 77] on select "Add a filter Customer Search Service Appointment Status Payment Status" at bounding box center [210, 88] width 129 height 34
select select "customer"
click at [146, 71] on select "Add a filter Customer Search Service Appointment Status Payment Status" at bounding box center [210, 88] width 129 height 34
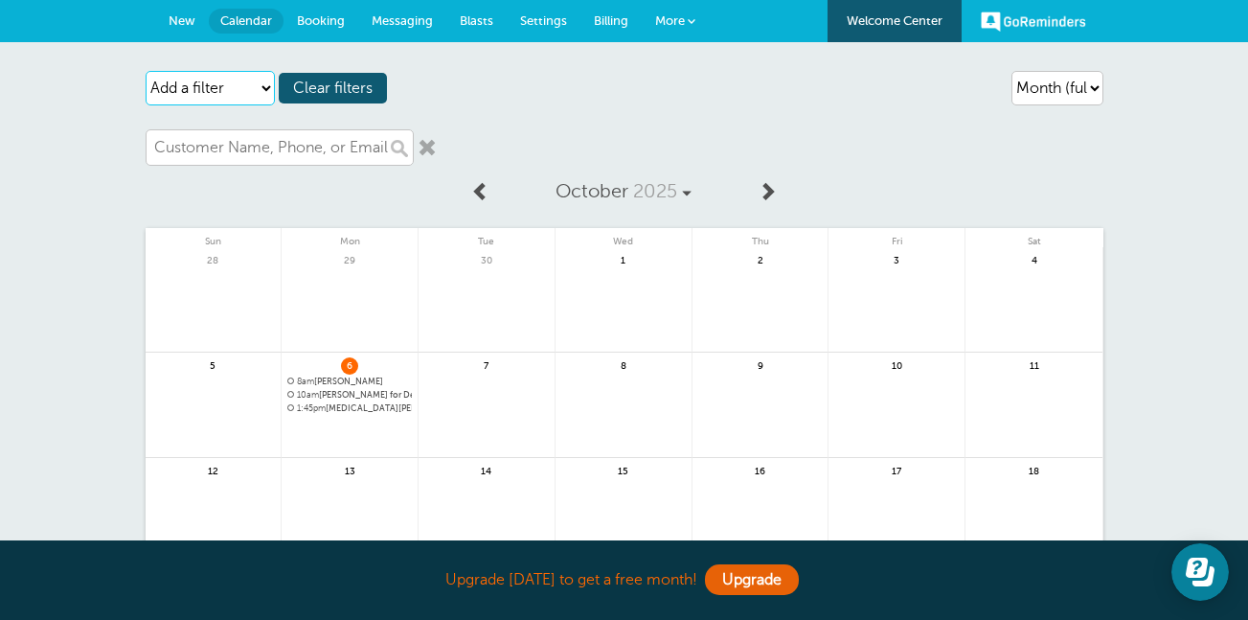
click at [263, 96] on select "Add a filter Customer Search Service Appointment Status Payment Status" at bounding box center [210, 88] width 129 height 34
select select "appt_status"
click at [146, 71] on select "Add a filter Customer Search Service Appointment Status Payment Status" at bounding box center [210, 88] width 129 height 34
select select
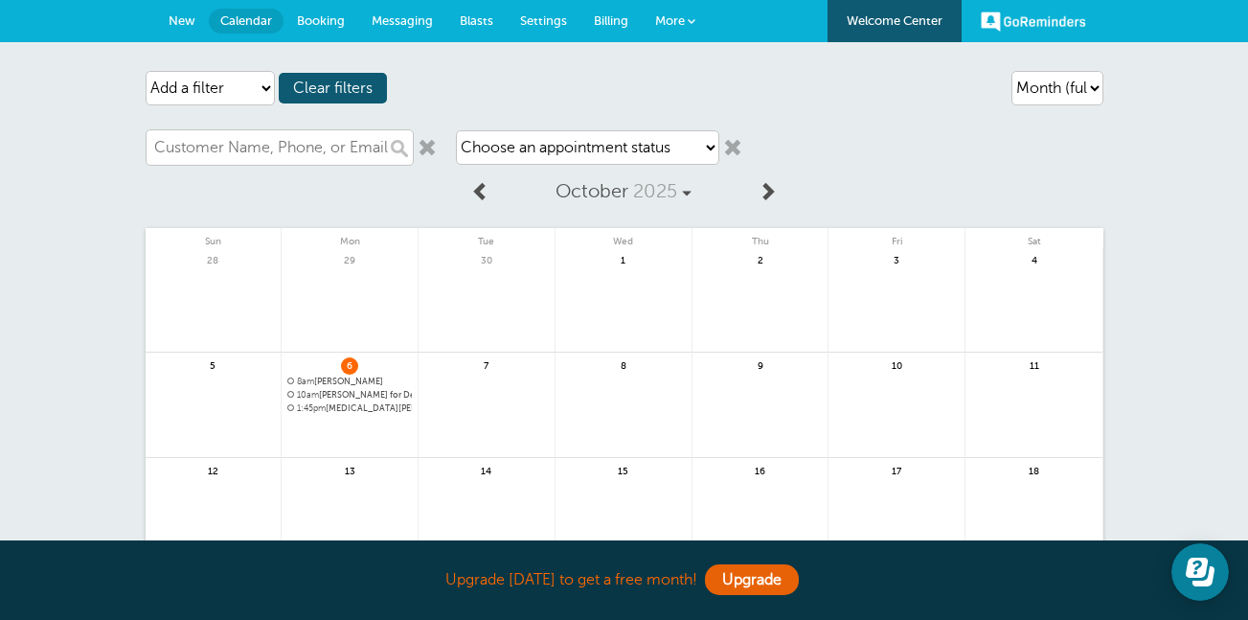
click at [427, 140] on link at bounding box center [427, 147] width 19 height 19
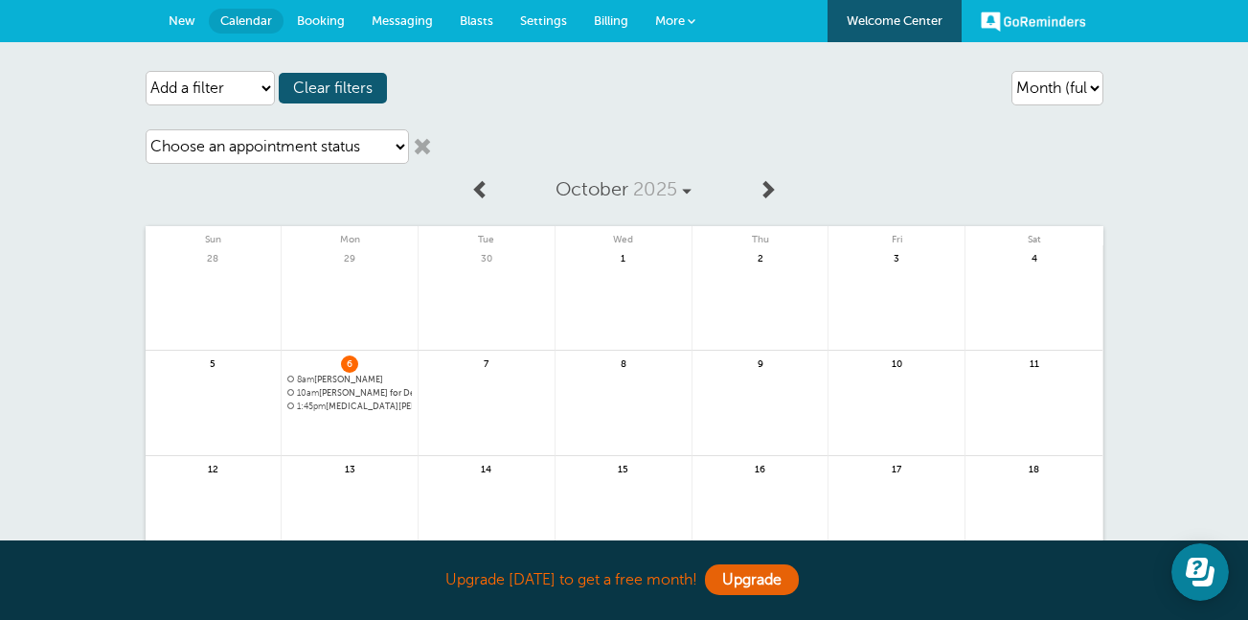
click at [420, 154] on link at bounding box center [422, 146] width 19 height 19
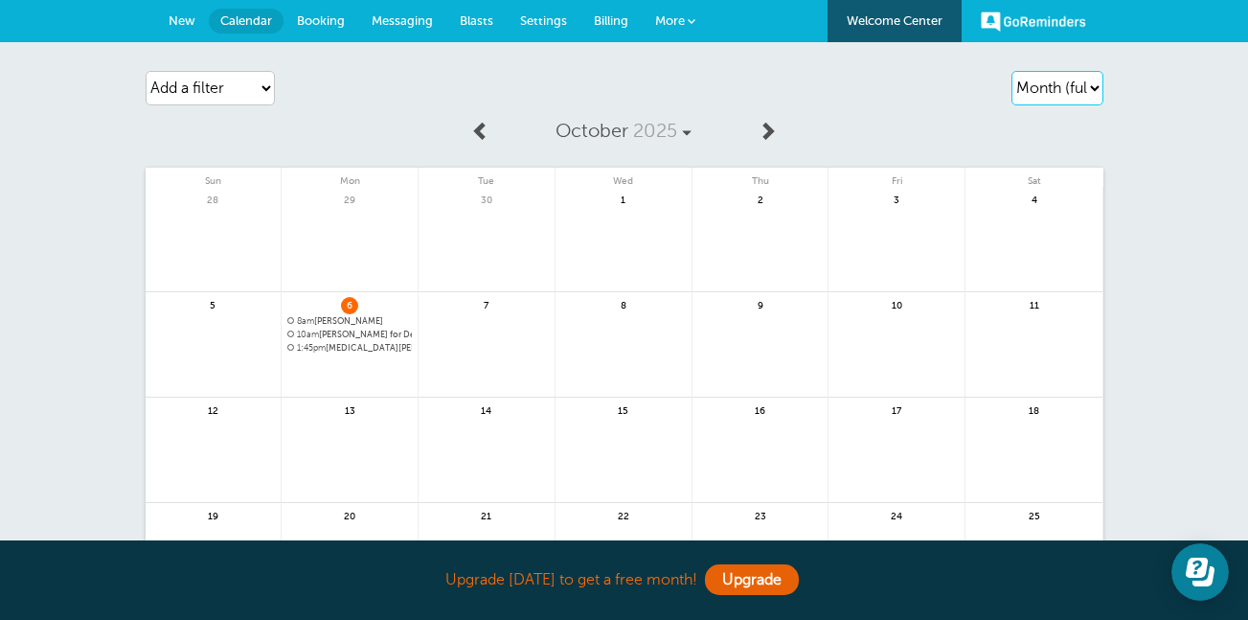
click at [1064, 97] on select "Agenda Day Week Month (full view) Month (condensed)" at bounding box center [1058, 88] width 92 height 34
click at [1012, 71] on select "Agenda Day Week Month (full view) Month (condensed)" at bounding box center [1058, 88] width 92 height 34
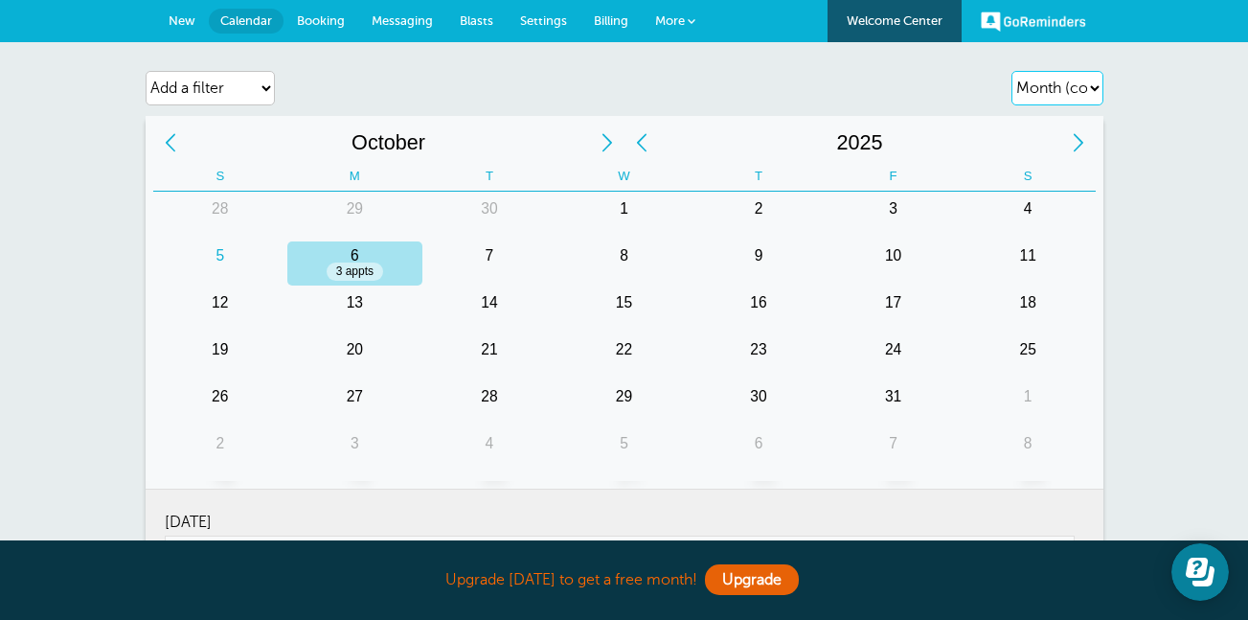
click at [1086, 79] on select "Agenda Day Week Month (full view) Month (condensed)" at bounding box center [1058, 88] width 92 height 34
click at [1076, 98] on select "Agenda Day Week Month (full view) Month (condensed)" at bounding box center [1058, 88] width 92 height 34
select select "month-full"
click at [1012, 71] on select "Agenda Day Week Month (full view) Month (condensed)" at bounding box center [1058, 88] width 92 height 34
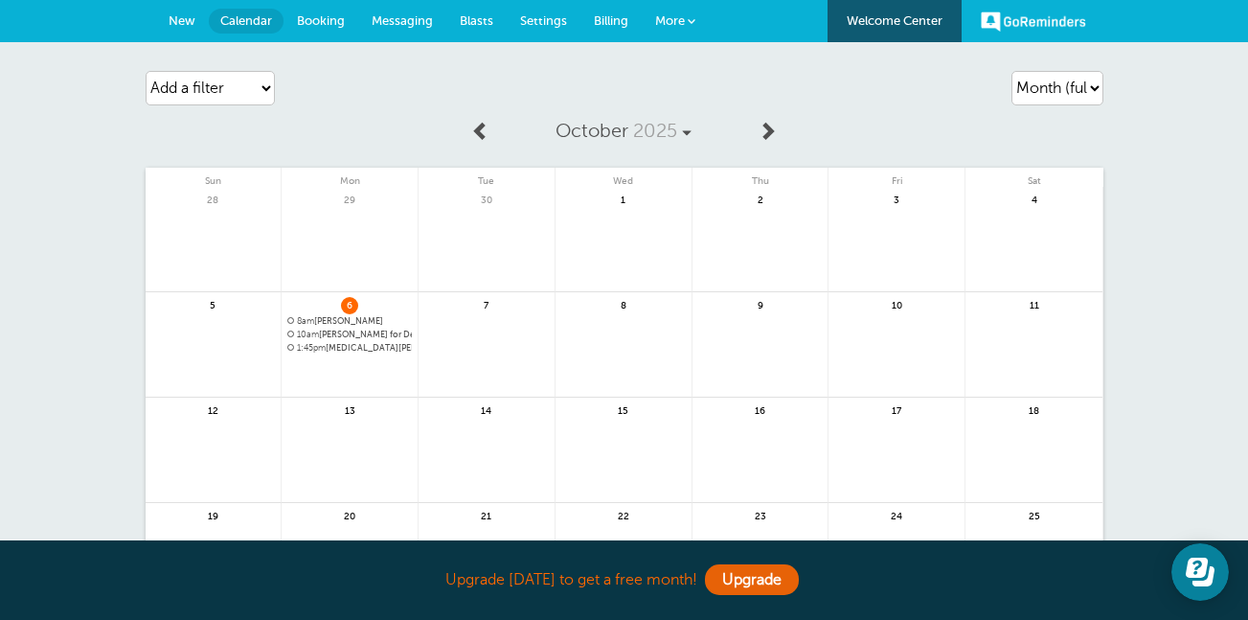
click at [628, 17] on link "Billing" at bounding box center [611, 21] width 61 height 42
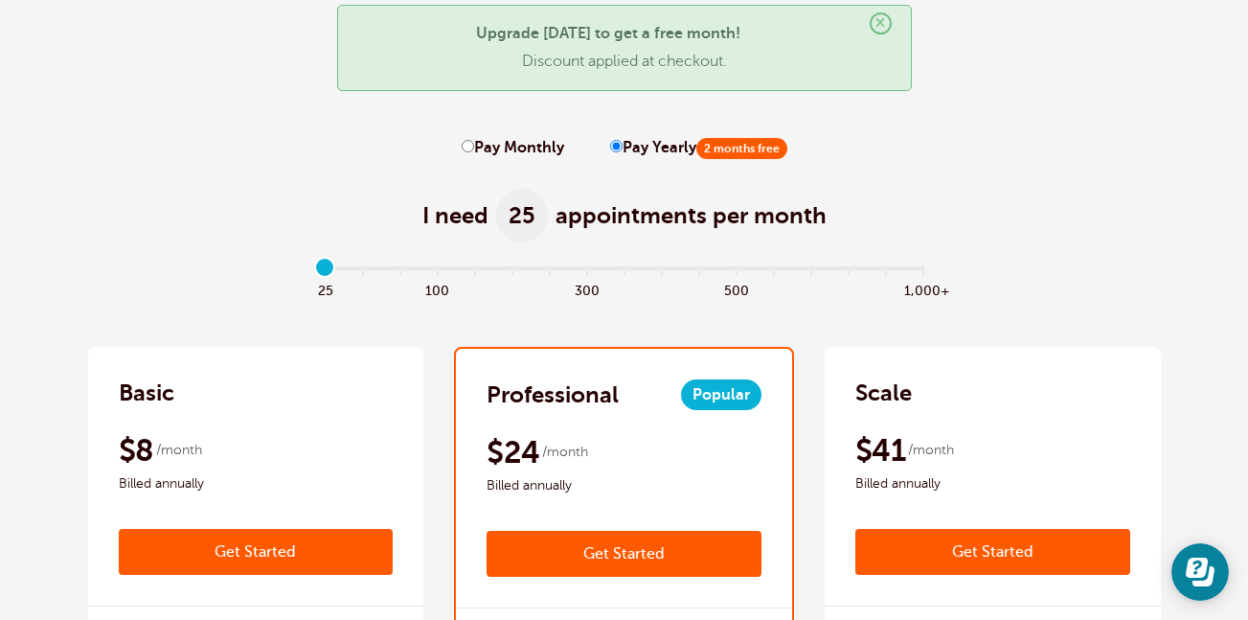
scroll to position [100, 0]
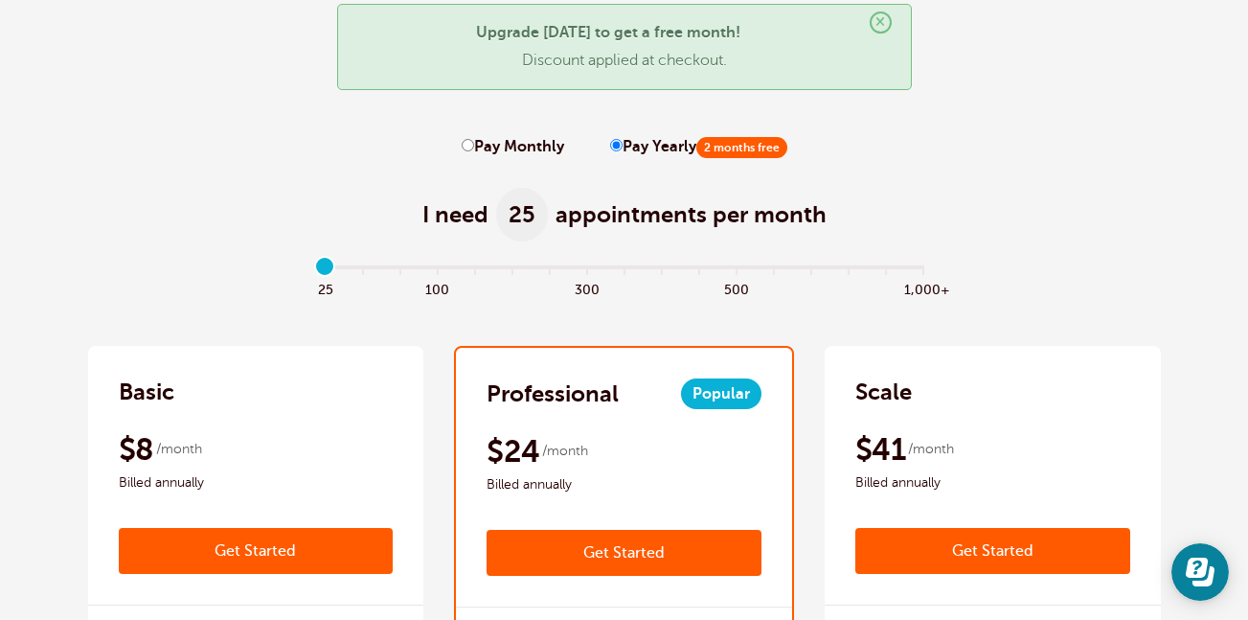
click at [433, 286] on span "100" at bounding box center [437, 288] width 37 height 22
click at [398, 272] on input "range" at bounding box center [624, 270] width 620 height 4
drag, startPoint x: 398, startPoint y: 273, endPoint x: 363, endPoint y: 263, distance: 36.1
type input "1"
click at [363, 268] on input "range" at bounding box center [624, 270] width 620 height 4
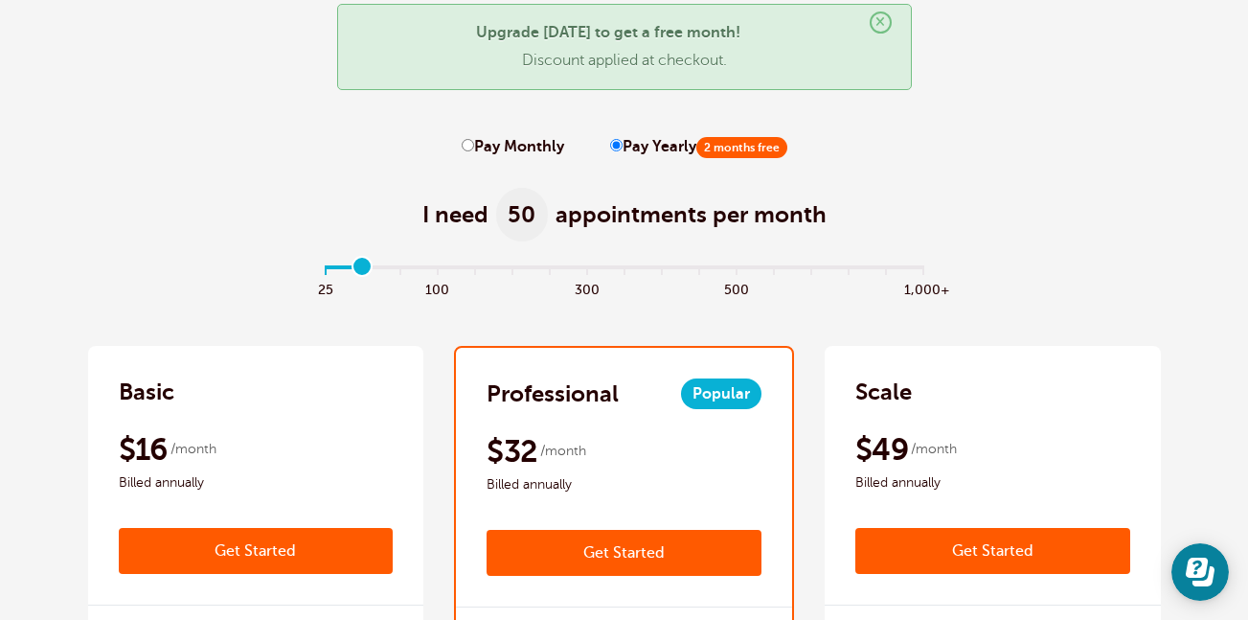
click at [682, 144] on label "Pay Yearly 2 months free" at bounding box center [698, 147] width 177 height 18
click at [623, 144] on input "Pay Yearly 2 months free" at bounding box center [616, 145] width 12 height 12
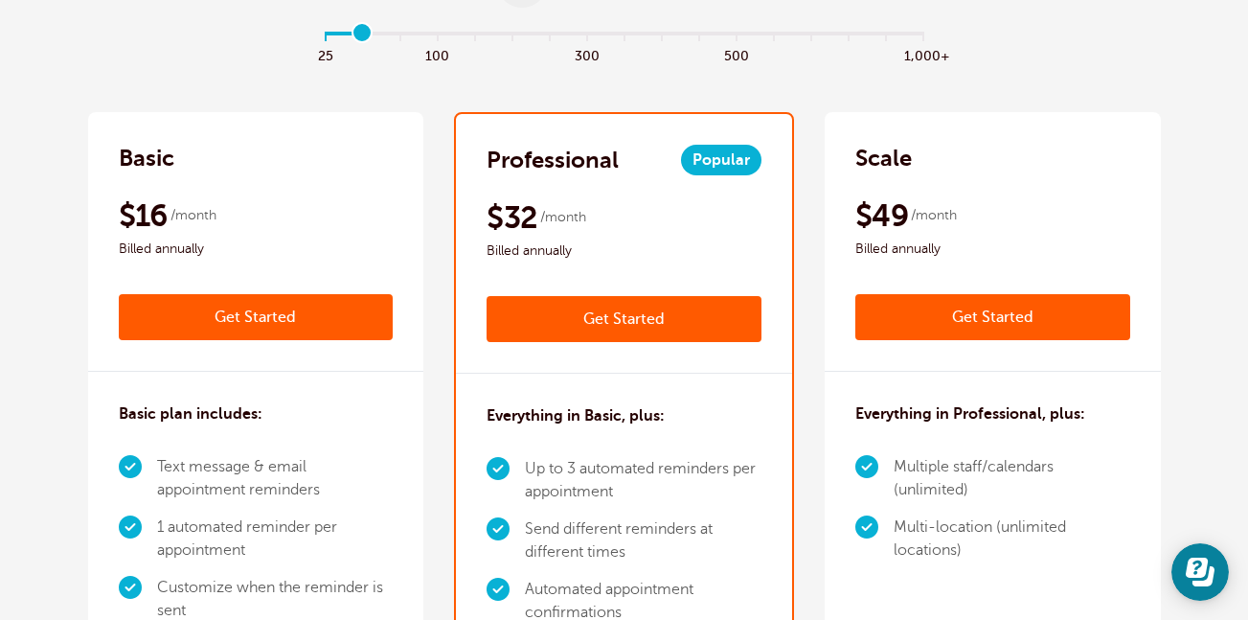
scroll to position [0, 0]
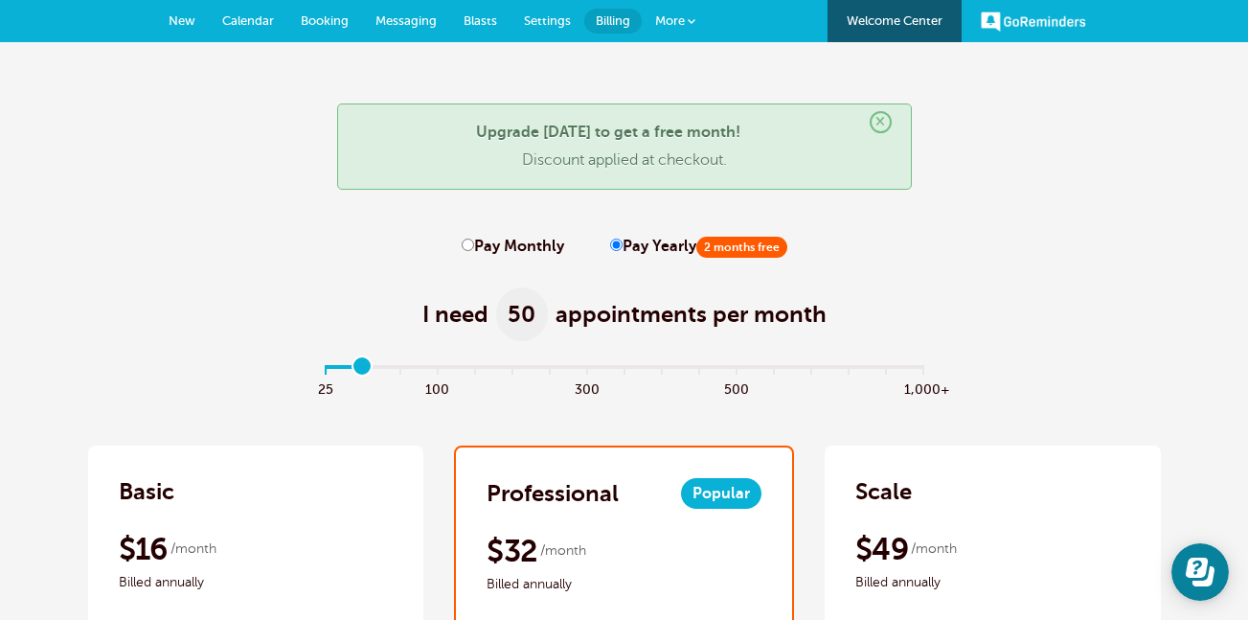
click at [178, 13] on span "New" at bounding box center [182, 20] width 27 height 14
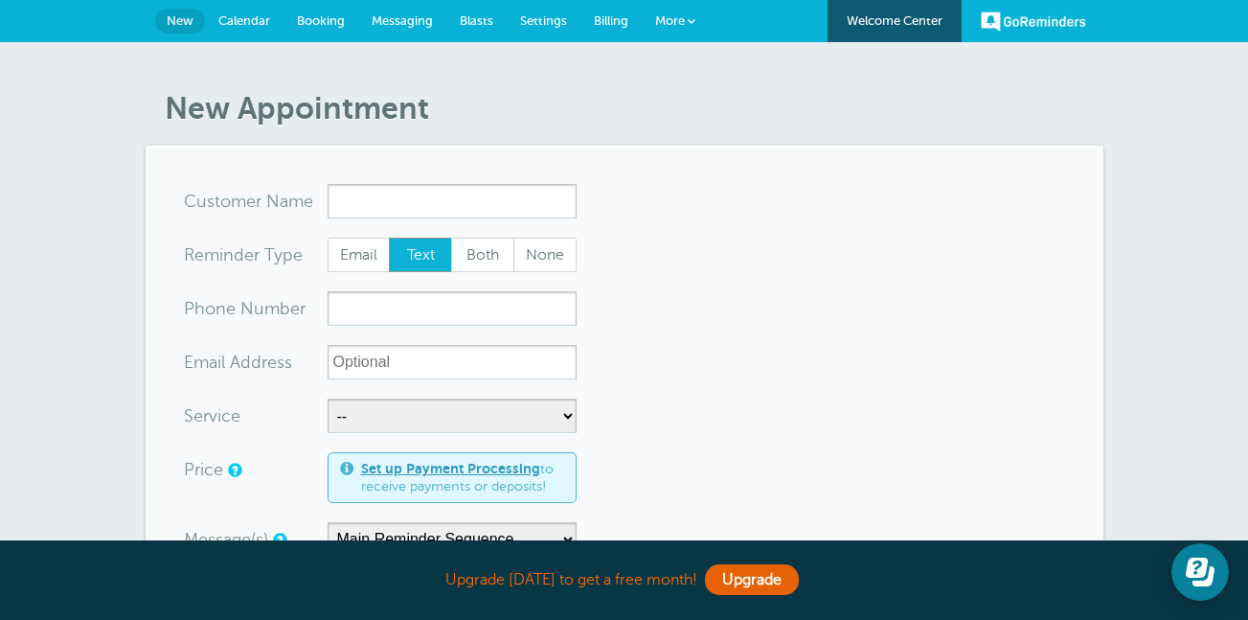
click at [562, 17] on span "Settings" at bounding box center [543, 20] width 47 height 14
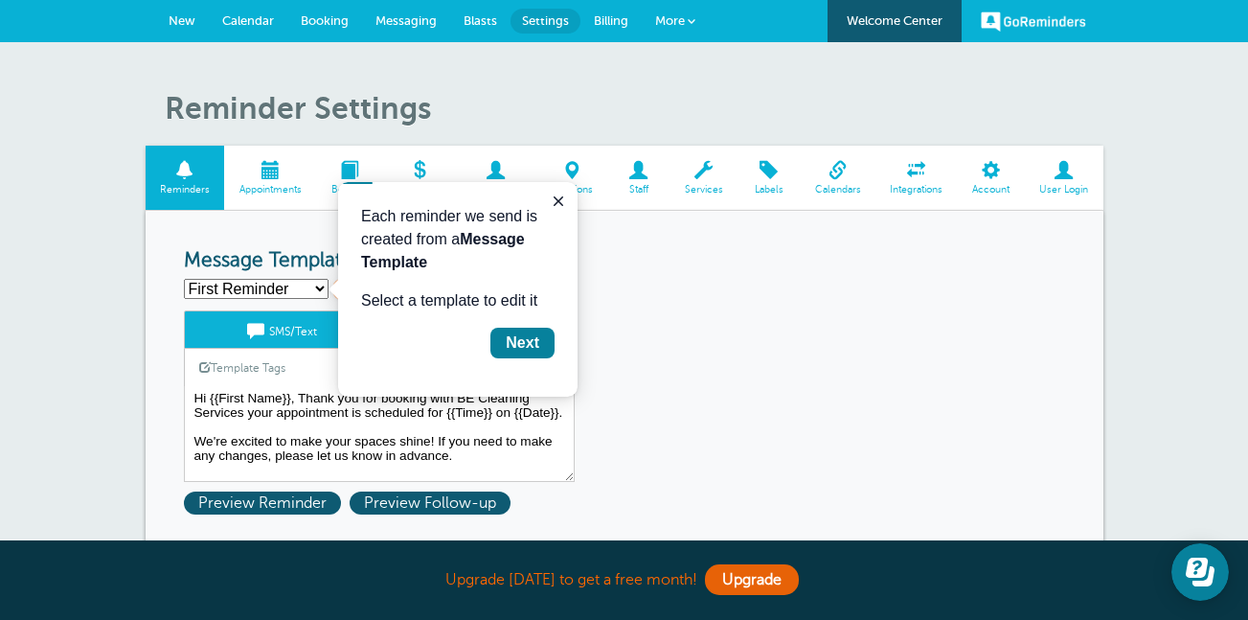
click at [666, 265] on h3 "Message Templates" at bounding box center [624, 261] width 881 height 24
click at [559, 202] on icon "Close guide" at bounding box center [559, 201] width 10 height 10
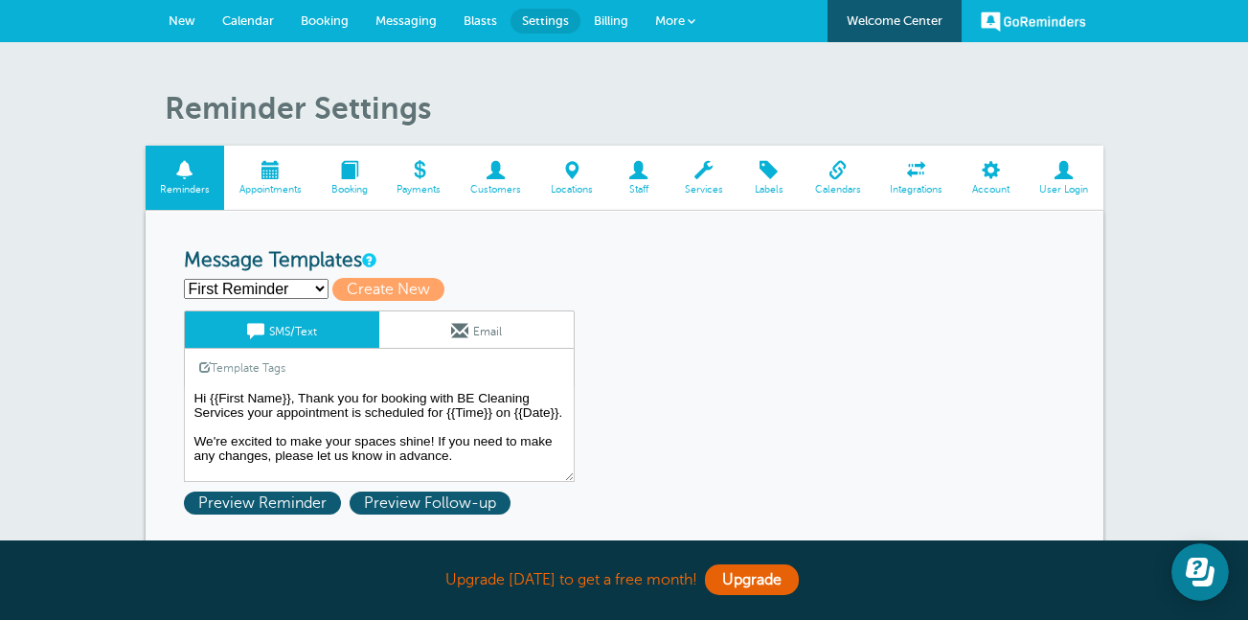
click at [289, 198] on link "Appointments" at bounding box center [270, 178] width 92 height 64
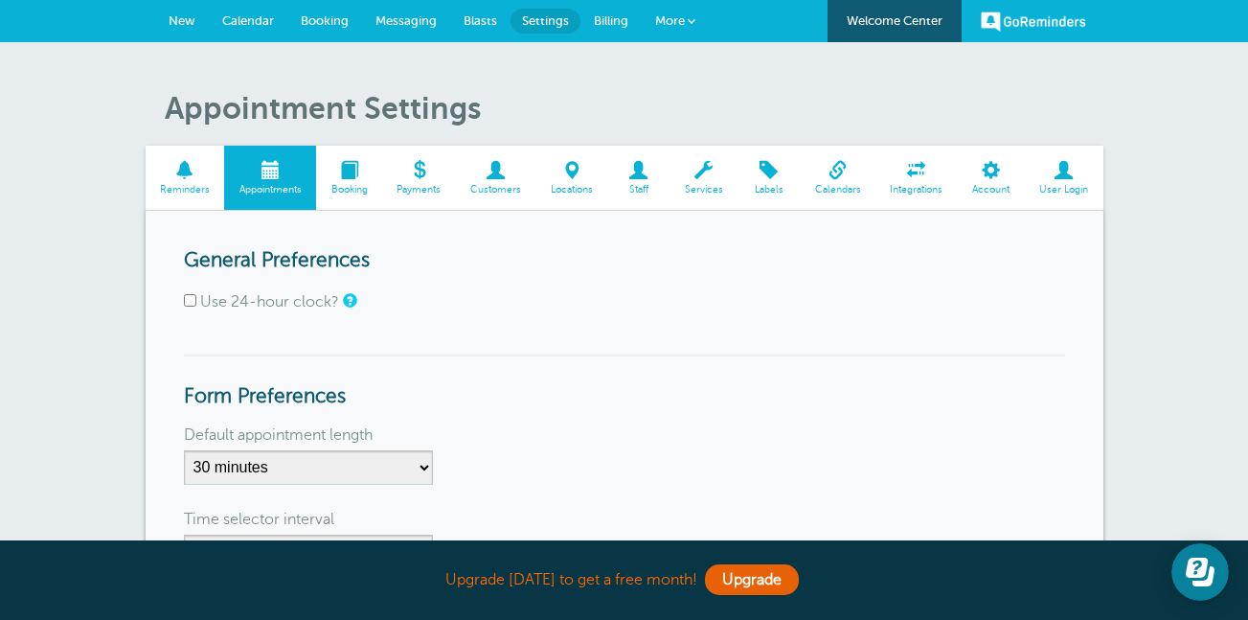
click at [473, 19] on span "Blasts" at bounding box center [481, 20] width 34 height 14
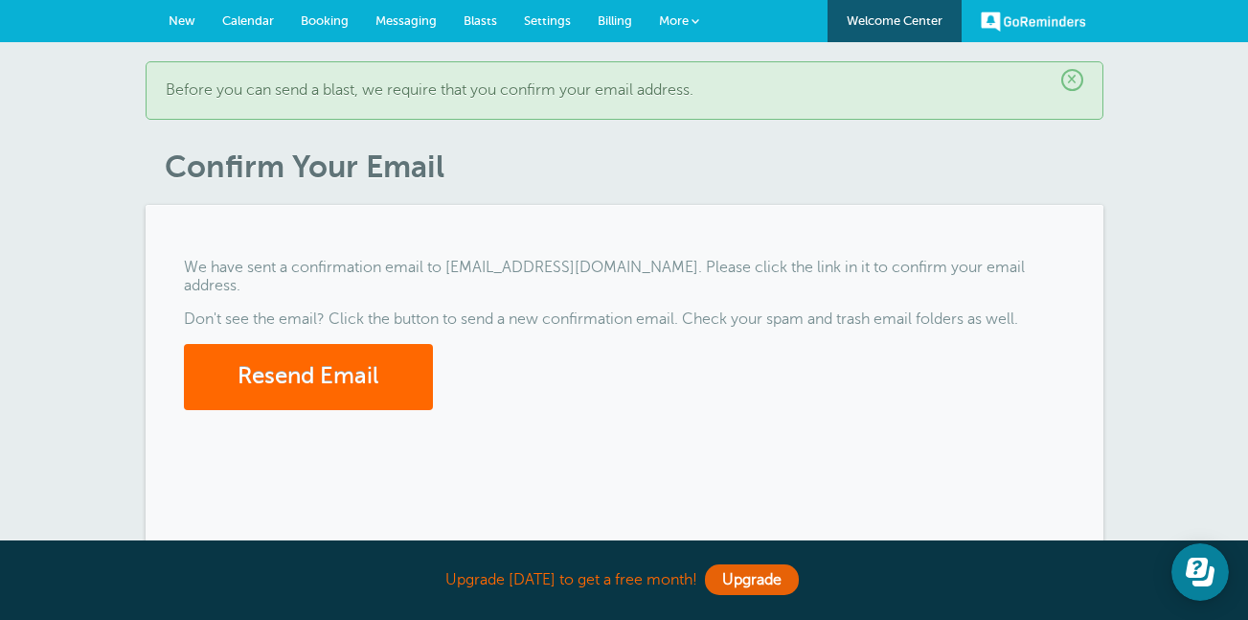
click at [621, 19] on span "Billing" at bounding box center [615, 20] width 34 height 14
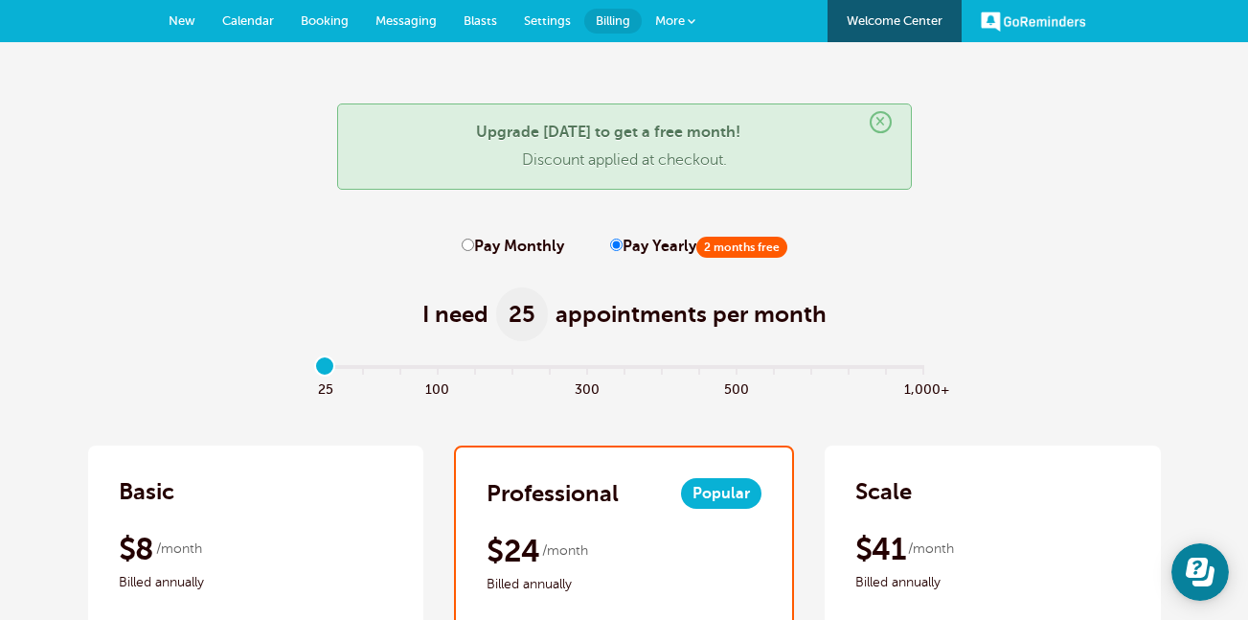
click at [687, 7] on link "More" at bounding box center [675, 21] width 67 height 43
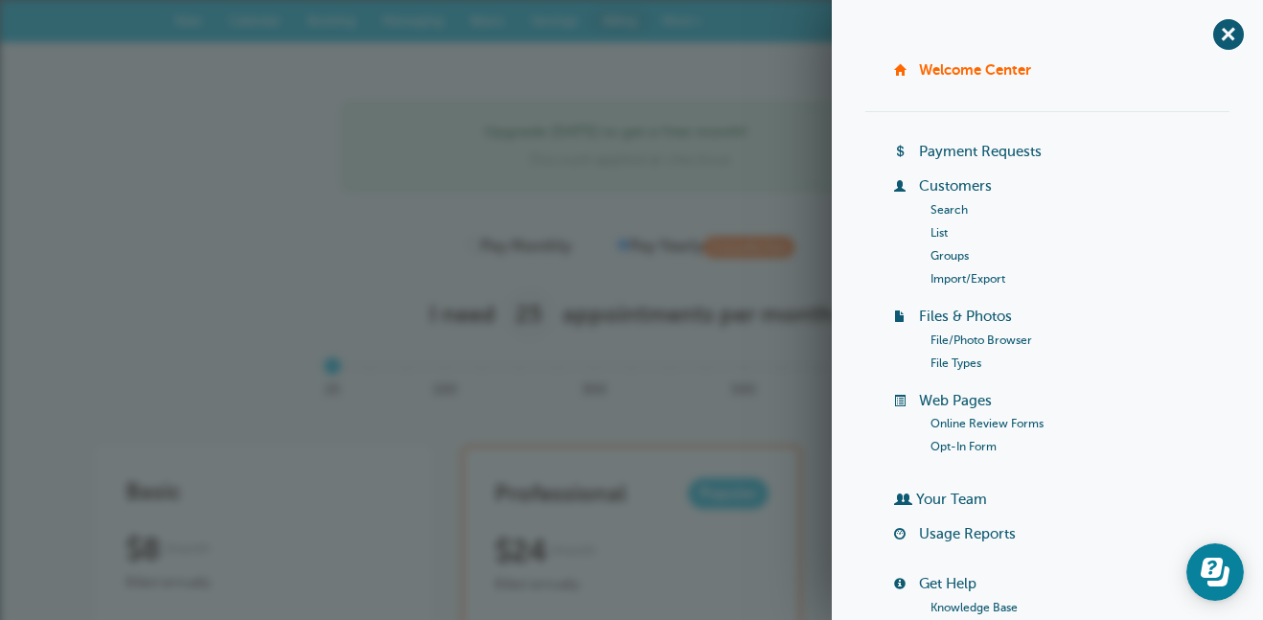
click at [643, 393] on span at bounding box center [631, 388] width 37 height 22
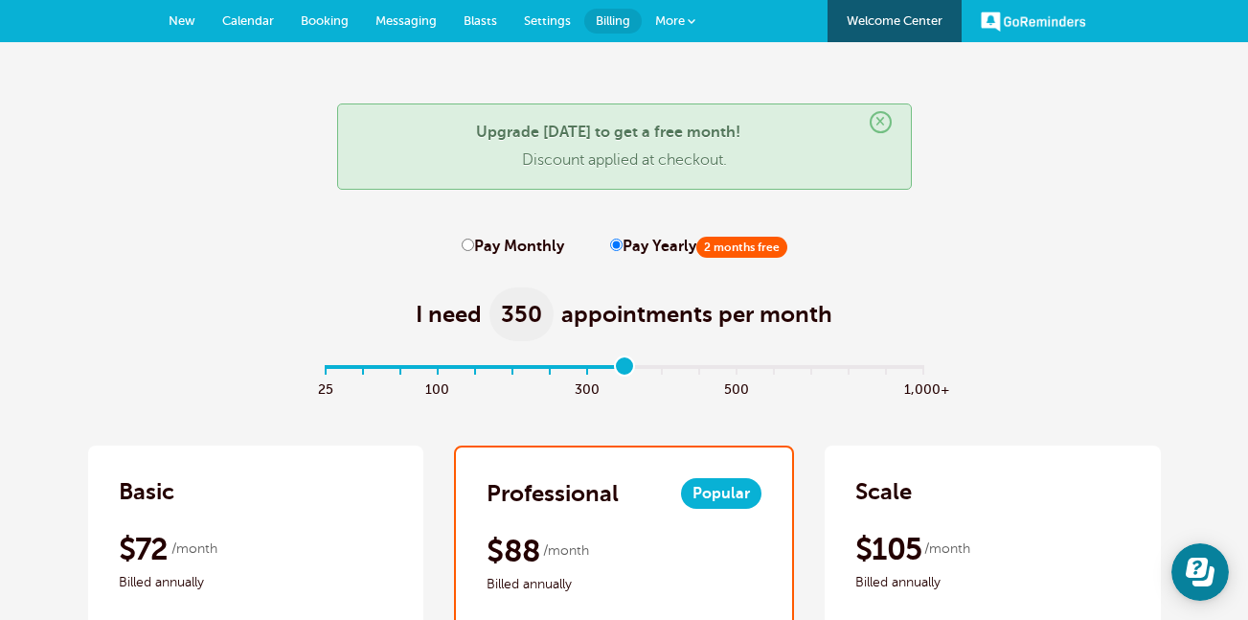
click at [327, 390] on span "25" at bounding box center [325, 388] width 37 height 22
type input "0"
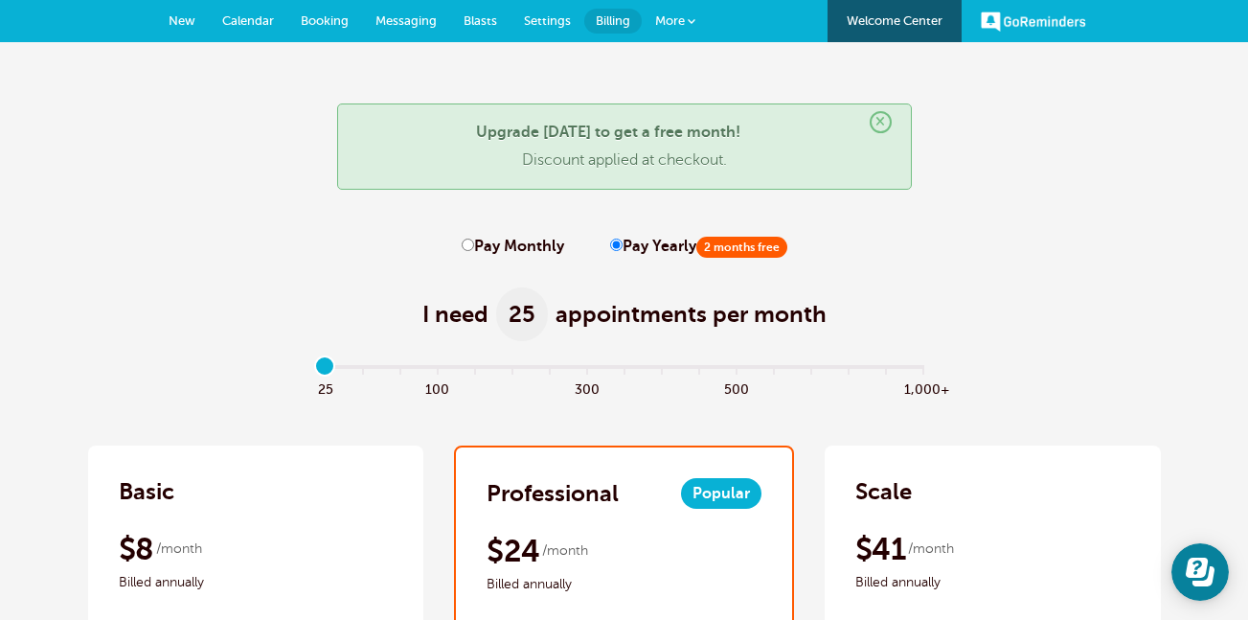
click at [339, 18] on span "Booking" at bounding box center [325, 20] width 48 height 14
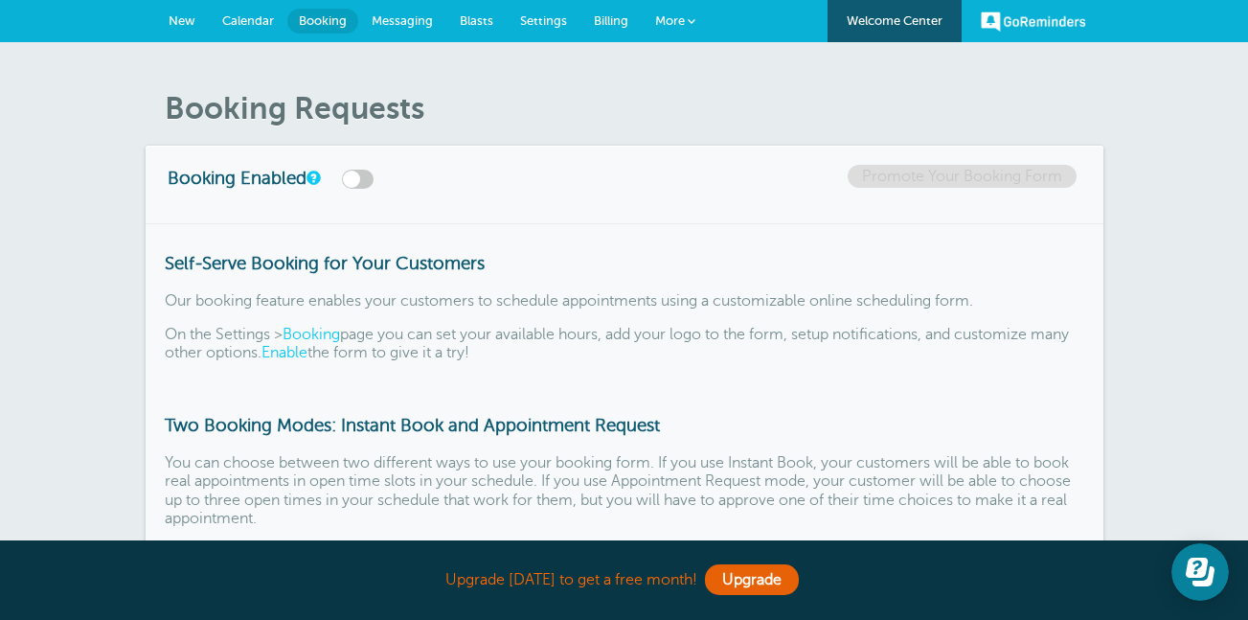
click at [608, 14] on span "Billing" at bounding box center [611, 20] width 34 height 14
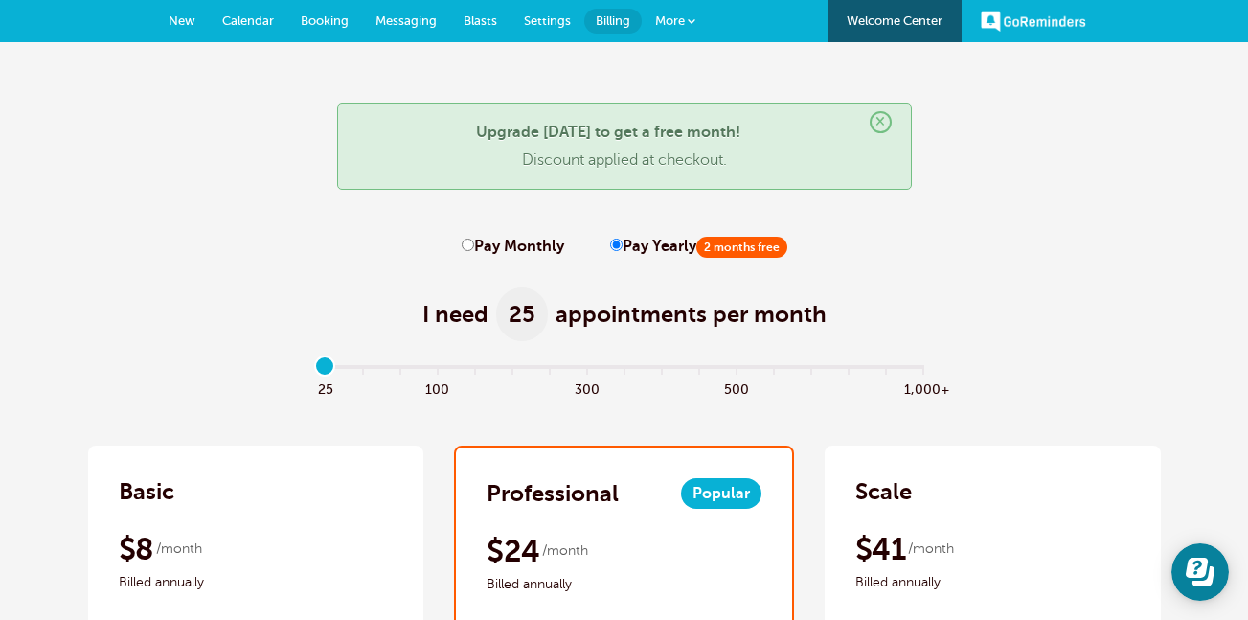
click at [402, 377] on span at bounding box center [399, 388] width 37 height 22
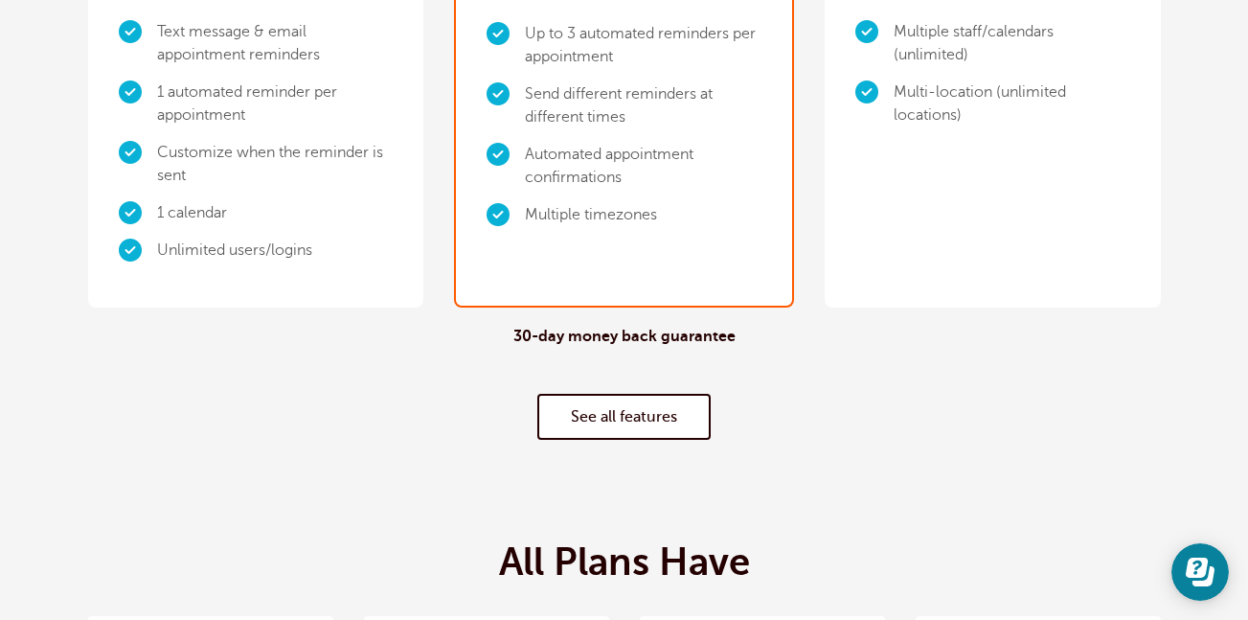
click at [1080, 401] on div "30-day money back guarantee See all features" at bounding box center [624, 384] width 1073 height 152
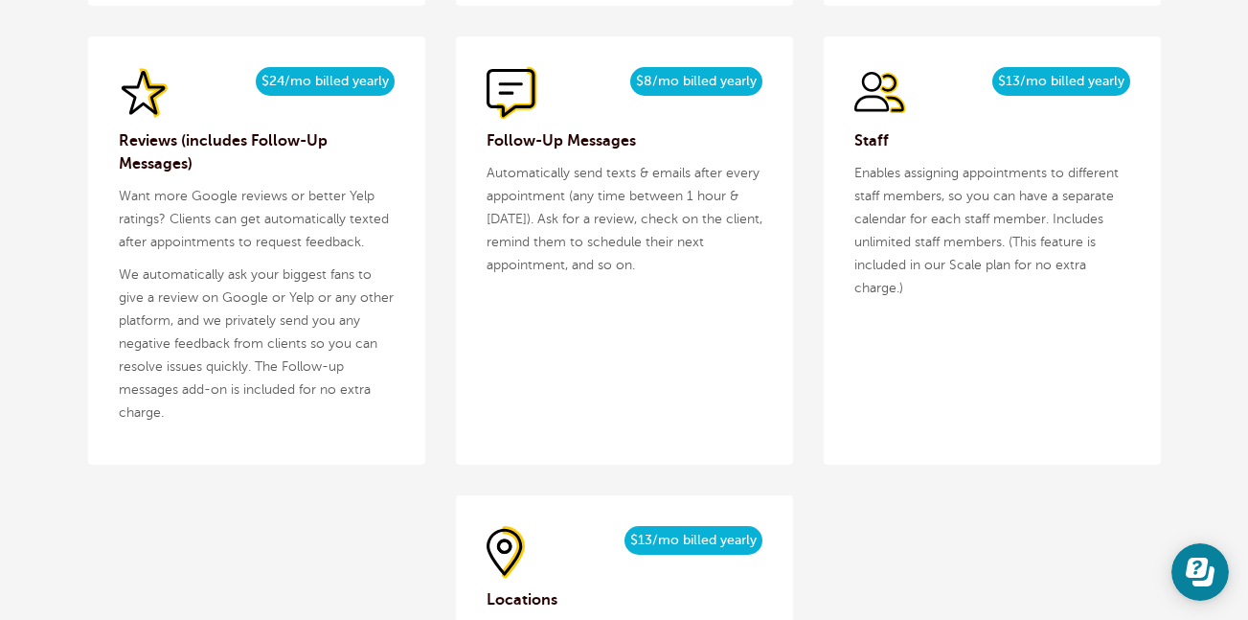
scroll to position [2675, 0]
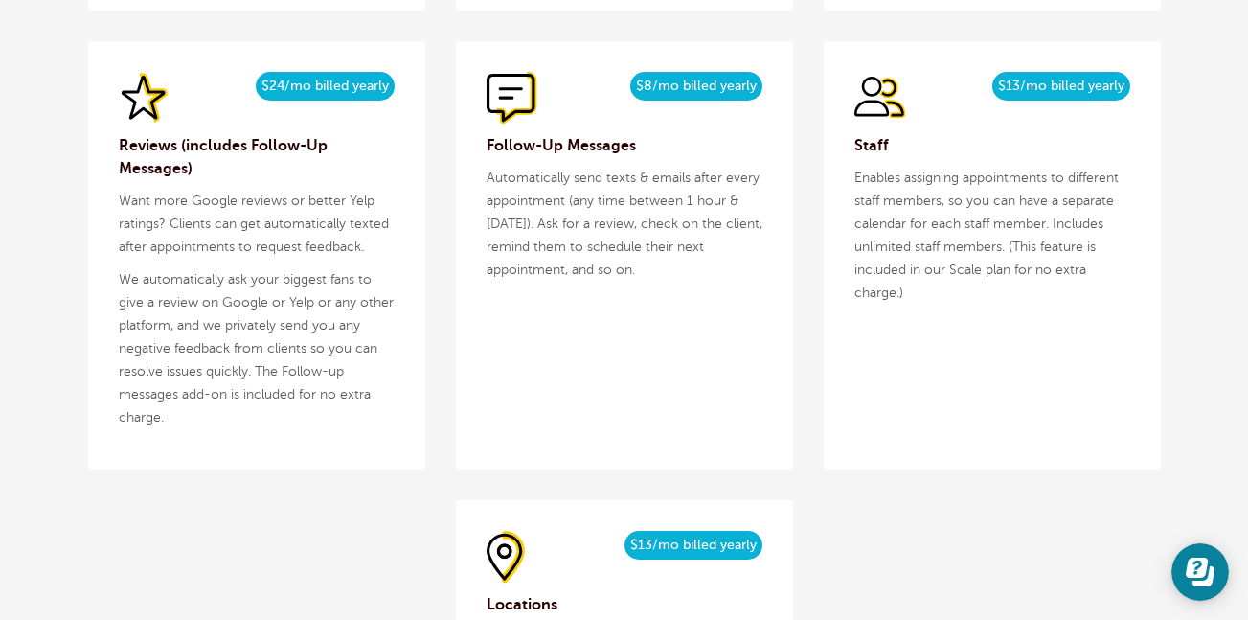
click at [289, 341] on p "We automatically ask your biggest fans to give a review on Google or Yelp or an…" at bounding box center [257, 348] width 276 height 161
click at [326, 103] on div "$29/month $24/mo billed yearly" at bounding box center [257, 98] width 276 height 53
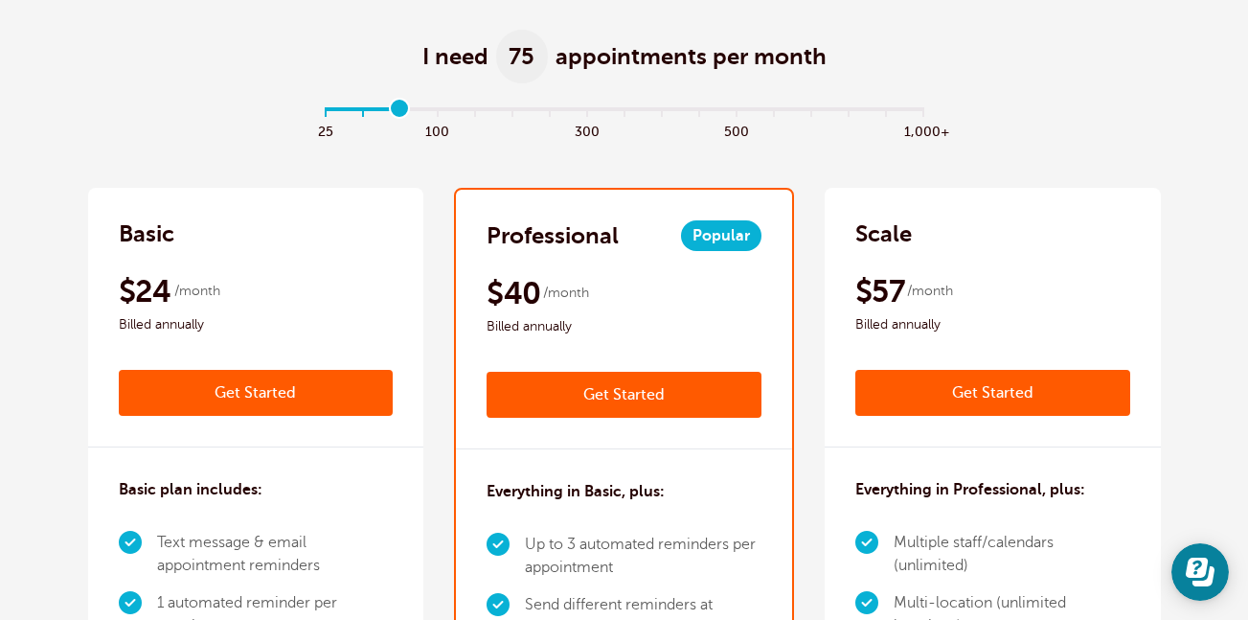
scroll to position [261, 0]
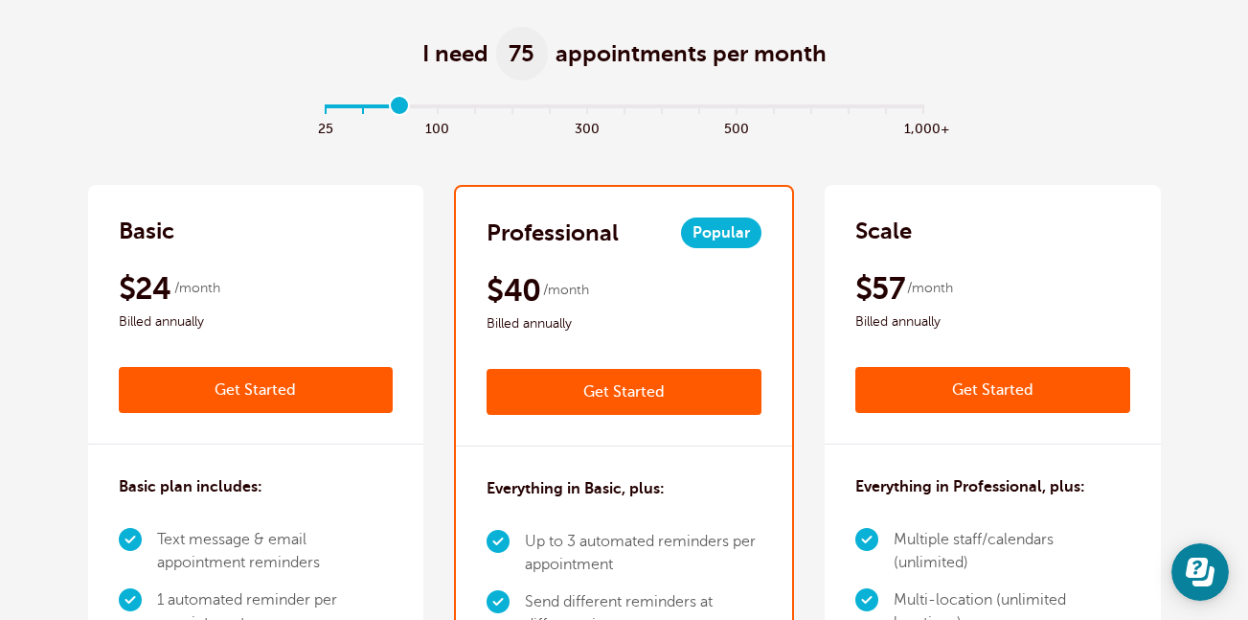
click at [1101, 288] on div "$57 /month Billed annually" at bounding box center [993, 301] width 275 height 64
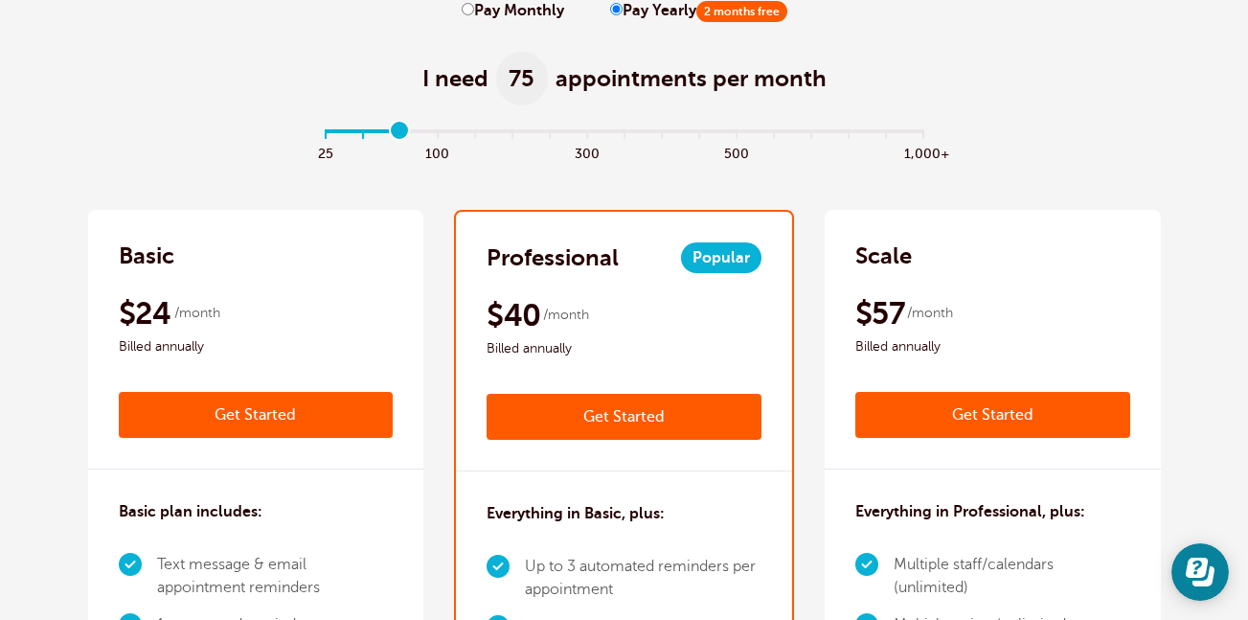
scroll to position [203, 0]
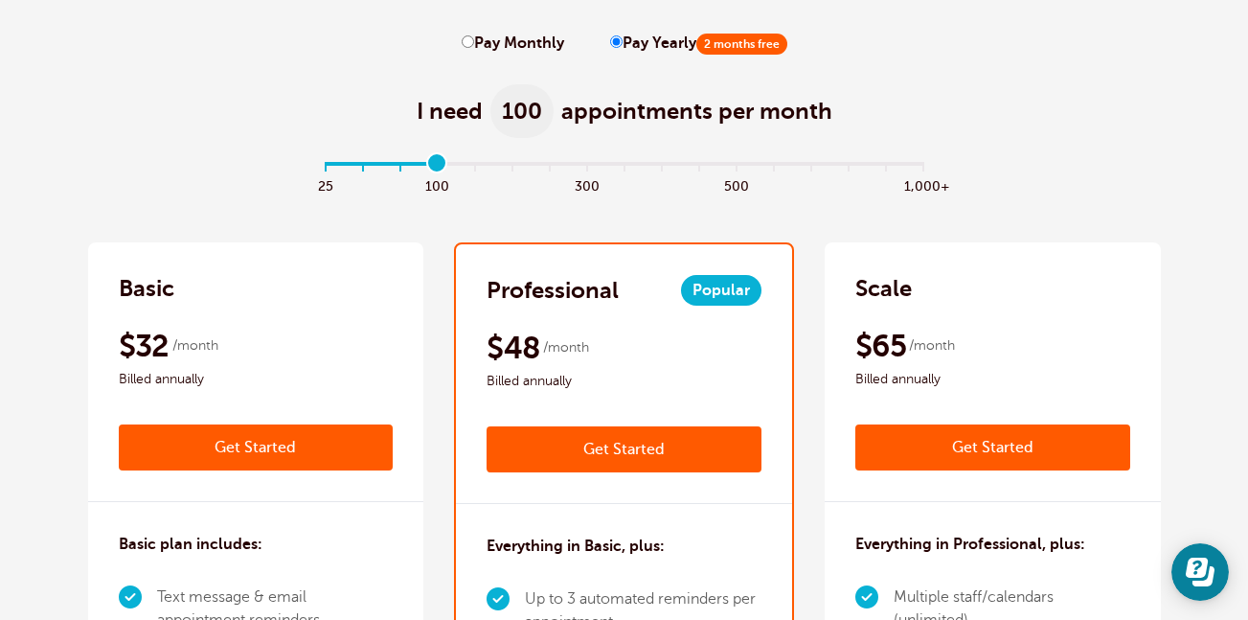
click at [433, 169] on input "range" at bounding box center [624, 167] width 620 height 4
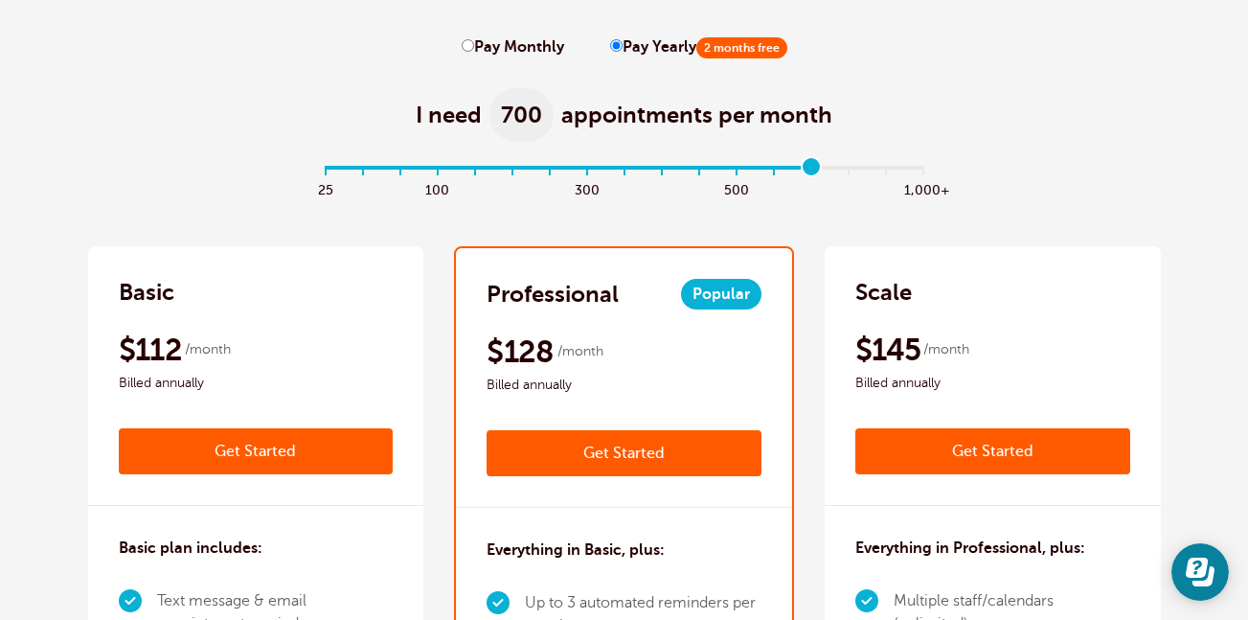
scroll to position [186, 0]
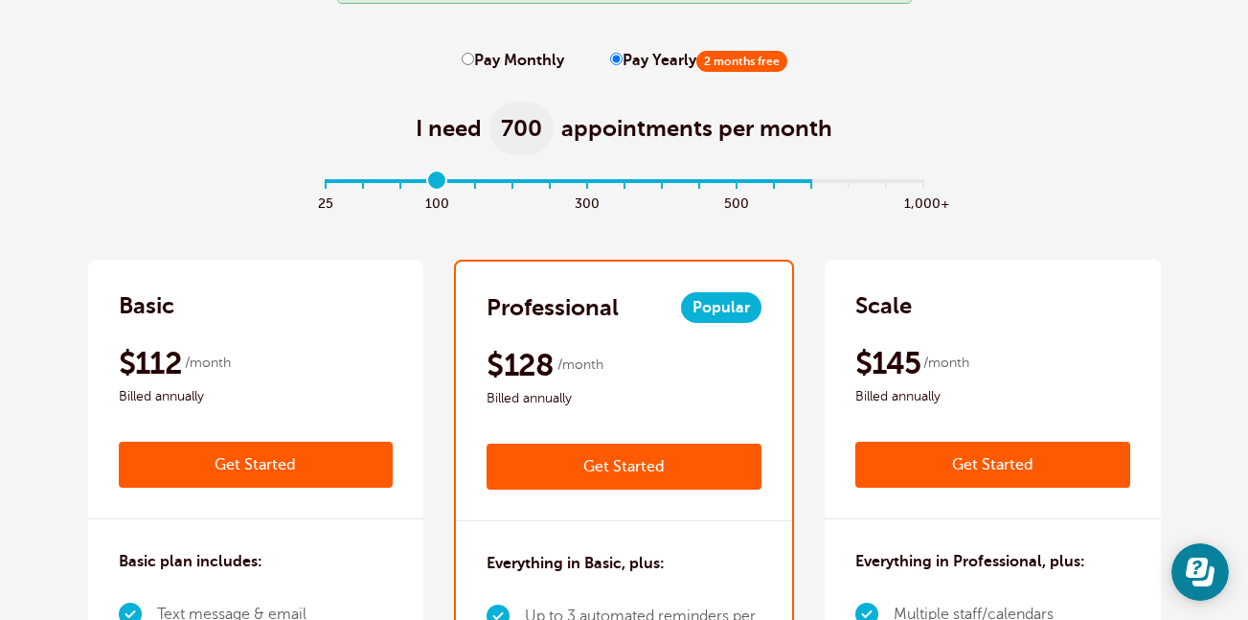
type input "3"
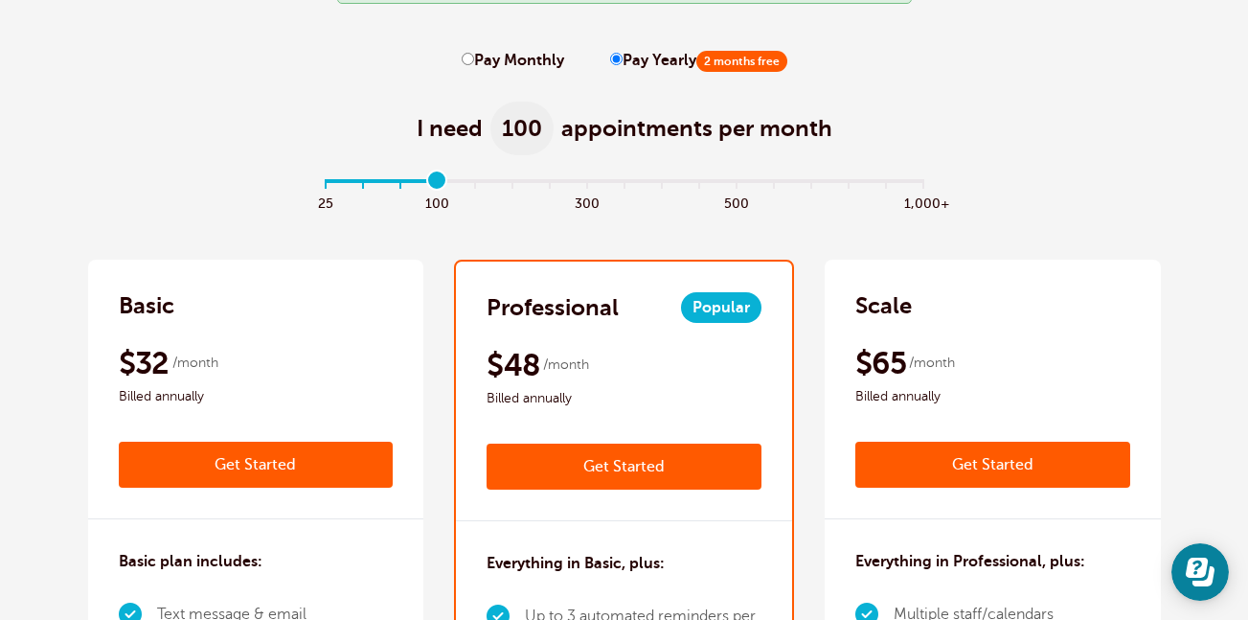
click at [694, 70] on label "Pay Yearly 2 months free" at bounding box center [698, 61] width 177 height 18
click at [623, 65] on input "Pay Yearly 2 months free" at bounding box center [616, 59] width 12 height 12
click at [720, 60] on span "2 months free" at bounding box center [742, 61] width 91 height 21
click at [623, 60] on input "Pay Yearly 2 months free" at bounding box center [616, 59] width 12 height 12
click at [726, 57] on span "2 months free" at bounding box center [742, 61] width 91 height 21
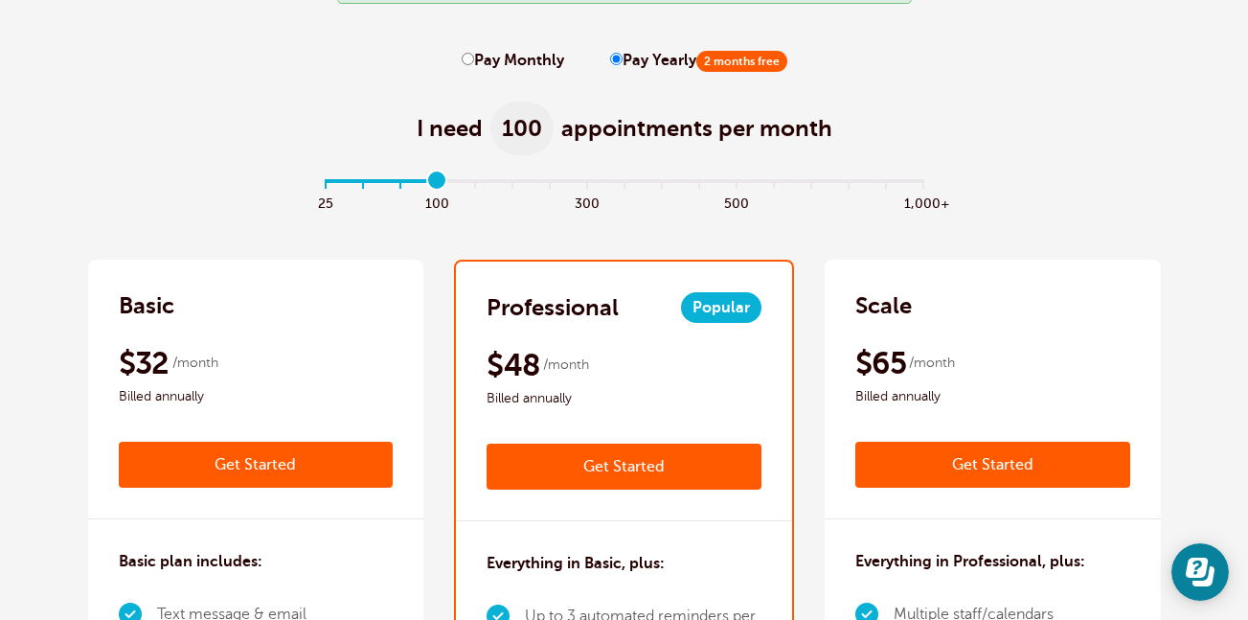
click at [623, 57] on input "Pay Yearly 2 months free" at bounding box center [616, 59] width 12 height 12
click at [613, 65] on input "Pay Yearly 2 months free" at bounding box center [616, 59] width 12 height 12
click at [462, 59] on input "Pay Monthly" at bounding box center [468, 59] width 12 height 12
radio input "true"
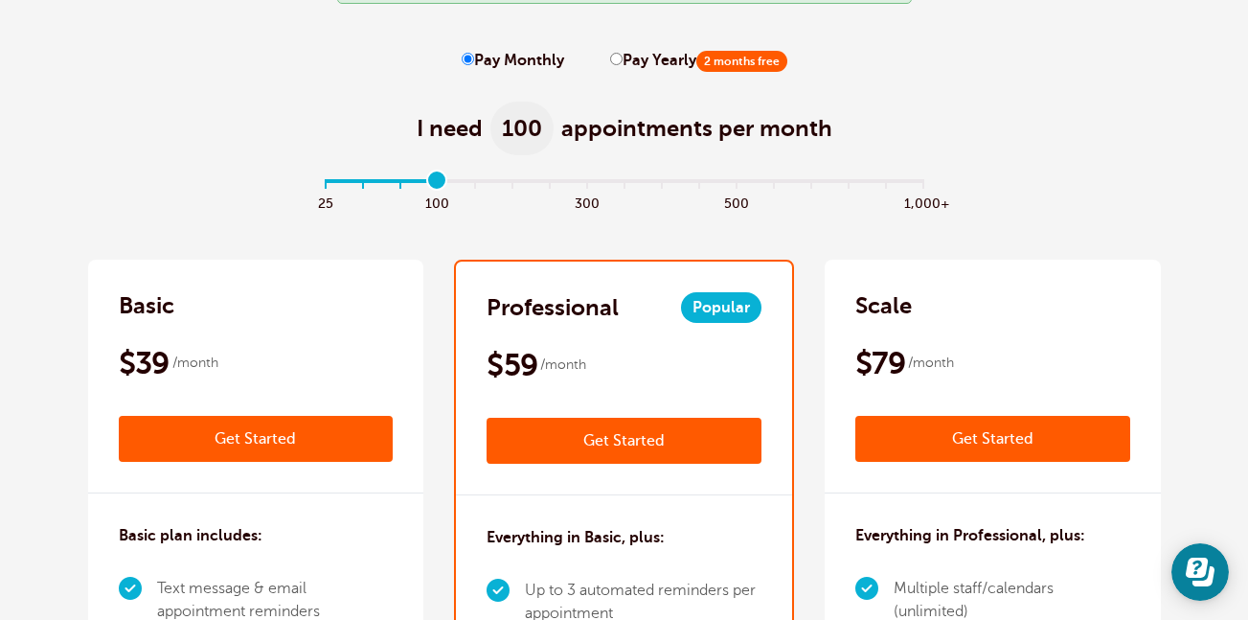
click at [615, 59] on input "Pay Yearly 2 months free" at bounding box center [616, 59] width 12 height 12
radio input "true"
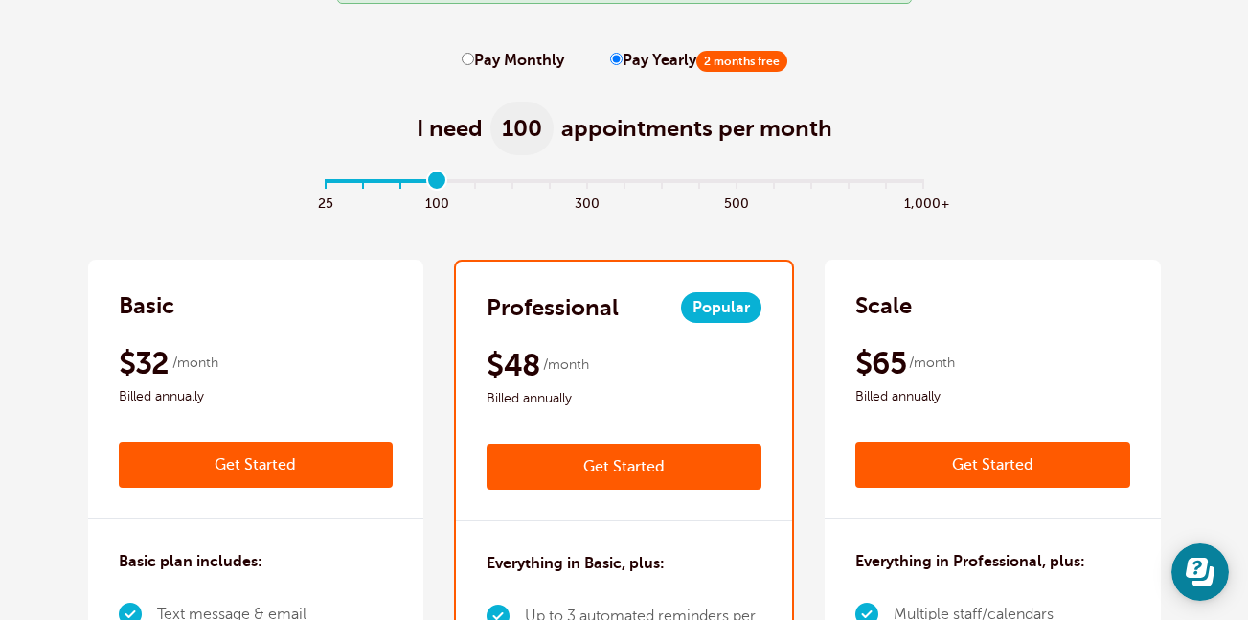
click at [469, 59] on input "Pay Monthly" at bounding box center [468, 59] width 12 height 12
radio input "true"
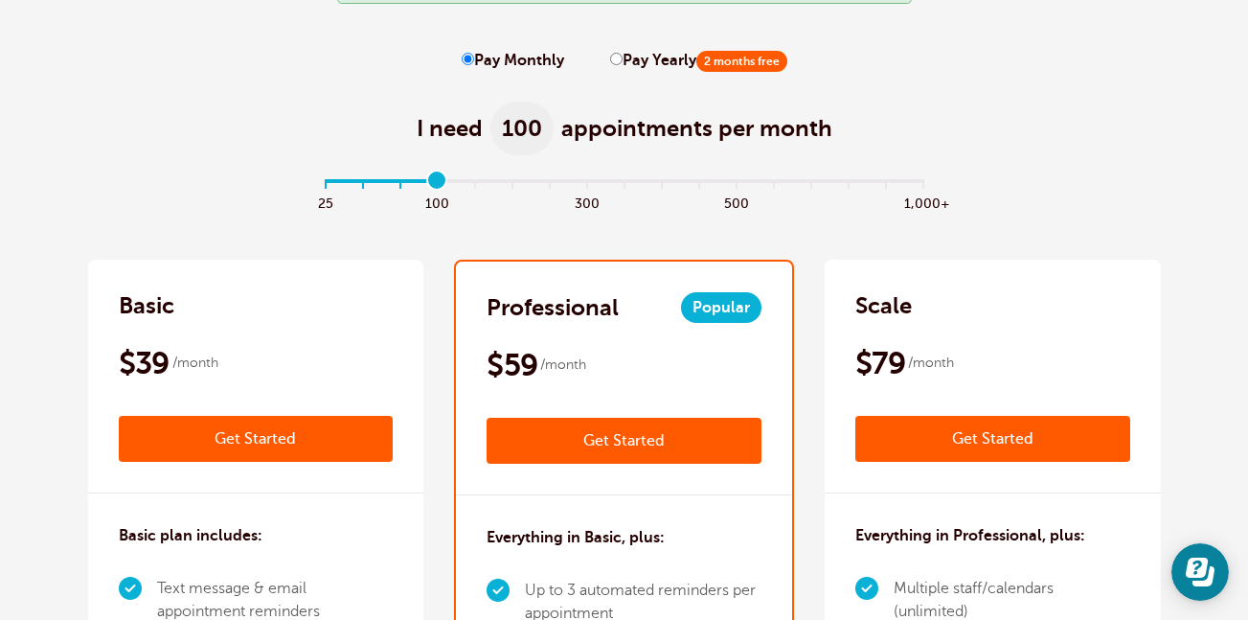
click at [610, 57] on input "Pay Yearly 2 months free" at bounding box center [616, 59] width 12 height 12
radio input "true"
